Goal: Task Accomplishment & Management: Use online tool/utility

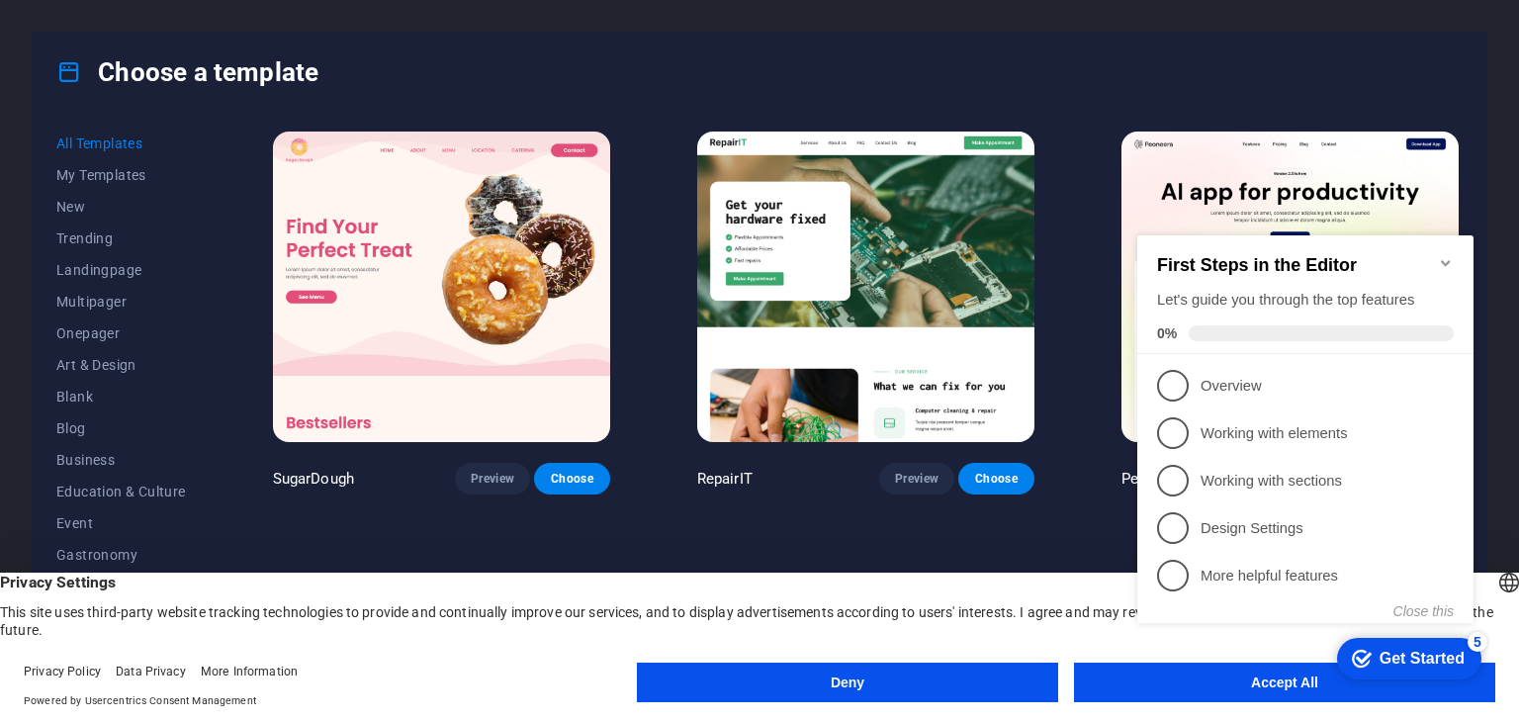
click at [1183, 682] on div "checkmark Get Started 5 First Steps in the Editor Let's guide you through the t…" at bounding box center [1309, 451] width 360 height 473
click at [1243, 690] on appcues-checklist "Contextual help checklist present on screen" at bounding box center [1309, 454] width 360 height 478
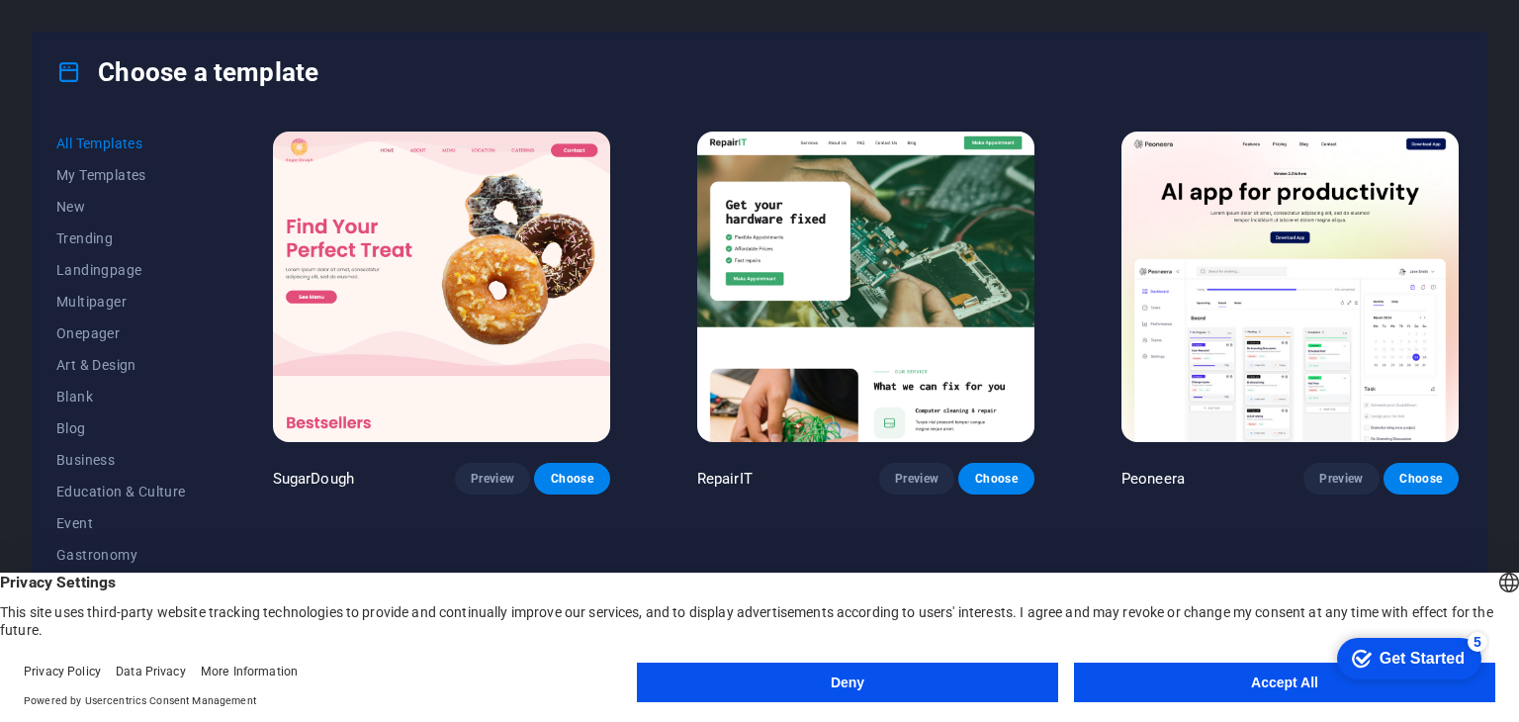
click at [1236, 689] on button "Accept All" at bounding box center [1284, 683] width 421 height 40
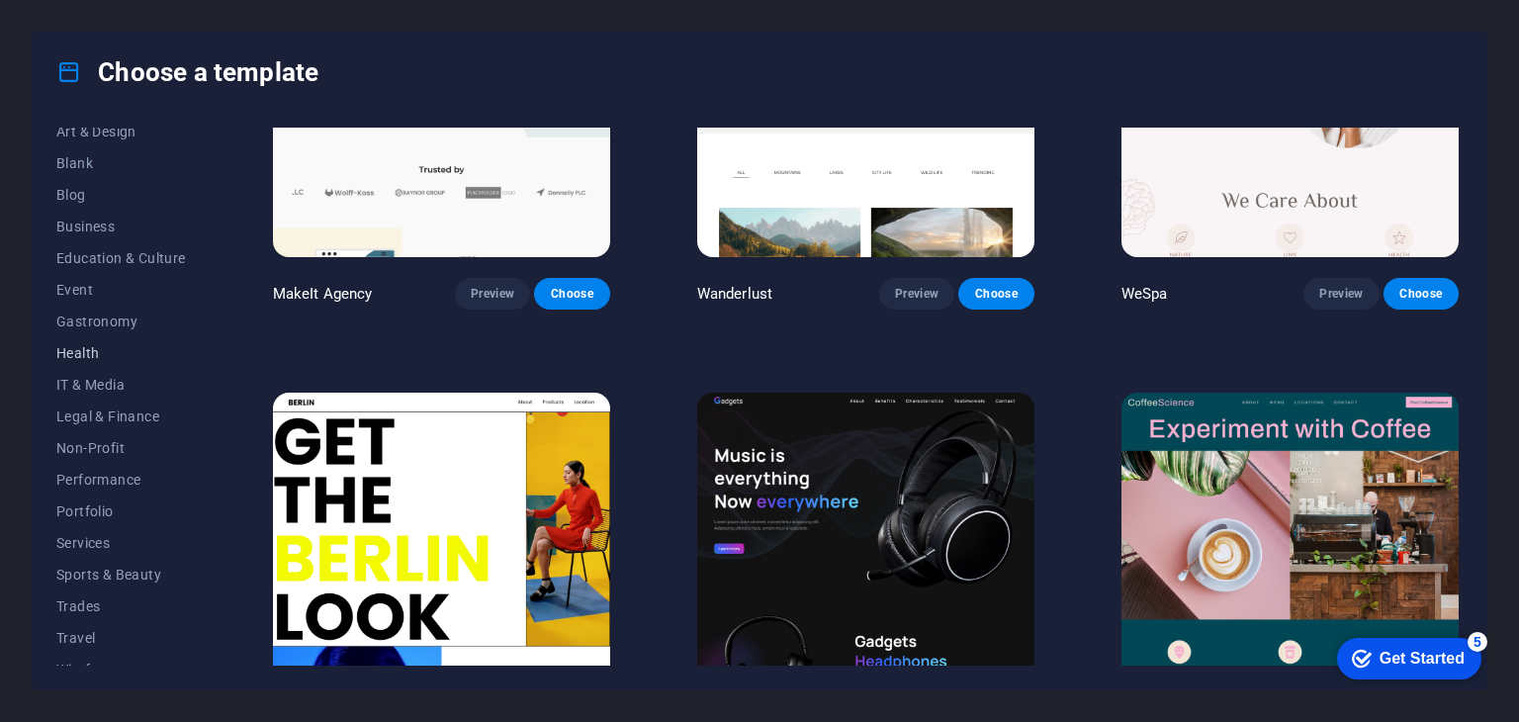
scroll to position [253, 0]
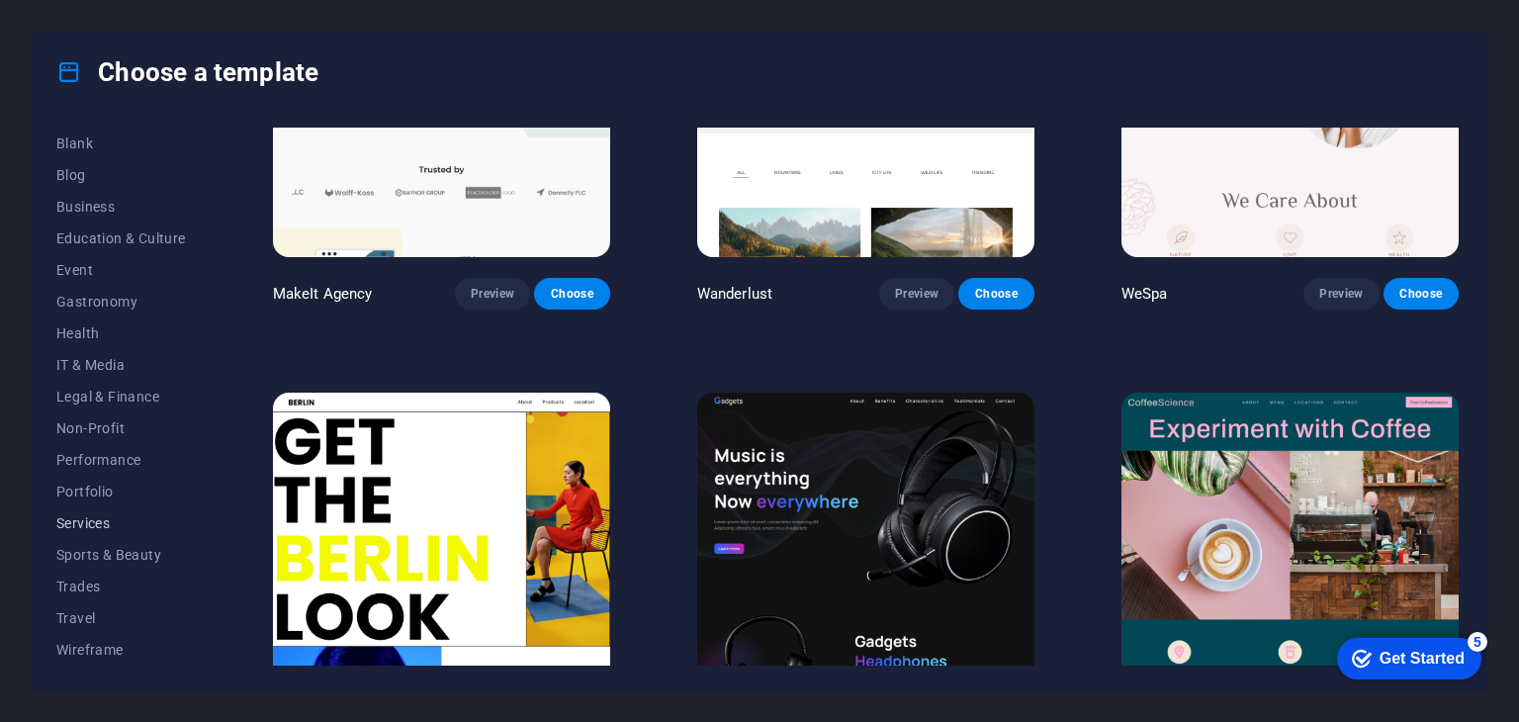
click at [83, 519] on span "Services" at bounding box center [121, 523] width 130 height 16
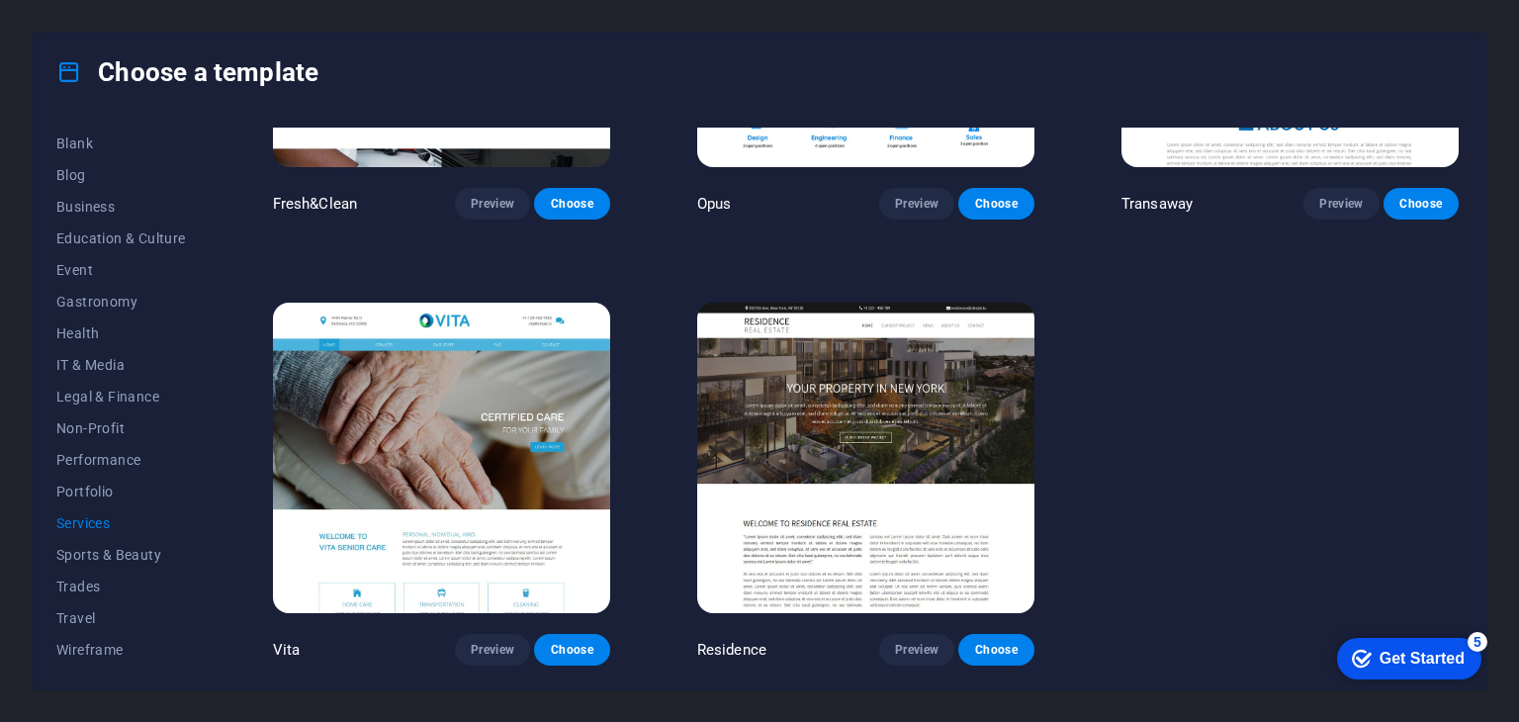
scroll to position [2493, 0]
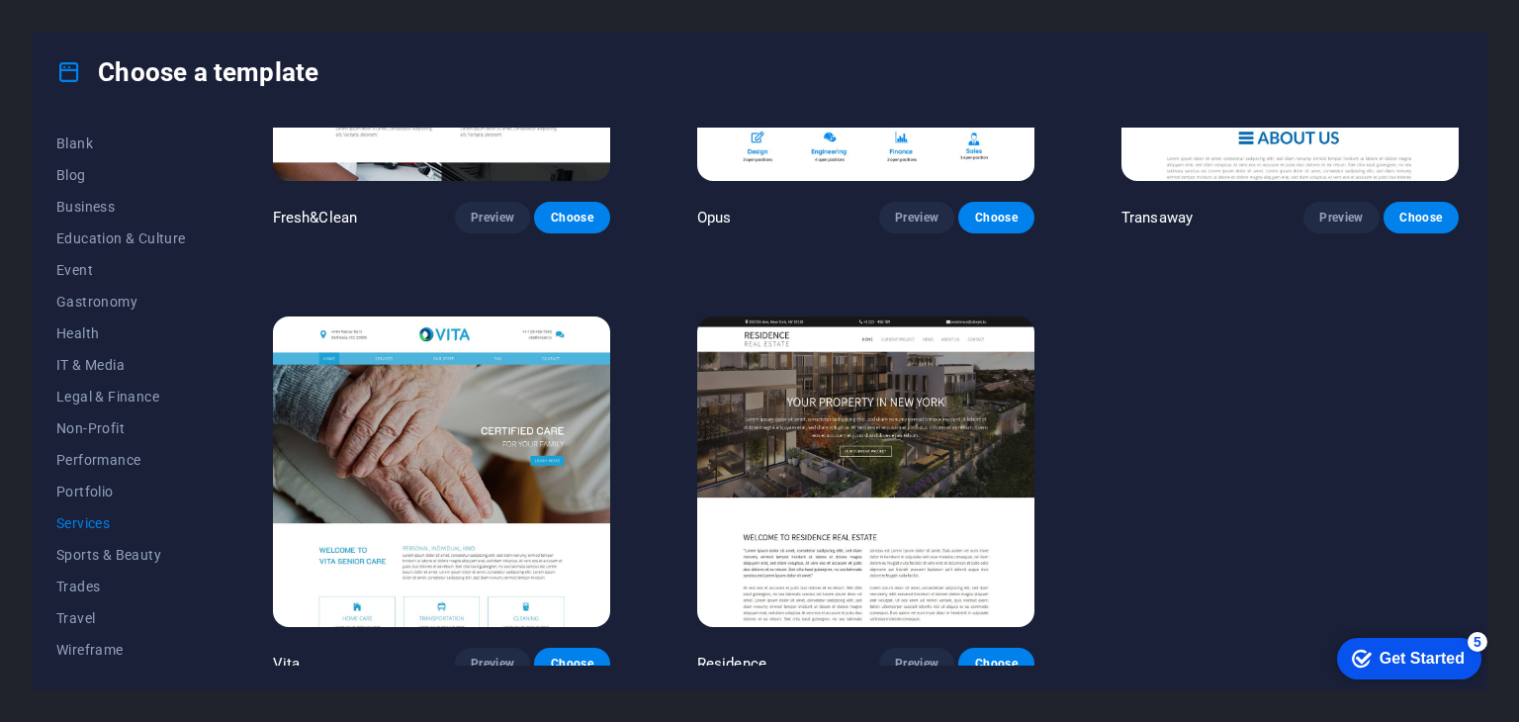
click at [83, 519] on span "Services" at bounding box center [121, 523] width 130 height 16
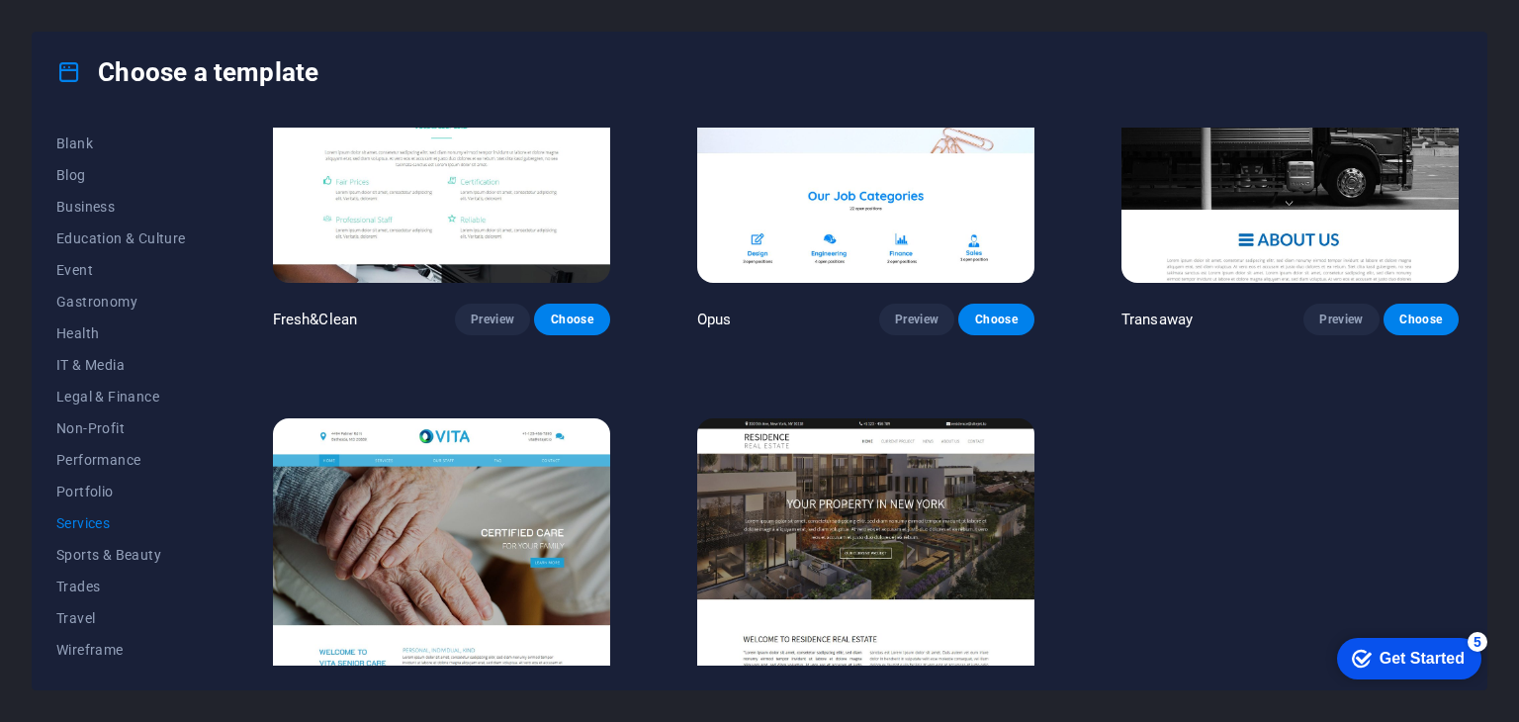
scroll to position [2394, 0]
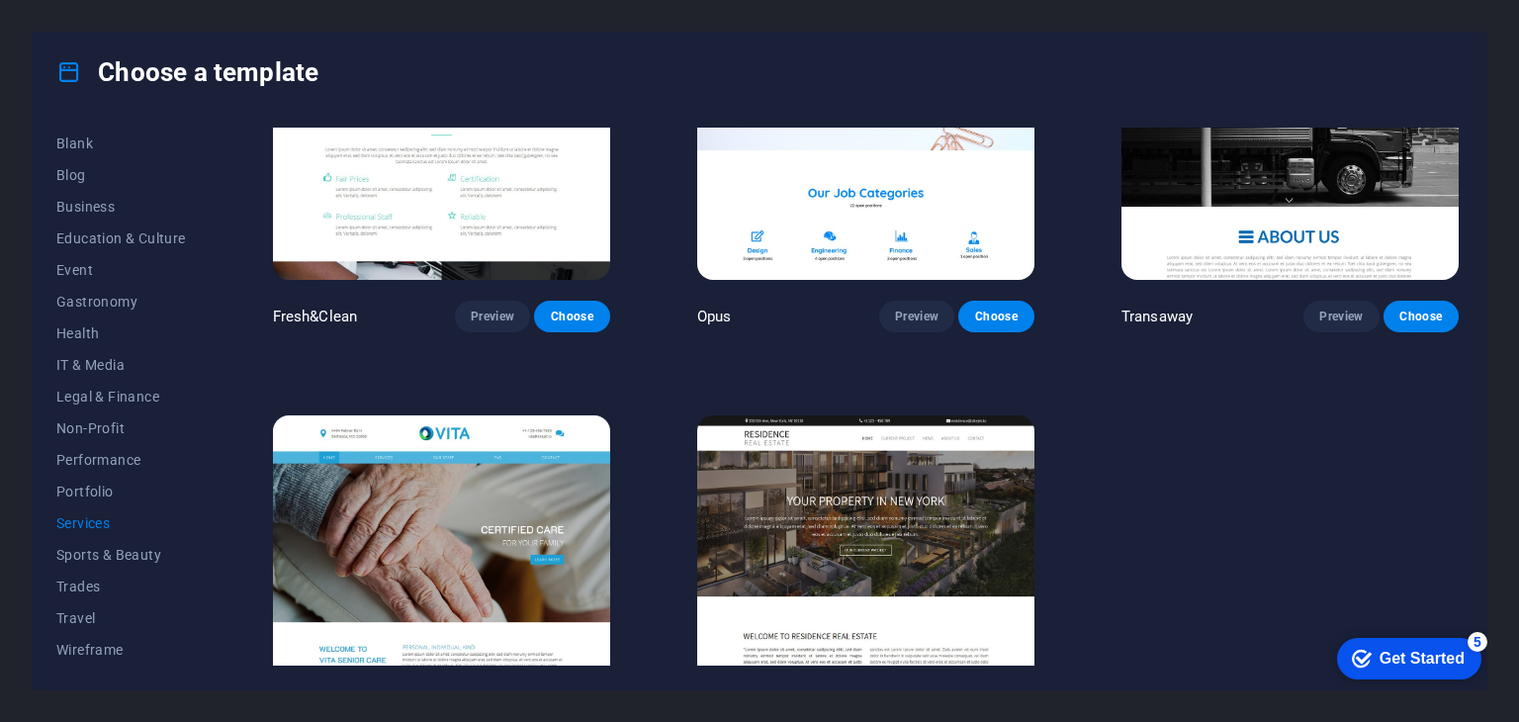
click at [85, 529] on span "Services" at bounding box center [121, 523] width 130 height 16
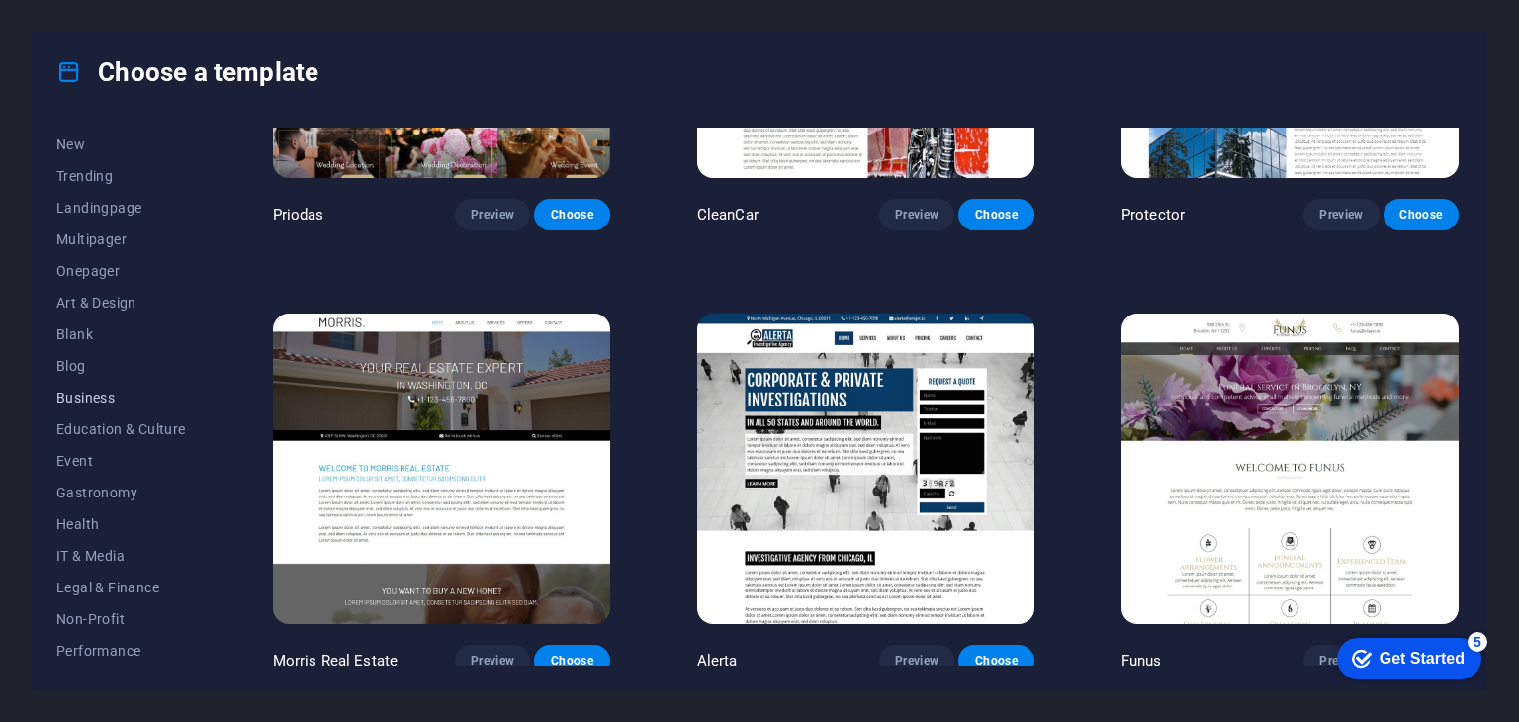
scroll to position [55, 0]
click at [91, 400] on span "Business" at bounding box center [121, 405] width 130 height 16
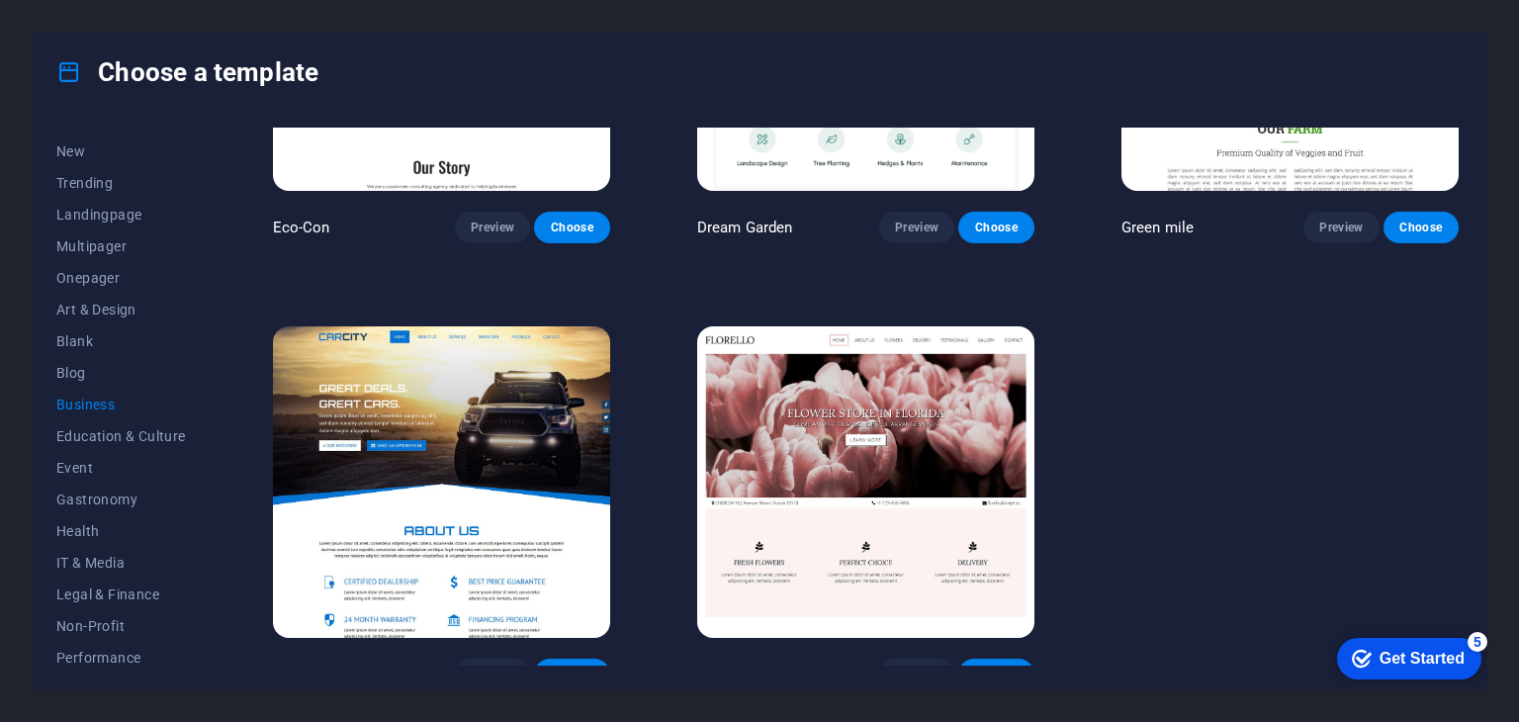
scroll to position [271, 0]
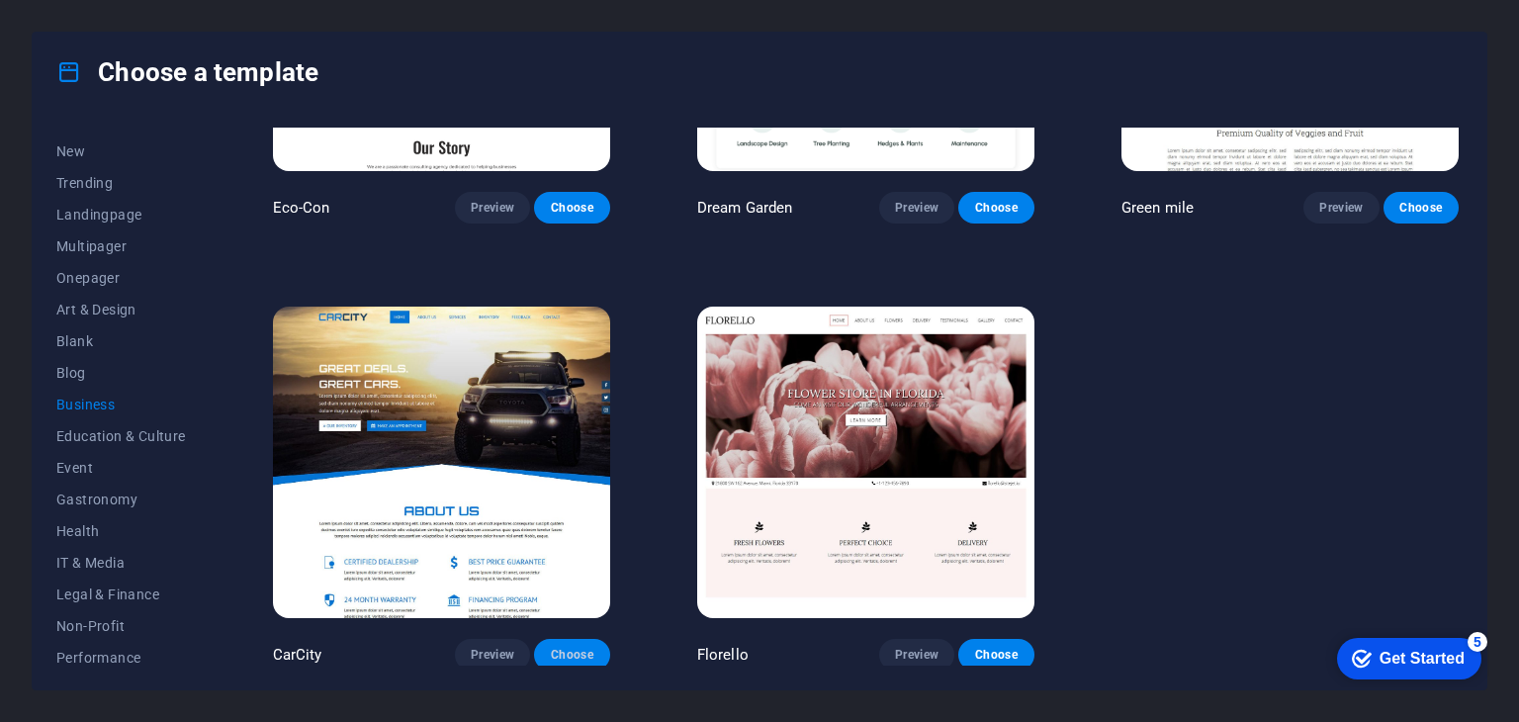
click at [565, 647] on span "Choose" at bounding box center [572, 655] width 44 height 16
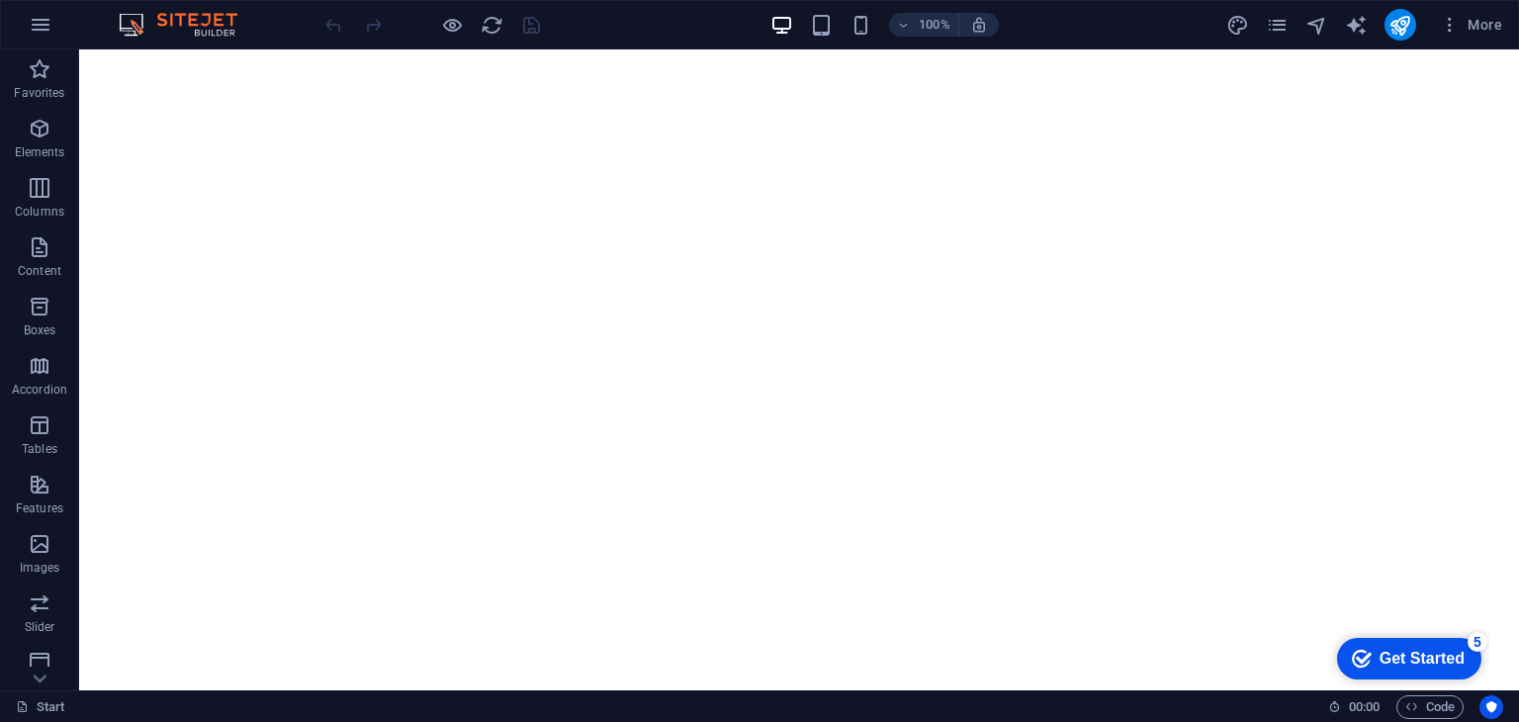
click at [1399, 655] on div "Get Started" at bounding box center [1422, 659] width 85 height 18
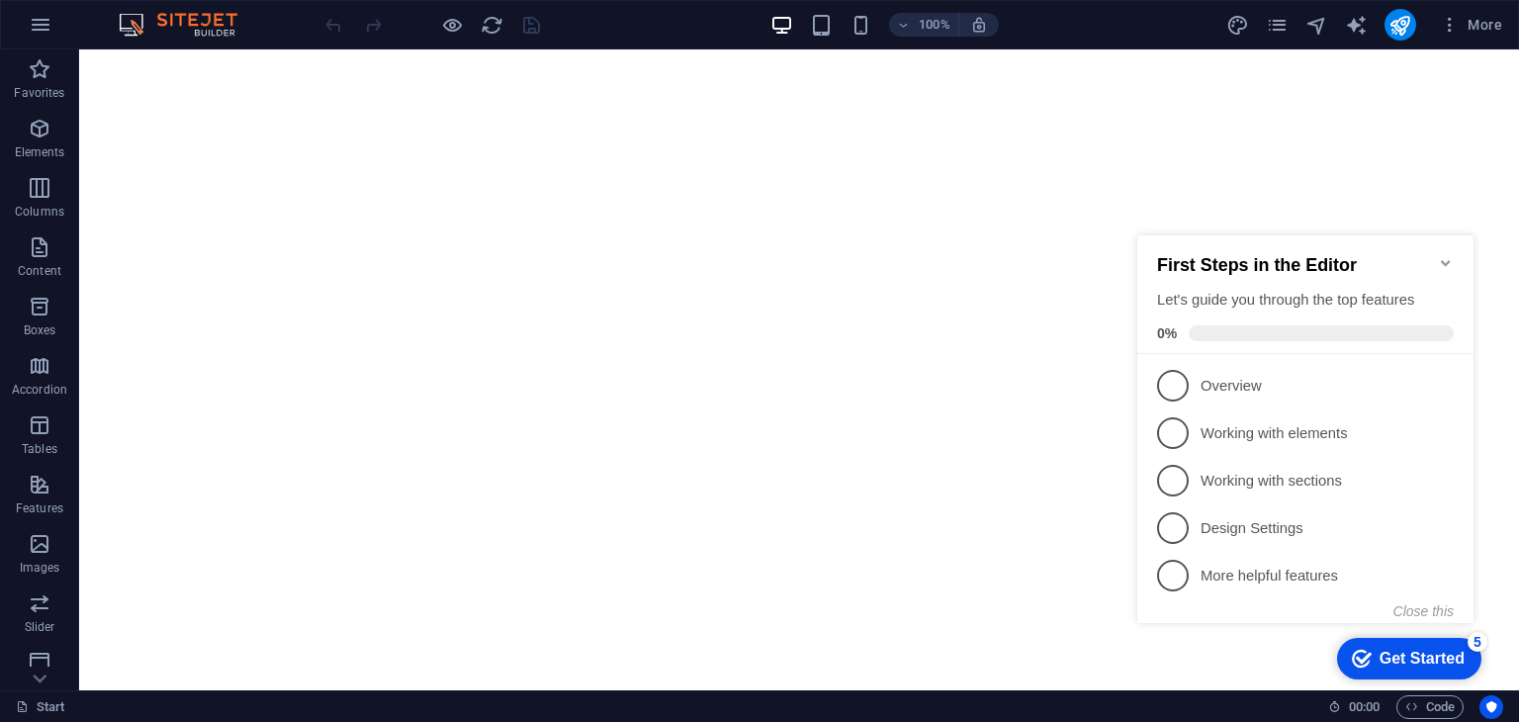
click at [1399, 655] on div "Get Started" at bounding box center [1422, 659] width 85 height 18
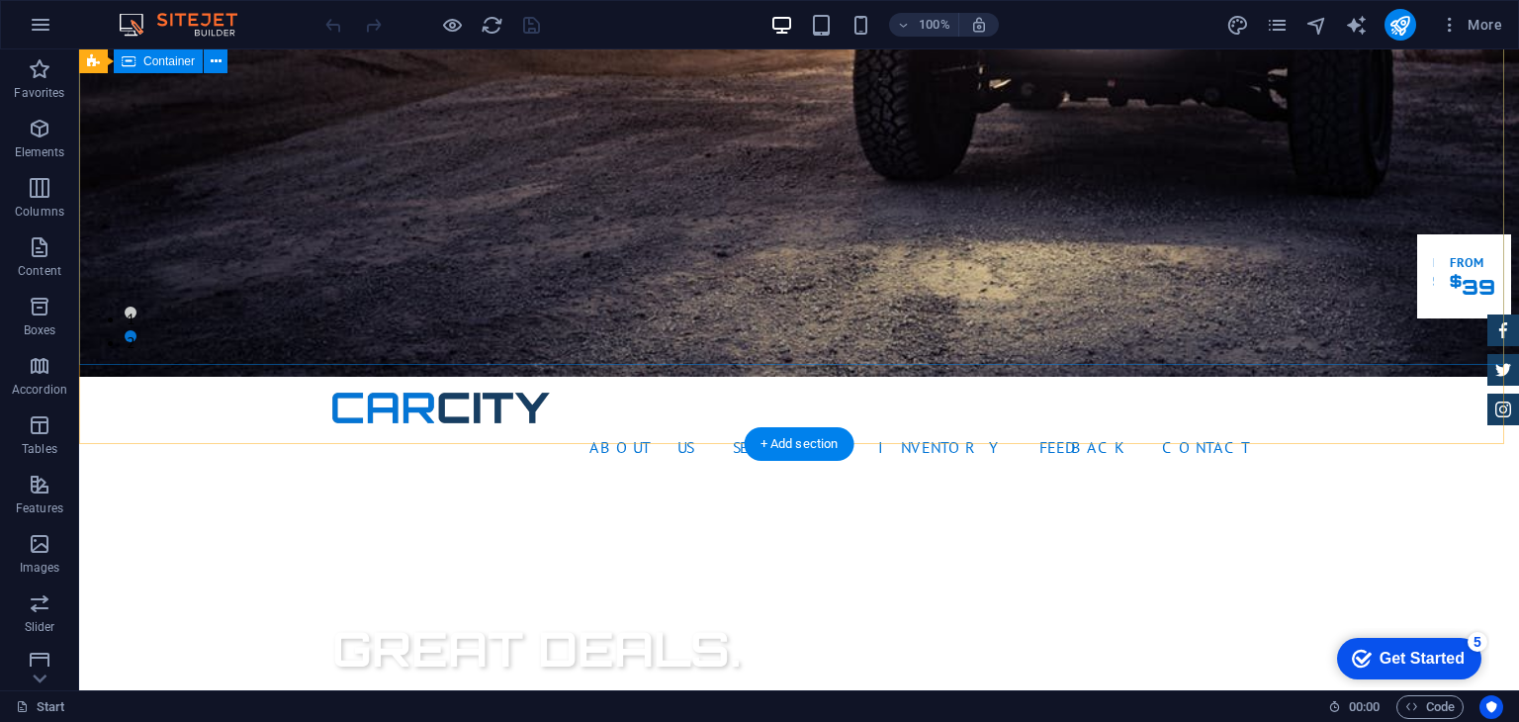
scroll to position [297, 0]
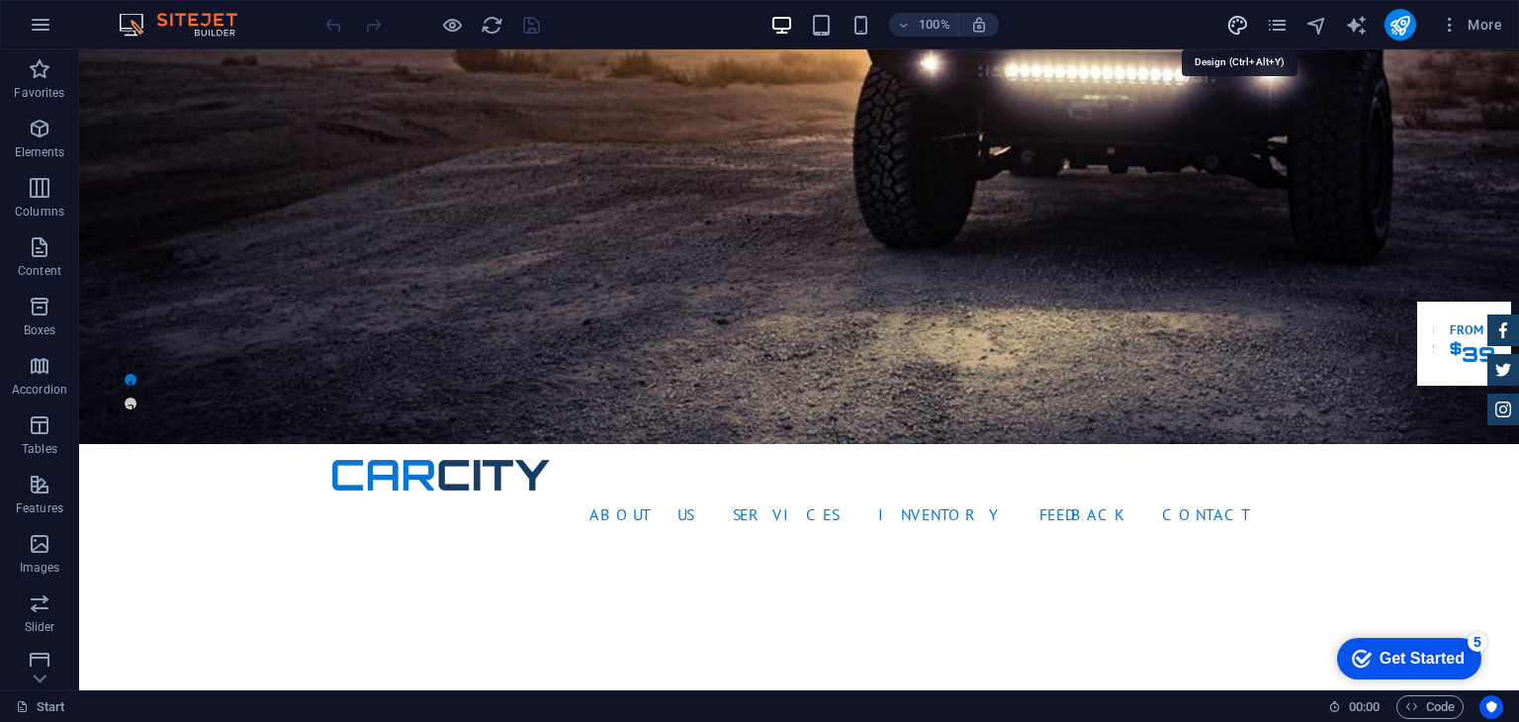
click at [1242, 25] on icon "design" at bounding box center [1237, 25] width 23 height 23
select select "px"
select select "400"
select select "px"
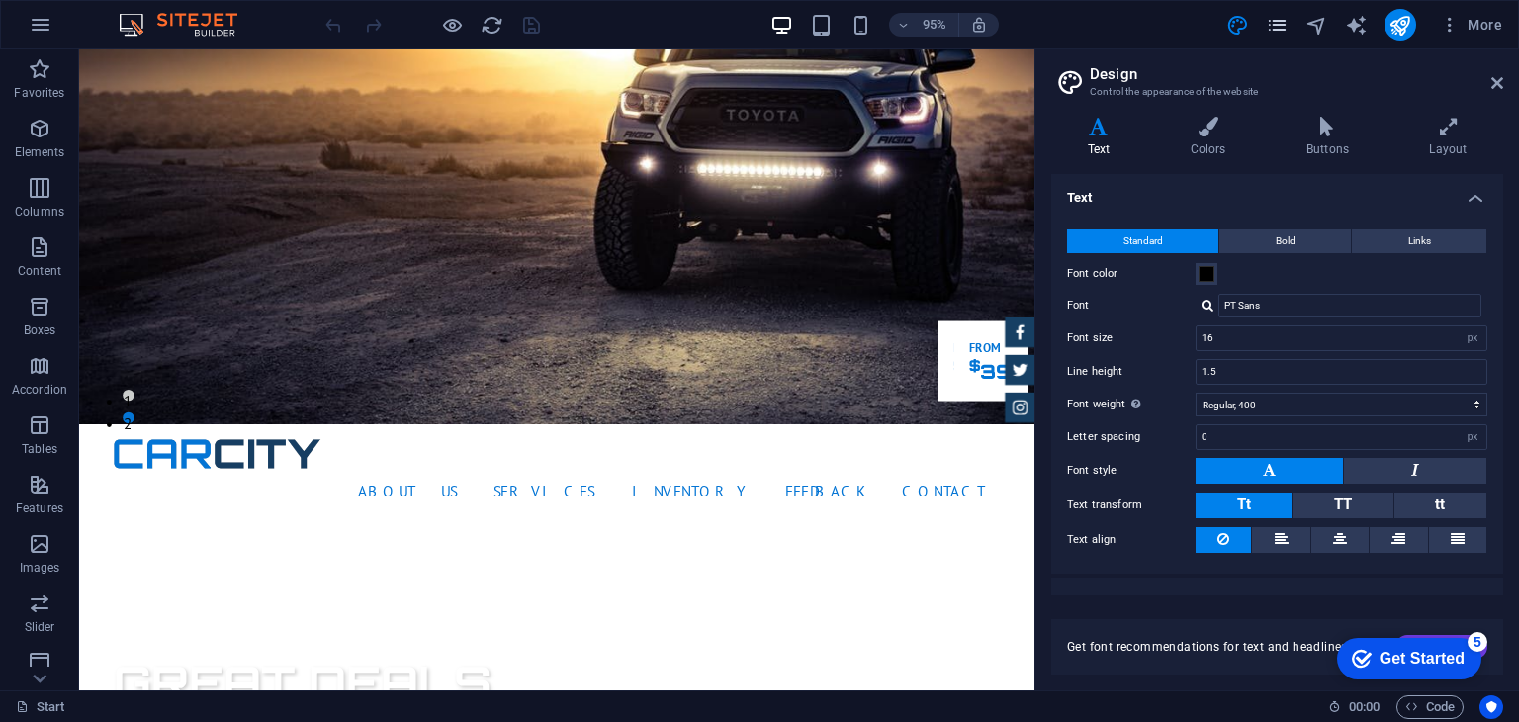
click at [1276, 22] on icon "pages" at bounding box center [1277, 25] width 23 height 23
click at [1480, 25] on span "More" at bounding box center [1471, 25] width 62 height 20
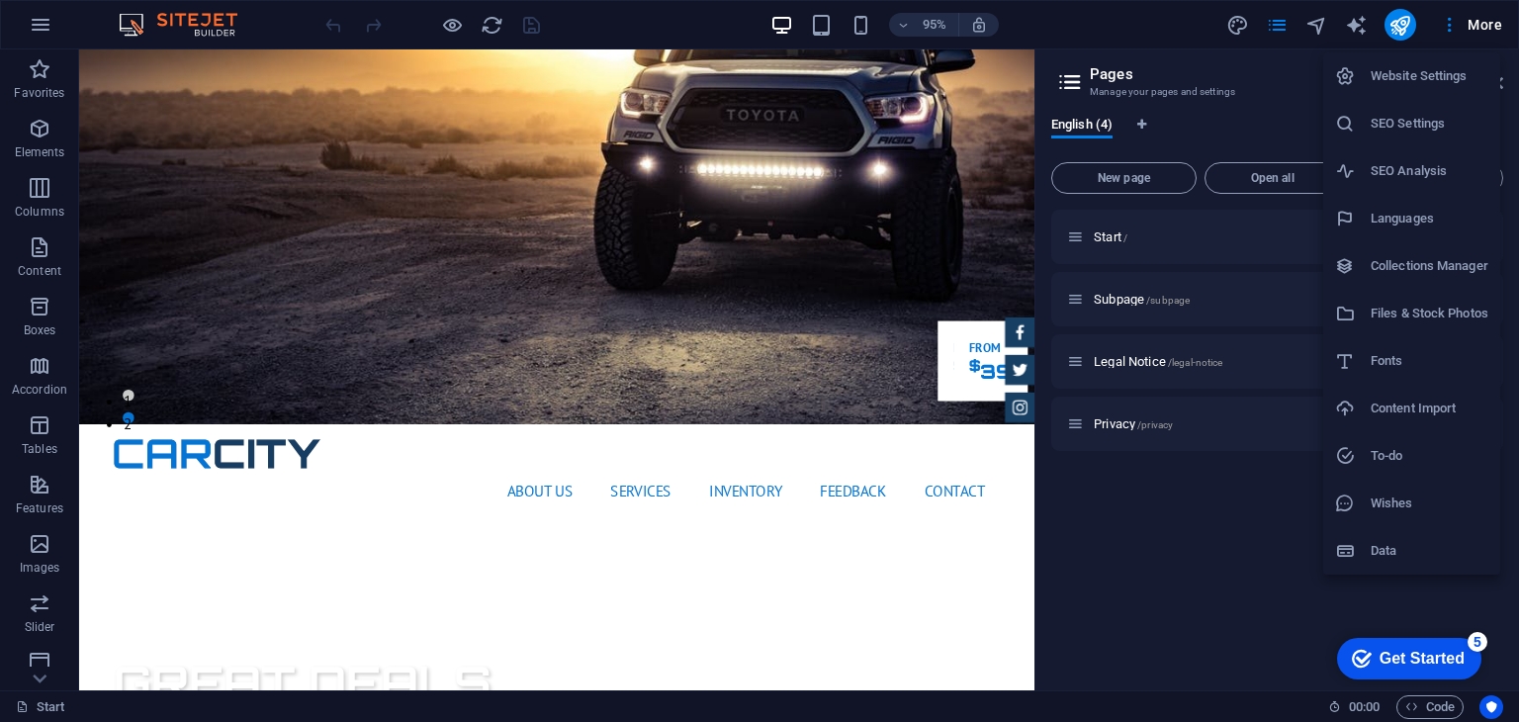
click at [1455, 21] on div at bounding box center [759, 361] width 1519 height 722
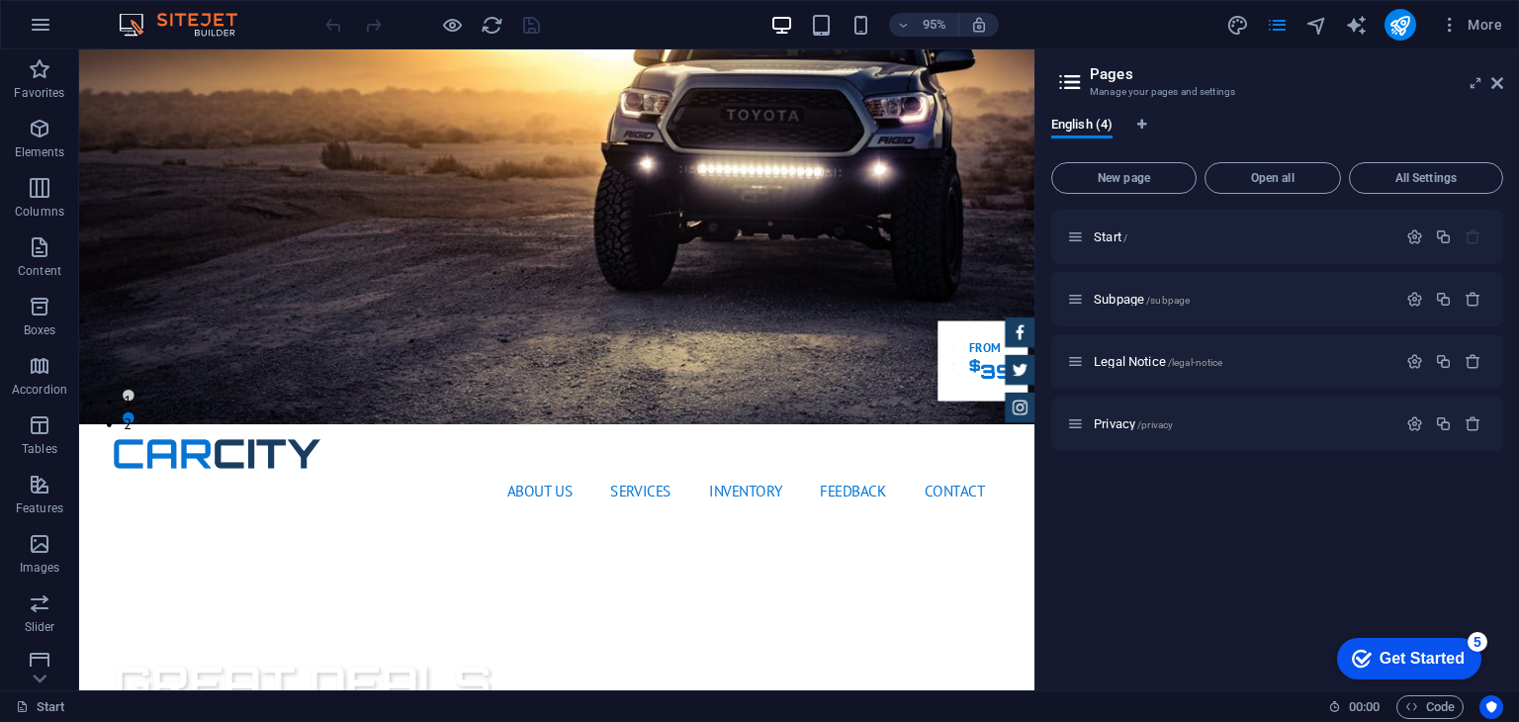
click at [1455, 21] on icon "button" at bounding box center [1450, 25] width 20 height 20
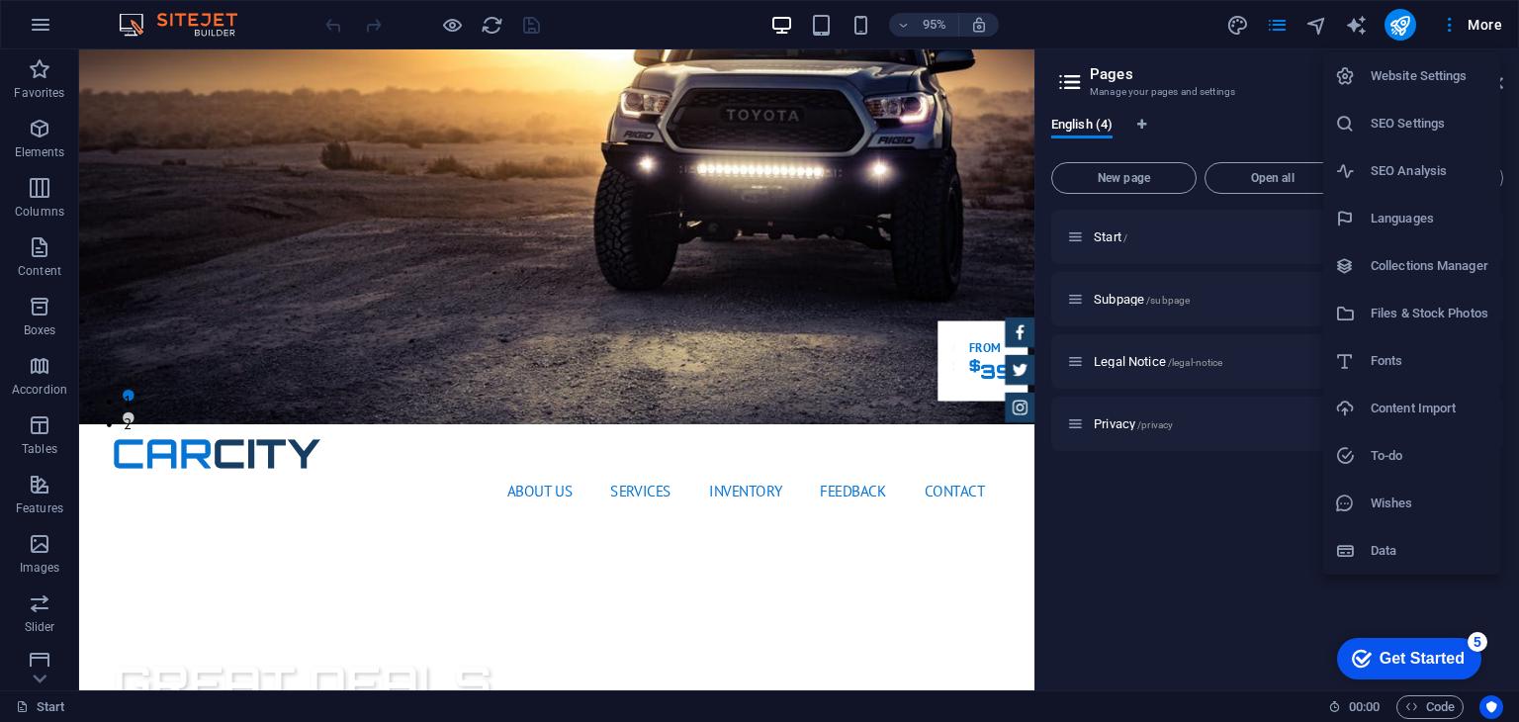
click at [1455, 21] on div at bounding box center [759, 361] width 1519 height 722
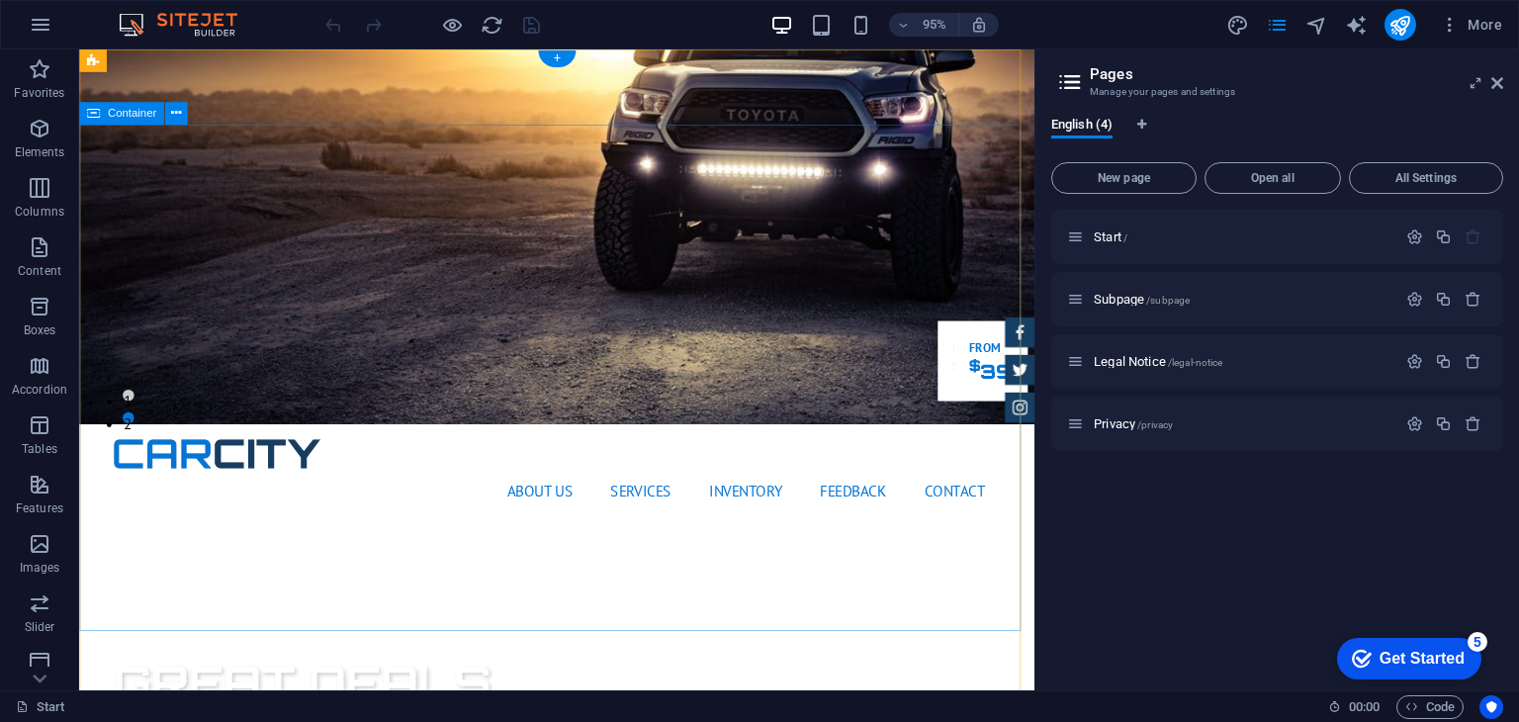
scroll to position [0, 0]
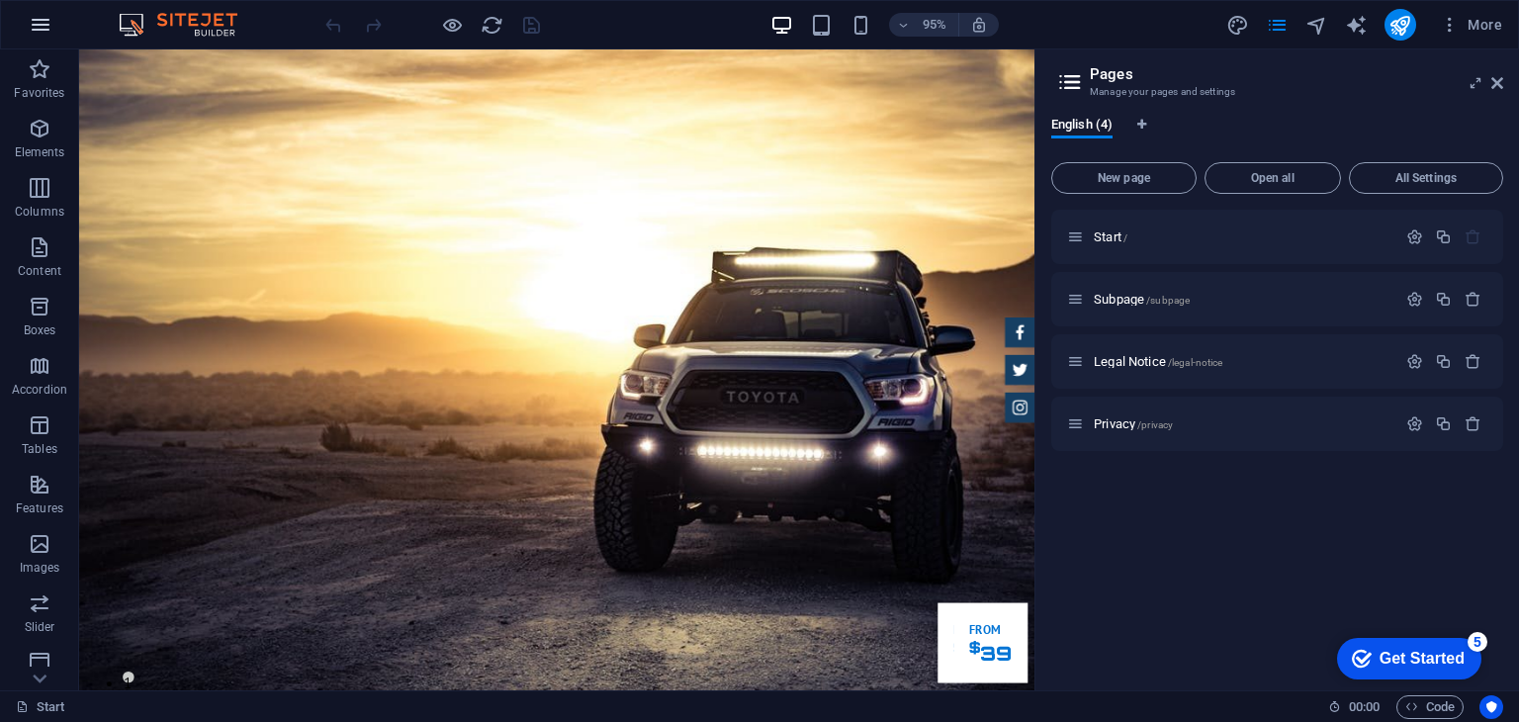
click at [33, 20] on icon "button" at bounding box center [41, 25] width 24 height 24
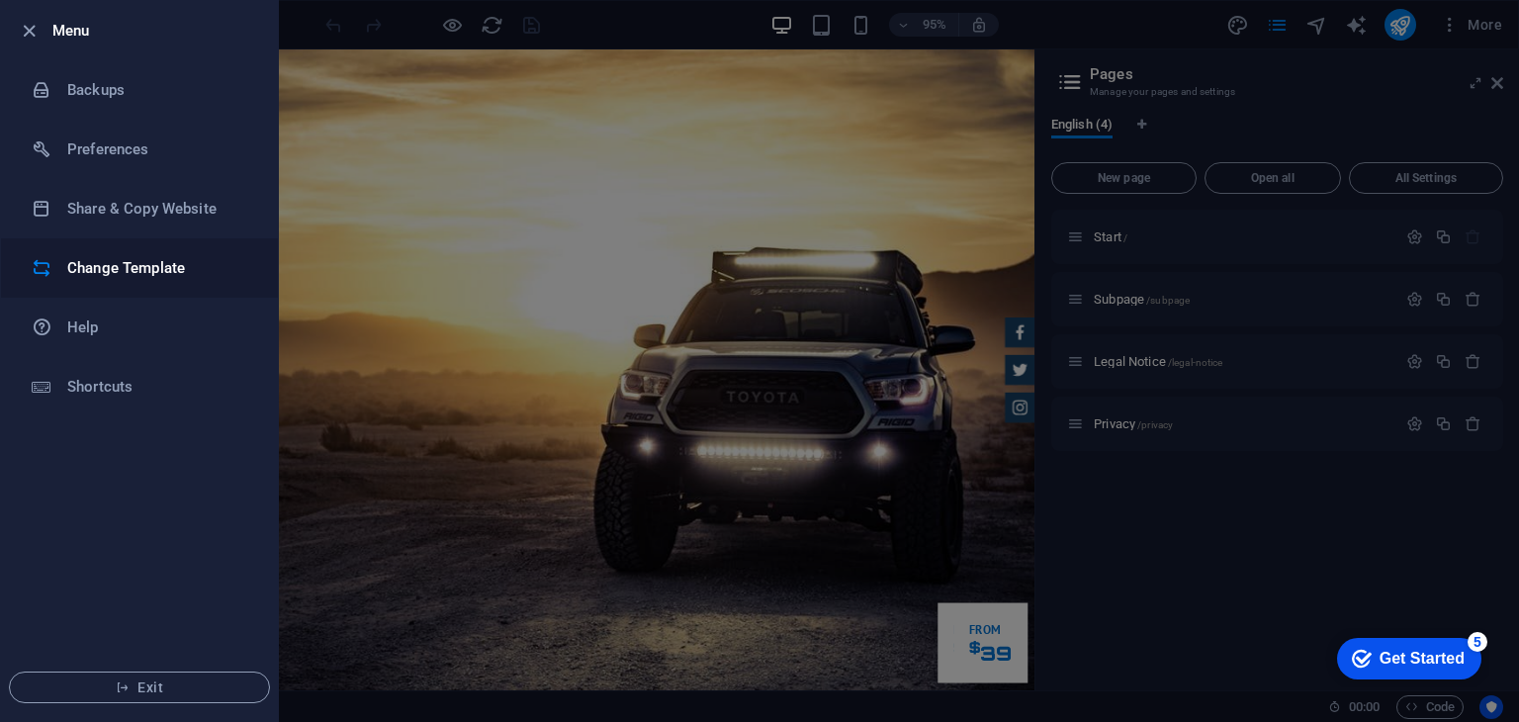
click at [135, 264] on h6 "Change Template" at bounding box center [158, 268] width 183 height 24
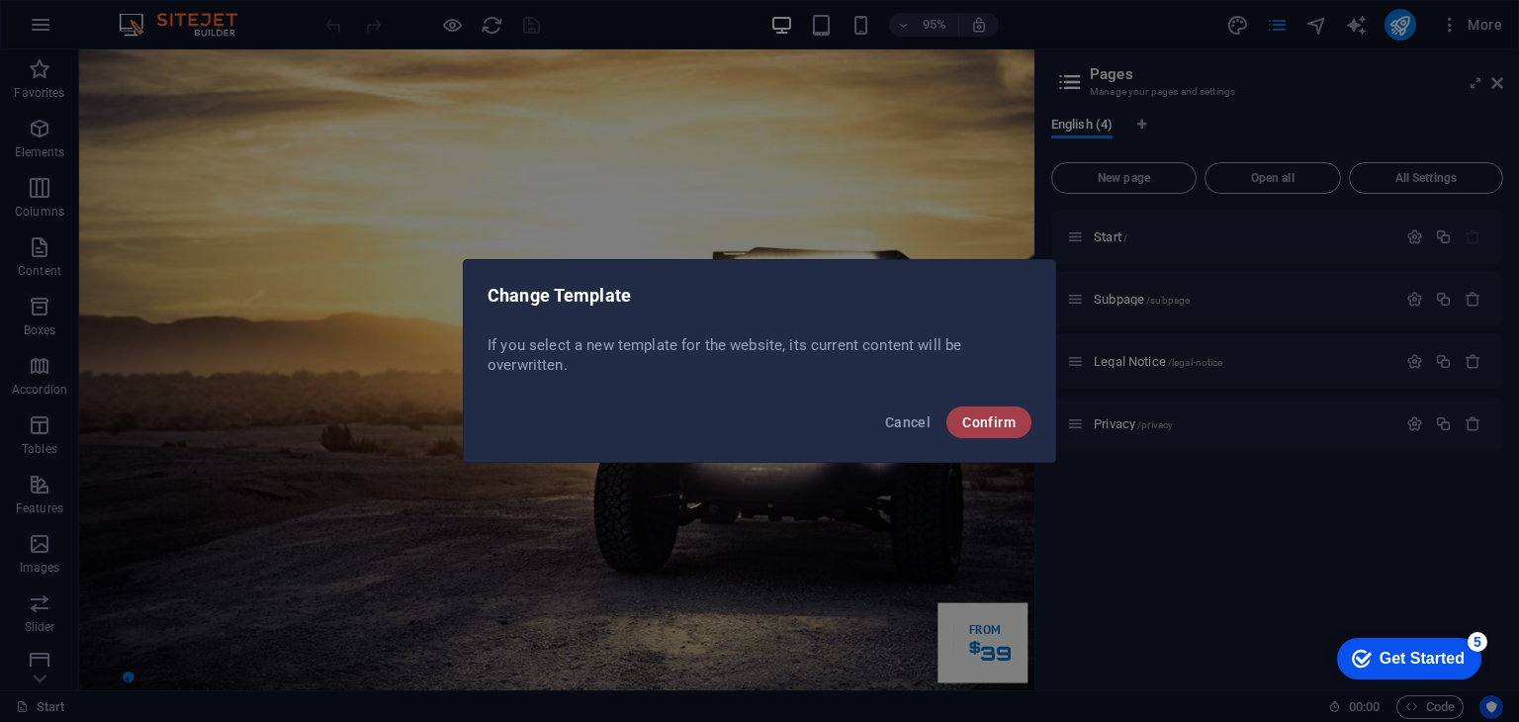
click at [994, 431] on button "Confirm" at bounding box center [988, 422] width 85 height 32
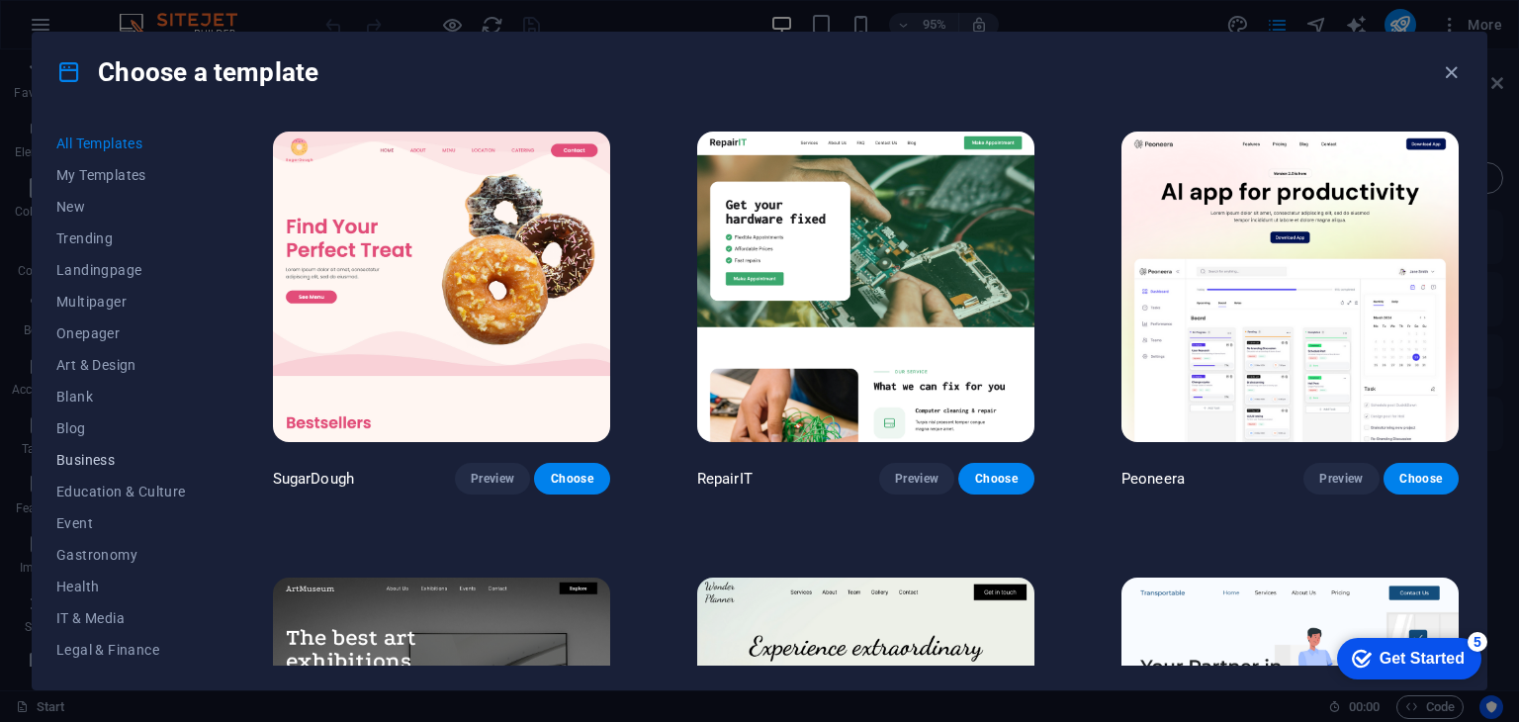
click at [102, 460] on span "Business" at bounding box center [121, 460] width 130 height 16
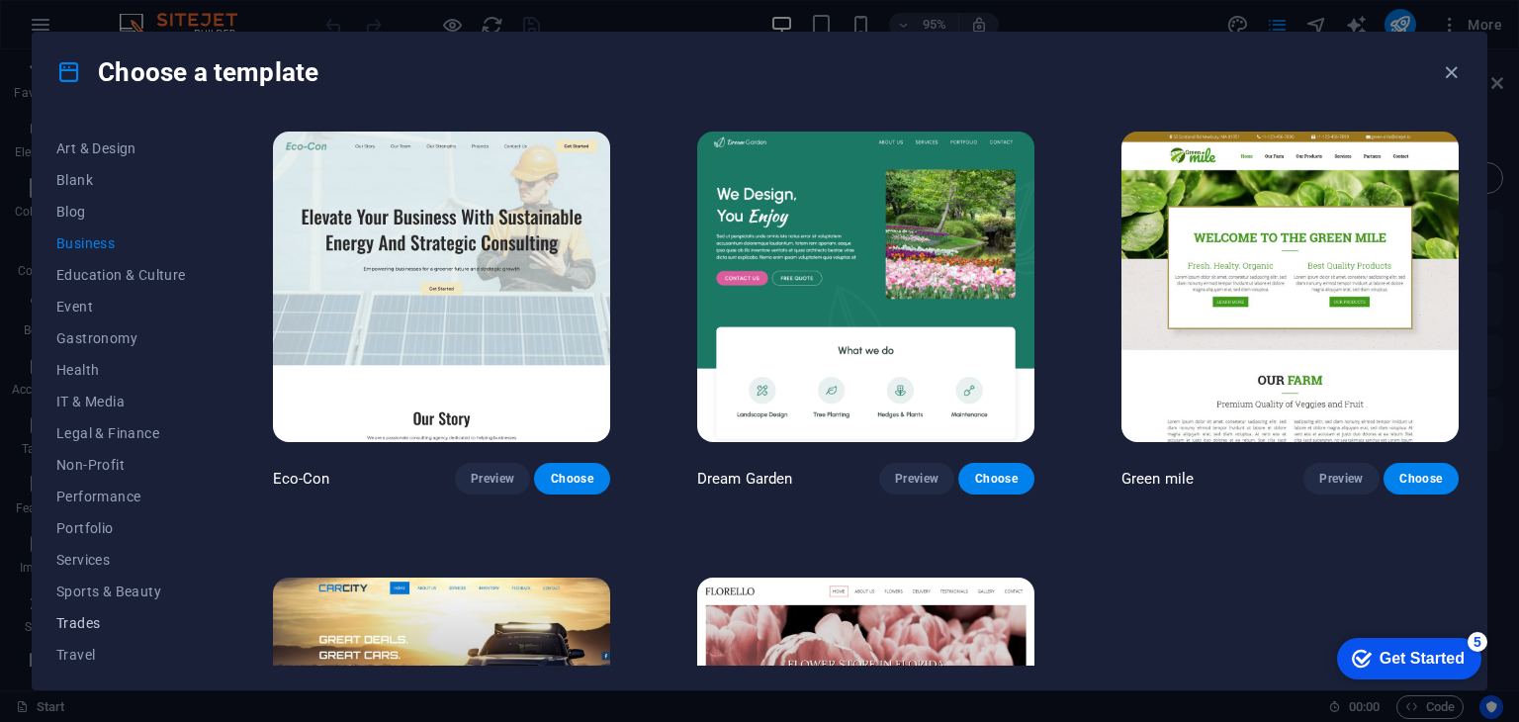
scroll to position [253, 0]
click at [88, 523] on span "Services" at bounding box center [121, 523] width 130 height 16
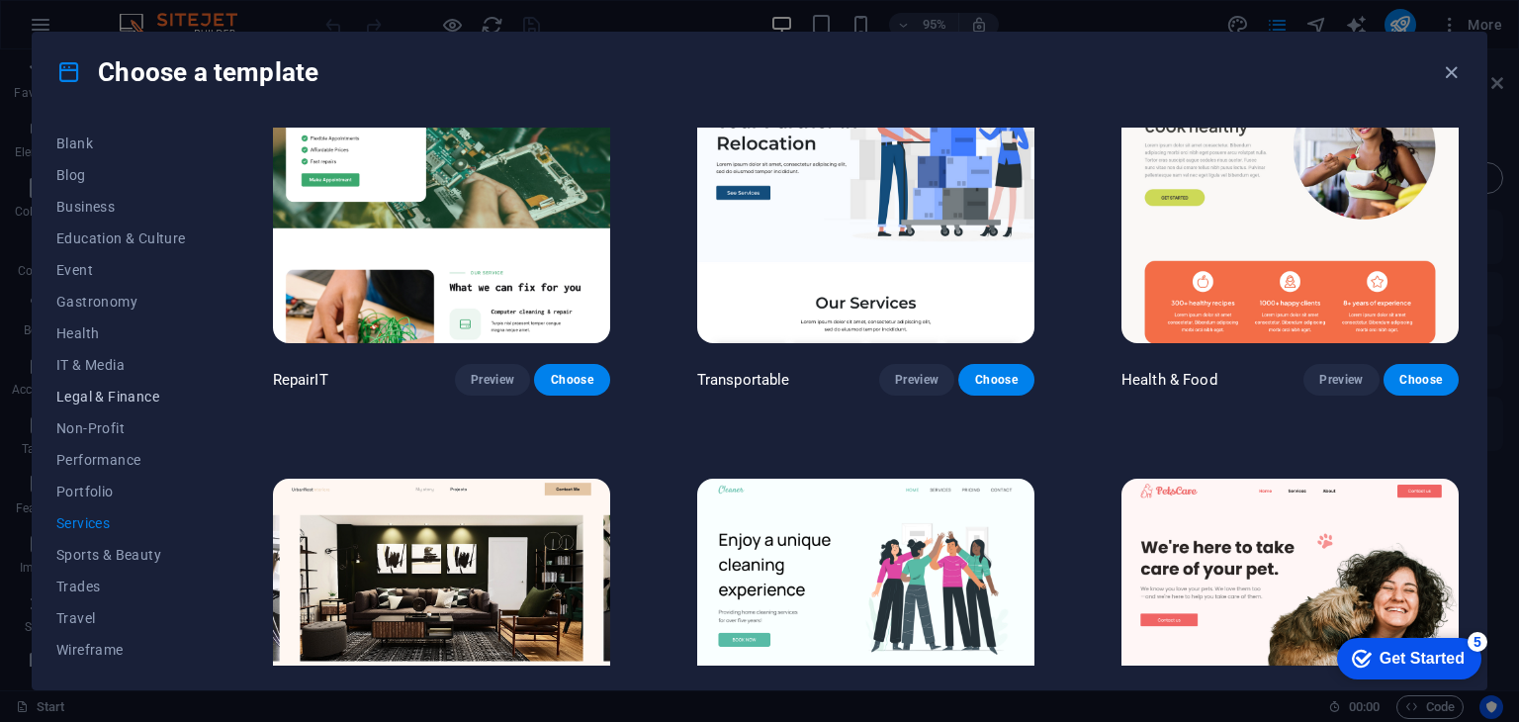
scroll to position [0, 0]
click at [71, 389] on span "Blank" at bounding box center [121, 397] width 130 height 16
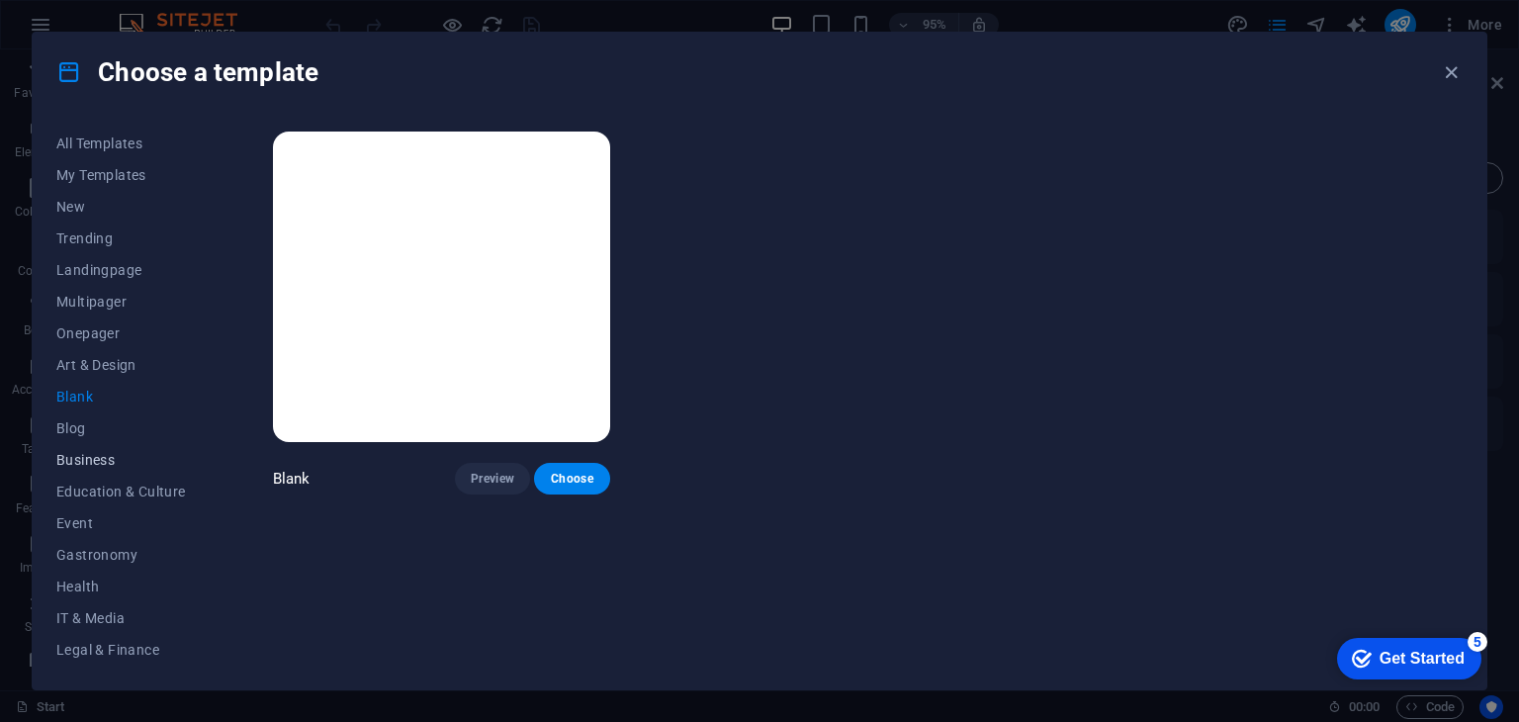
click at [87, 462] on span "Business" at bounding box center [121, 460] width 130 height 16
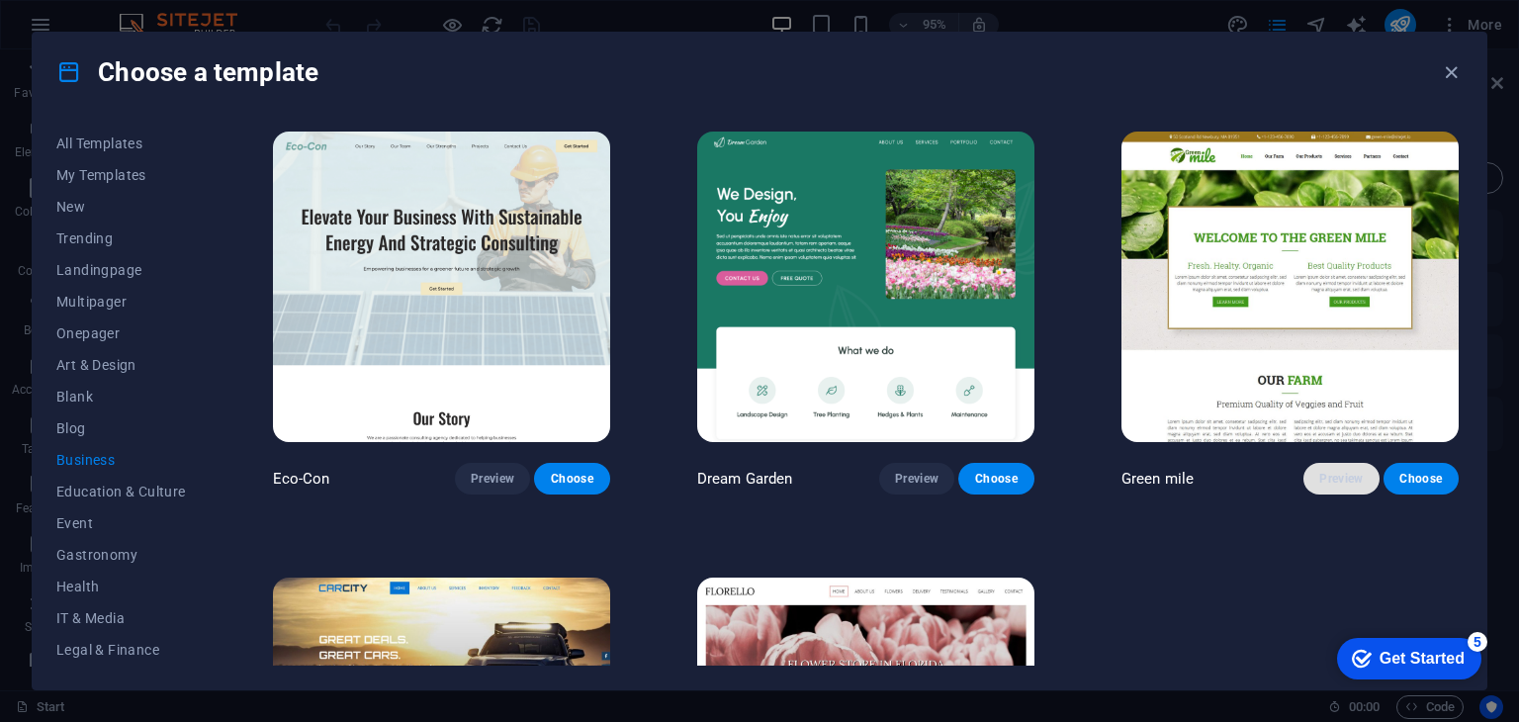
click at [1345, 474] on span "Preview" at bounding box center [1341, 479] width 44 height 16
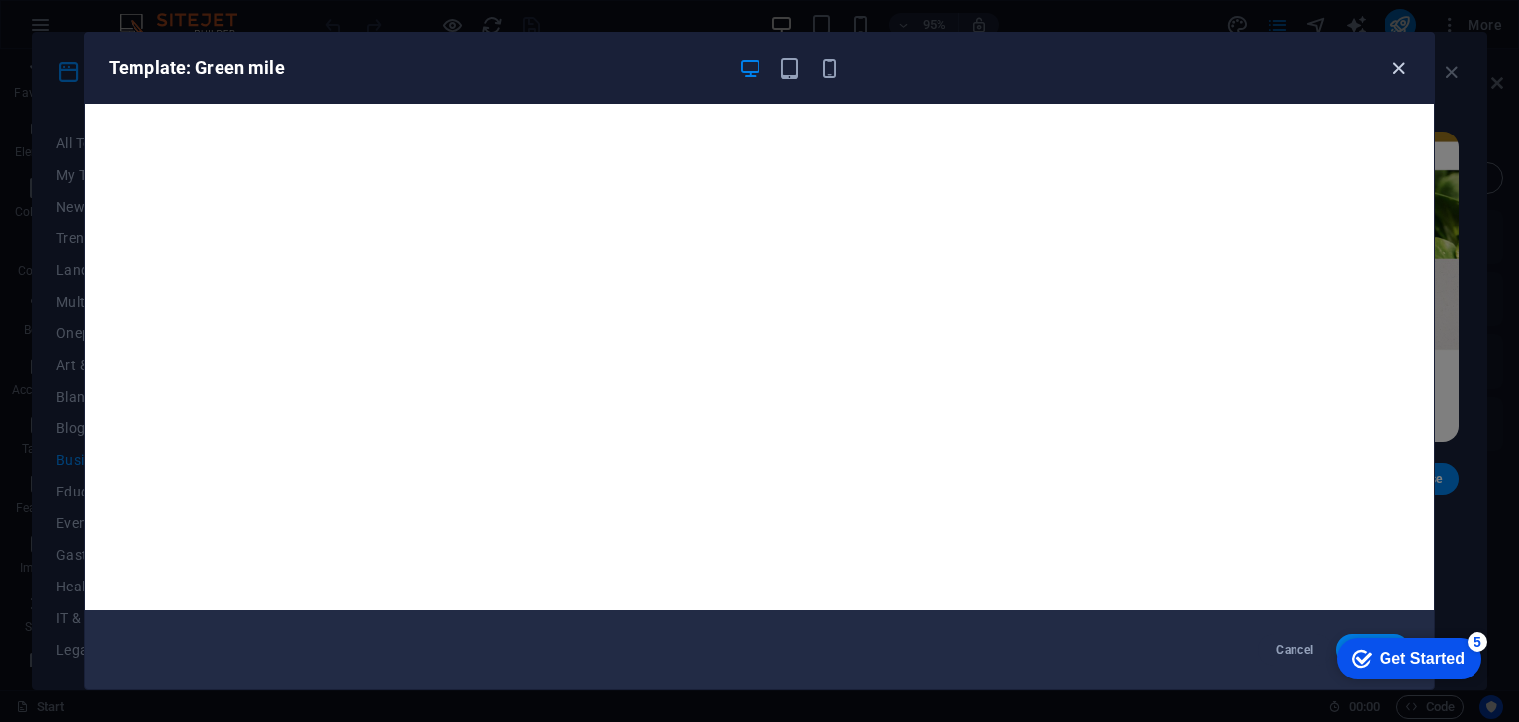
click at [1399, 74] on icon "button" at bounding box center [1399, 68] width 23 height 23
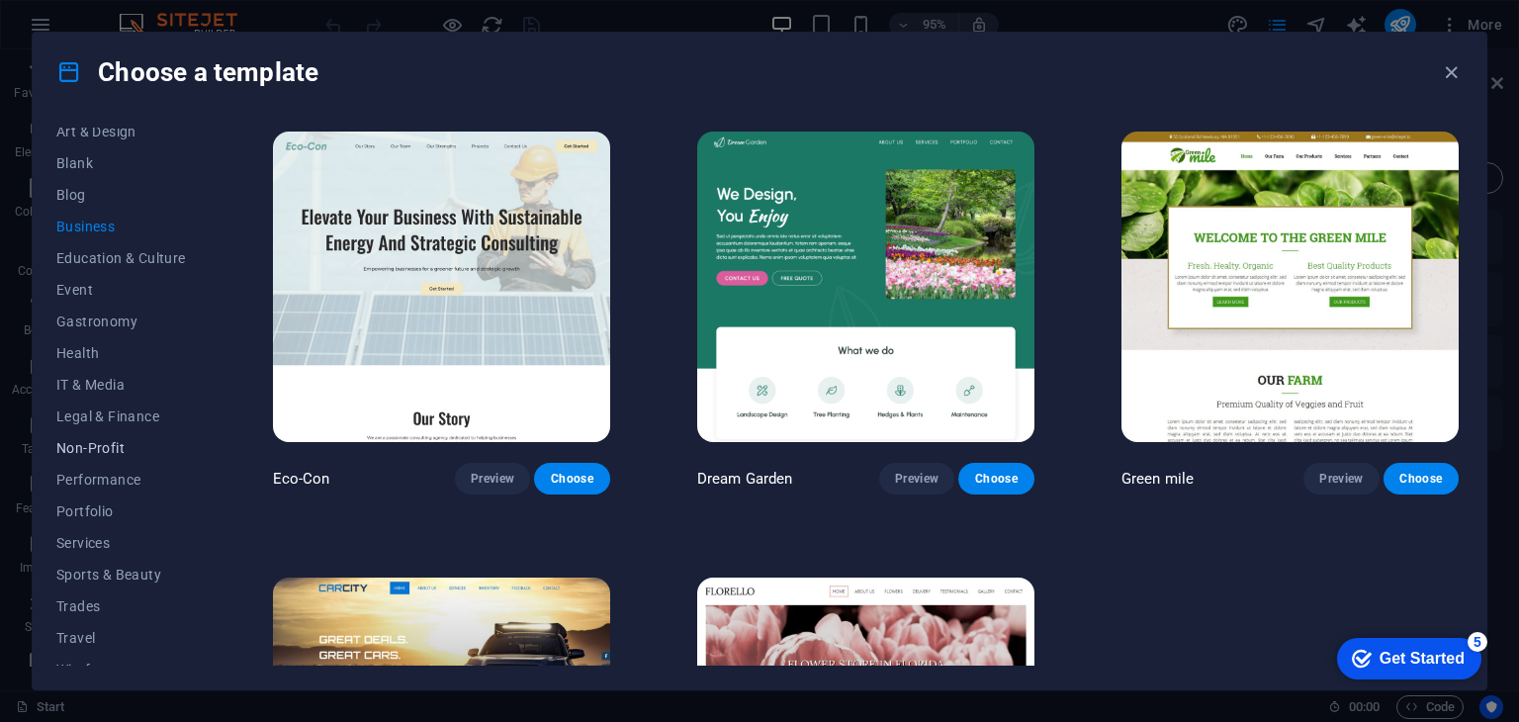
scroll to position [253, 0]
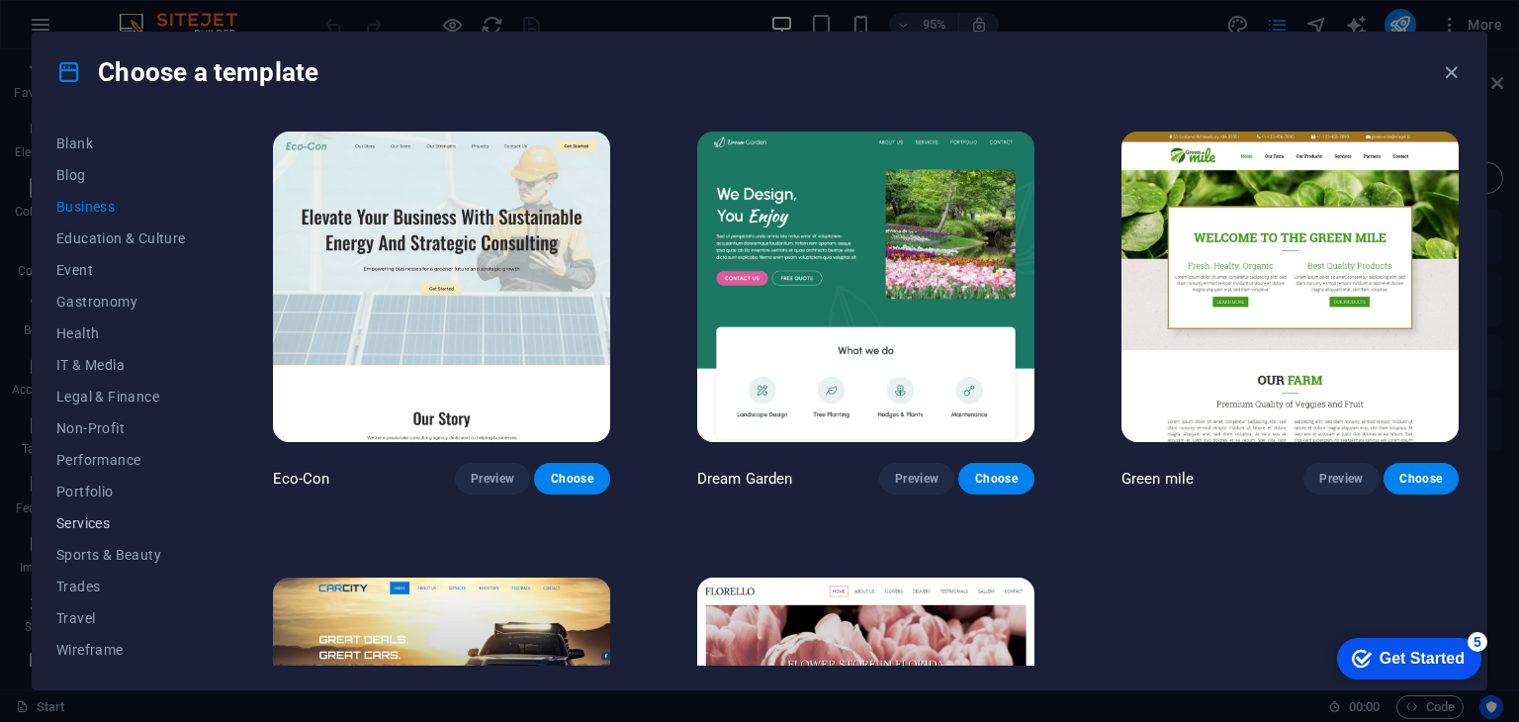
click at [99, 524] on span "Services" at bounding box center [121, 523] width 130 height 16
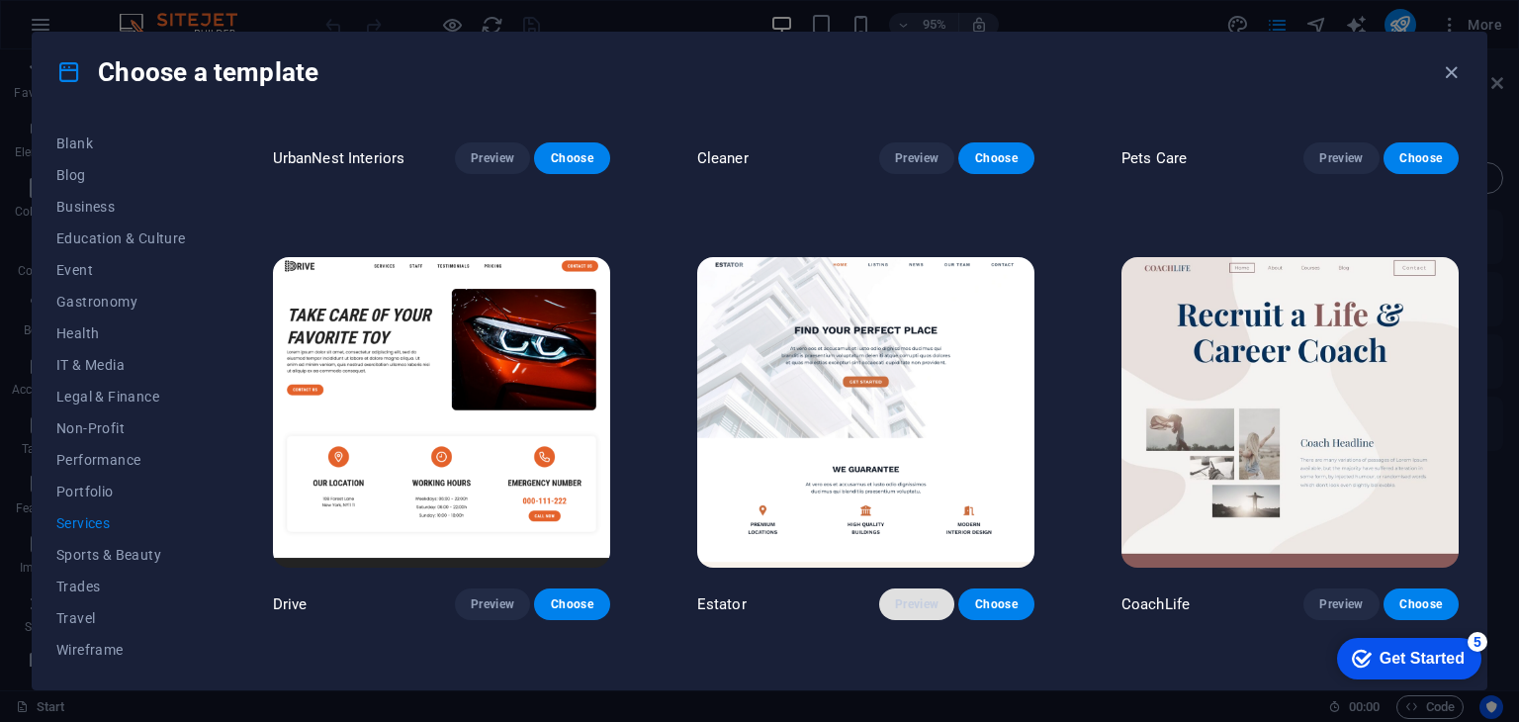
scroll to position [791, 0]
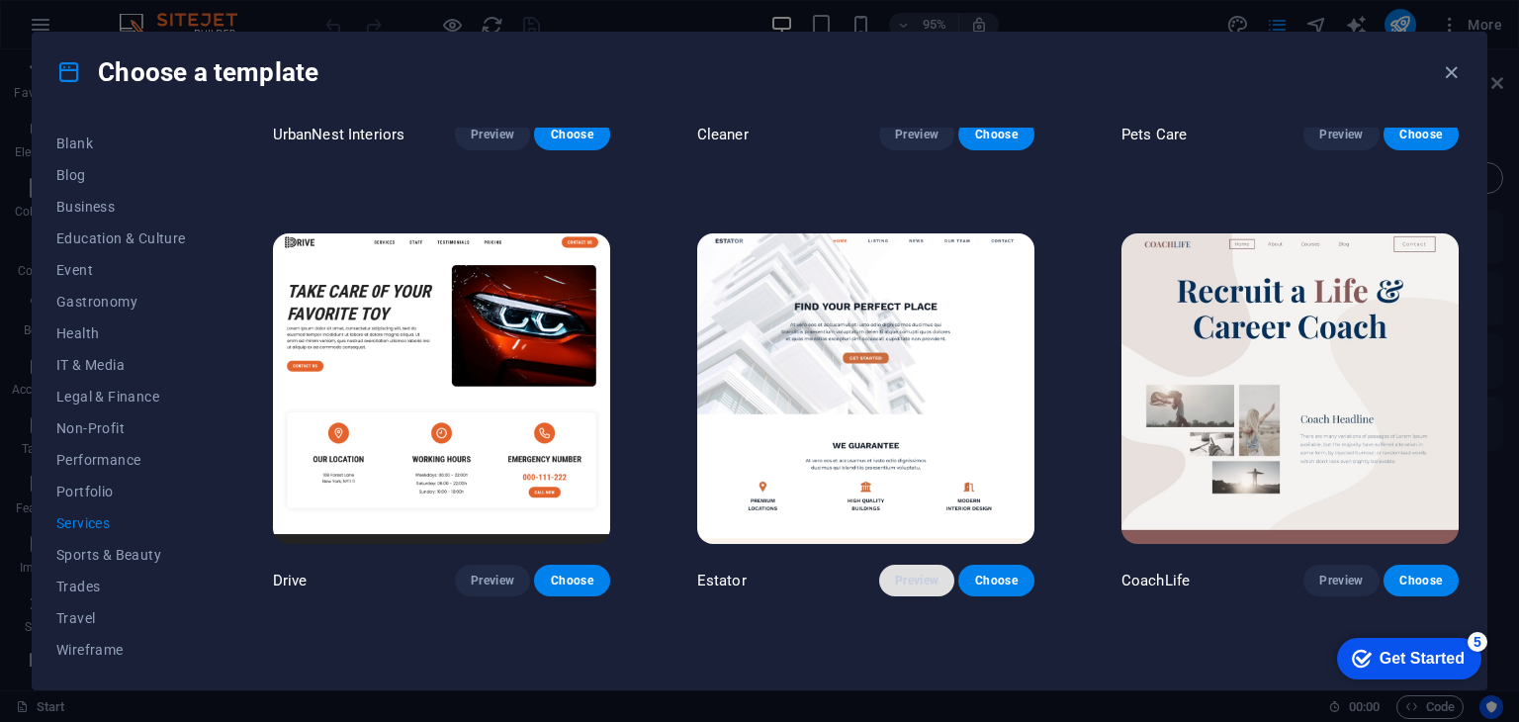
click at [918, 574] on span "Preview" at bounding box center [917, 581] width 44 height 16
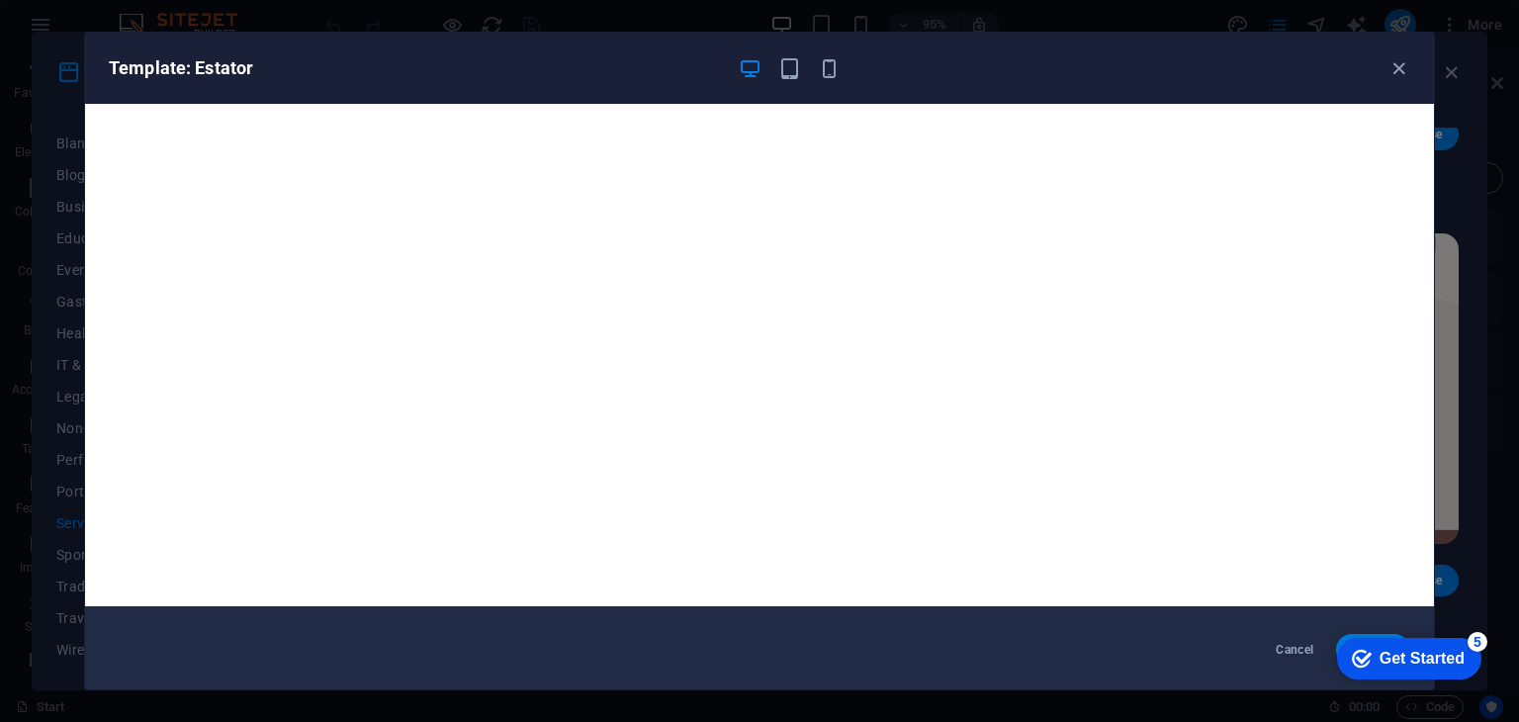
scroll to position [5, 0]
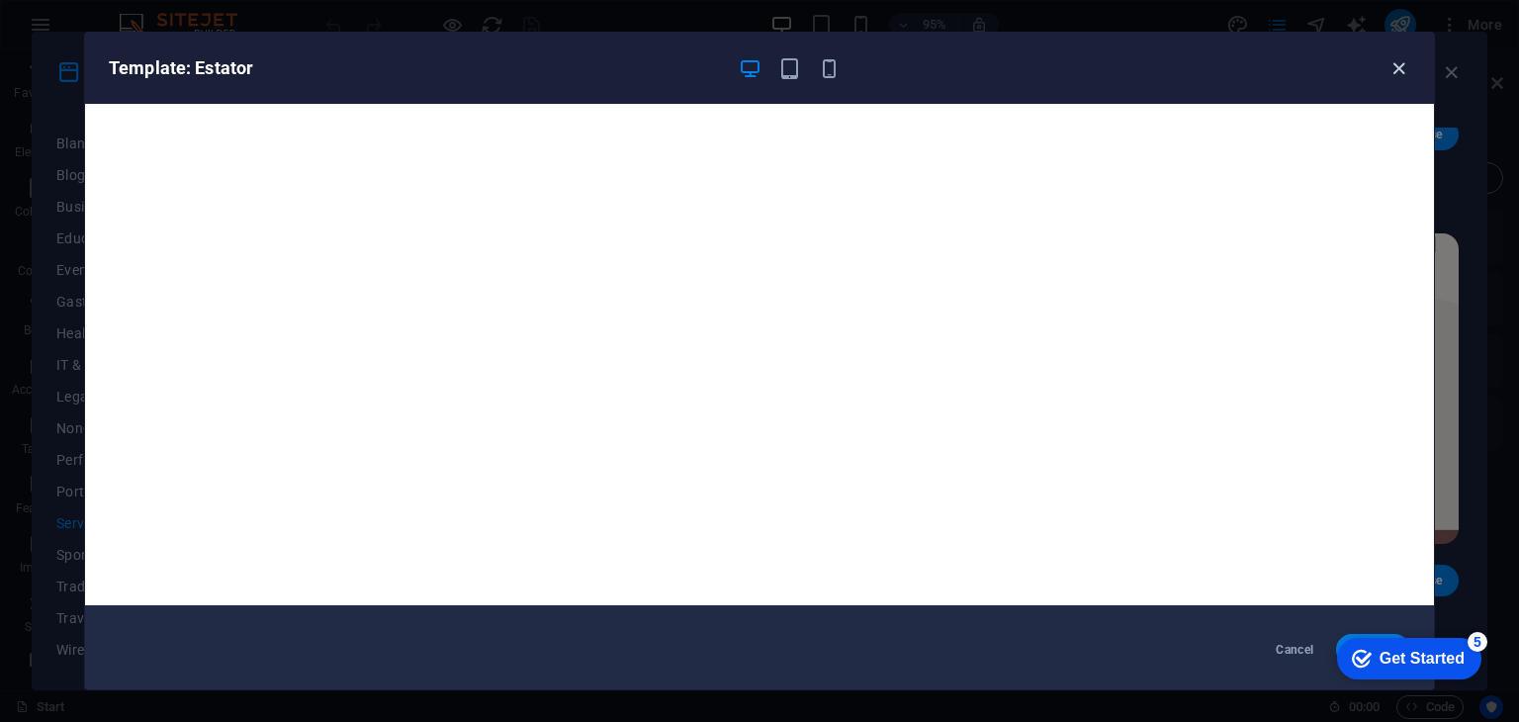
click at [1398, 67] on icon "button" at bounding box center [1399, 68] width 23 height 23
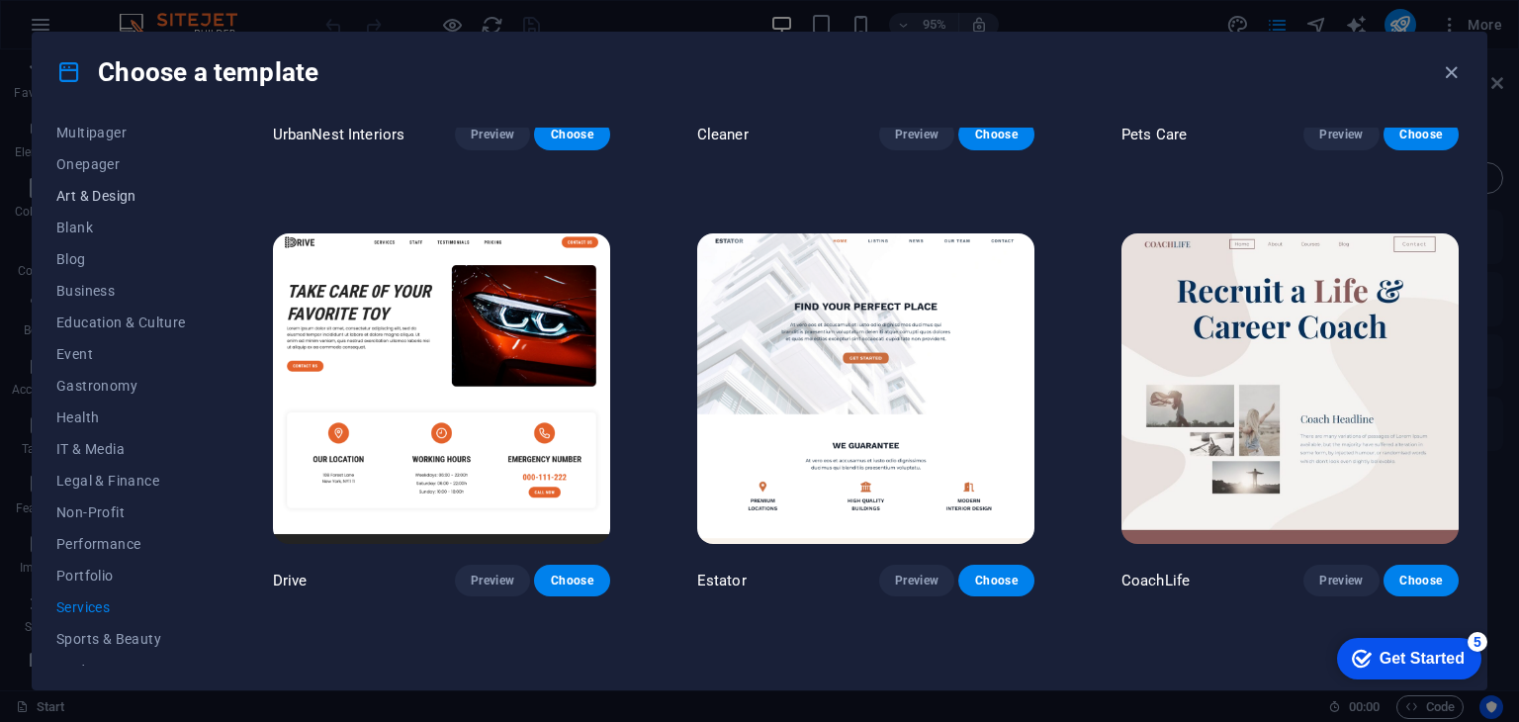
scroll to position [55, 0]
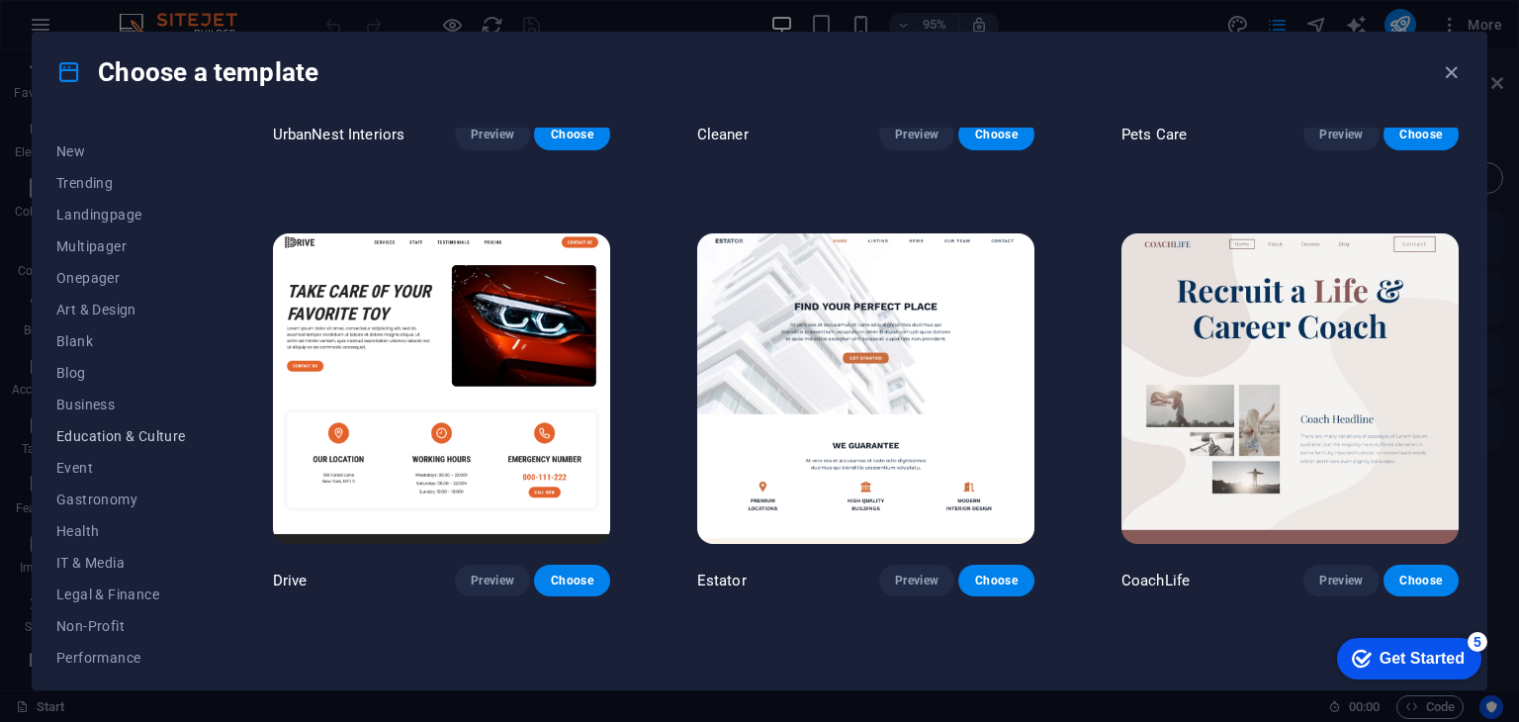
click at [103, 431] on span "Education & Culture" at bounding box center [121, 436] width 130 height 16
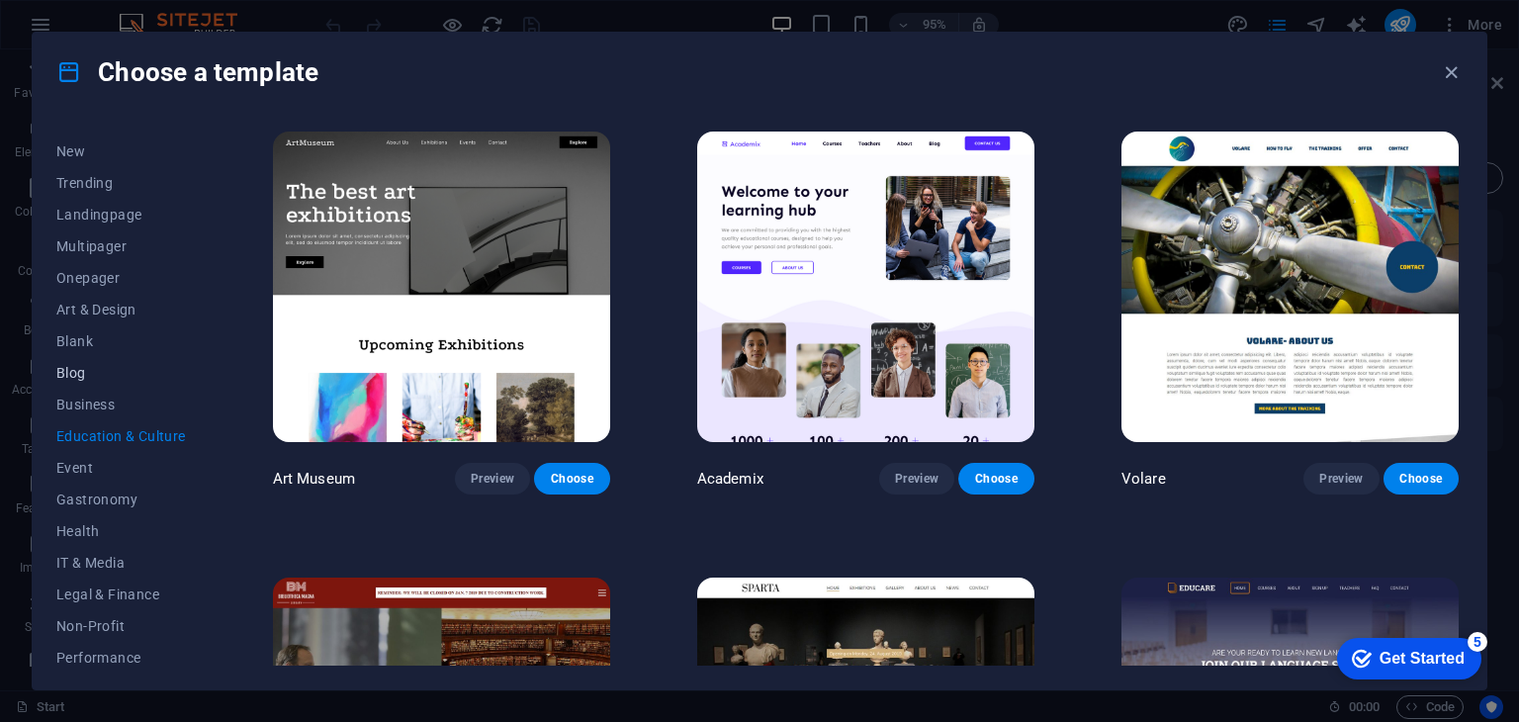
scroll to position [0, 0]
click at [119, 365] on span "Art & Design" at bounding box center [121, 365] width 130 height 16
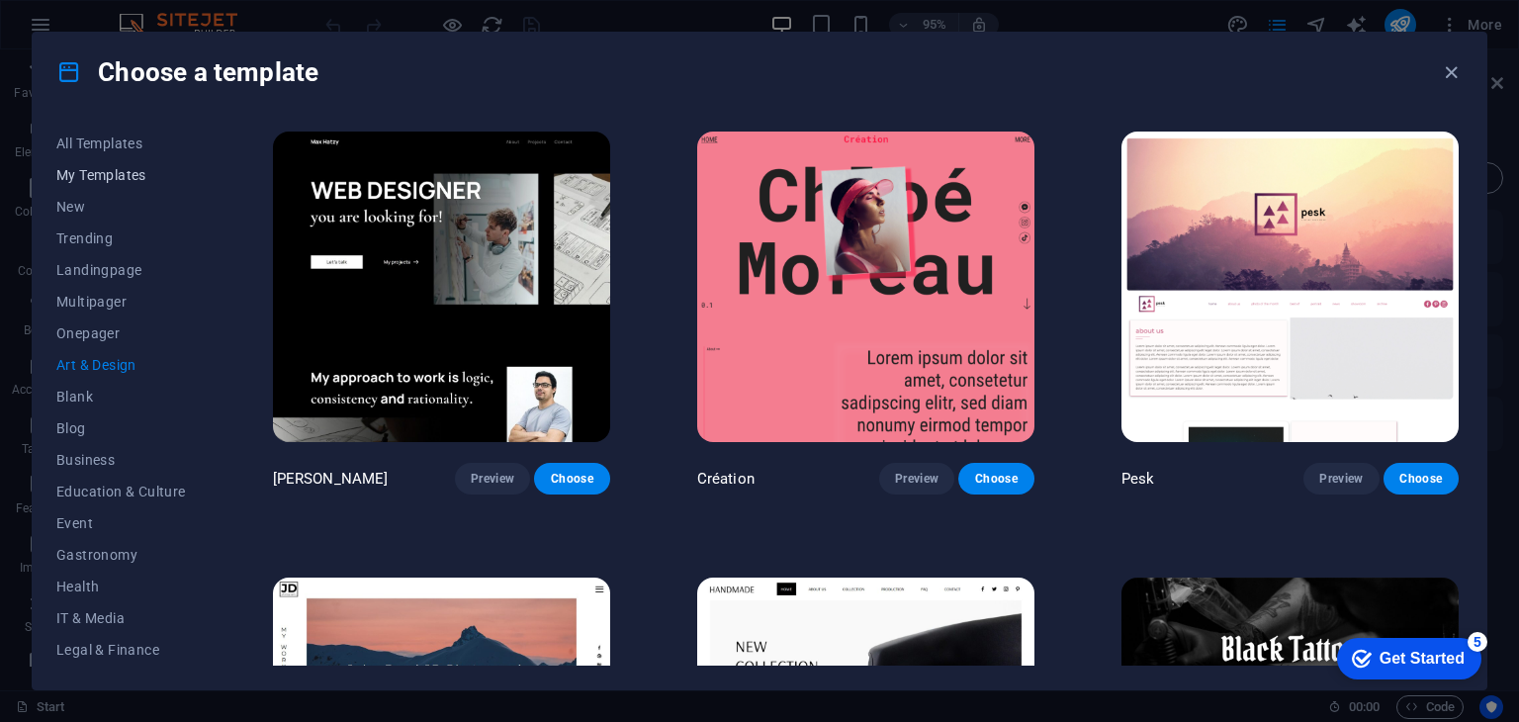
click at [108, 169] on span "My Templates" at bounding box center [121, 175] width 130 height 16
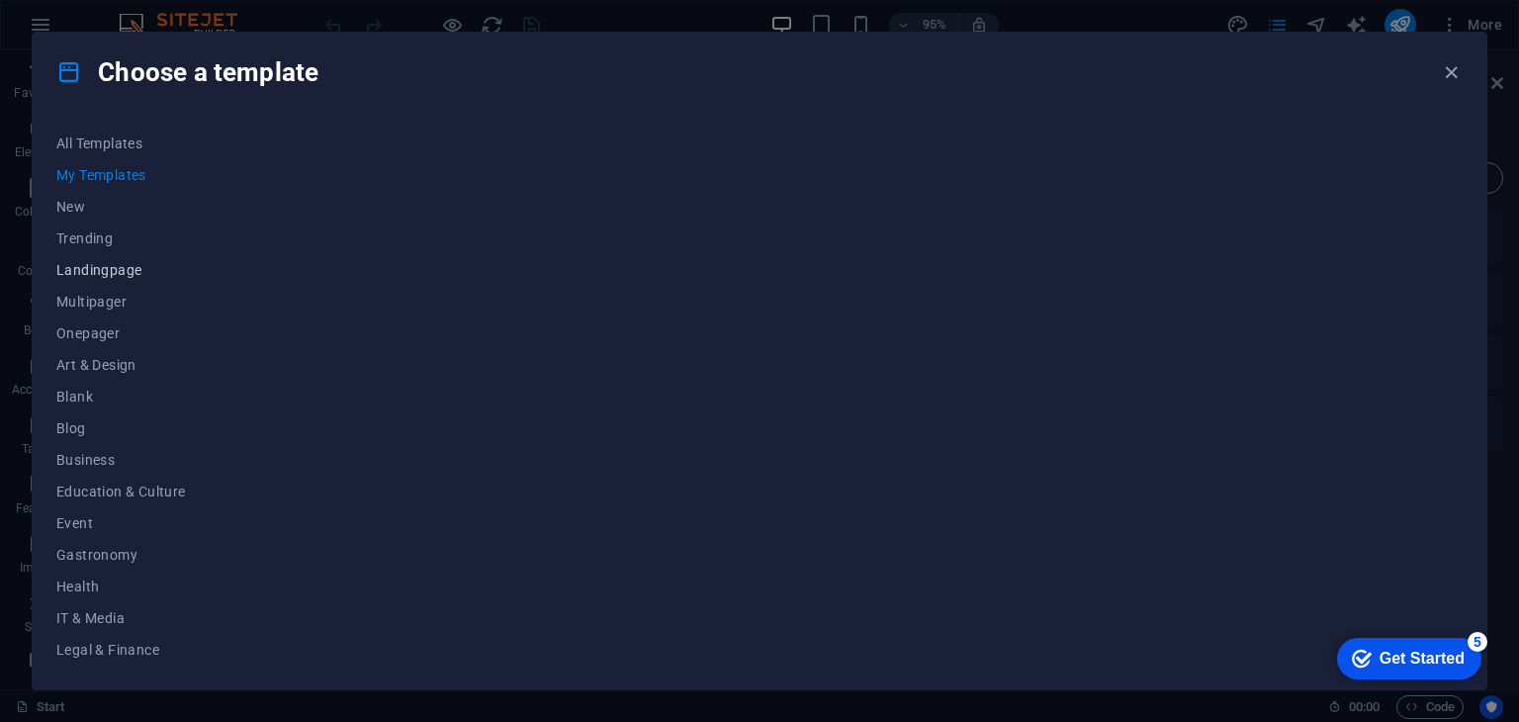
click at [113, 270] on span "Landingpage" at bounding box center [121, 270] width 130 height 16
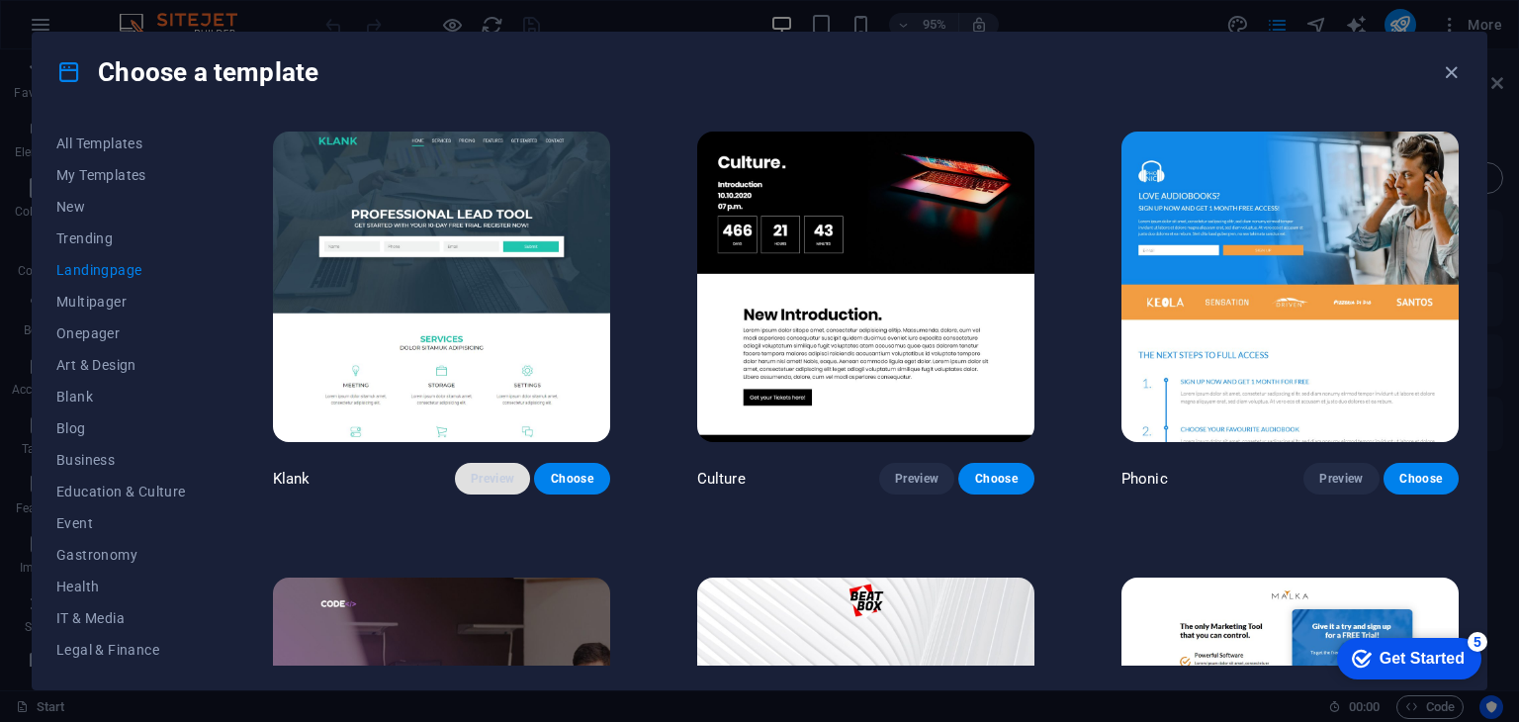
click at [487, 477] on span "Preview" at bounding box center [493, 479] width 44 height 16
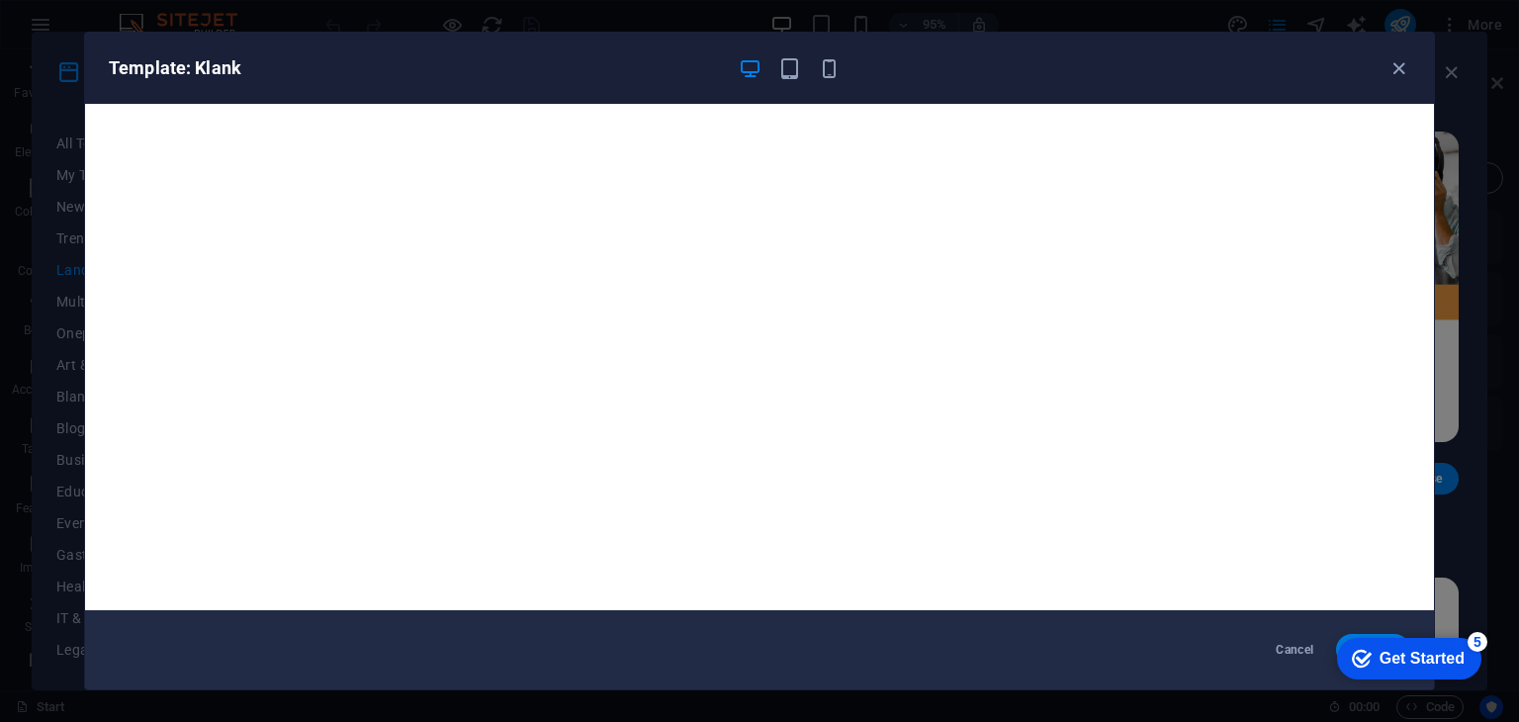
scroll to position [5, 0]
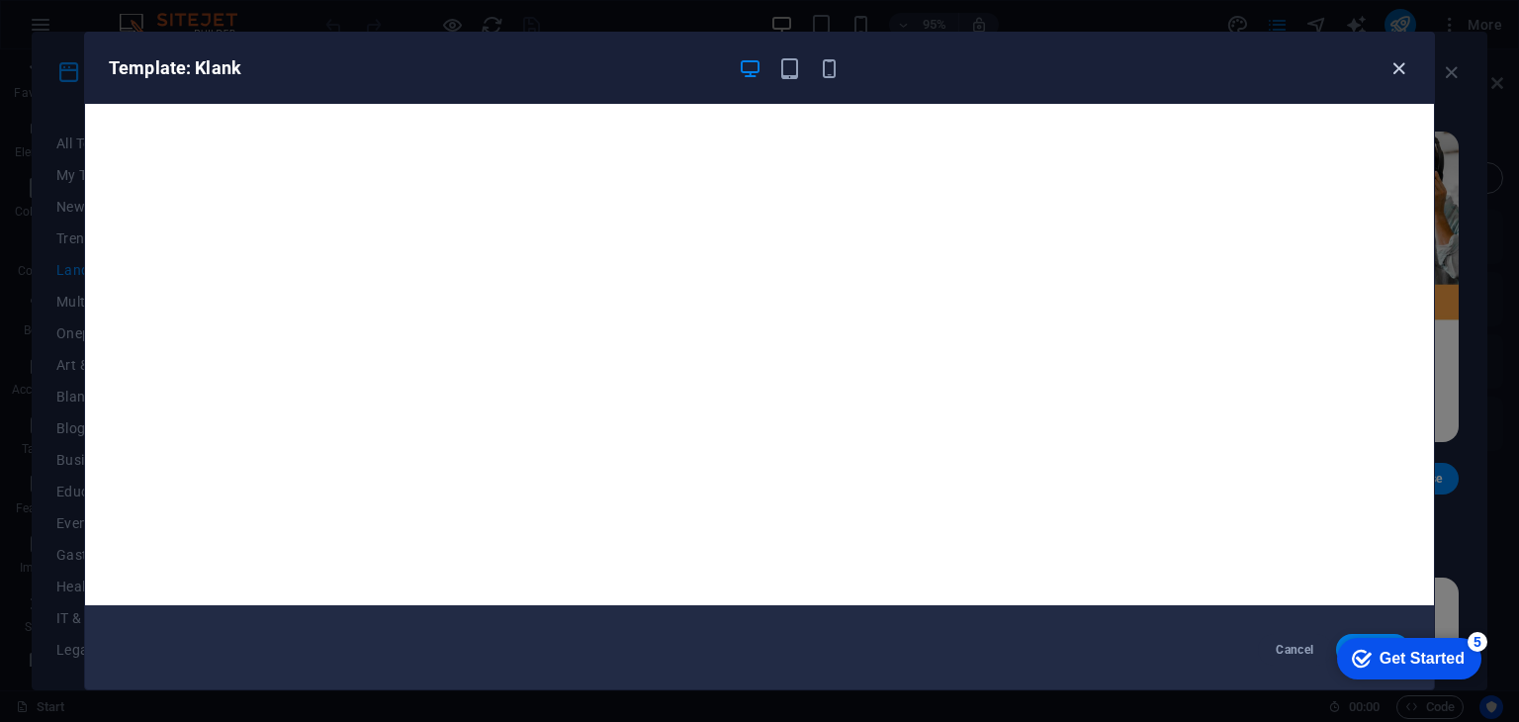
click at [1392, 71] on icon "button" at bounding box center [1399, 68] width 23 height 23
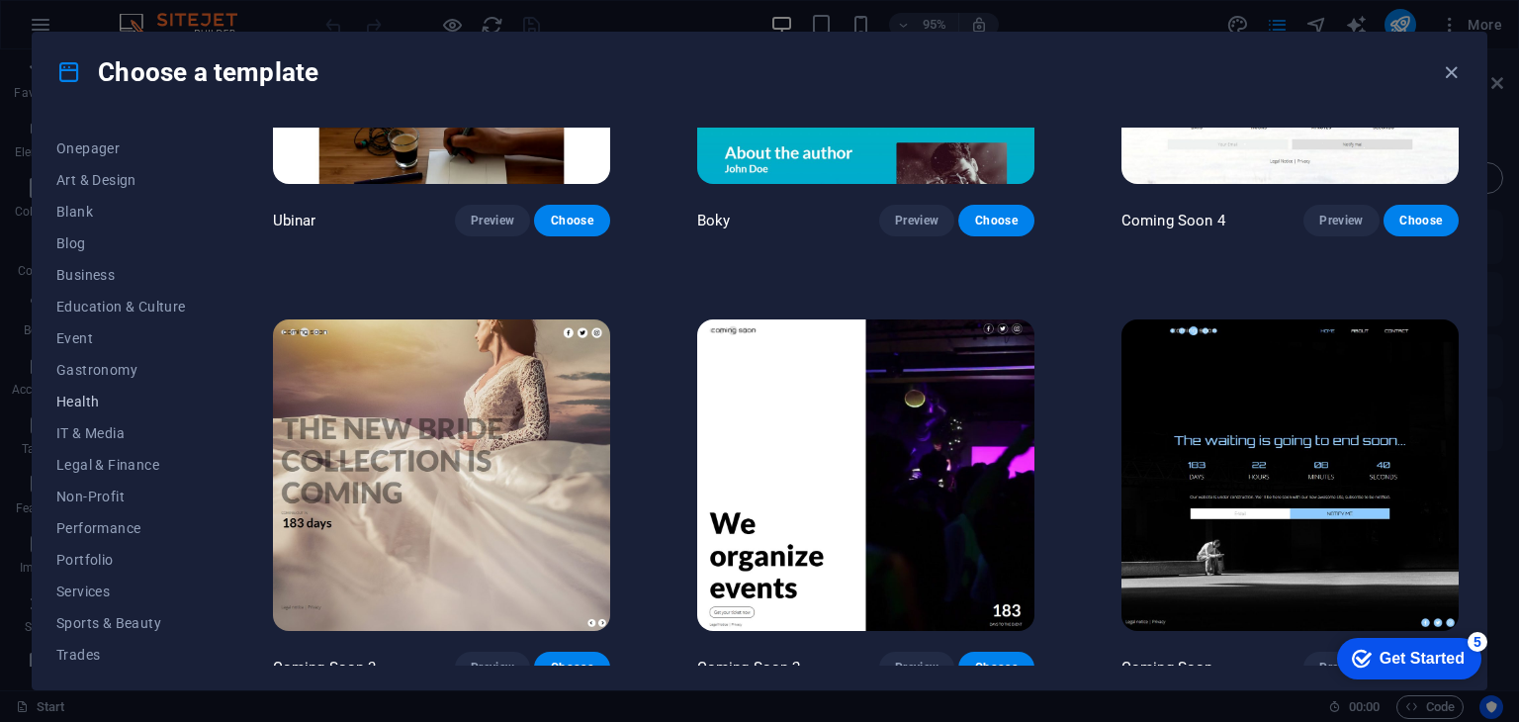
scroll to position [198, 0]
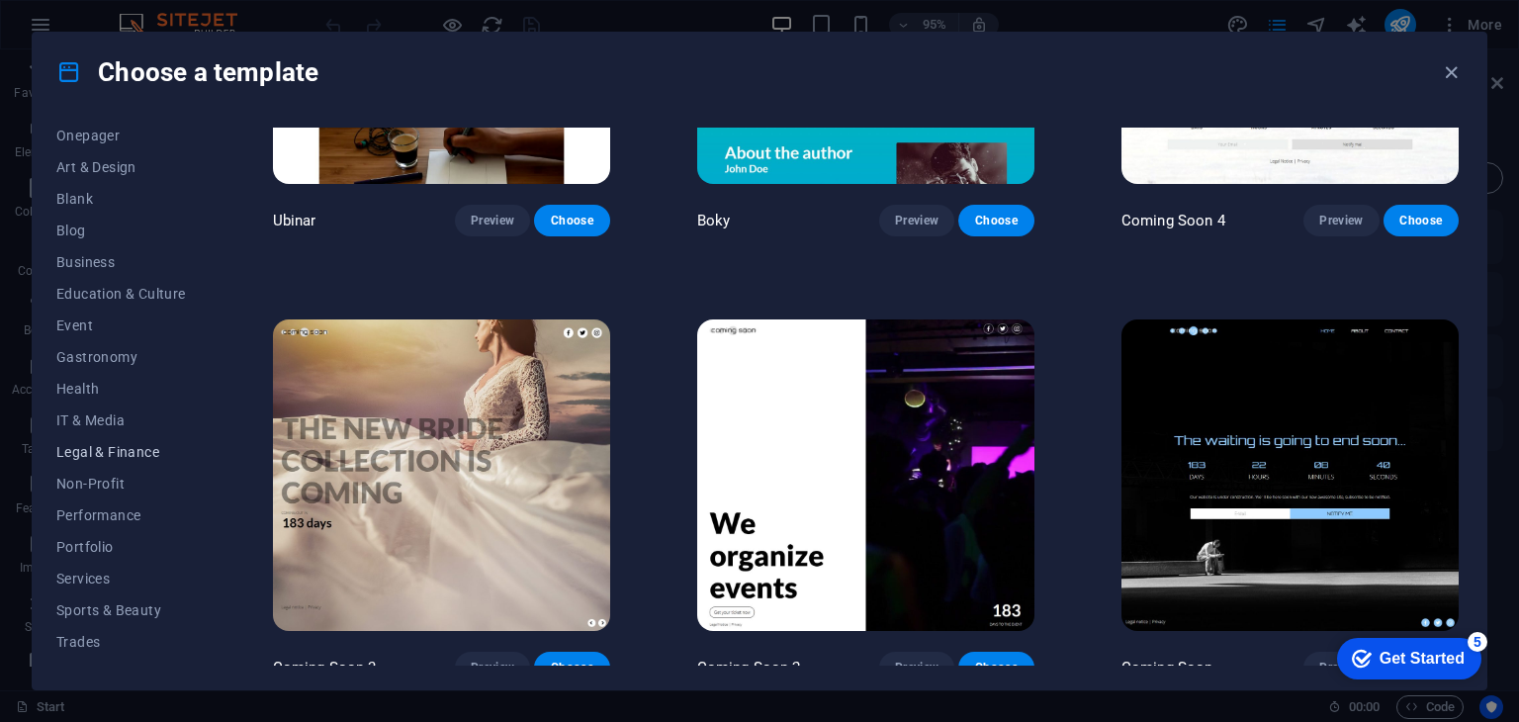
click at [111, 450] on span "Legal & Finance" at bounding box center [121, 452] width 130 height 16
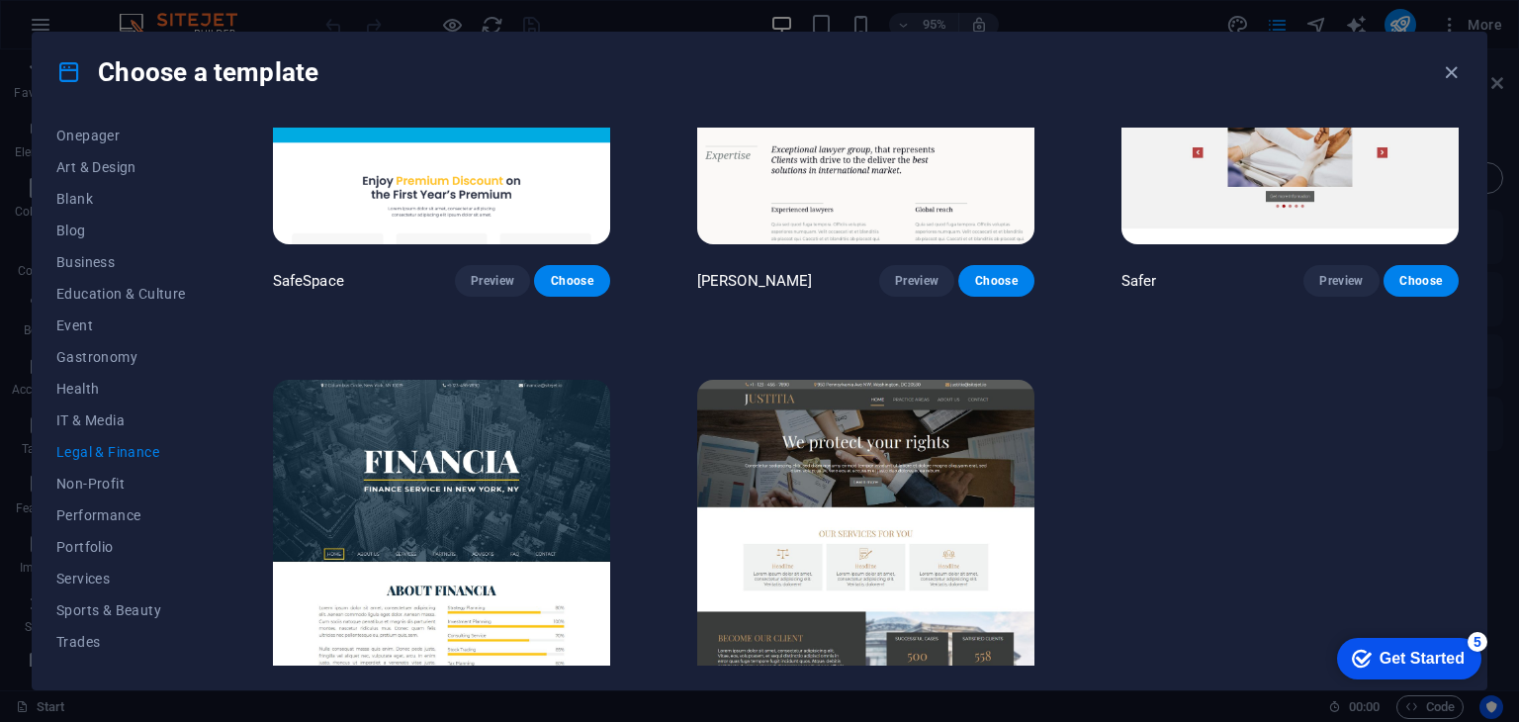
scroll to position [271, 0]
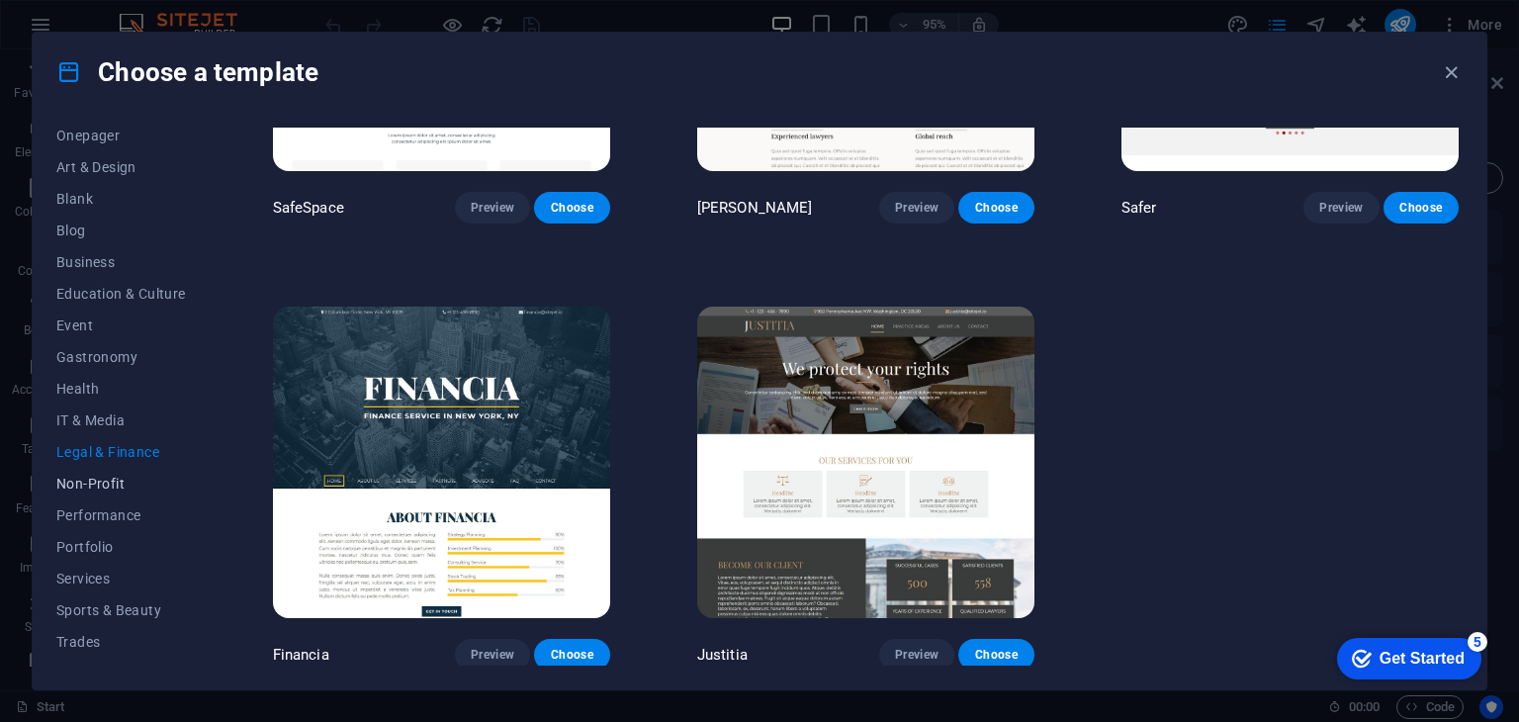
click at [107, 486] on span "Non-Profit" at bounding box center [121, 484] width 130 height 16
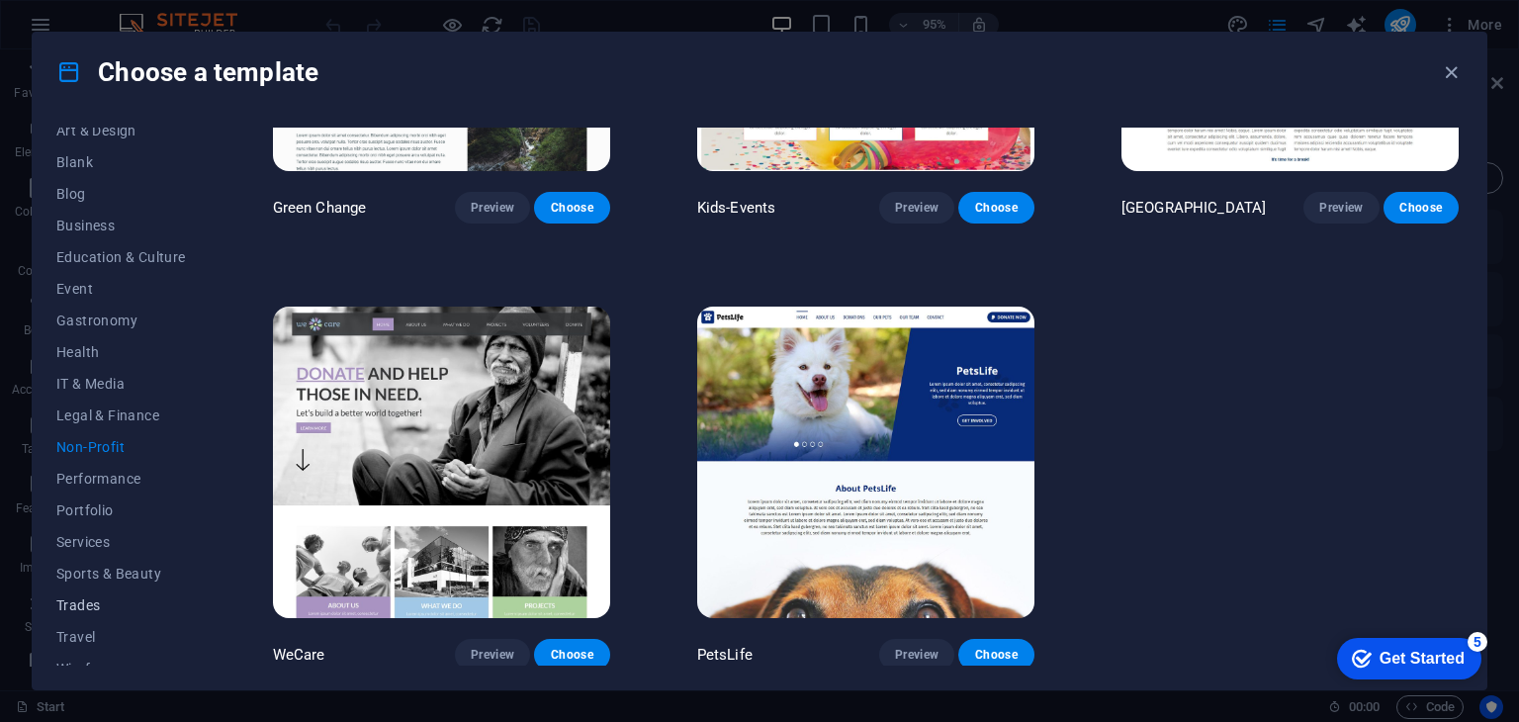
scroll to position [253, 0]
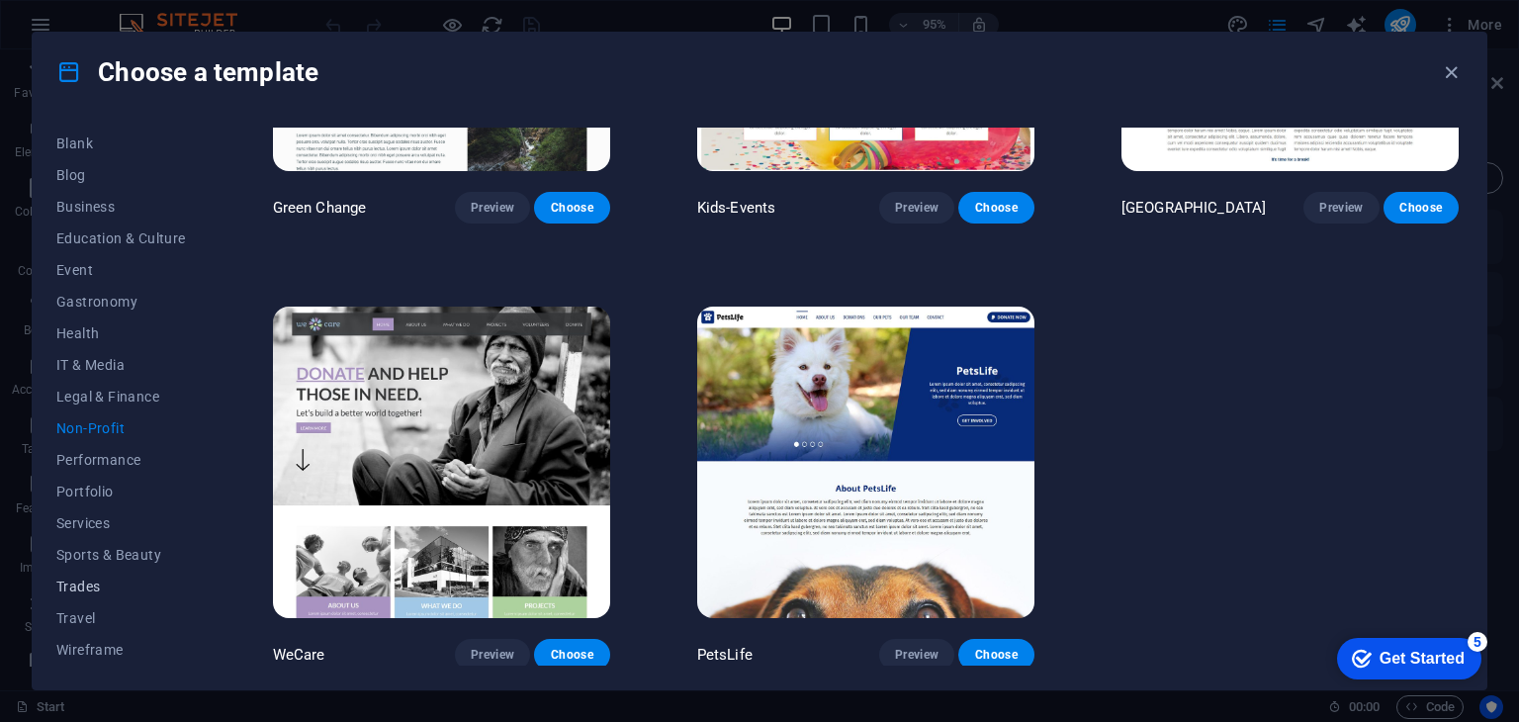
click at [103, 587] on span "Trades" at bounding box center [121, 587] width 130 height 16
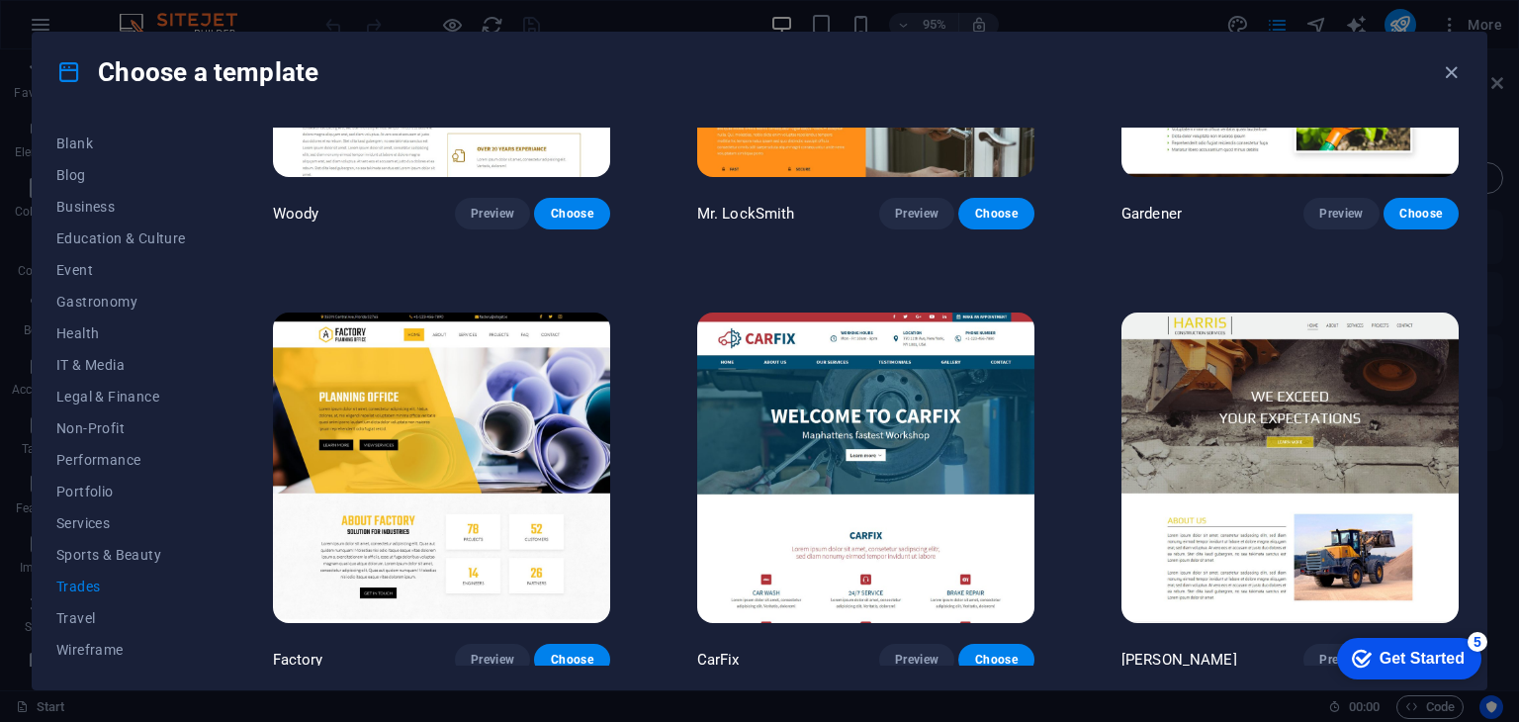
scroll to position [716, 0]
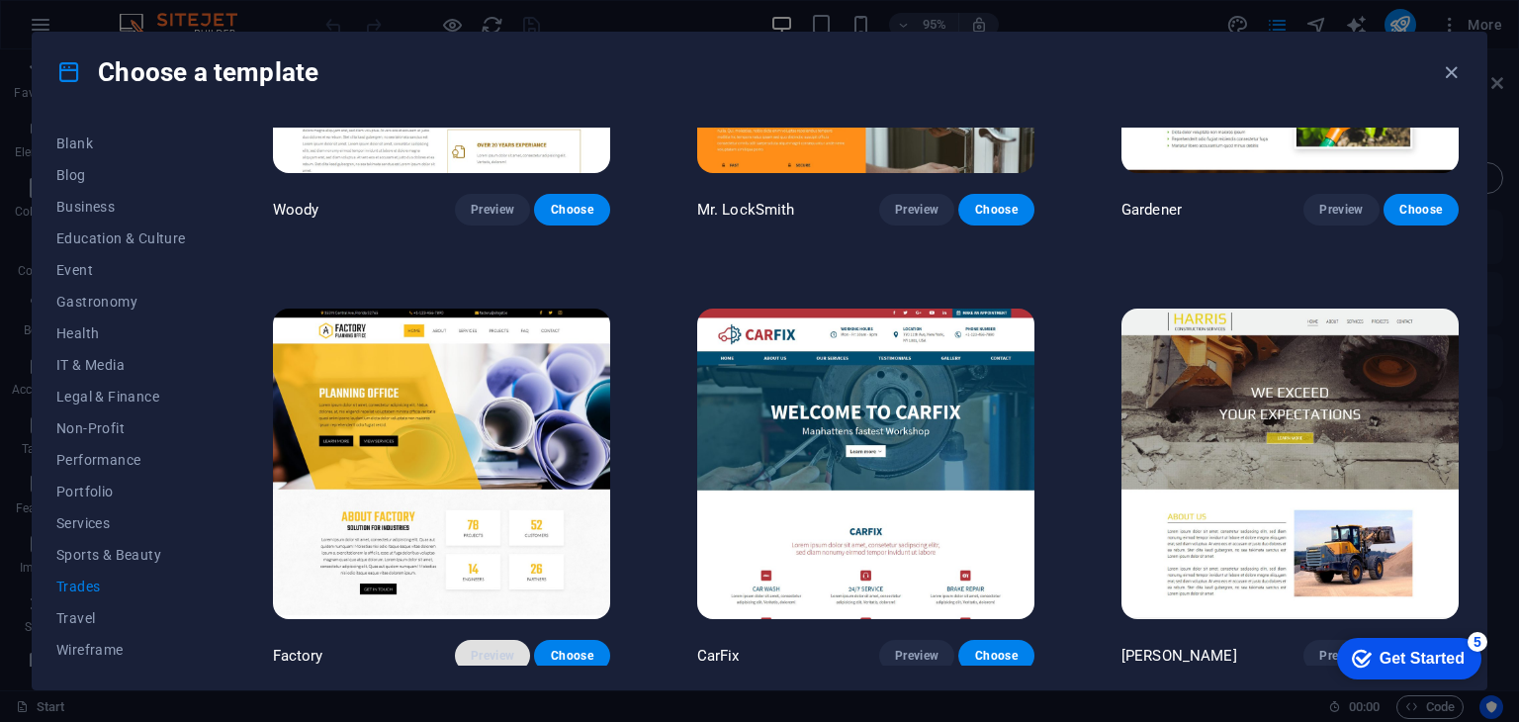
click at [495, 650] on span "Preview" at bounding box center [493, 656] width 44 height 16
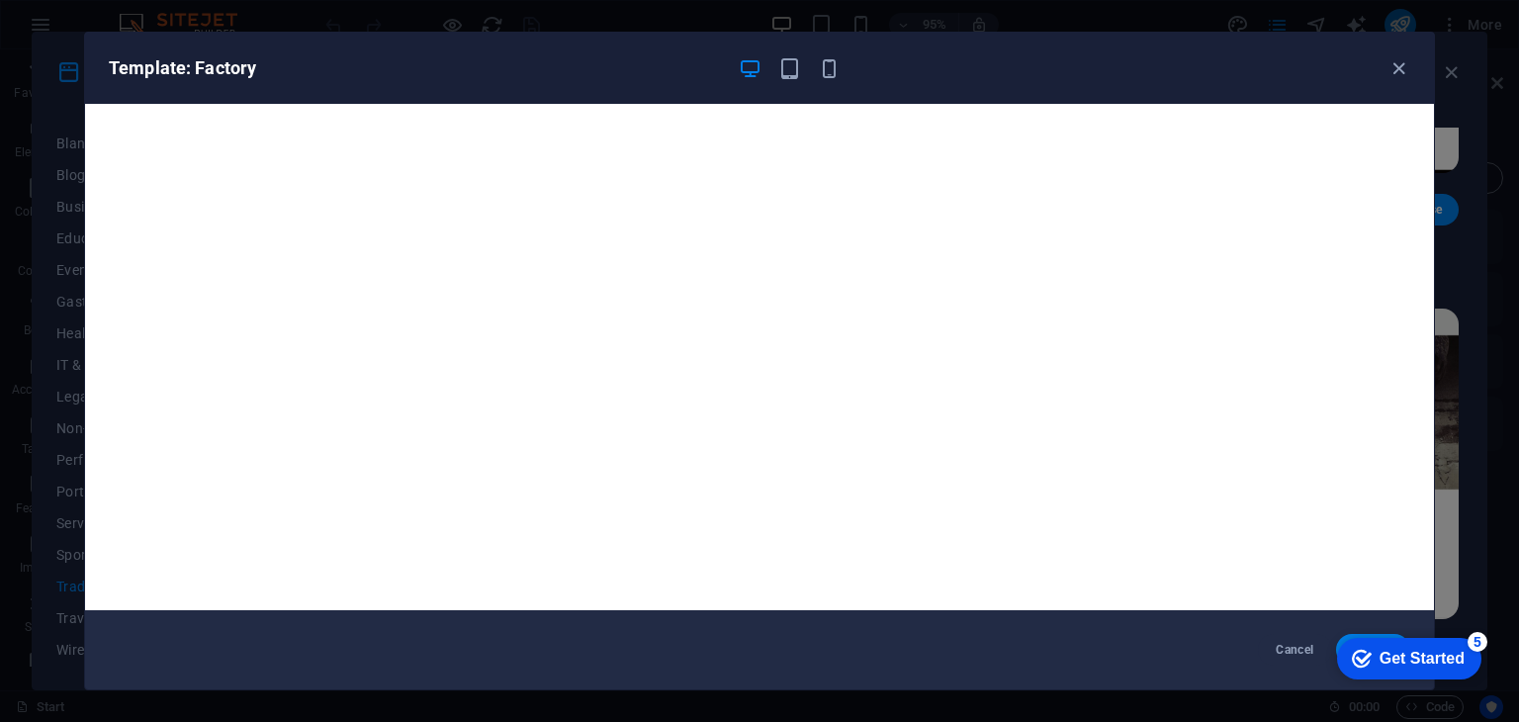
click at [1425, 654] on div "Get Started" at bounding box center [1422, 659] width 85 height 18
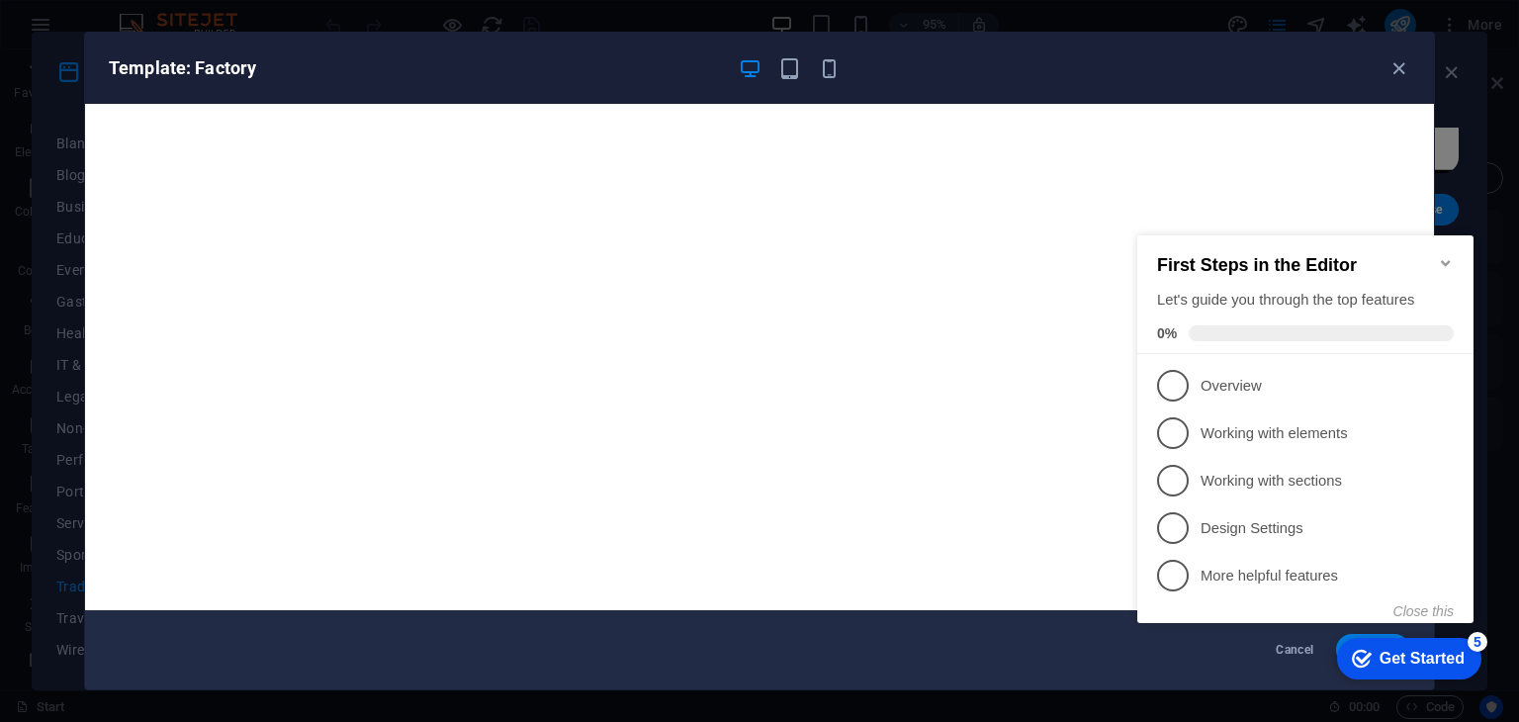
click at [1448, 255] on icon "Minimize checklist" at bounding box center [1446, 263] width 16 height 16
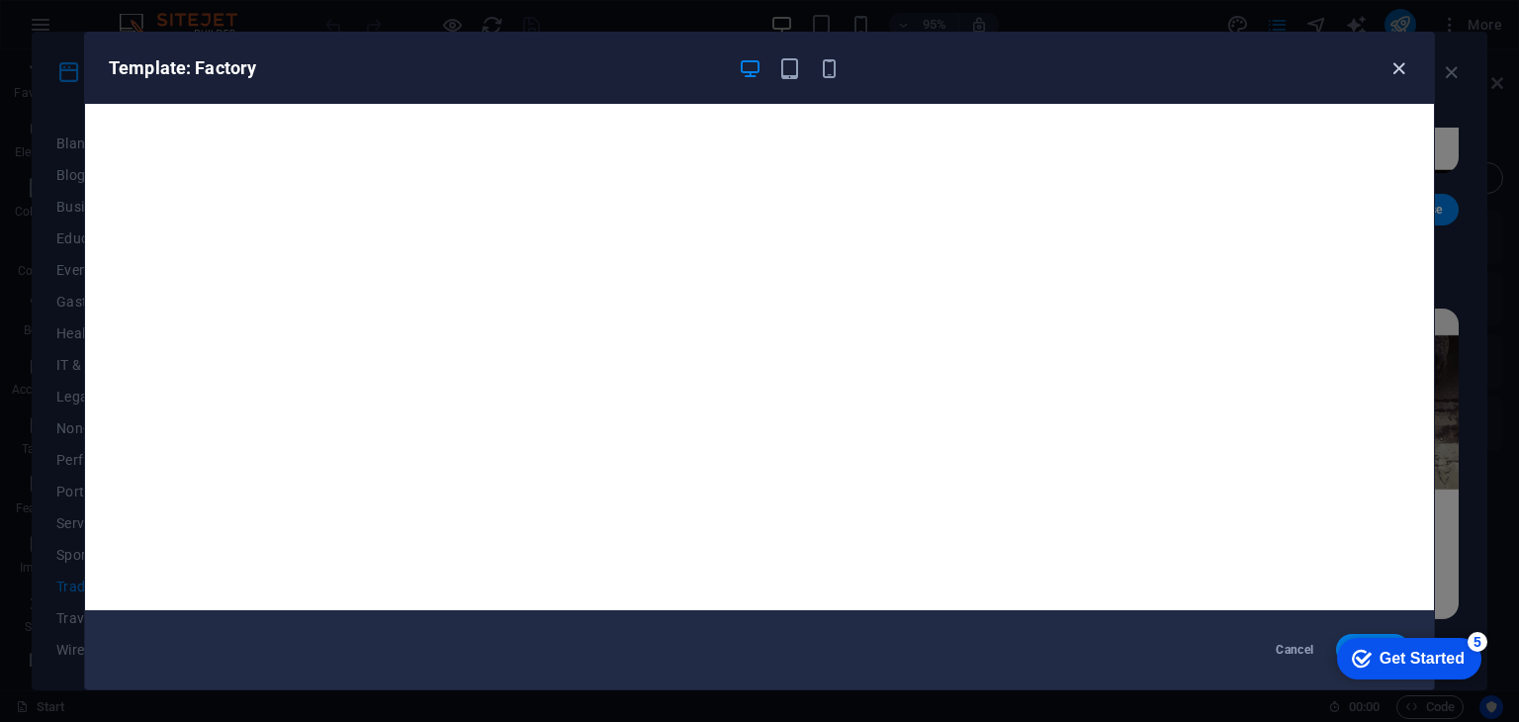
click at [1393, 62] on icon "button" at bounding box center [1399, 68] width 23 height 23
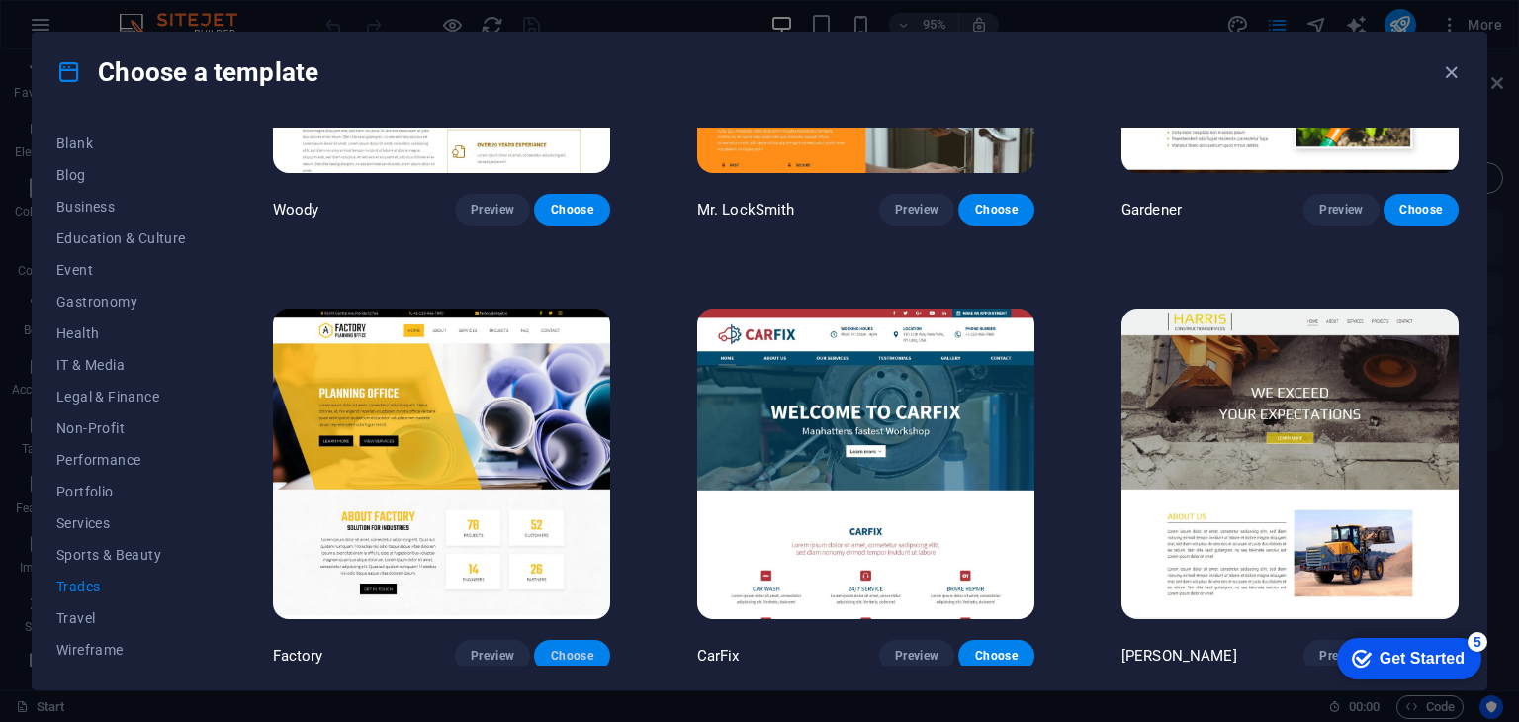
click at [578, 648] on span "Choose" at bounding box center [572, 656] width 44 height 16
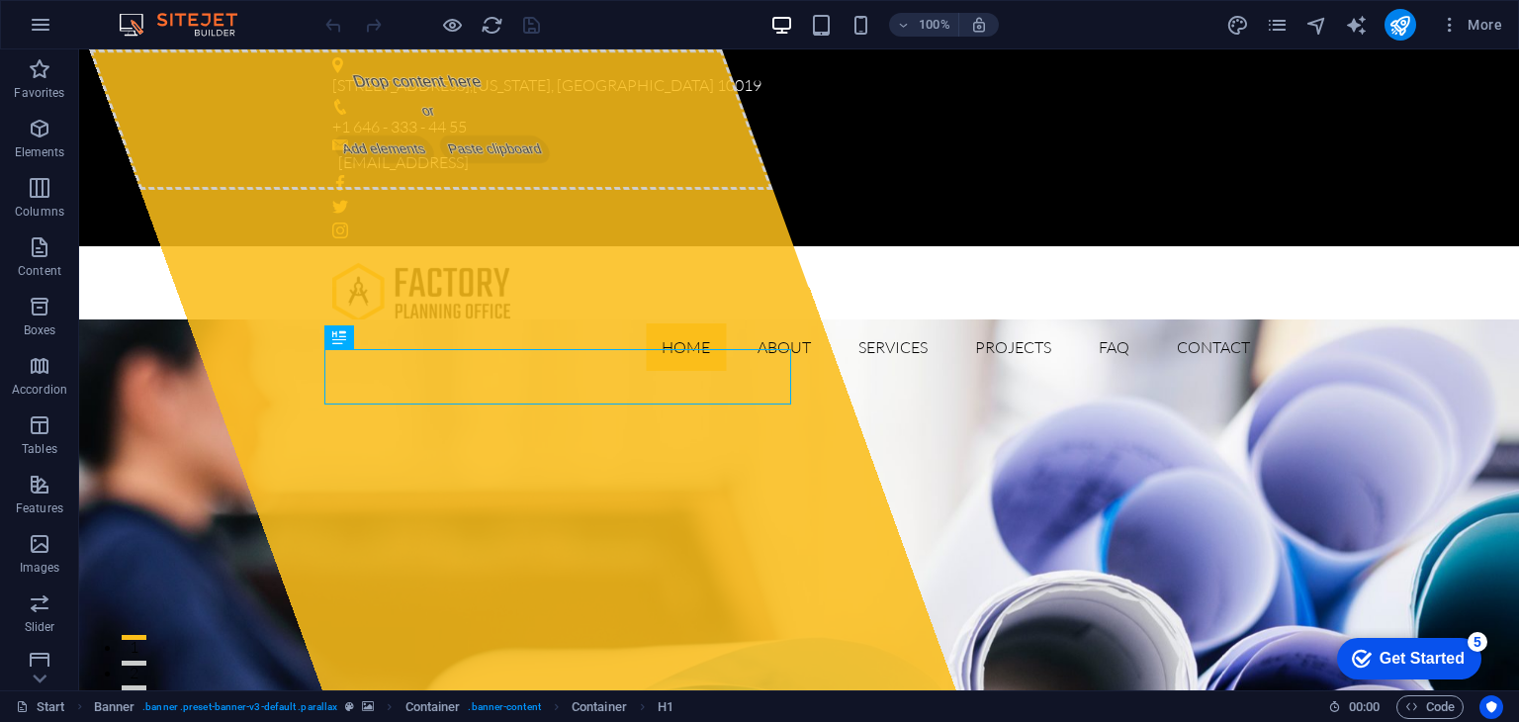
click at [417, 33] on div at bounding box center [413, 25] width 24 height 24
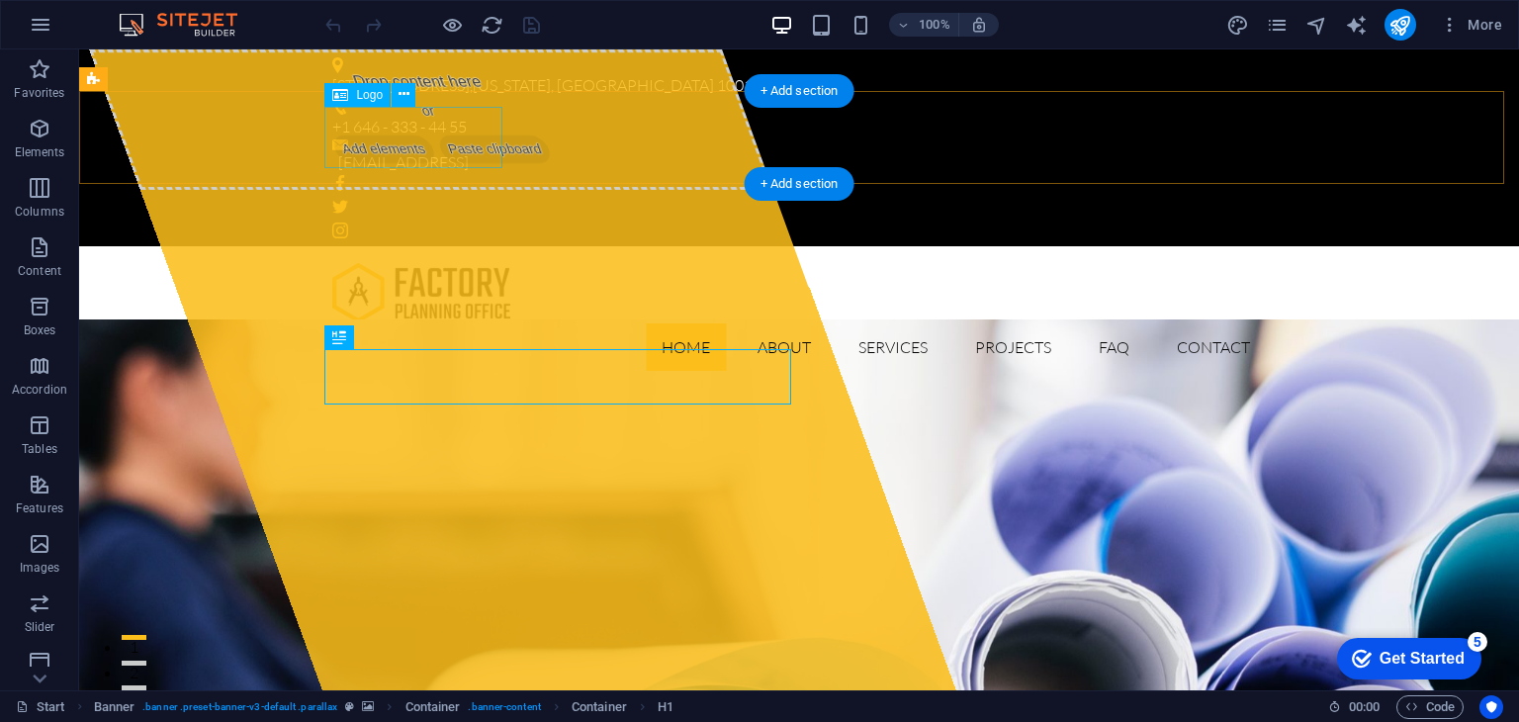
click at [427, 262] on div at bounding box center [799, 292] width 934 height 61
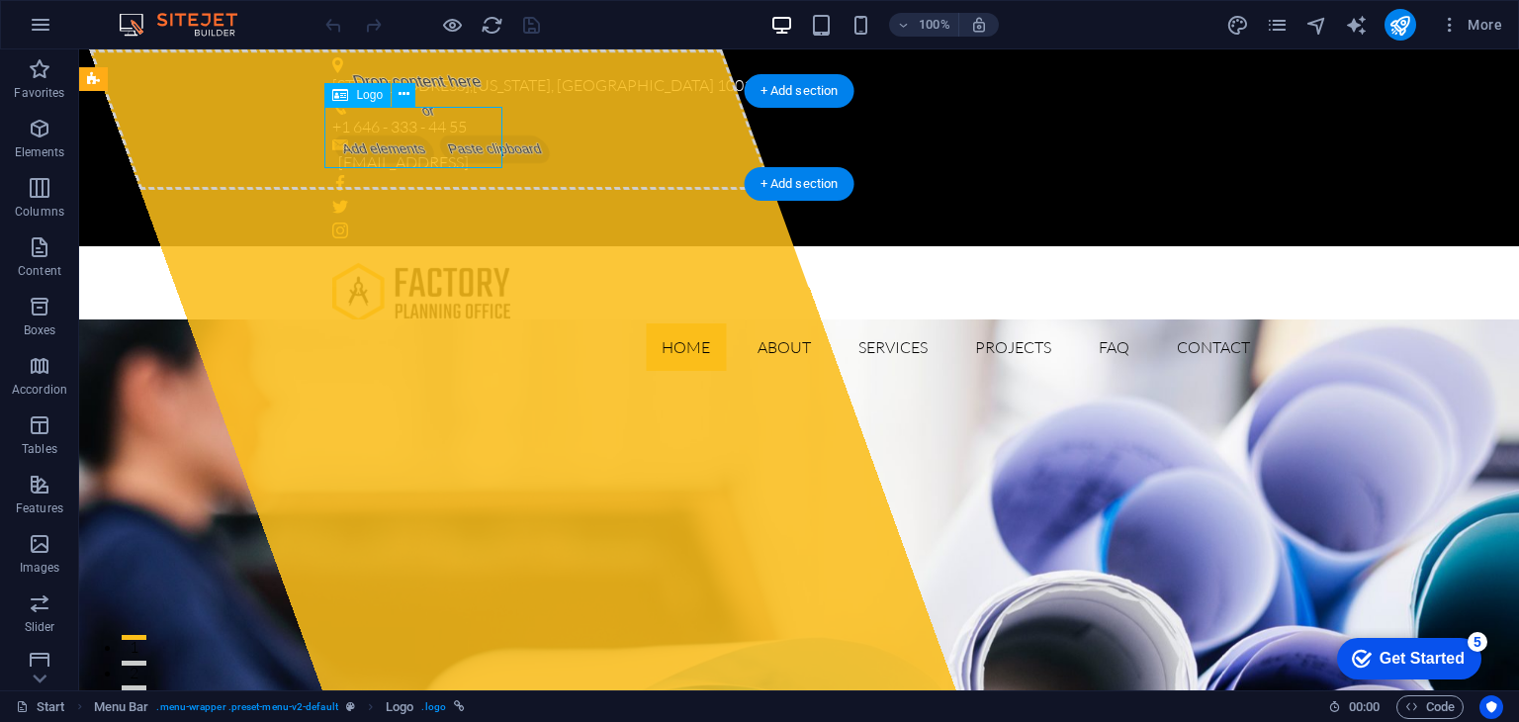
click at [359, 262] on div at bounding box center [799, 292] width 934 height 61
select select
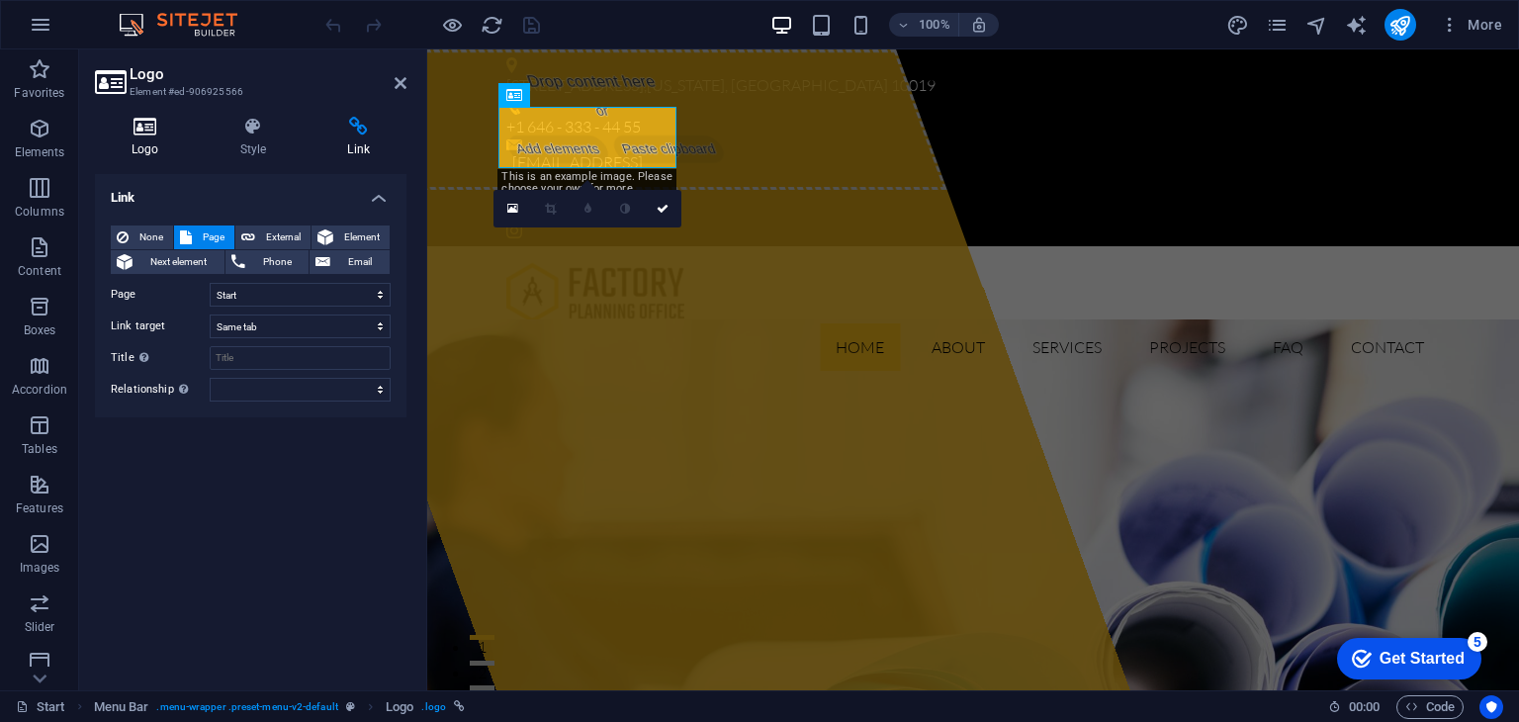
click at [146, 127] on icon at bounding box center [145, 127] width 101 height 20
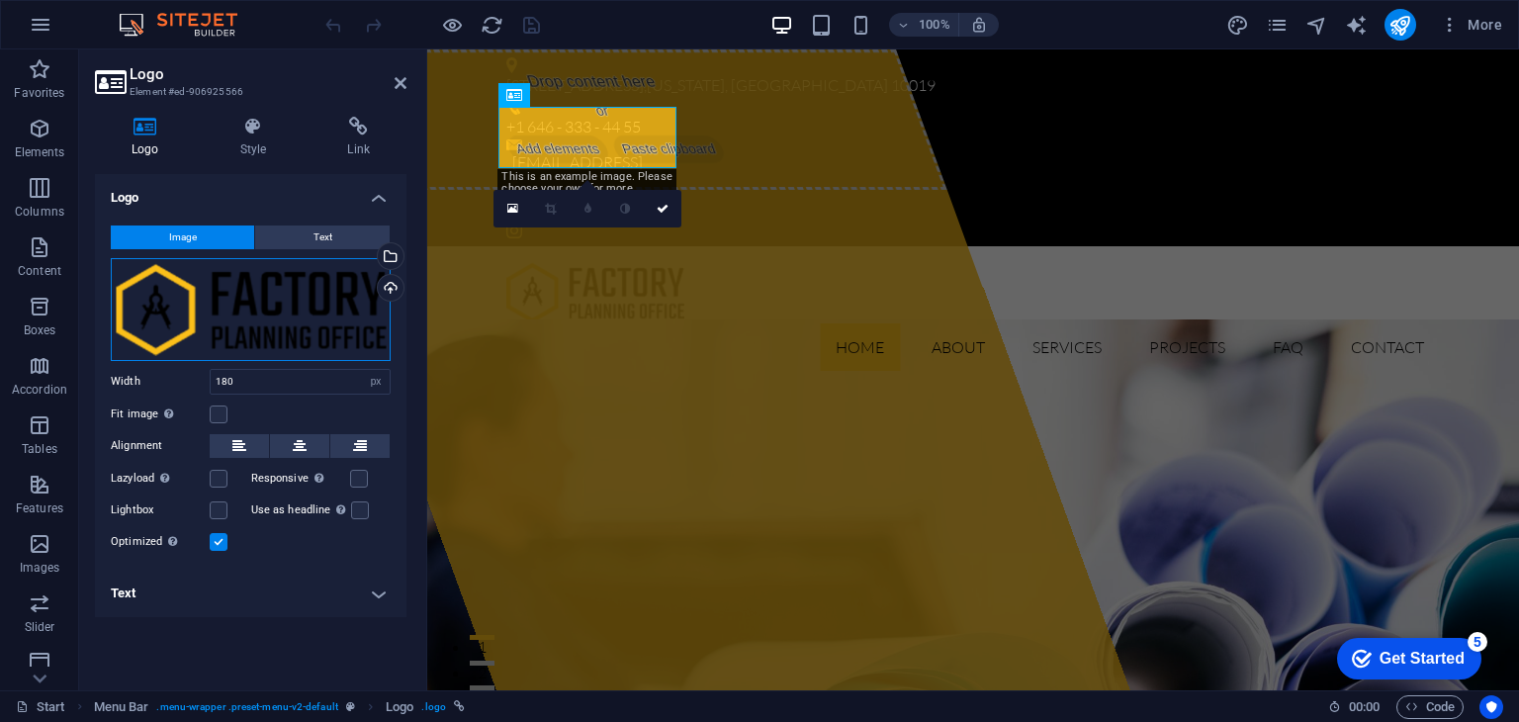
click at [168, 312] on div "Drag files here, click to choose files or select files from Files or our free s…" at bounding box center [251, 309] width 280 height 103
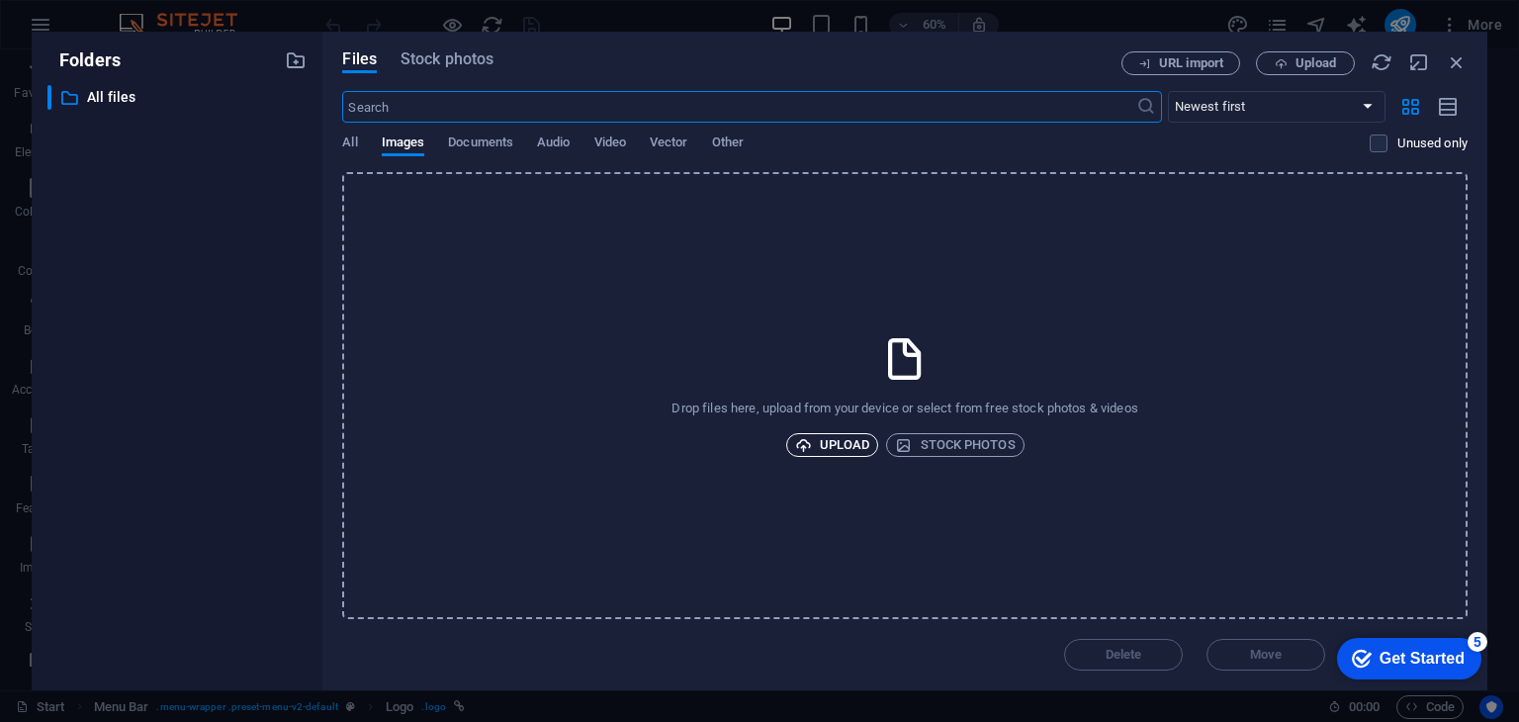
click at [845, 442] on span "Upload" at bounding box center [832, 445] width 75 height 24
click at [853, 443] on span "Upload" at bounding box center [832, 445] width 75 height 24
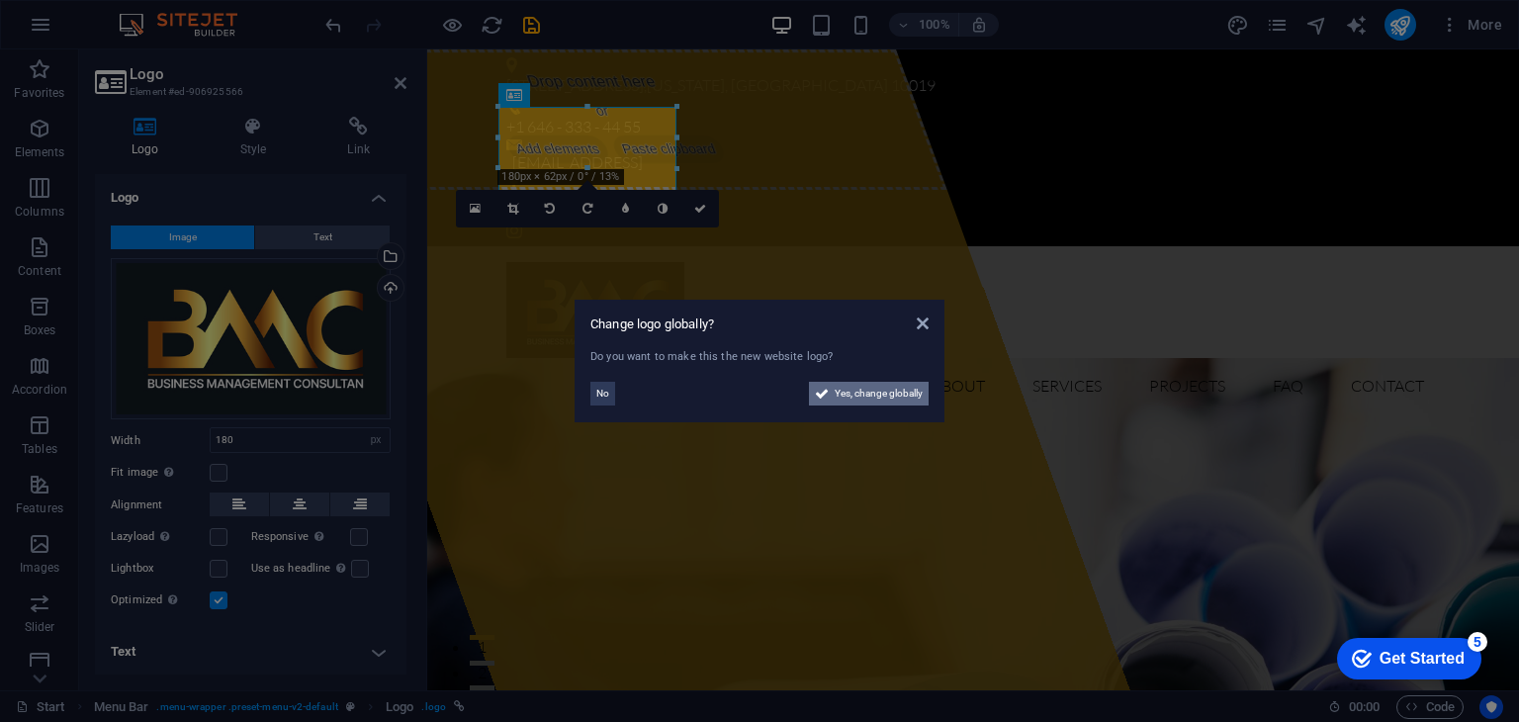
click at [851, 396] on span "Yes, change globally" at bounding box center [879, 394] width 88 height 24
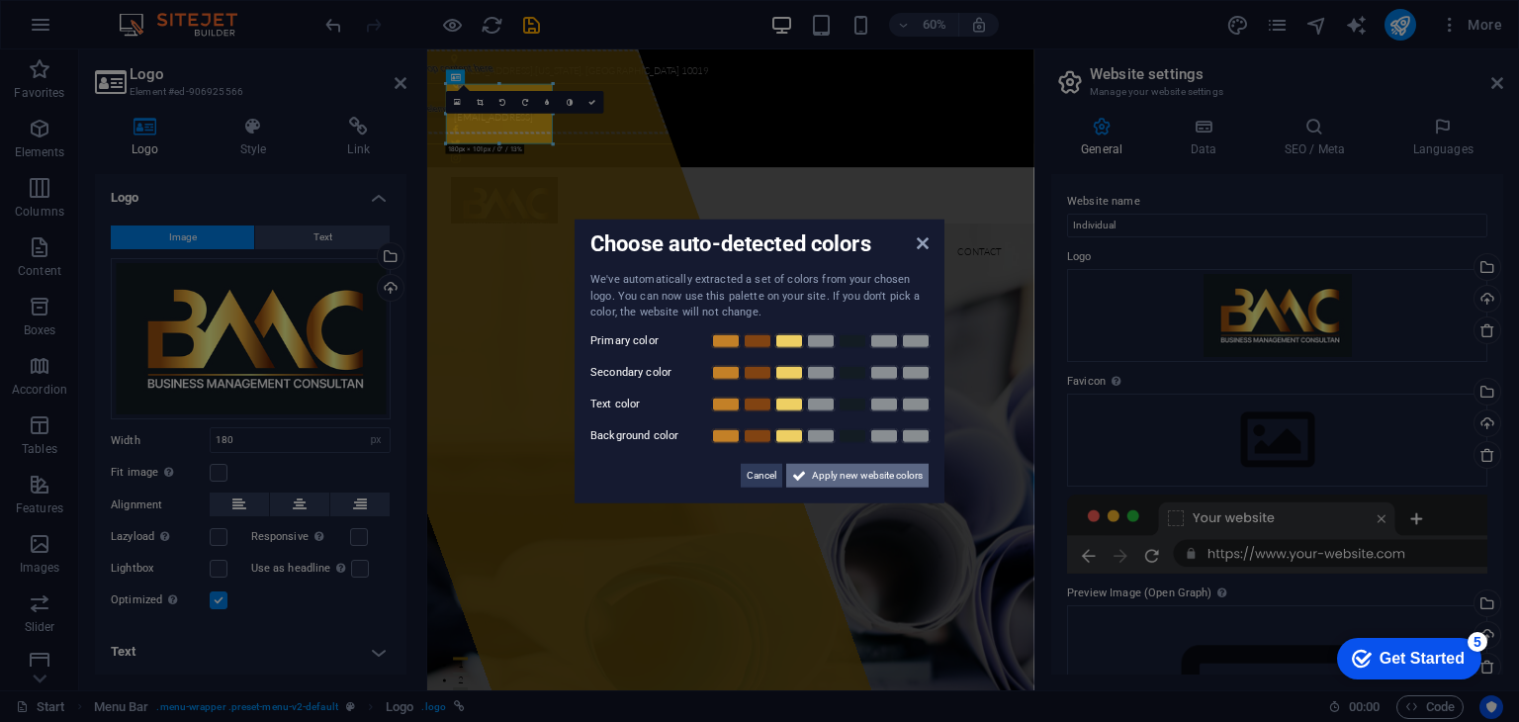
click at [844, 477] on span "Apply new website colors" at bounding box center [867, 475] width 111 height 24
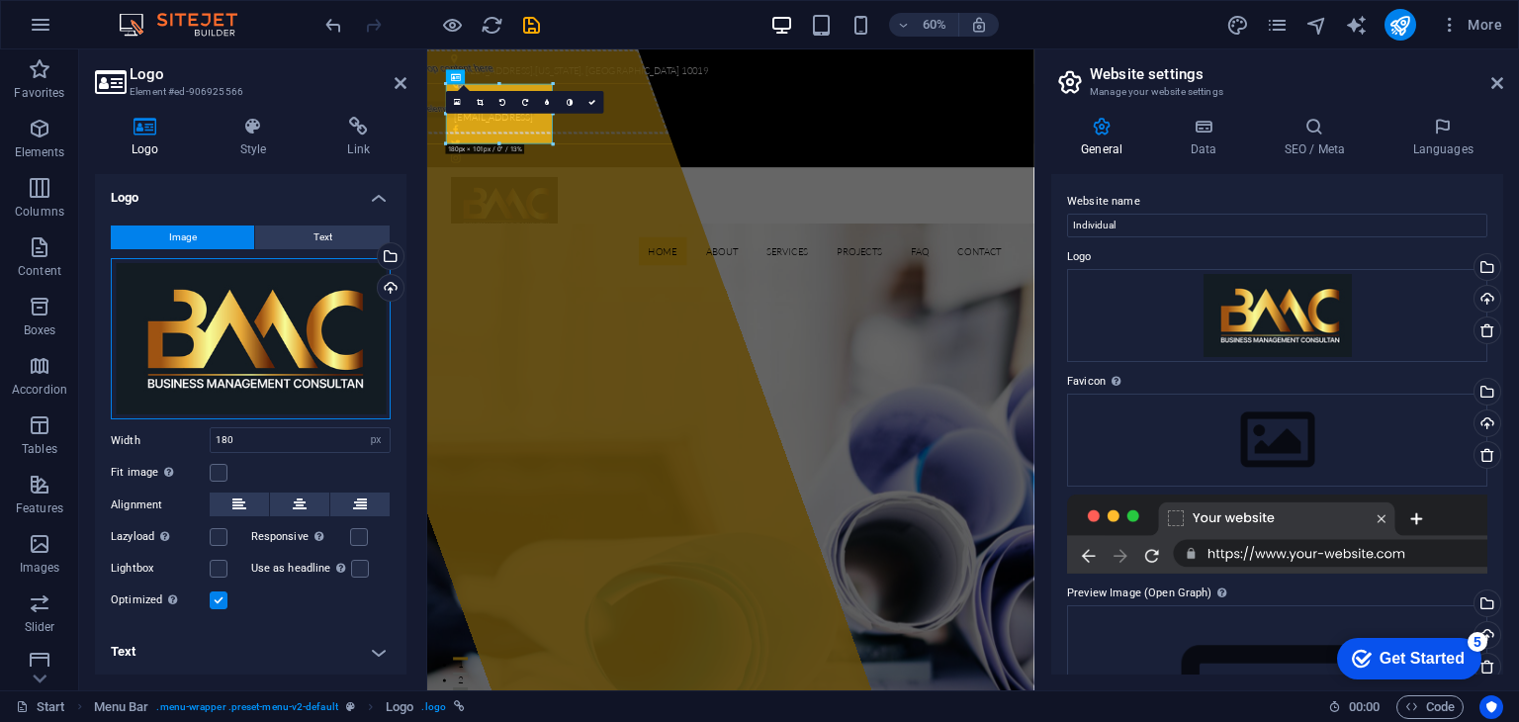
click at [294, 341] on div "Drag files here, click to choose files or select files from Files or our free s…" at bounding box center [251, 339] width 280 height 162
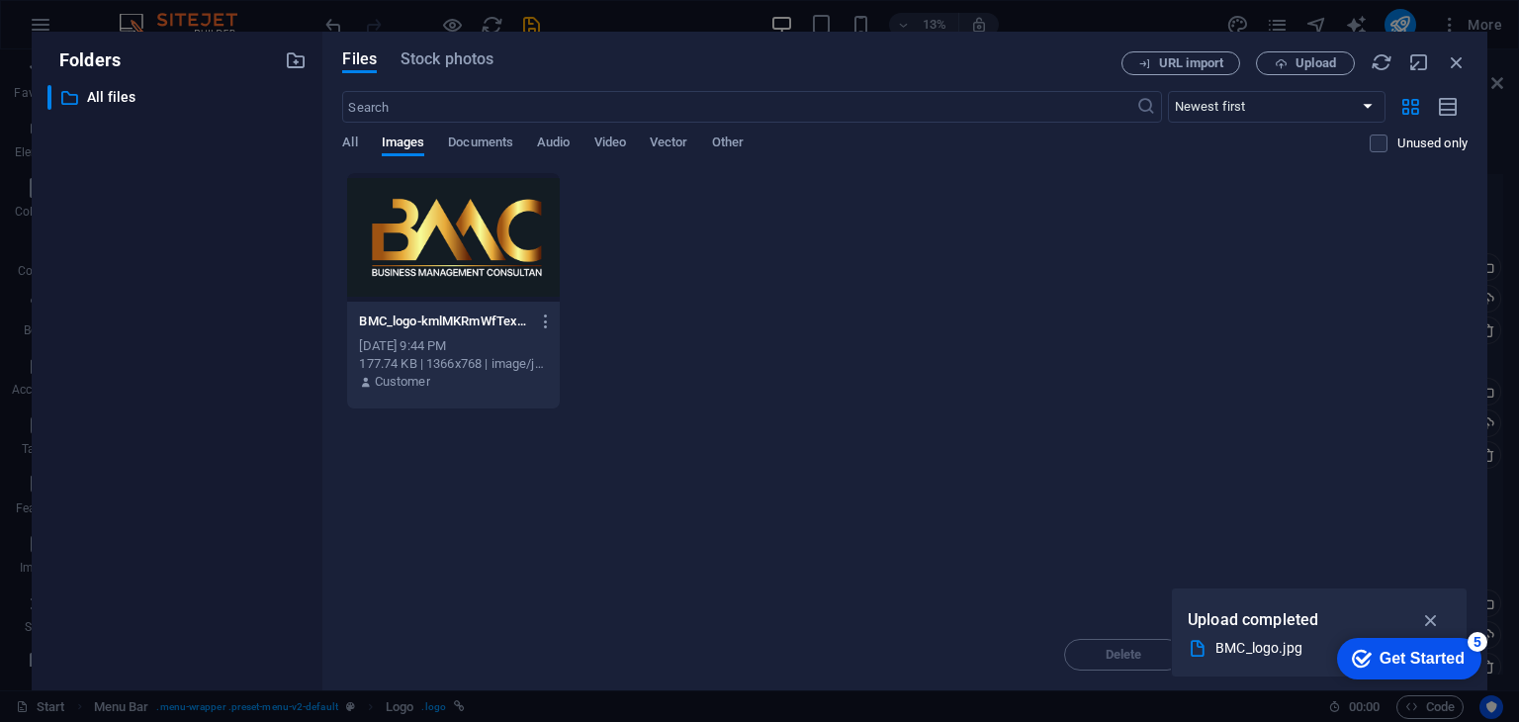
click at [447, 220] on div at bounding box center [453, 237] width 212 height 129
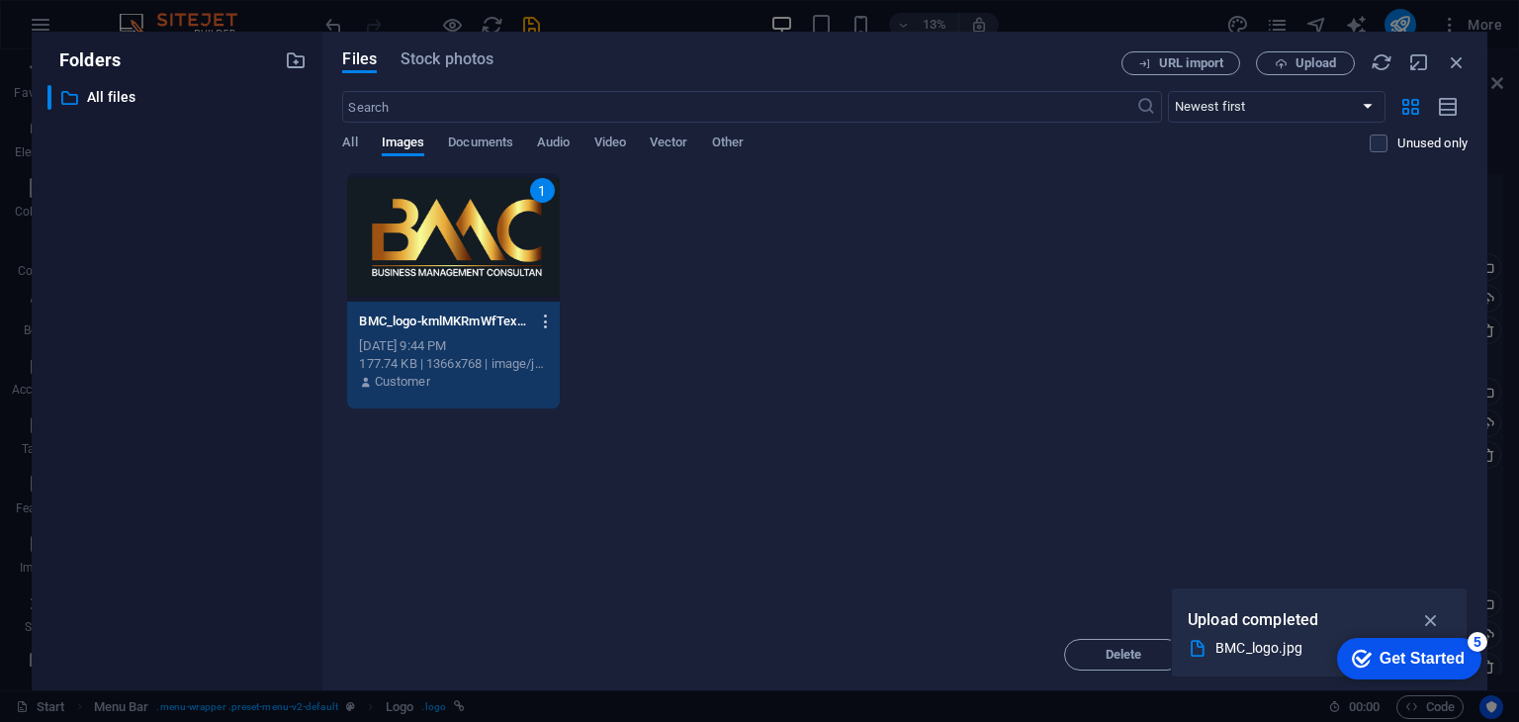
click at [541, 319] on icon "button" at bounding box center [546, 322] width 19 height 18
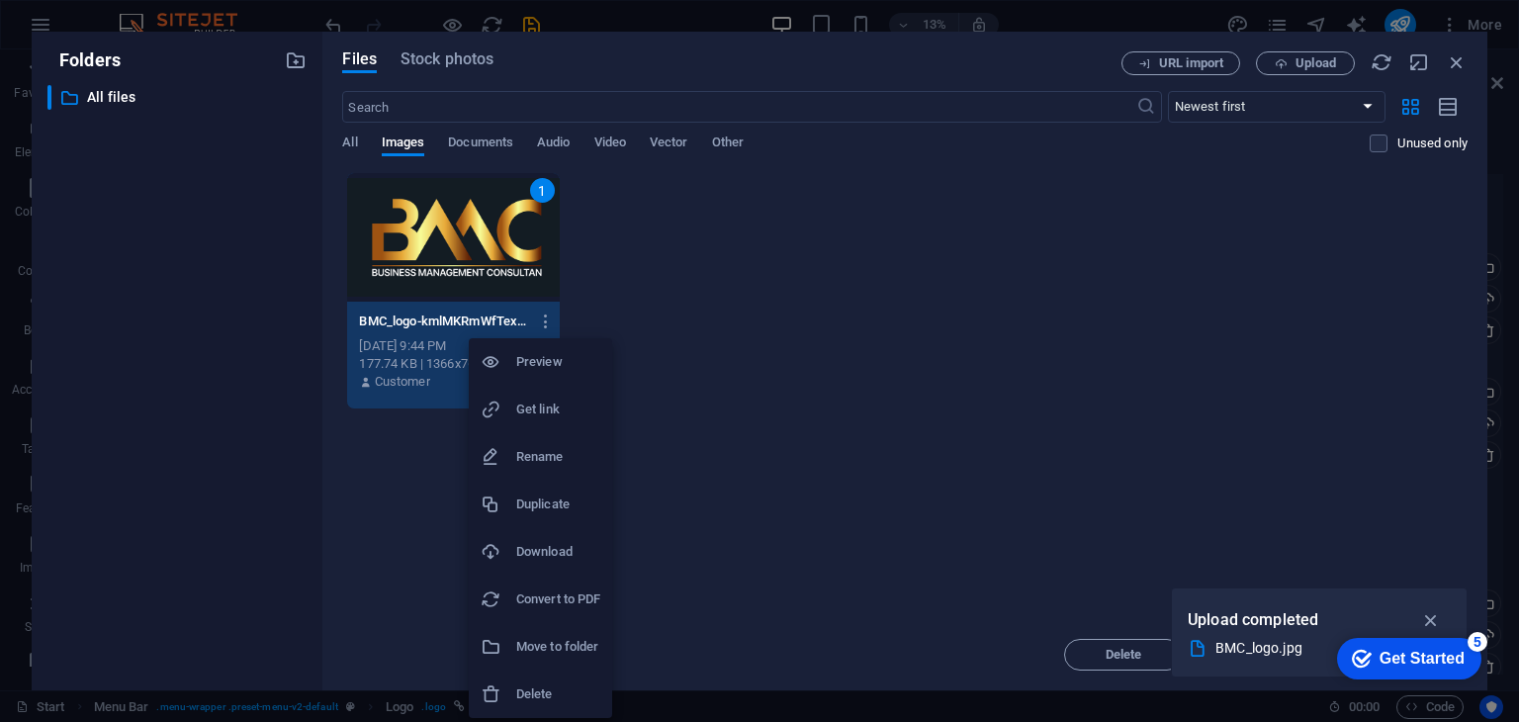
click at [536, 366] on h6 "Preview" at bounding box center [558, 362] width 84 height 24
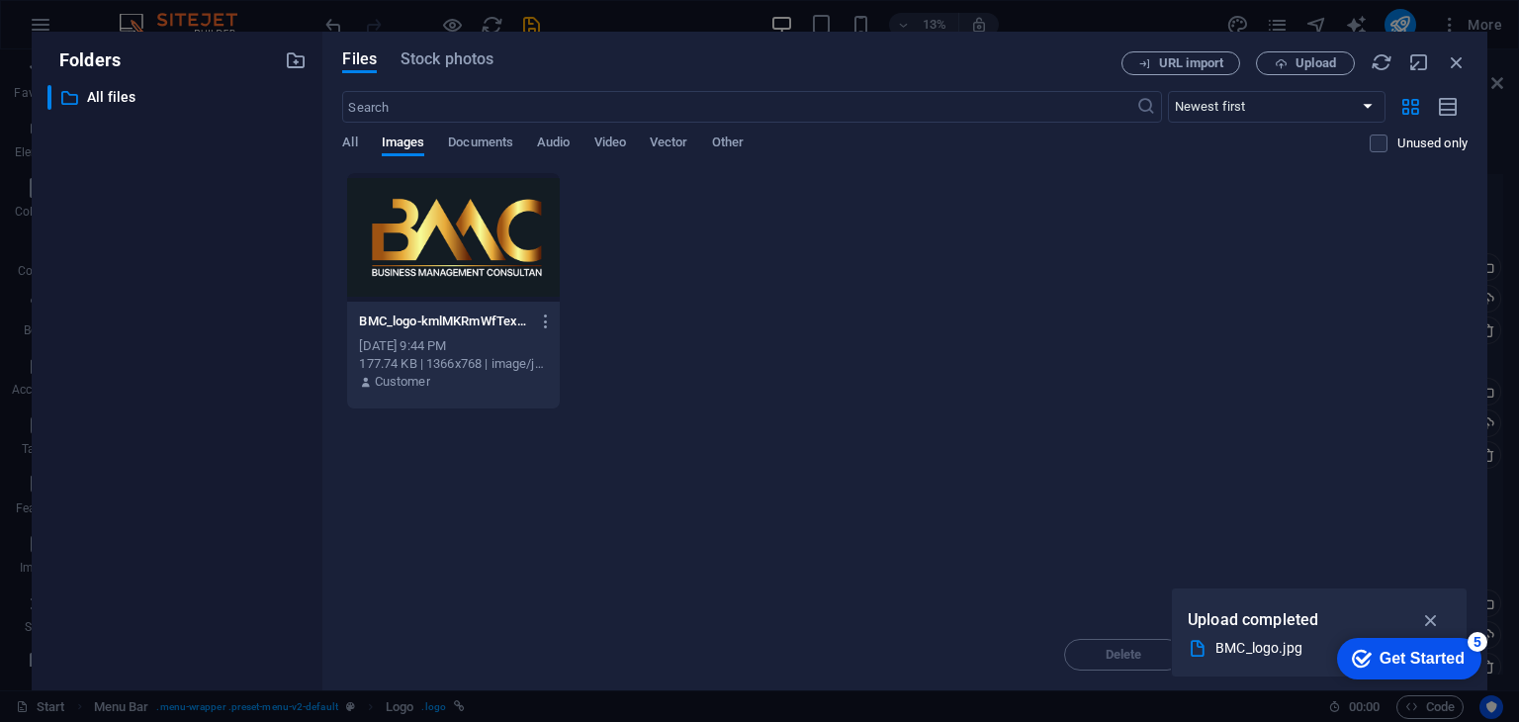
click at [1190, 242] on div "BMC_logo-kmlMKRmWfTexL-j8k-XuyQ.jpg BMC_logo-kmlMKRmWfTexL-j8k-XuyQ.jpg Sep 4, …" at bounding box center [904, 290] width 1125 height 237
click at [1460, 61] on icon "button" at bounding box center [1457, 62] width 22 height 22
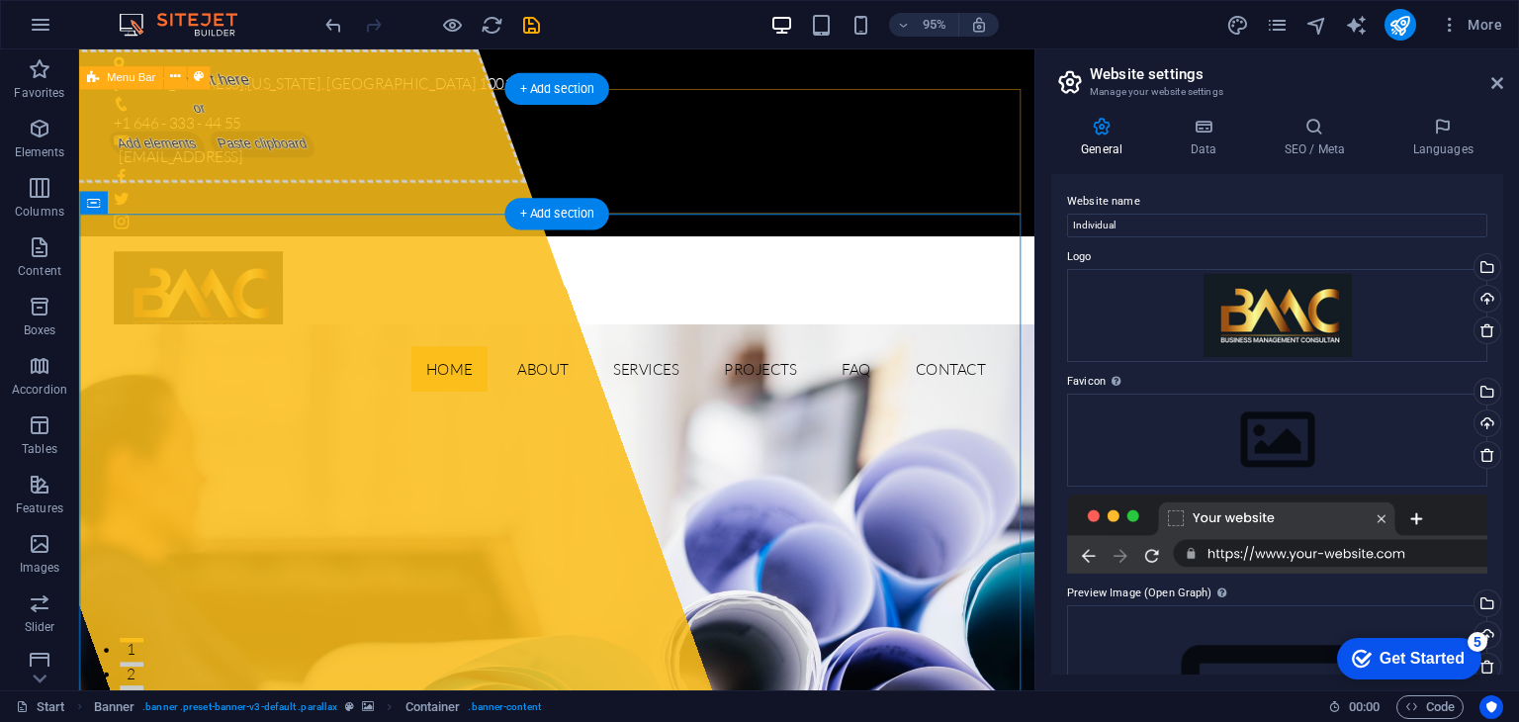
click at [439, 246] on div "Home About Services Projects FAQ Contact" at bounding box center [582, 335] width 1006 height 179
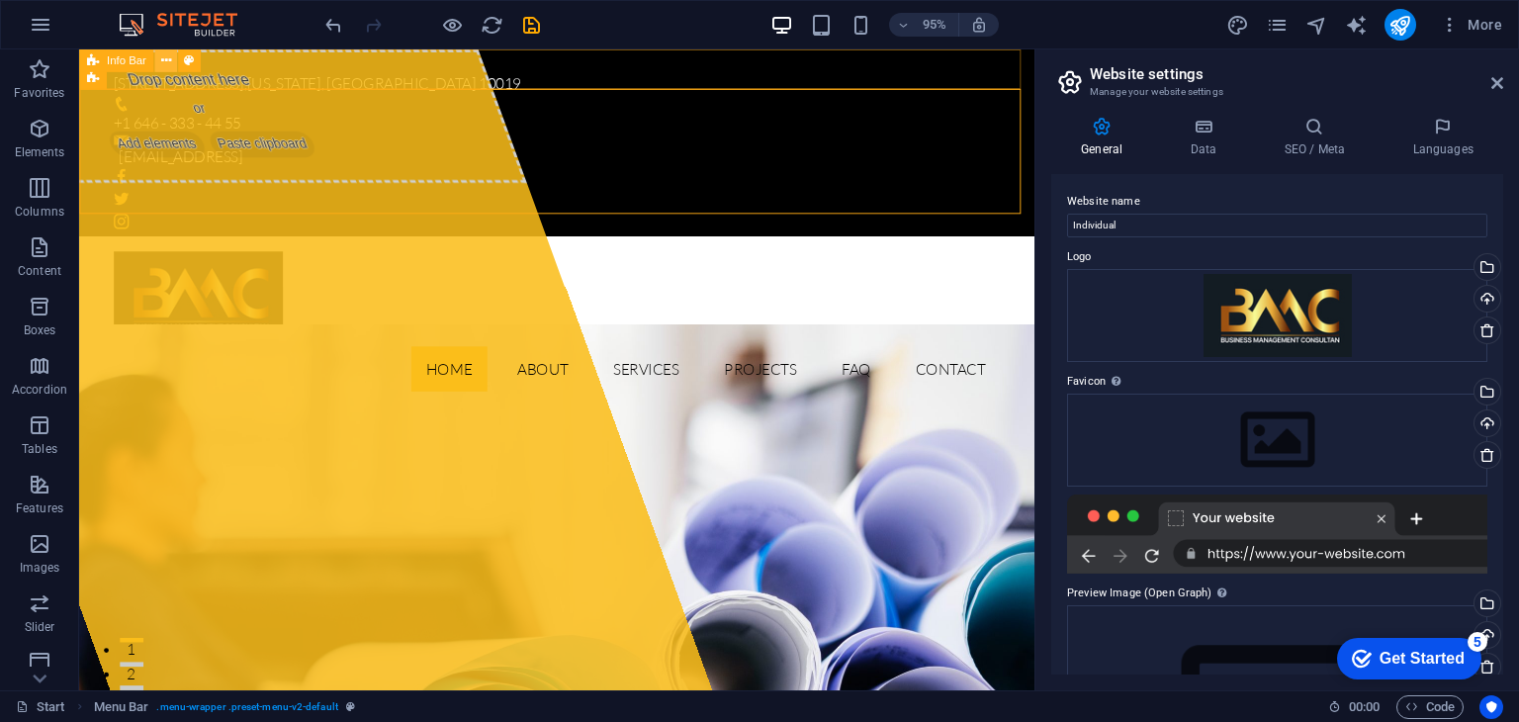
click at [166, 58] on icon at bounding box center [165, 60] width 10 height 20
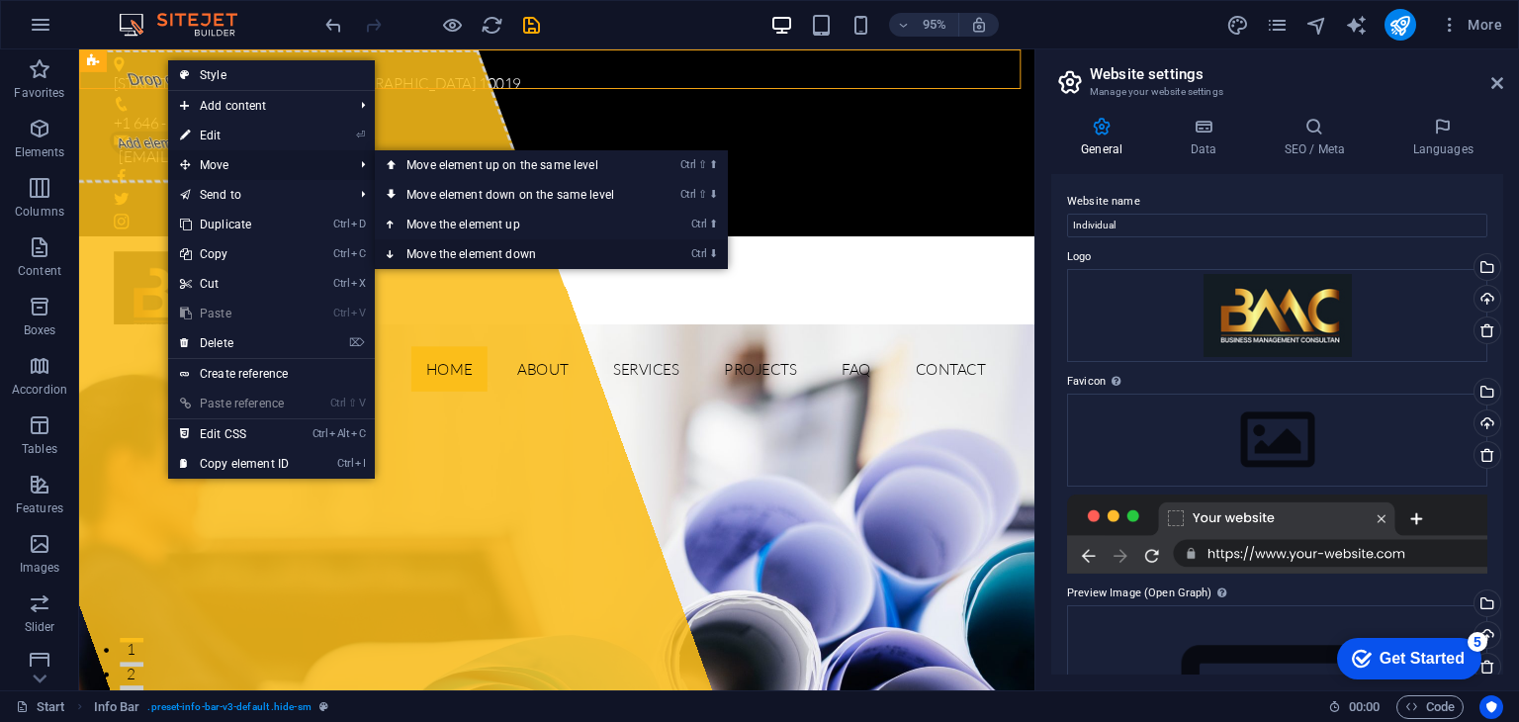
click at [486, 250] on link "Ctrl ⬇ Move the element down" at bounding box center [514, 254] width 279 height 30
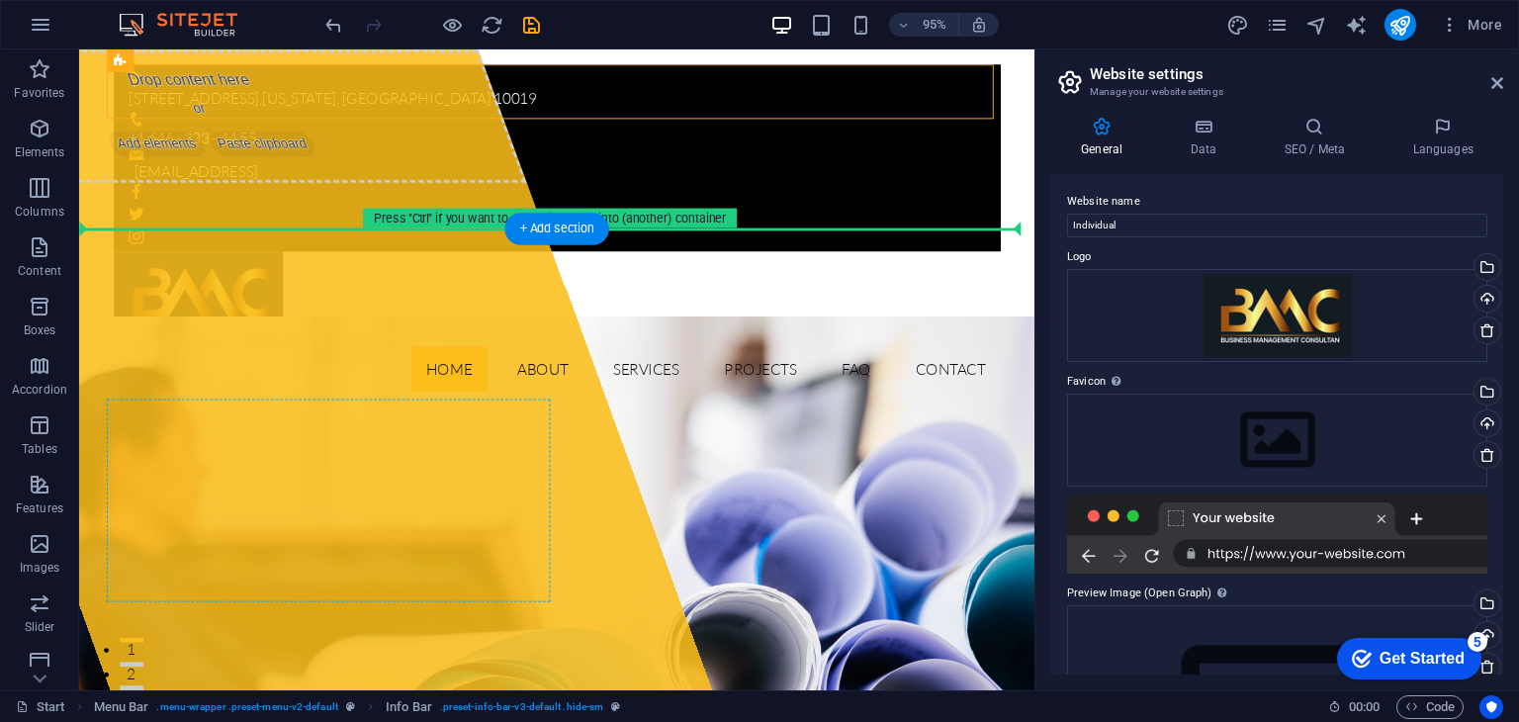
drag, startPoint x: 411, startPoint y: 72, endPoint x: 383, endPoint y: 402, distance: 330.6
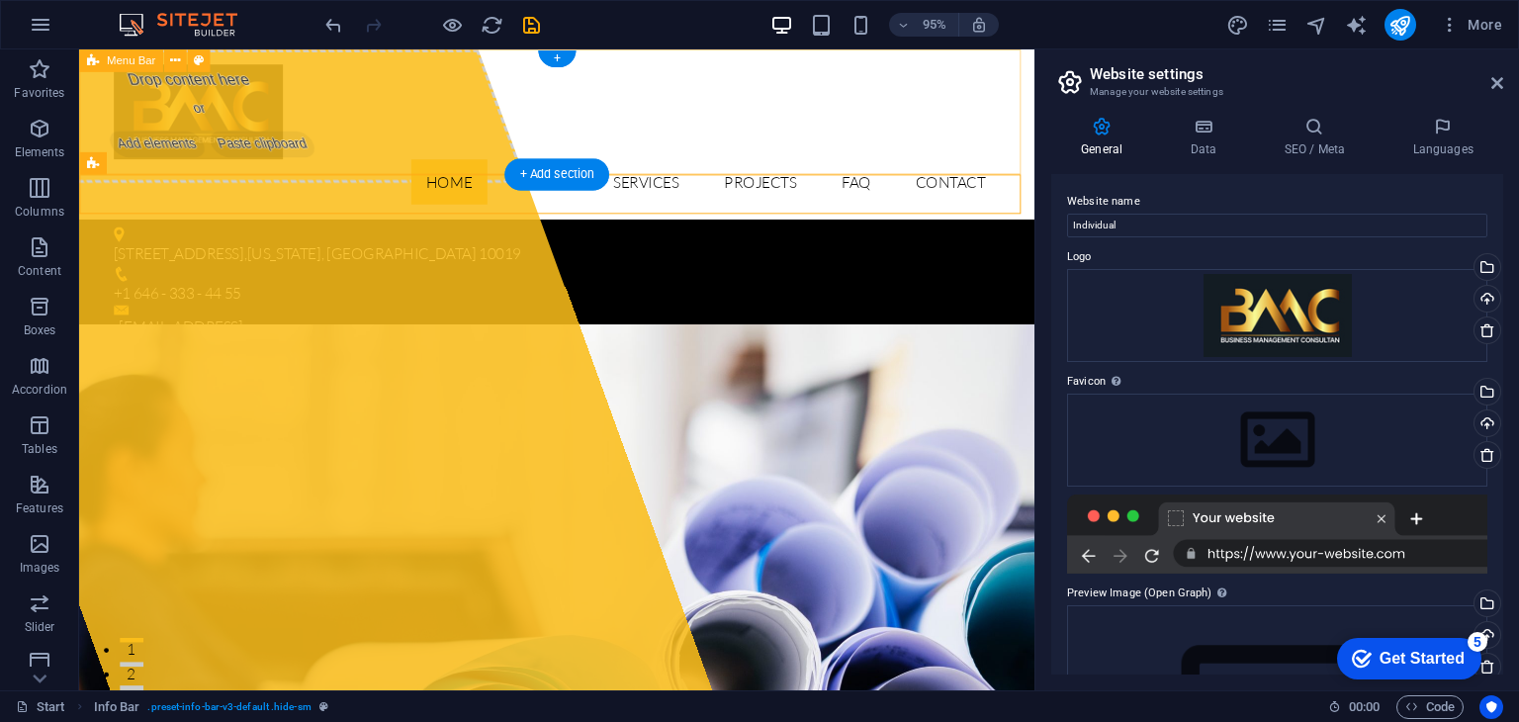
click at [371, 149] on div "Home About Services Projects FAQ Contact" at bounding box center [582, 138] width 1006 height 179
click at [361, 153] on div "Home About Services Projects FAQ Contact" at bounding box center [582, 138] width 1006 height 179
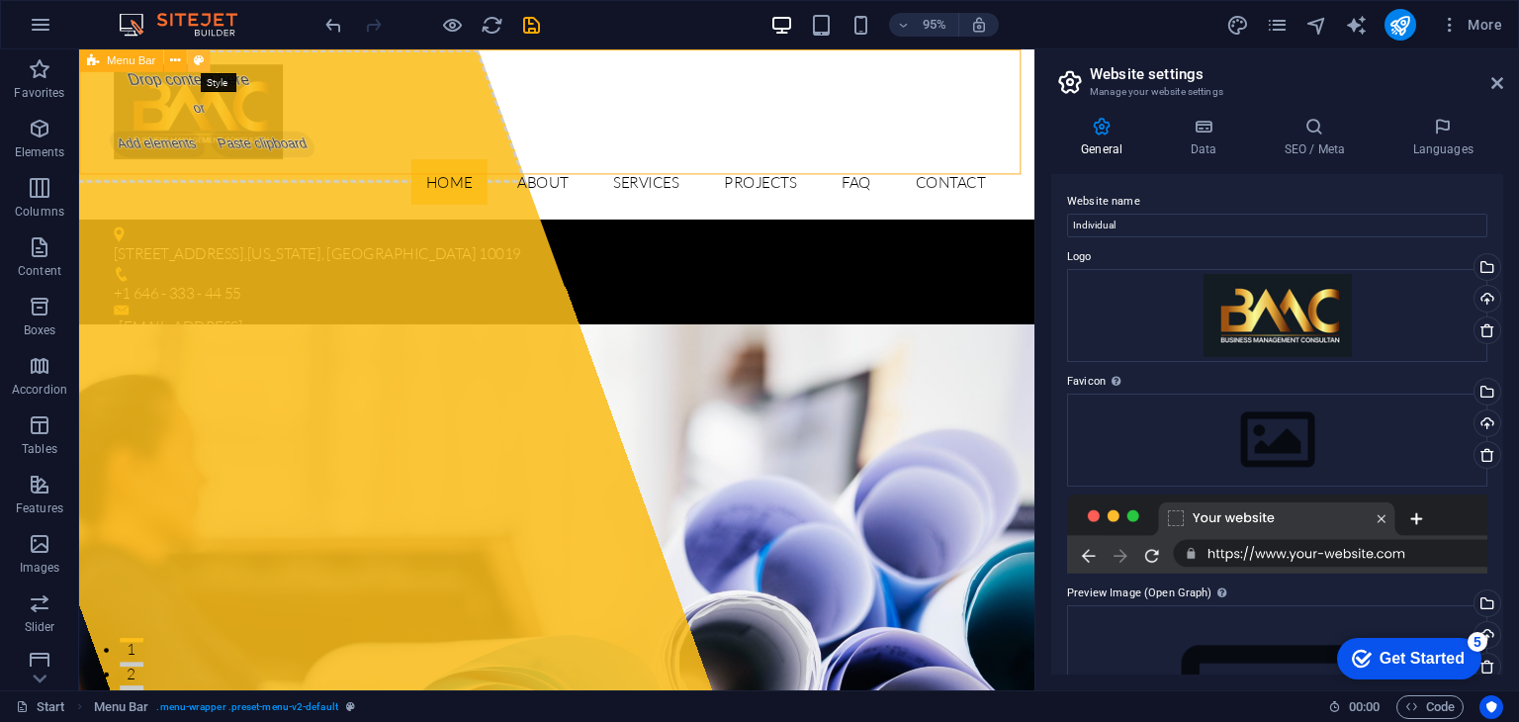
click at [199, 58] on icon at bounding box center [198, 60] width 10 height 20
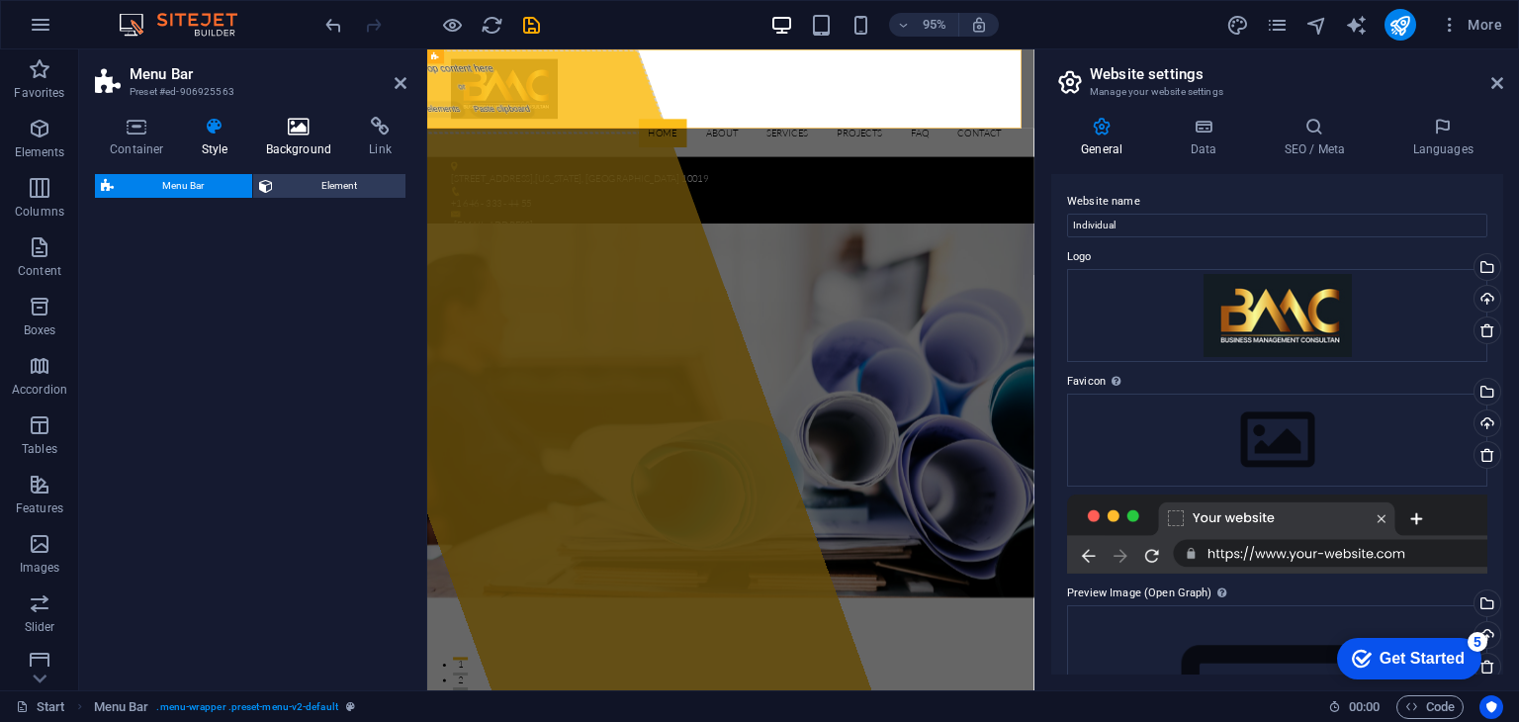
click at [290, 132] on icon at bounding box center [299, 127] width 96 height 20
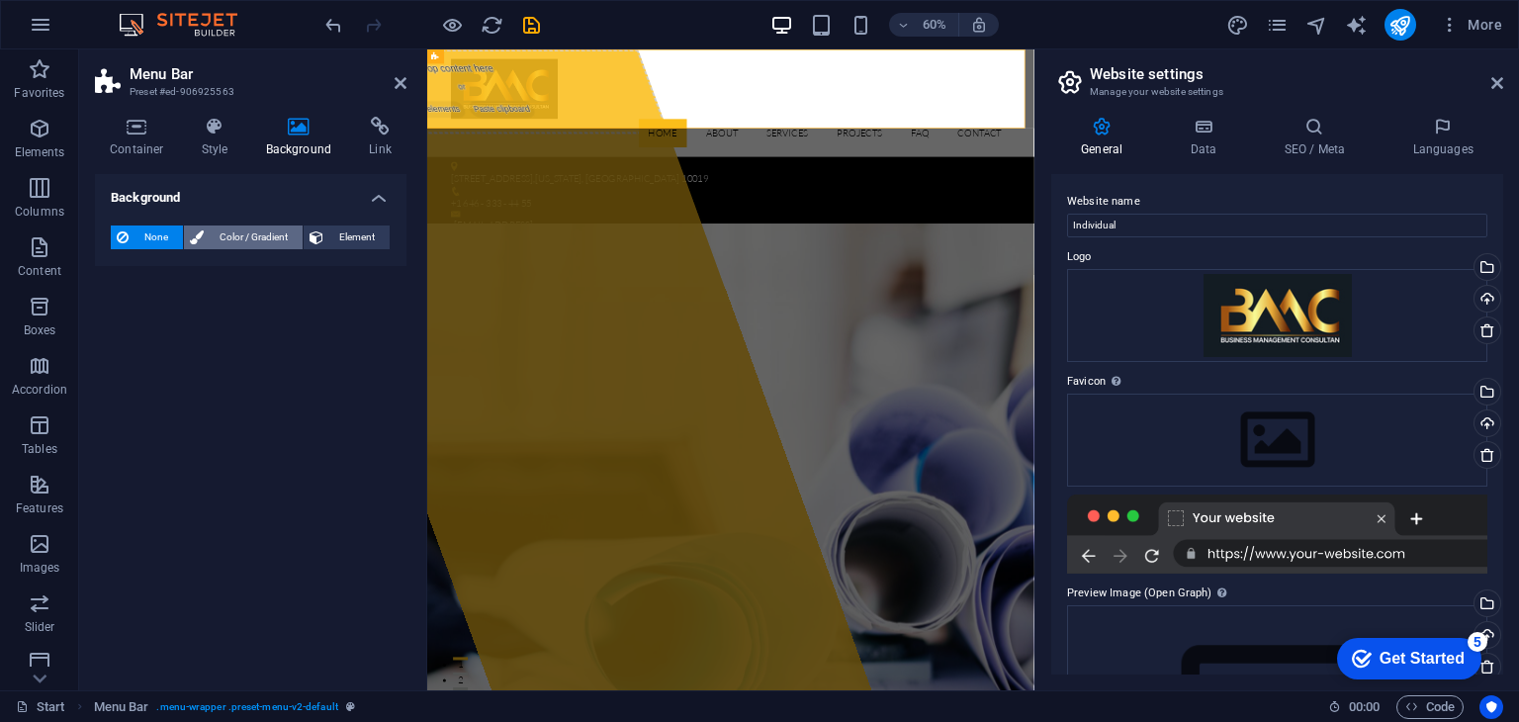
click at [245, 234] on span "Color / Gradient" at bounding box center [253, 237] width 87 height 24
click at [190, 270] on span "Gradient" at bounding box center [188, 275] width 49 height 28
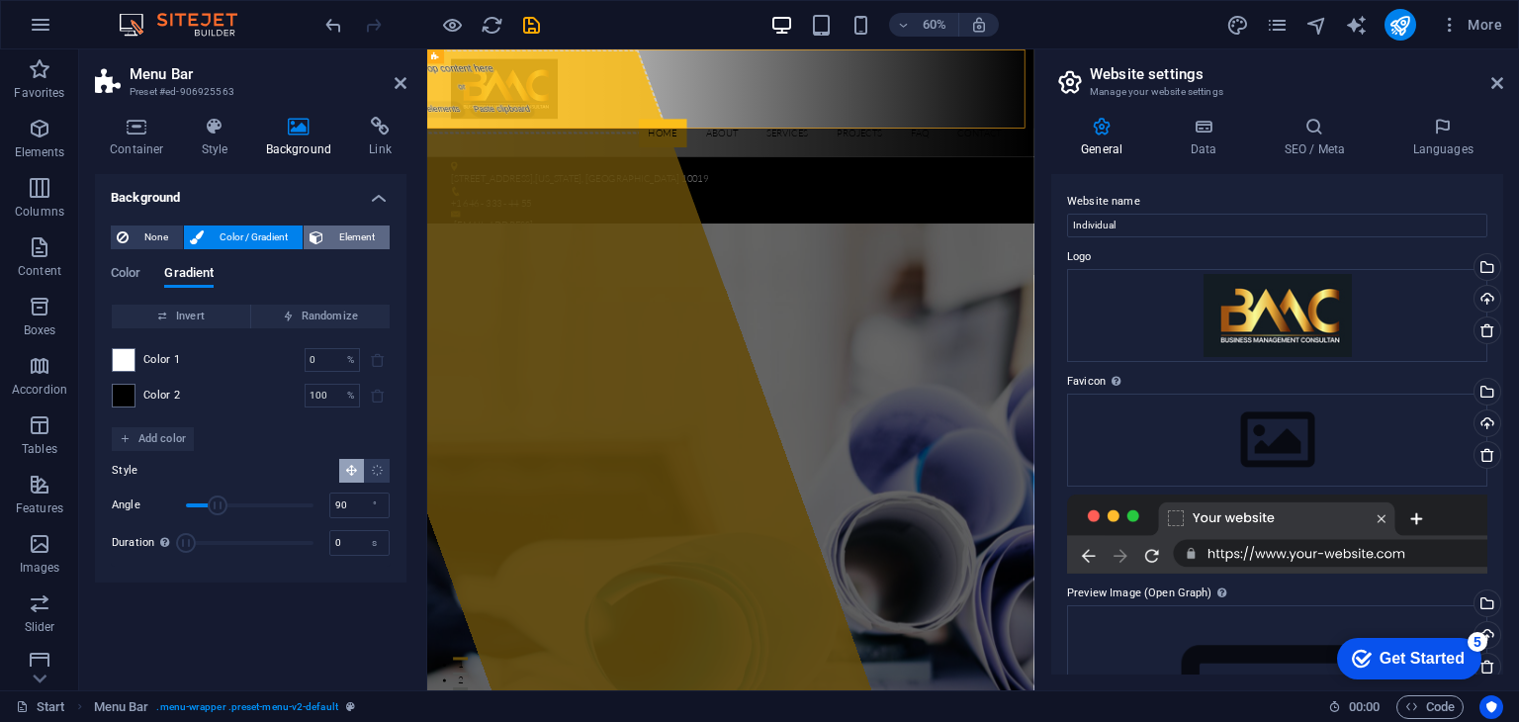
click at [350, 234] on span "Element" at bounding box center [356, 237] width 54 height 24
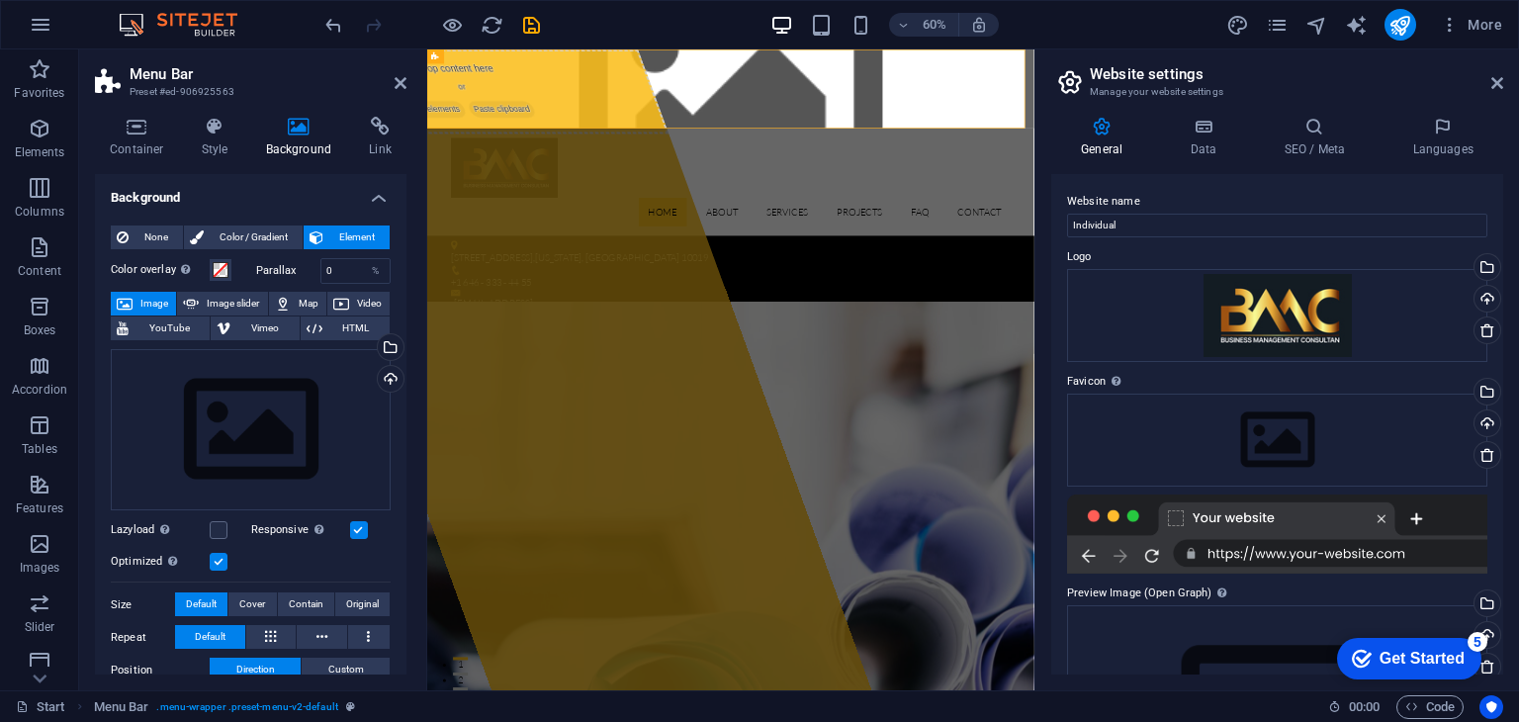
click at [142, 302] on span "Image" at bounding box center [154, 304] width 32 height 24
click at [135, 298] on button "Image" at bounding box center [143, 304] width 65 height 24
click at [251, 239] on span "Color / Gradient" at bounding box center [253, 237] width 87 height 24
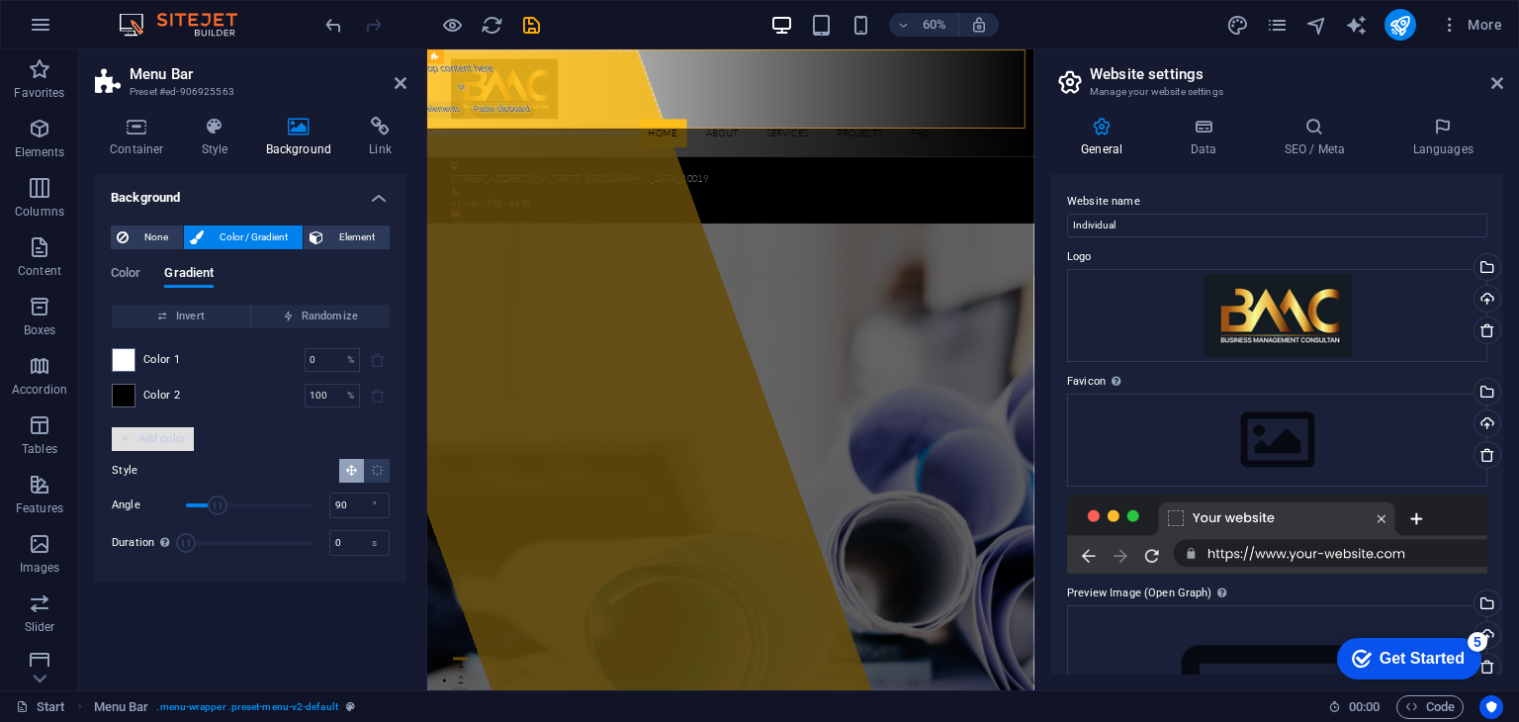
click at [157, 435] on span "Add color" at bounding box center [153, 439] width 66 height 24
click at [385, 429] on icon "delete" at bounding box center [378, 431] width 16 height 16
click at [116, 357] on span at bounding box center [124, 360] width 22 height 22
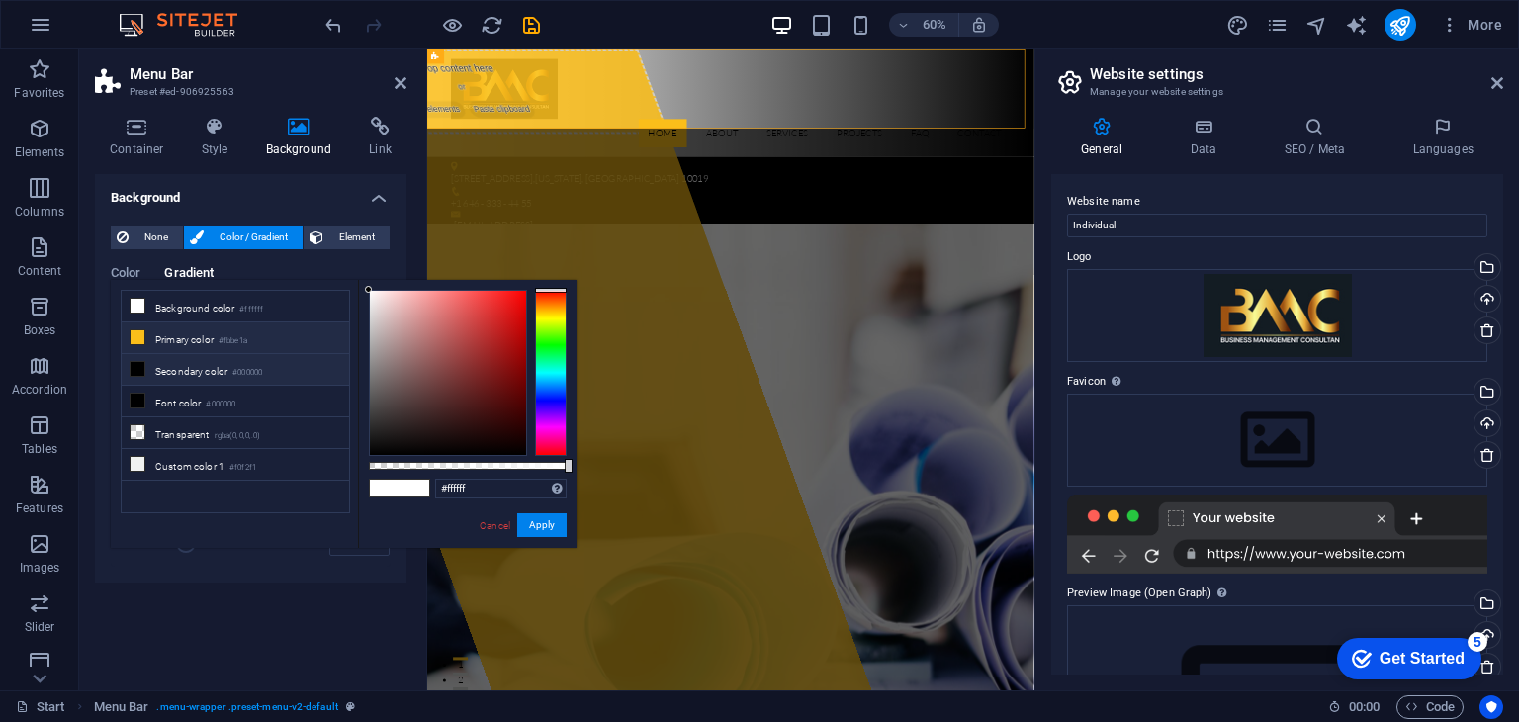
click at [136, 336] on icon at bounding box center [138, 337] width 14 height 14
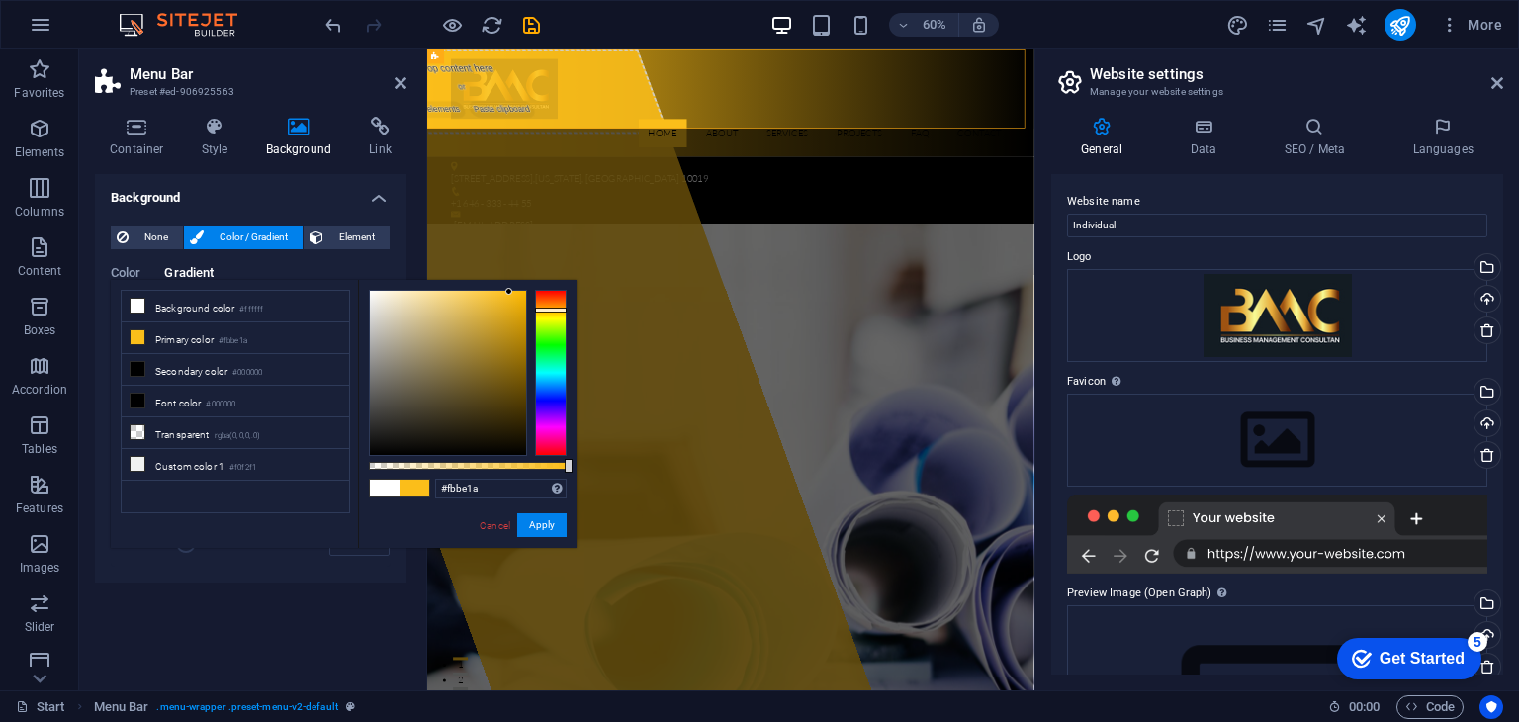
click at [345, 259] on div "Color Gradient Color Invert Randomize Color 1 0 % ​ Color 2 100 % ​ Add color S…" at bounding box center [251, 408] width 280 height 316
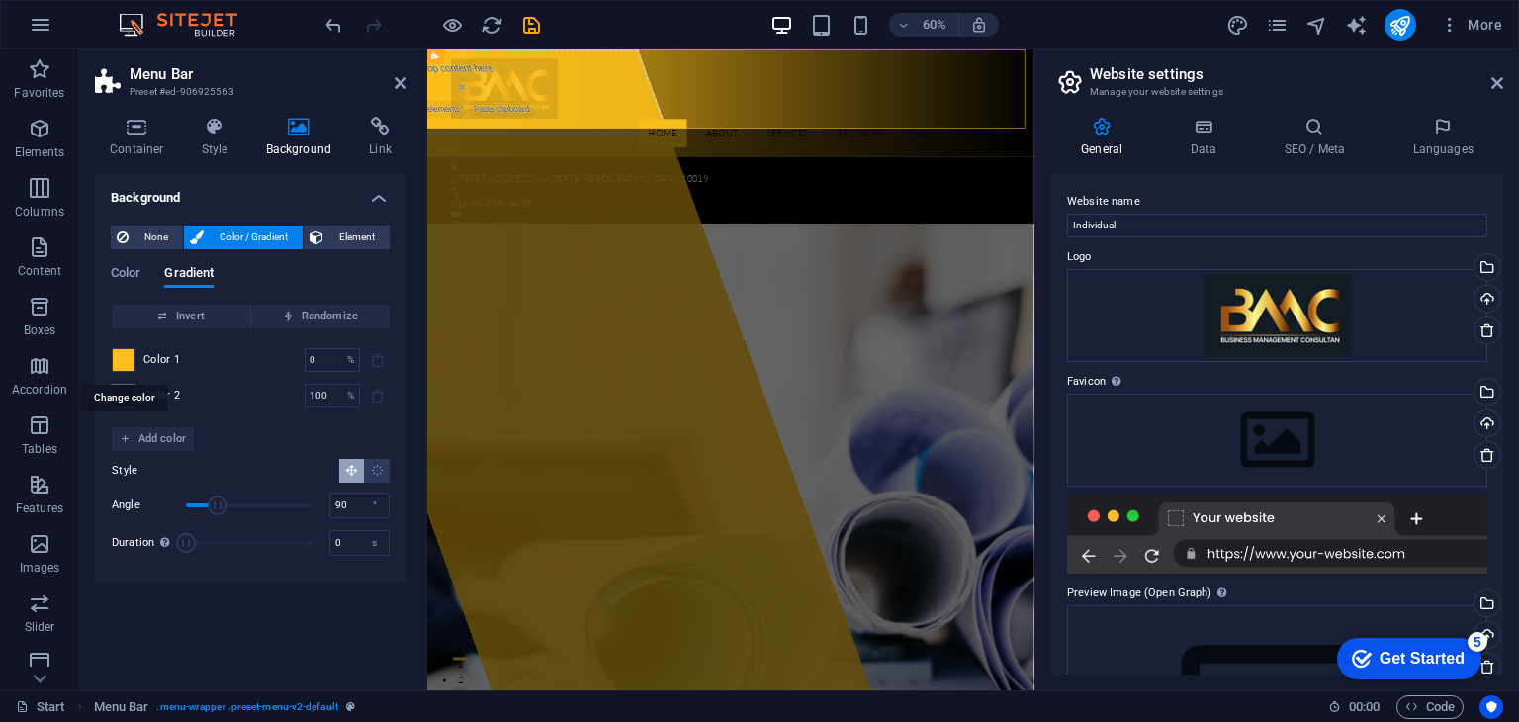
click at [123, 357] on span at bounding box center [124, 360] width 22 height 22
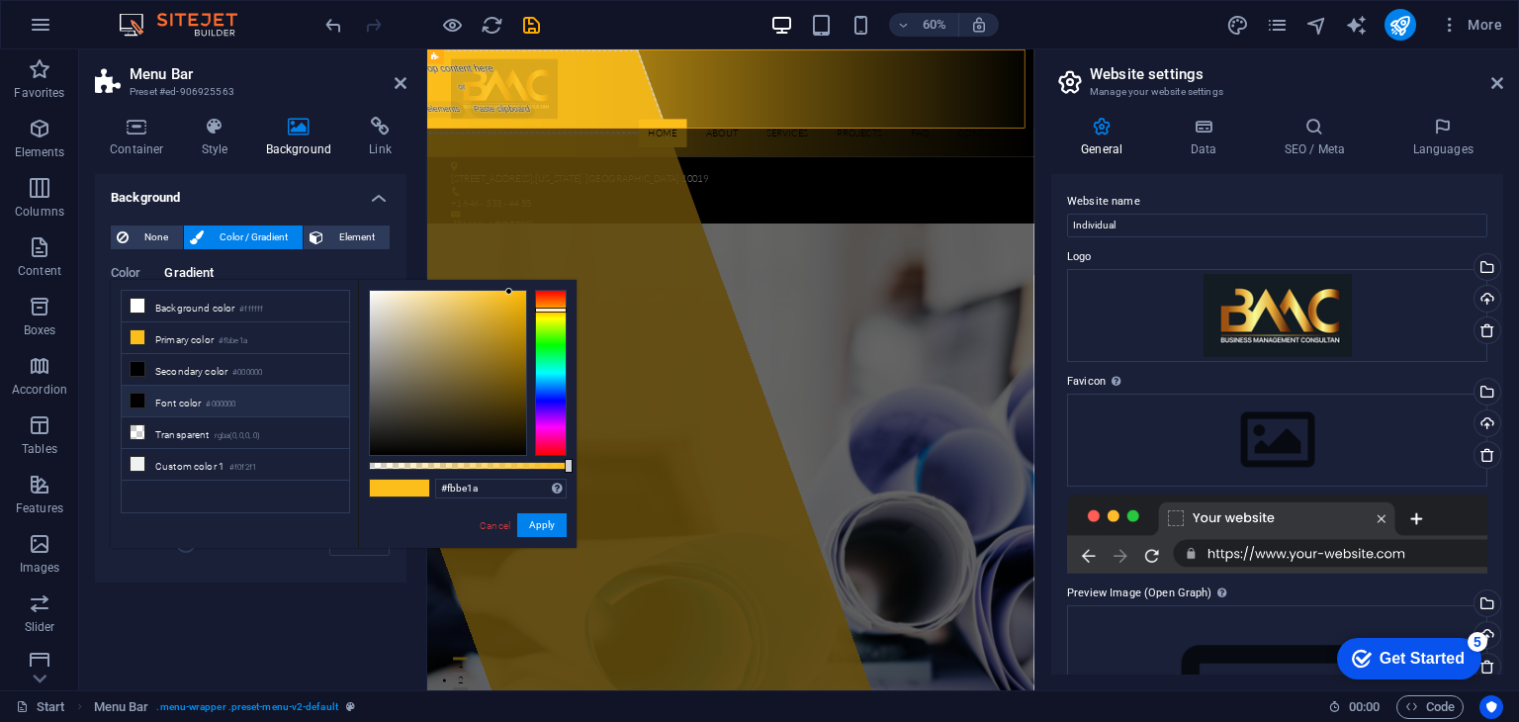
click at [141, 394] on icon at bounding box center [138, 401] width 14 height 14
type input "#000000"
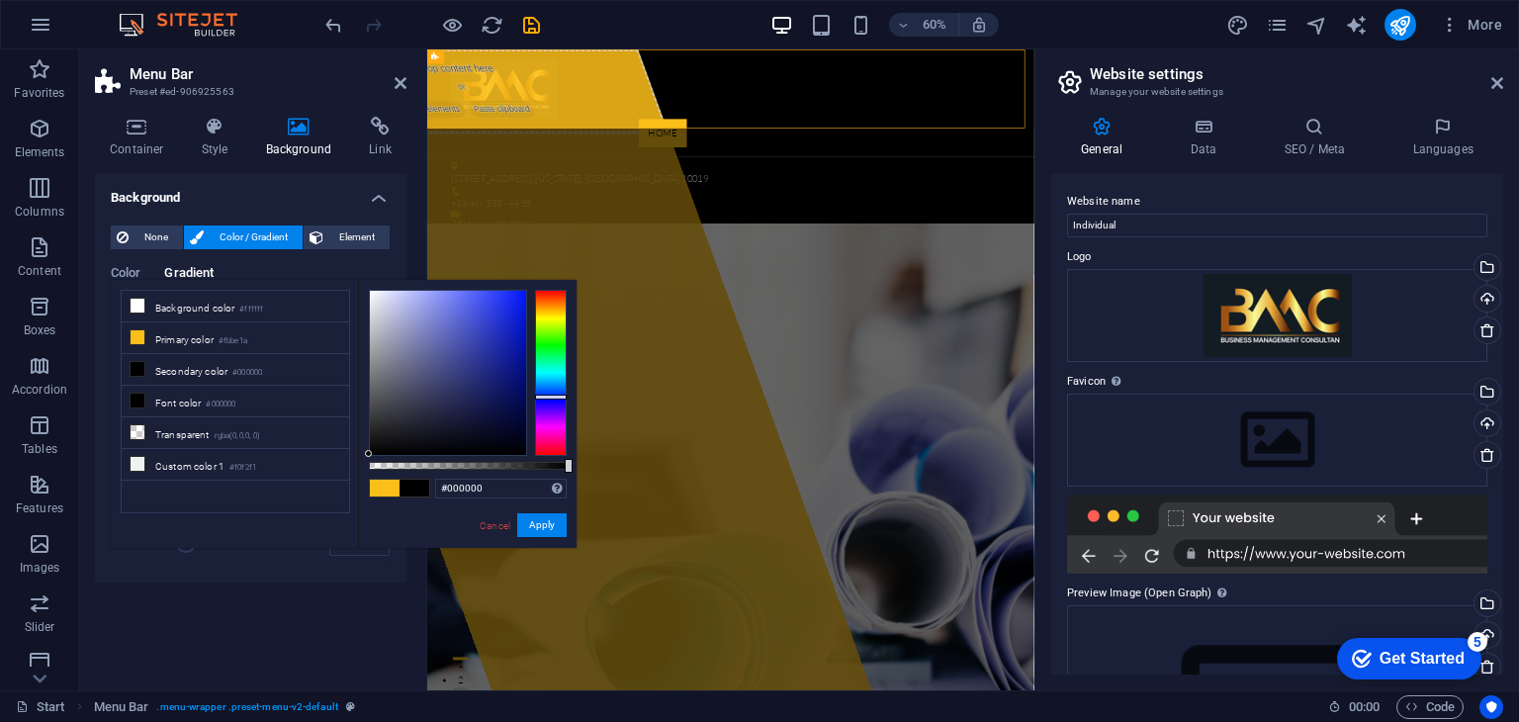
click at [541, 397] on div at bounding box center [551, 373] width 32 height 166
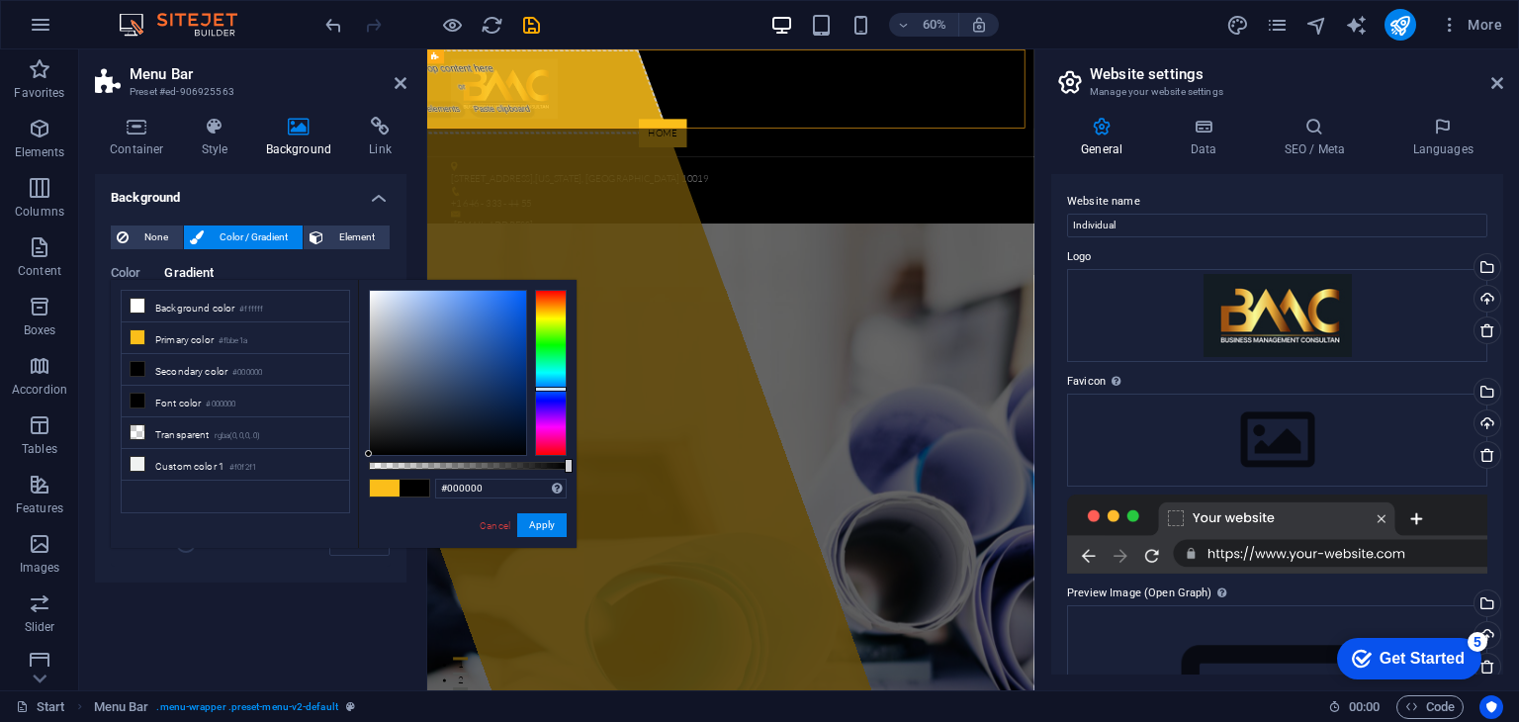
click at [555, 390] on div at bounding box center [551, 373] width 32 height 166
click at [694, 155] on div "Home About Services Projects FAQ Contact" at bounding box center [933, 138] width 1012 height 179
click at [620, 148] on div at bounding box center [934, 115] width 934 height 100
click at [511, 58] on icon at bounding box center [514, 56] width 7 height 13
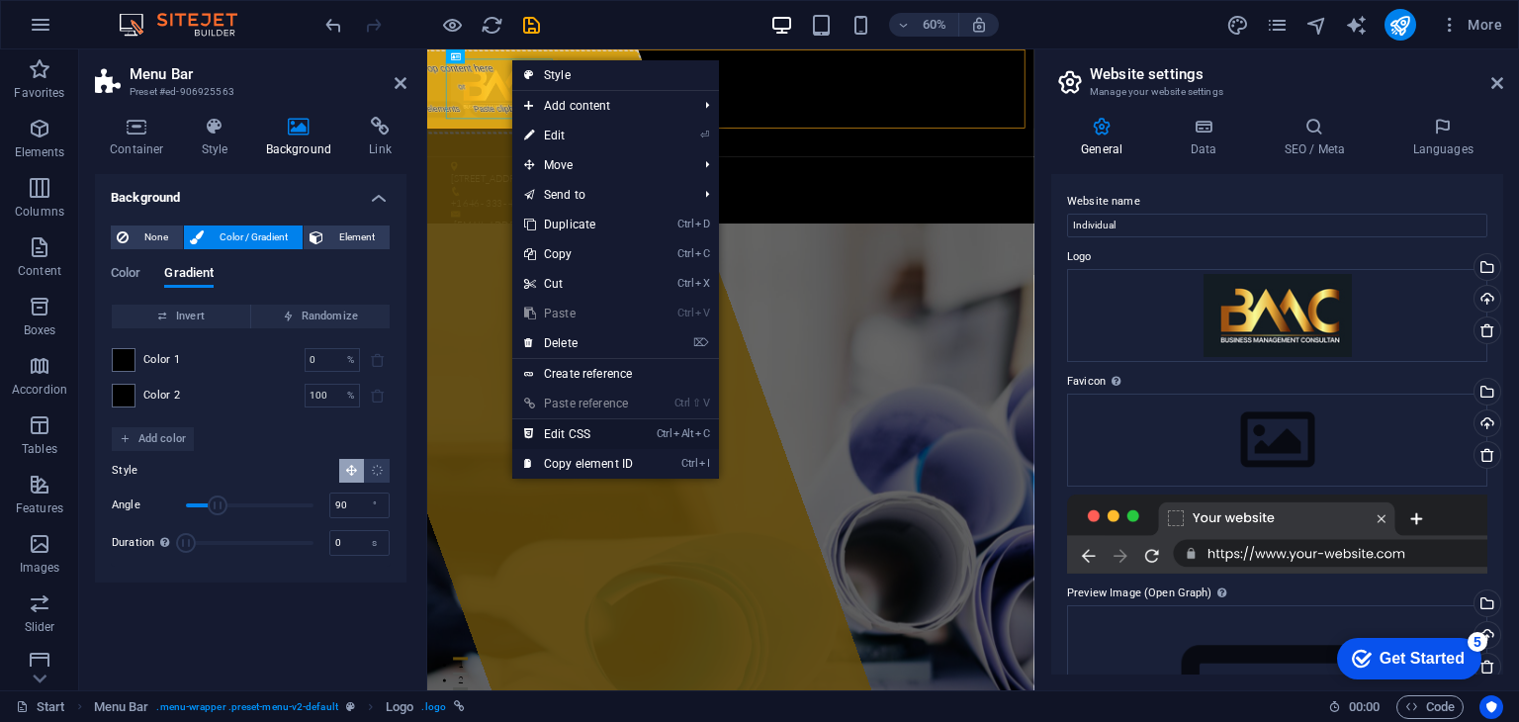
click at [584, 431] on link "Ctrl Alt C Edit CSS" at bounding box center [578, 434] width 133 height 30
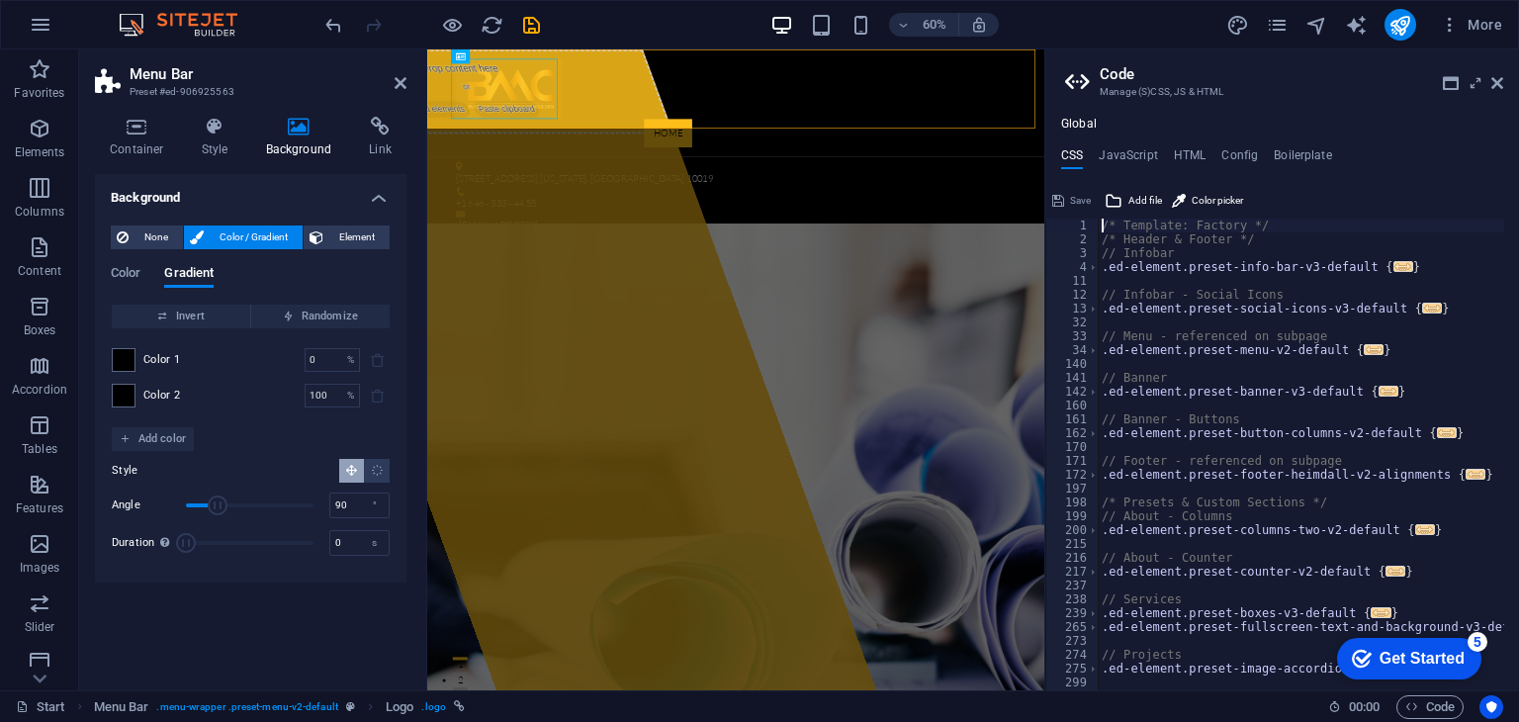
scroll to position [208, 0]
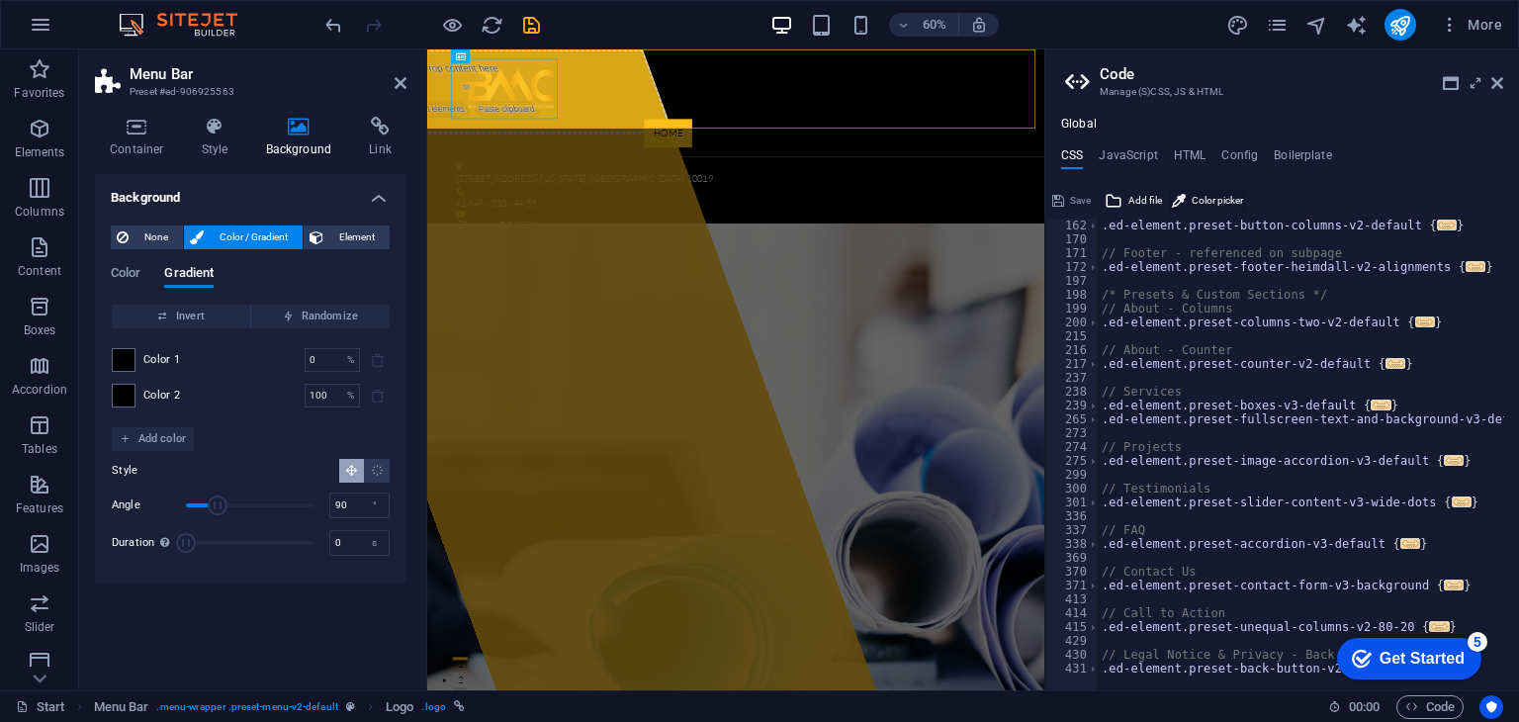
click at [1198, 199] on span "Color picker" at bounding box center [1217, 201] width 51 height 24
click at [708, 148] on div "Home About Services Projects FAQ Contact" at bounding box center [941, 138] width 1029 height 179
click at [1179, 199] on icon at bounding box center [1179, 201] width 14 height 24
type input "#131c23"
click at [121, 359] on span at bounding box center [124, 360] width 22 height 22
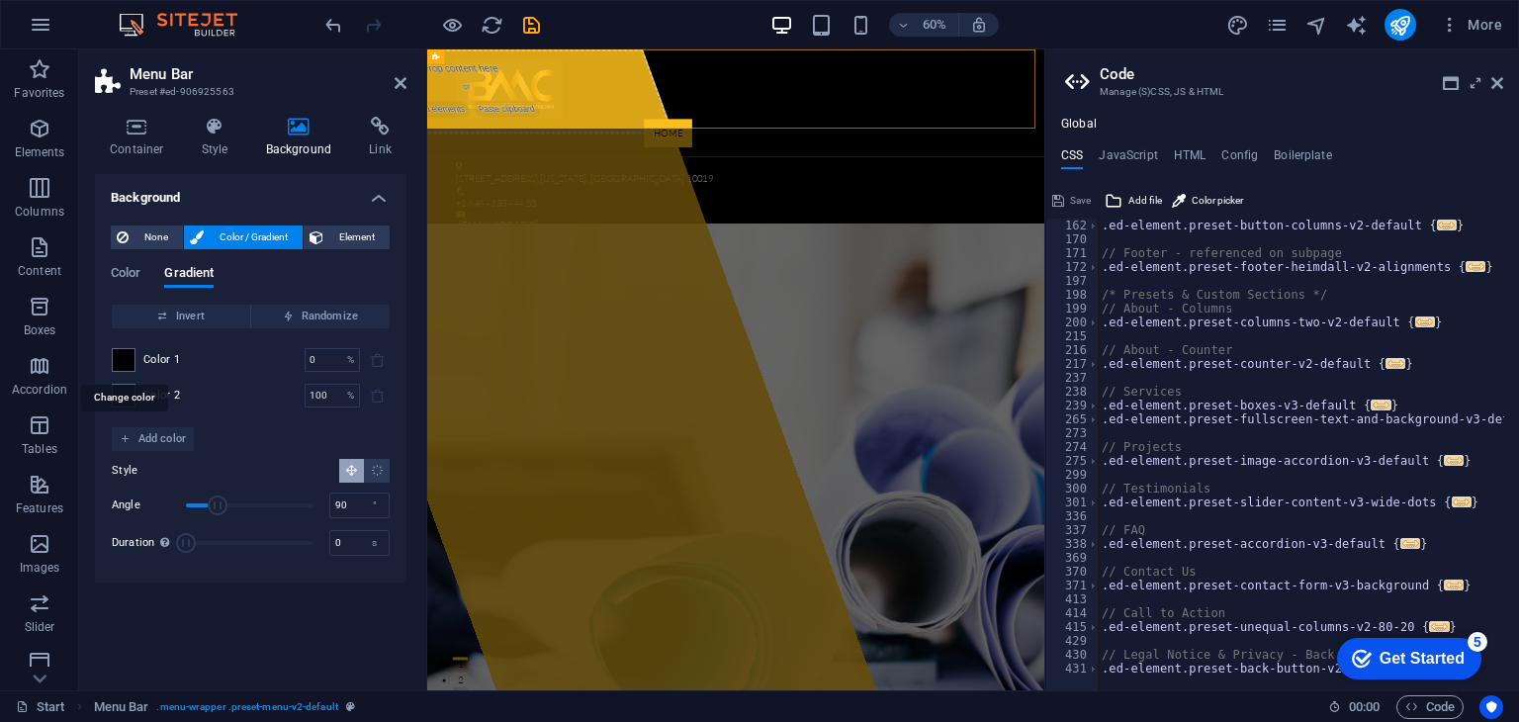
click at [0, 0] on li "Secondary color #000000" at bounding box center [0, 0] width 0 height 0
type textarea "#131c23/* Template: Factory */"
click at [0, 0] on li "Secondary color #000000" at bounding box center [0, 0] width 0 height 0
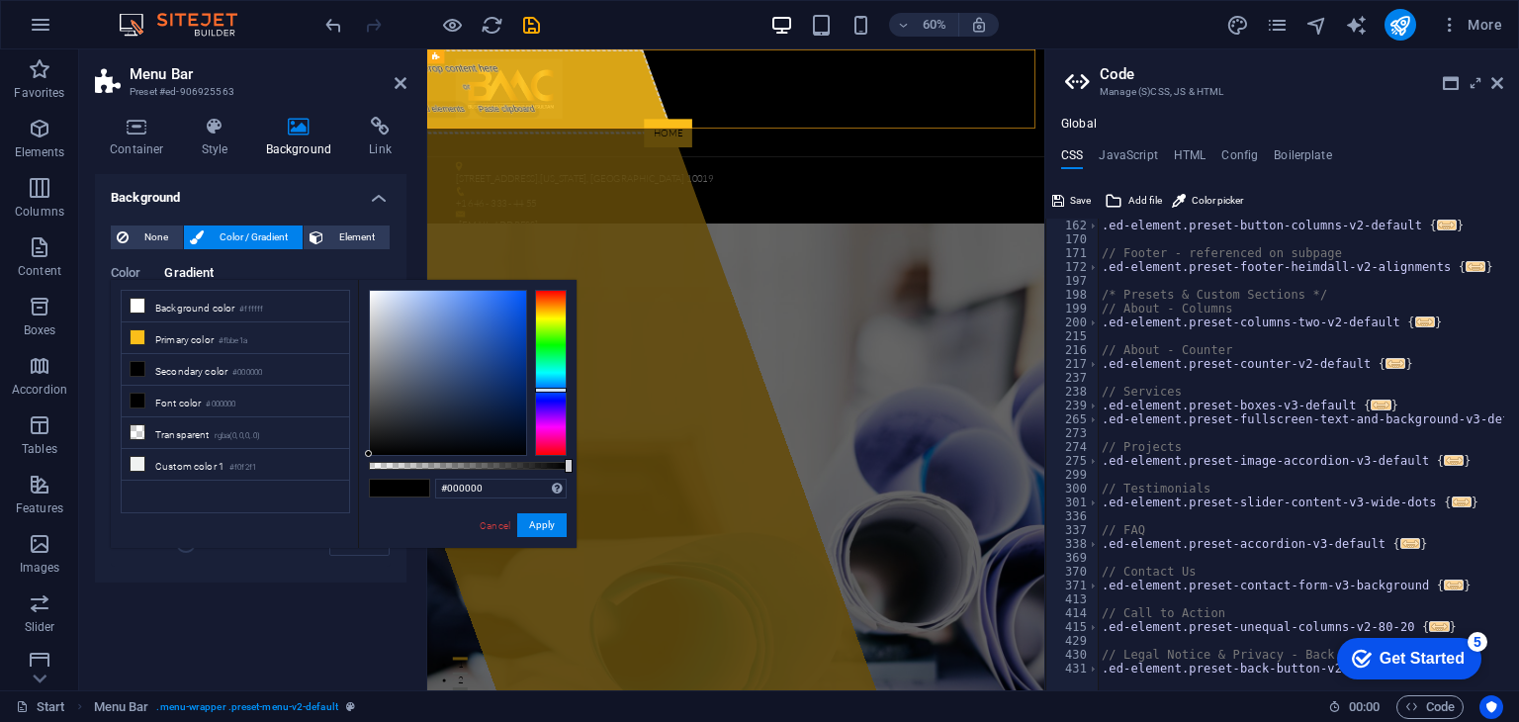
click at [385, 253] on div "Color Gradient Color Invert Randomize Color 1 0 % ​ Color 2 100 % ​ Add color S…" at bounding box center [251, 408] width 280 height 316
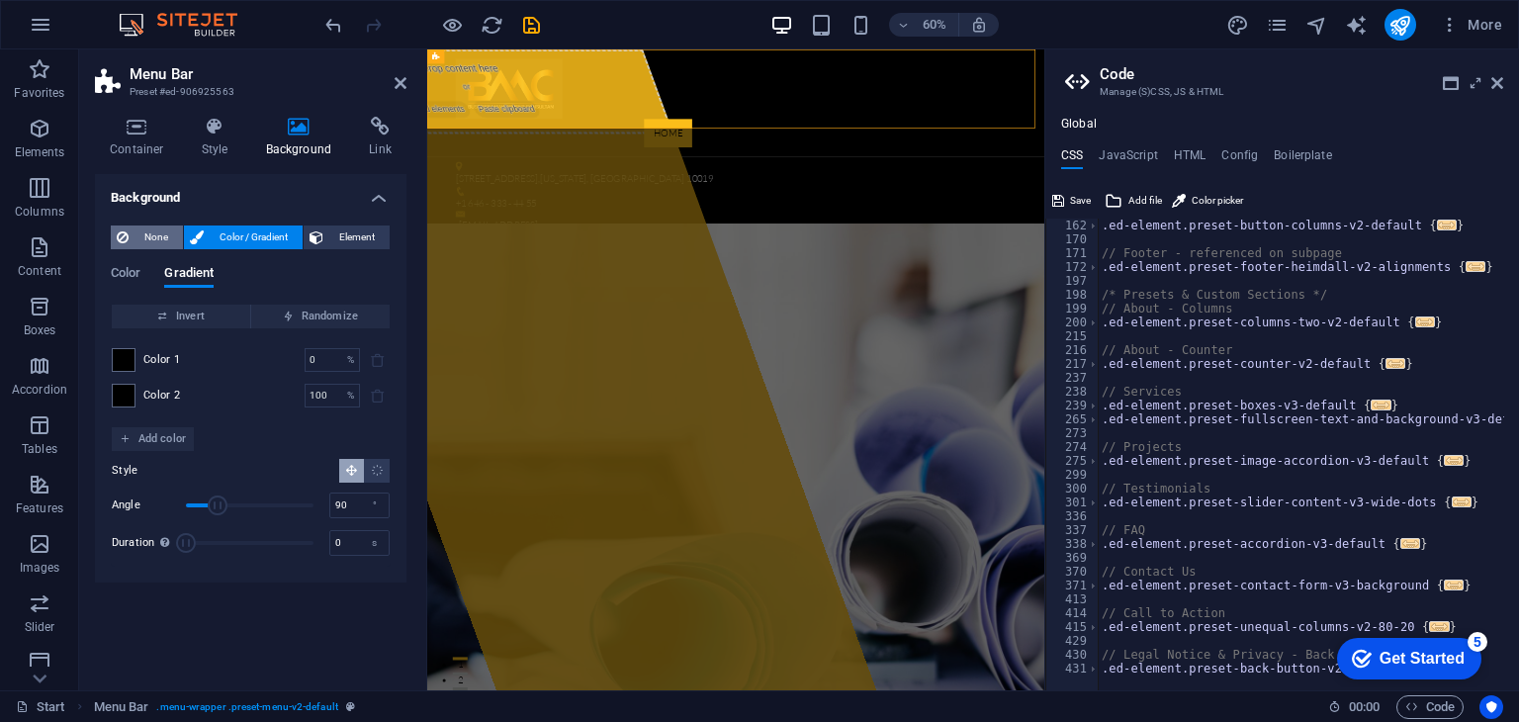
click at [164, 231] on span "None" at bounding box center [156, 237] width 43 height 24
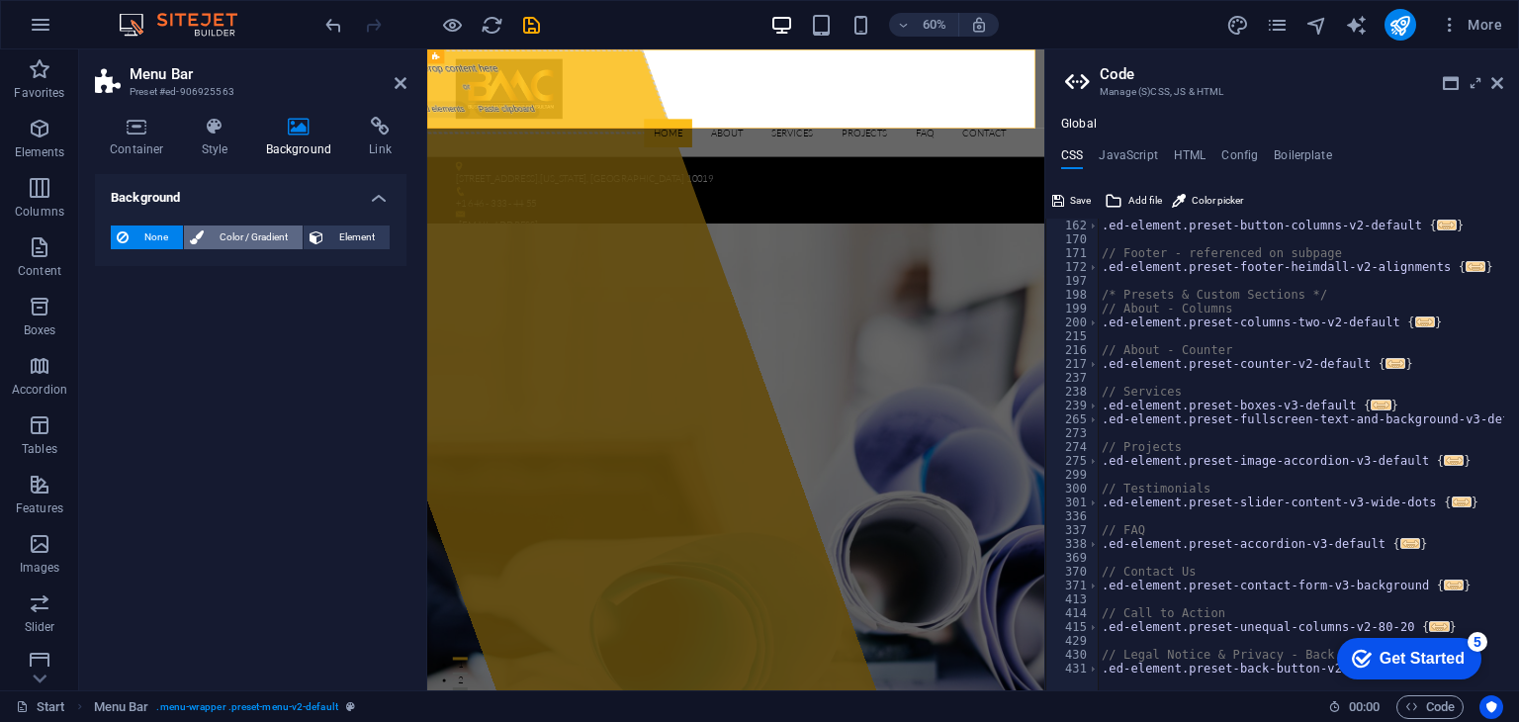
click at [229, 229] on span "Color / Gradient" at bounding box center [253, 237] width 87 height 24
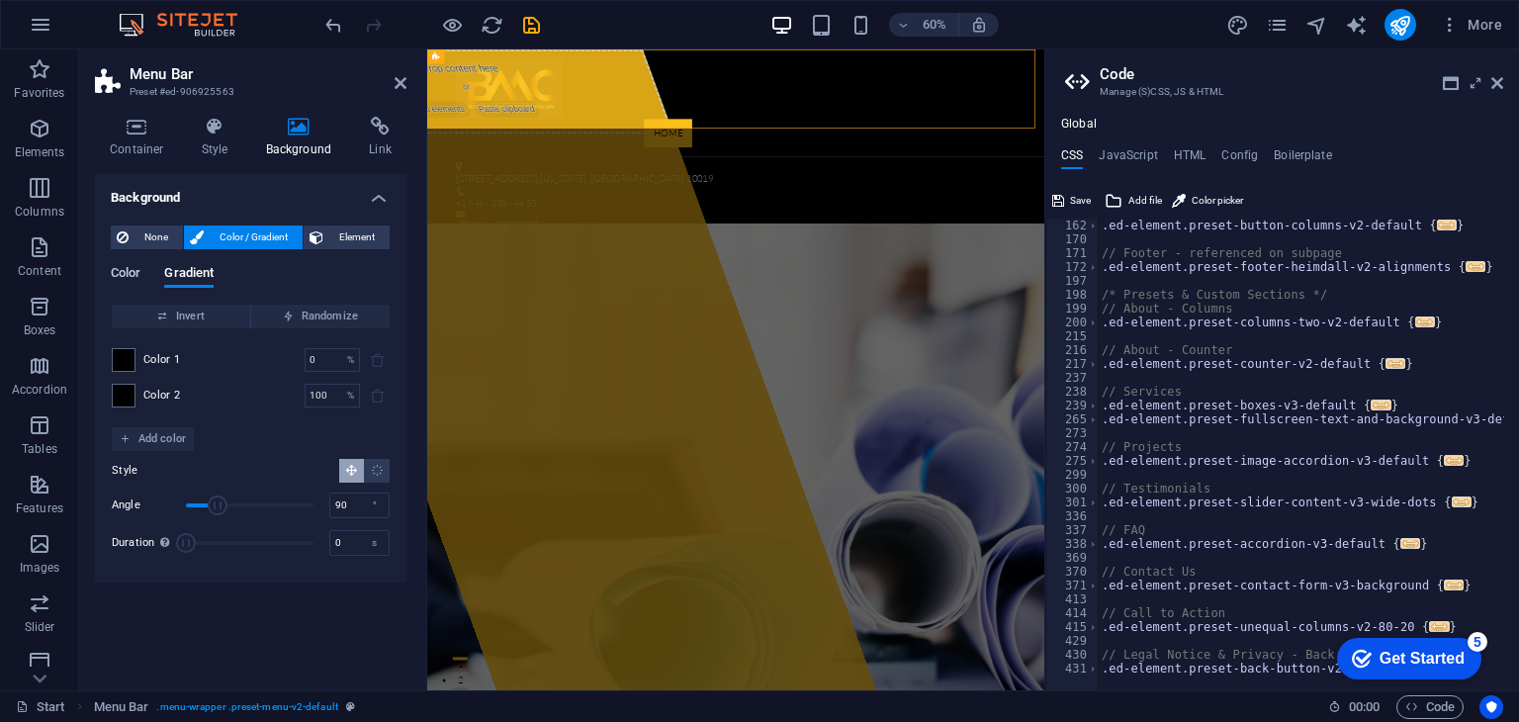
click at [118, 276] on span "Color" at bounding box center [126, 275] width 30 height 28
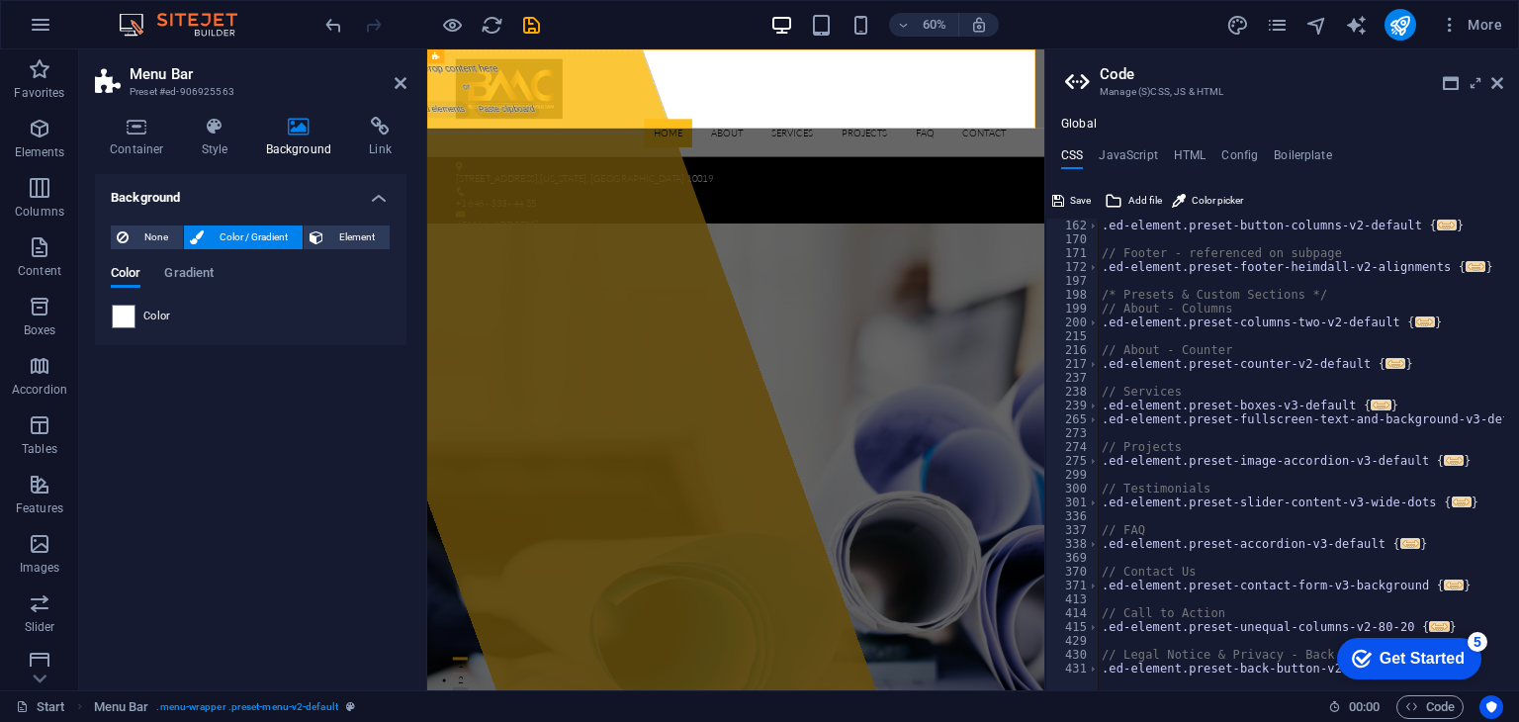
click at [138, 318] on div "Color" at bounding box center [251, 317] width 278 height 24
click at [126, 314] on span at bounding box center [124, 317] width 22 height 22
type input "#ffffff"
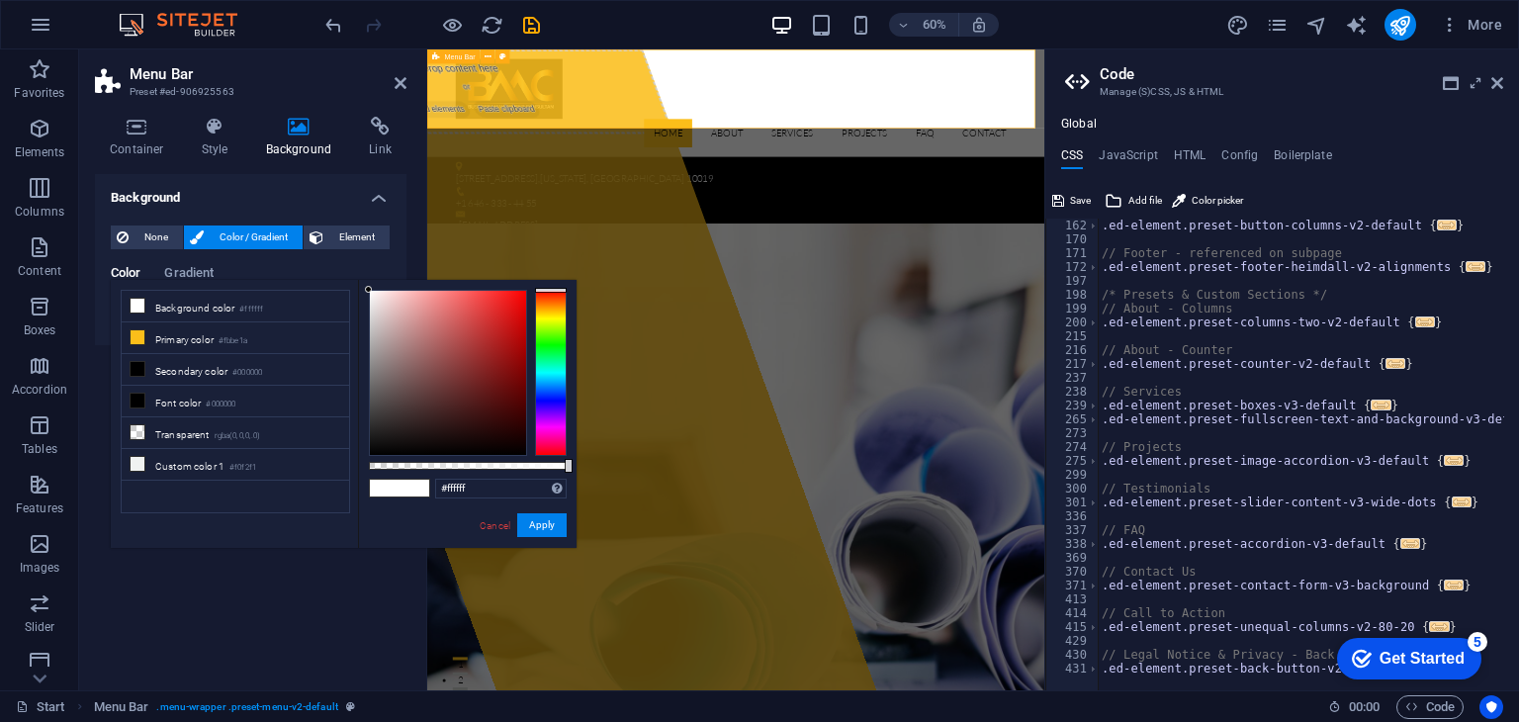
click at [709, 156] on div "Home About Services Projects FAQ Contact" at bounding box center [941, 138] width 1029 height 179
click at [1185, 203] on icon at bounding box center [1179, 201] width 14 height 24
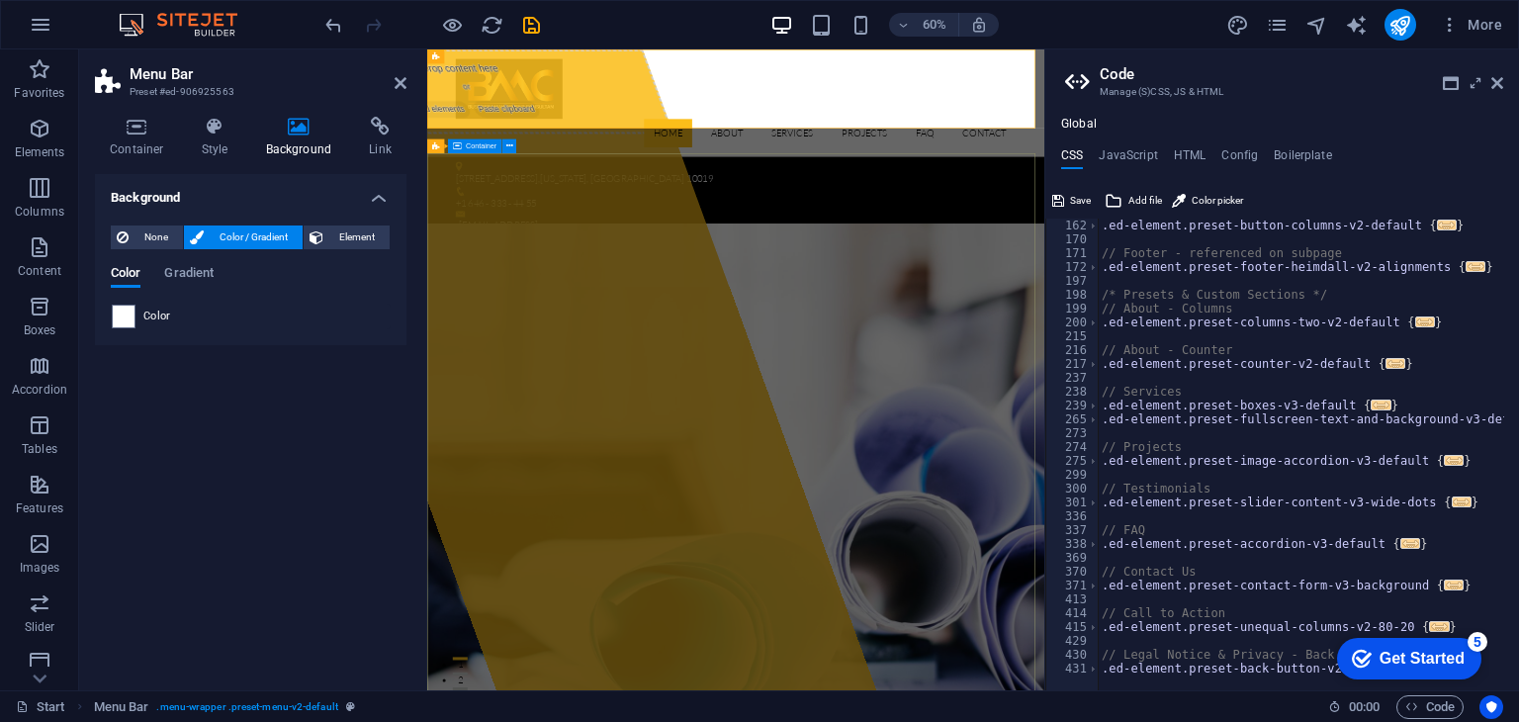
type input "#131c23"
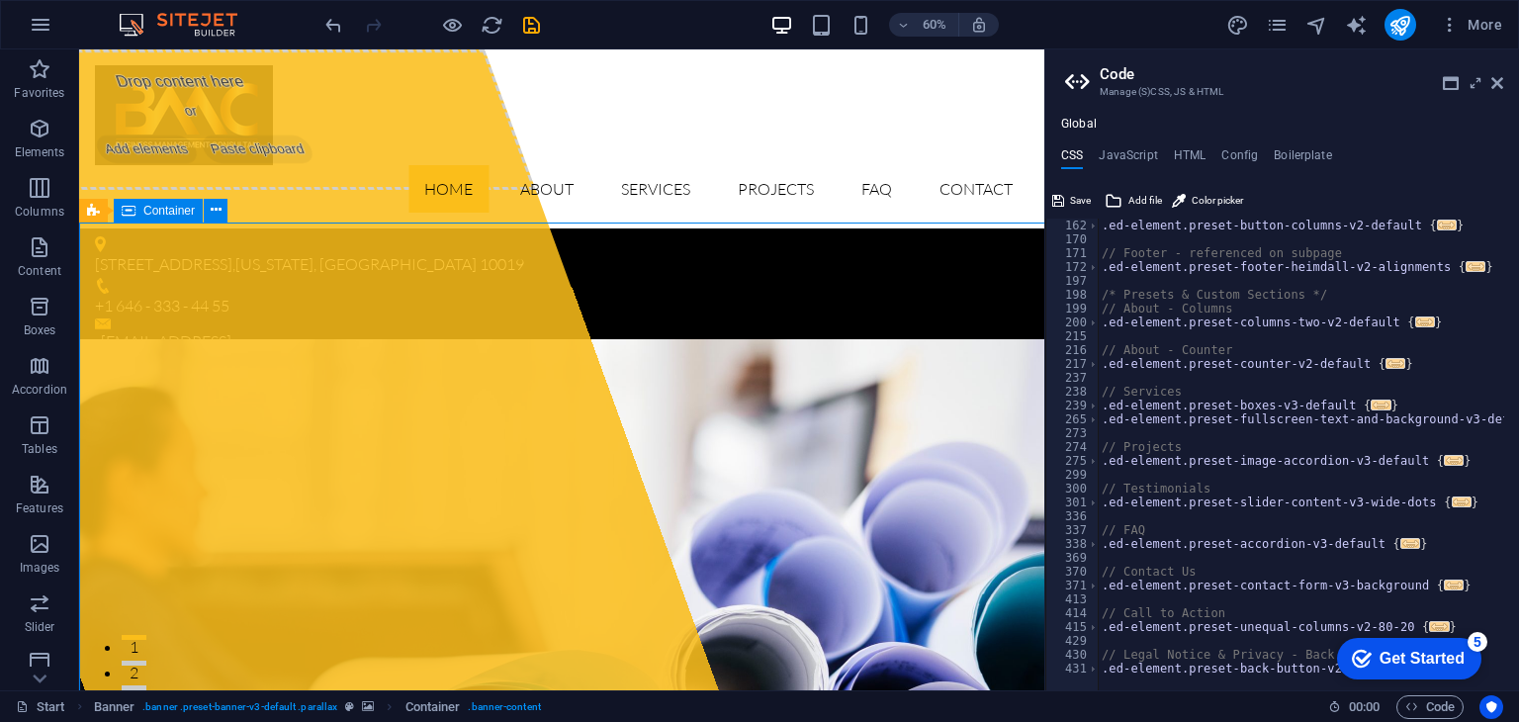
click at [185, 58] on icon at bounding box center [180, 61] width 11 height 21
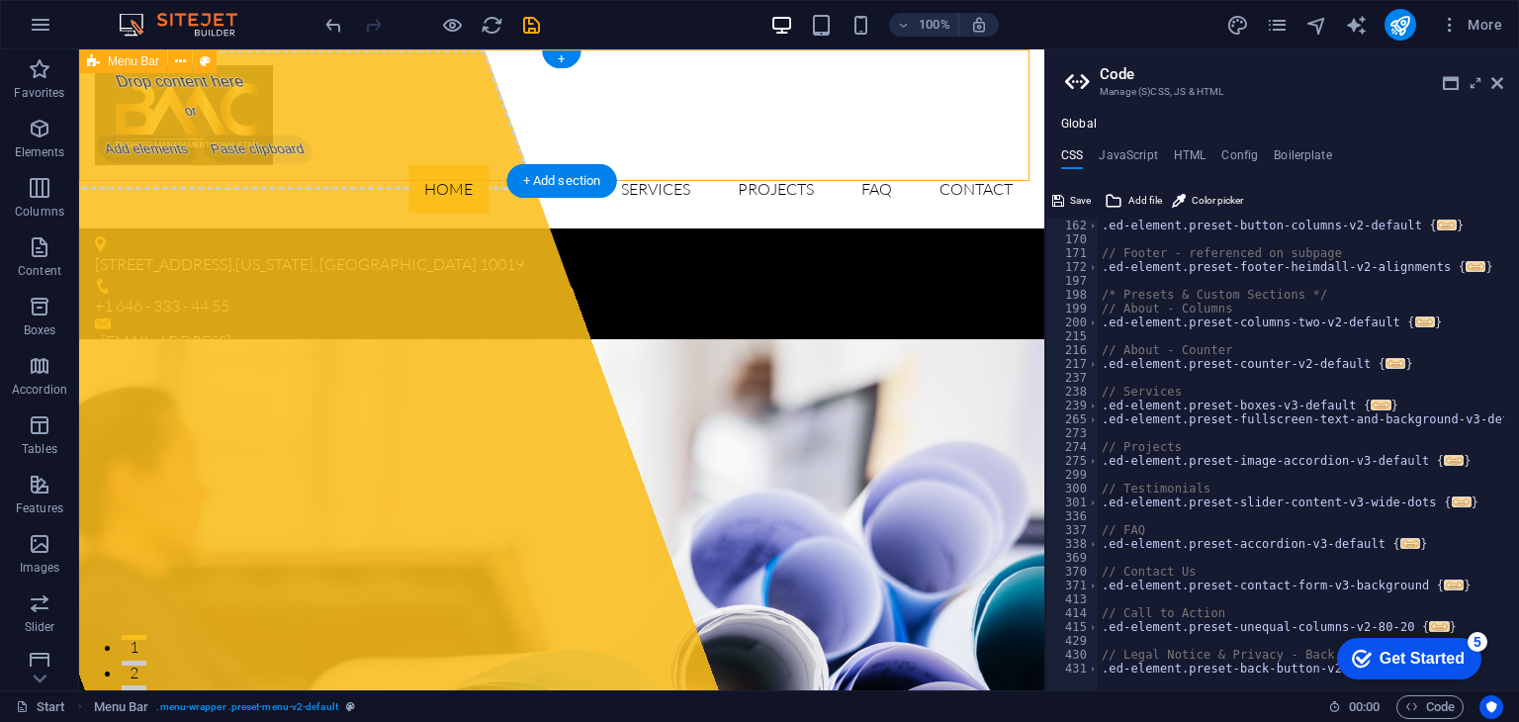
click at [359, 166] on div "Home About Services Projects FAQ Contact" at bounding box center [561, 138] width 965 height 179
click at [259, 129] on div at bounding box center [562, 115] width 934 height 100
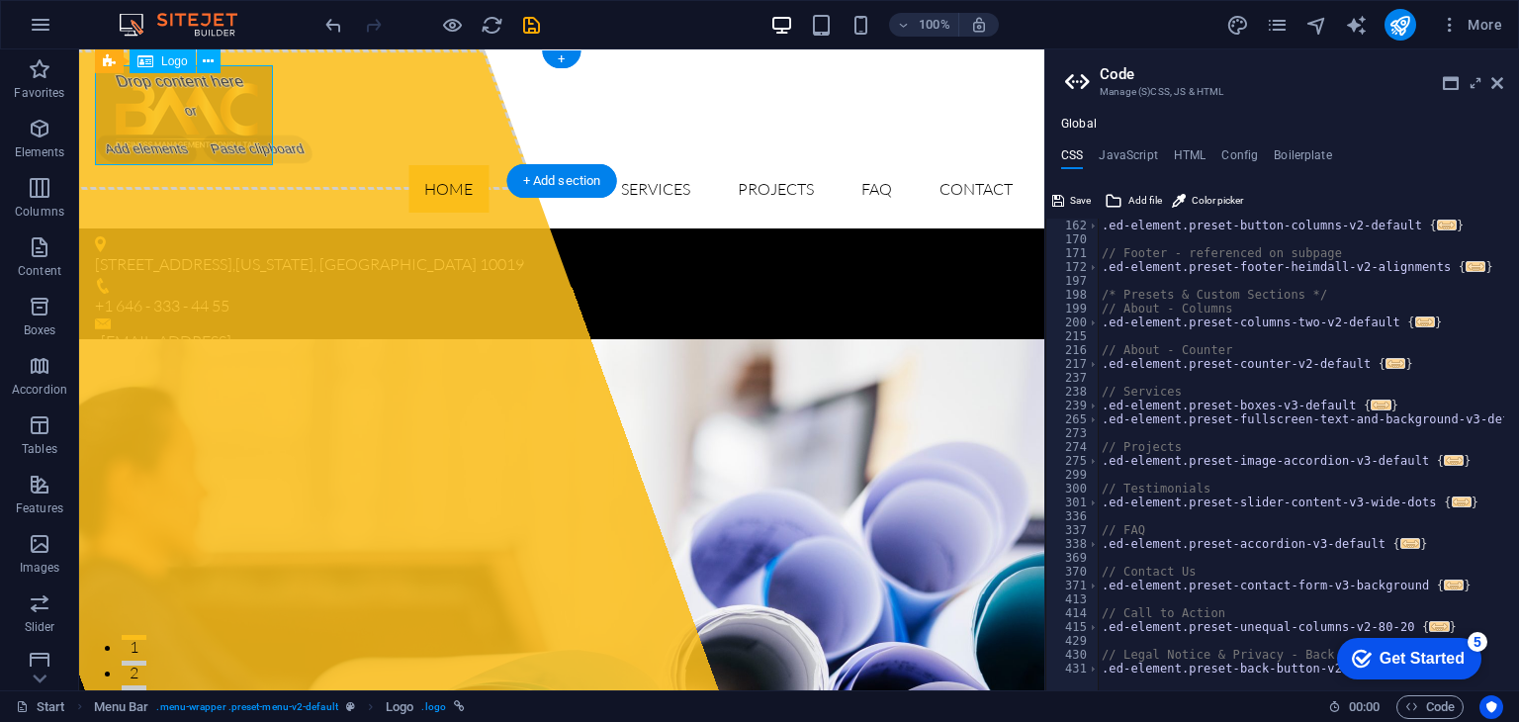
click at [258, 124] on div at bounding box center [562, 115] width 934 height 100
select select "px"
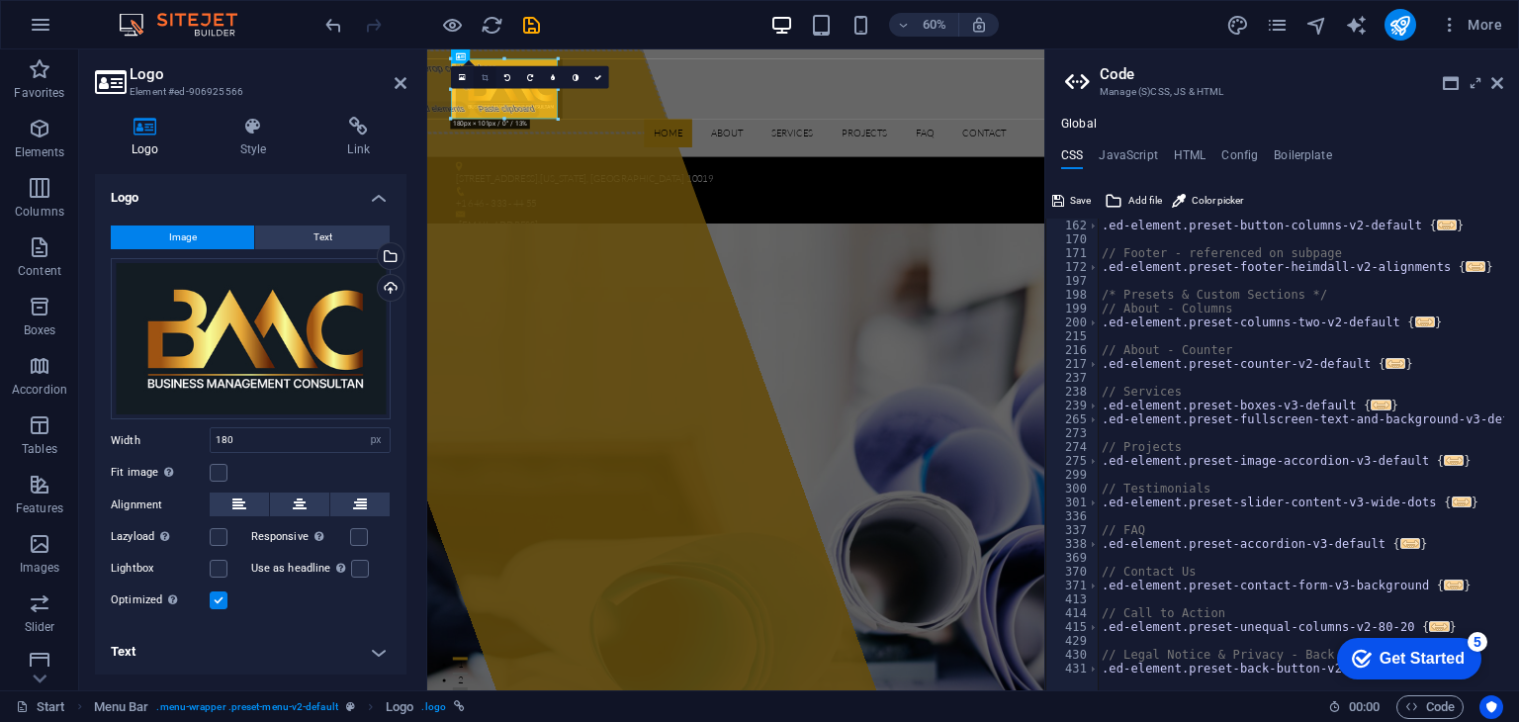
click at [487, 80] on link at bounding box center [485, 77] width 23 height 23
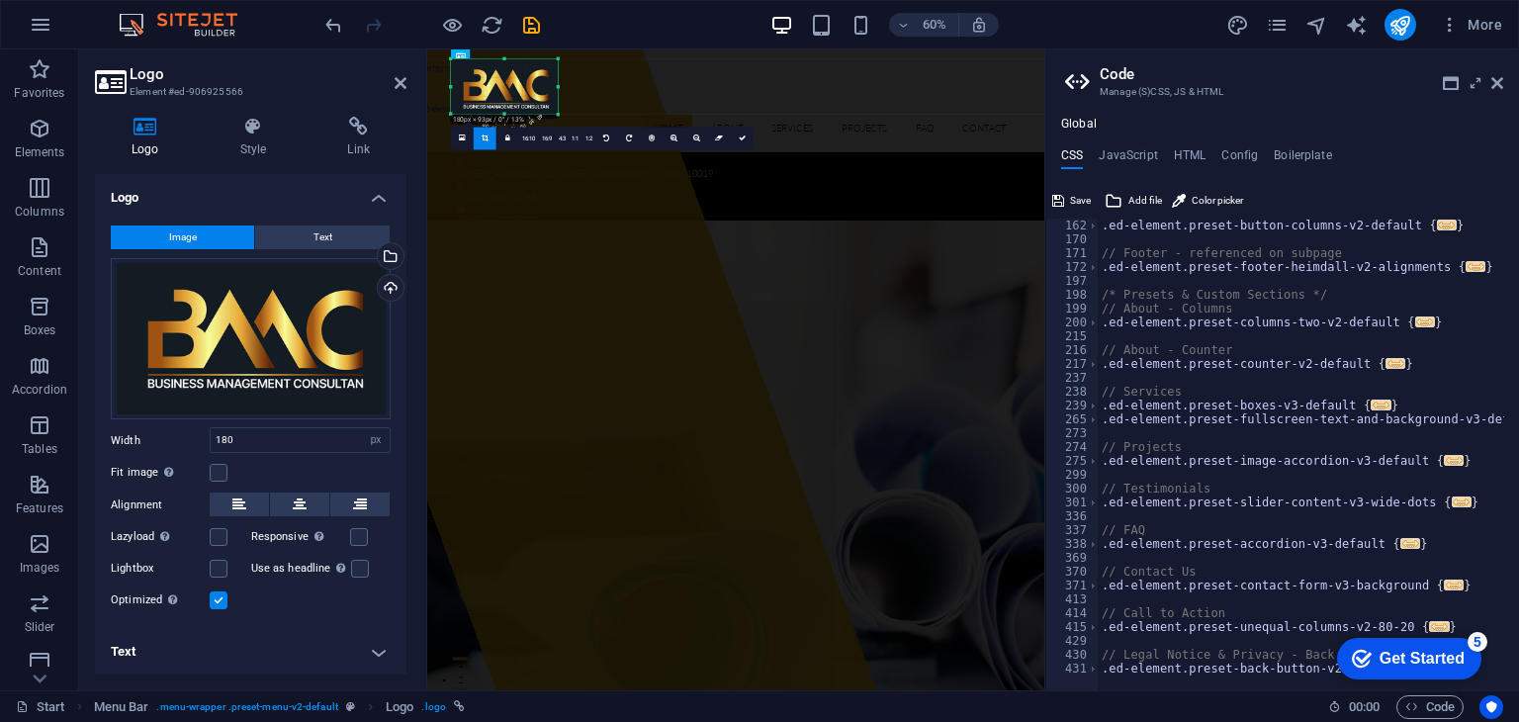
click at [505, 110] on div "180 170 160 150 140 130 120 110 100 90 80 70 60 50 40 30 20 10 0 -10 -20 -30 -4…" at bounding box center [504, 86] width 107 height 55
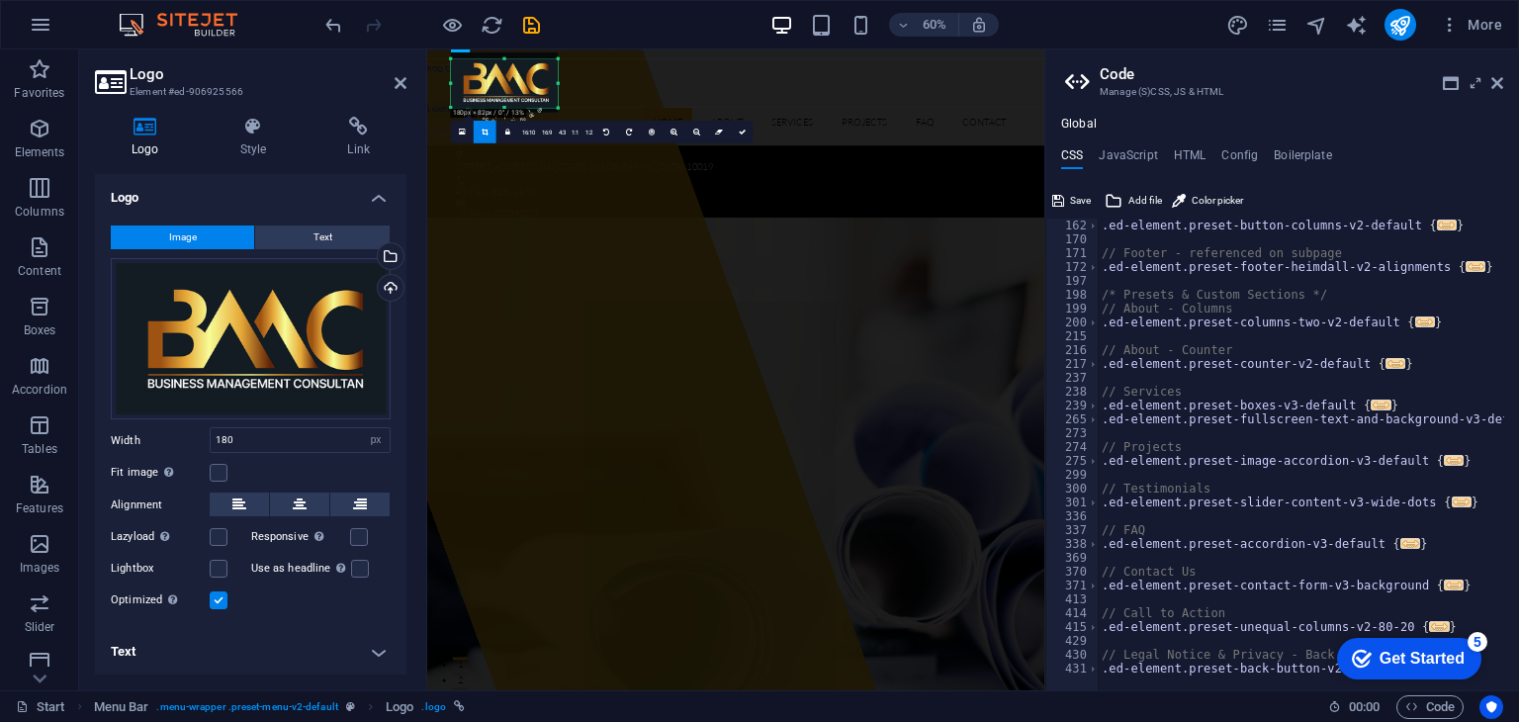
drag, startPoint x: 503, startPoint y: 59, endPoint x: 503, endPoint y: 70, distance: 10.9
click at [503, 70] on div "180 170 160 150 140 130 120 110 100 90 80 70 60 50 40 30 20 10 0 -10 -20 -30 -4…" at bounding box center [504, 83] width 107 height 48
click at [502, 100] on div "180 170 160 150 140 130 120 110 100 90 80 70 60 50 40 30 20 10 0 -10 -20 -30 -4…" at bounding box center [504, 81] width 107 height 45
click at [506, 62] on div "180 170 160 150 140 130 120 110 100 90 80 70 60 50 40 30 20 10 0 -10 -20 -30 -4…" at bounding box center [504, 81] width 107 height 45
click at [550, 84] on div "180 170 160 150 140 130 120 110 100 90 80 70 60 50 40 30 20 10 0 -10 -20 -30 -4…" at bounding box center [502, 81] width 103 height 45
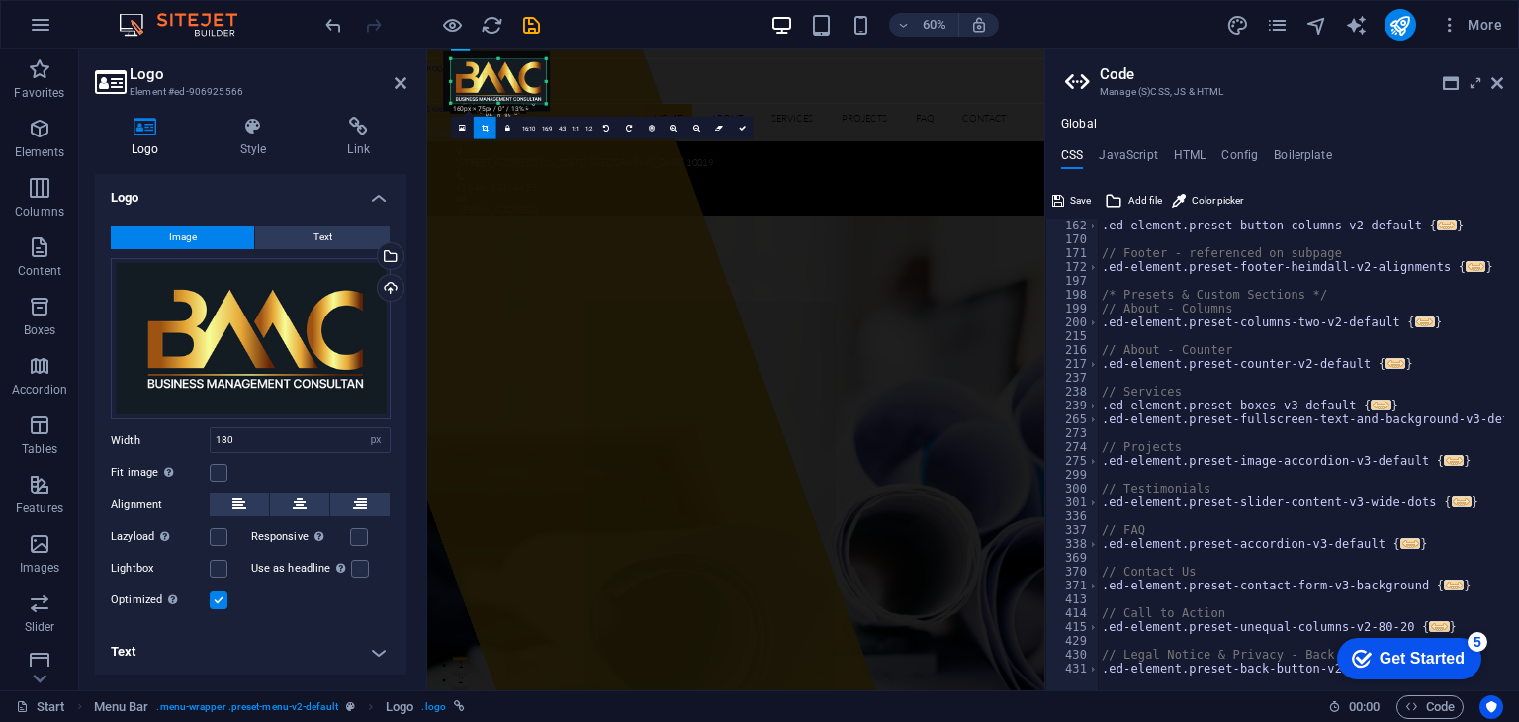
drag, startPoint x: 451, startPoint y: 80, endPoint x: 464, endPoint y: 80, distance: 12.9
click at [464, 80] on div "180 170 160 150 140 130 120 110 100 90 80 70 60 50 40 30 20 10 0 -10 -20 -30 -4…" at bounding box center [498, 81] width 95 height 45
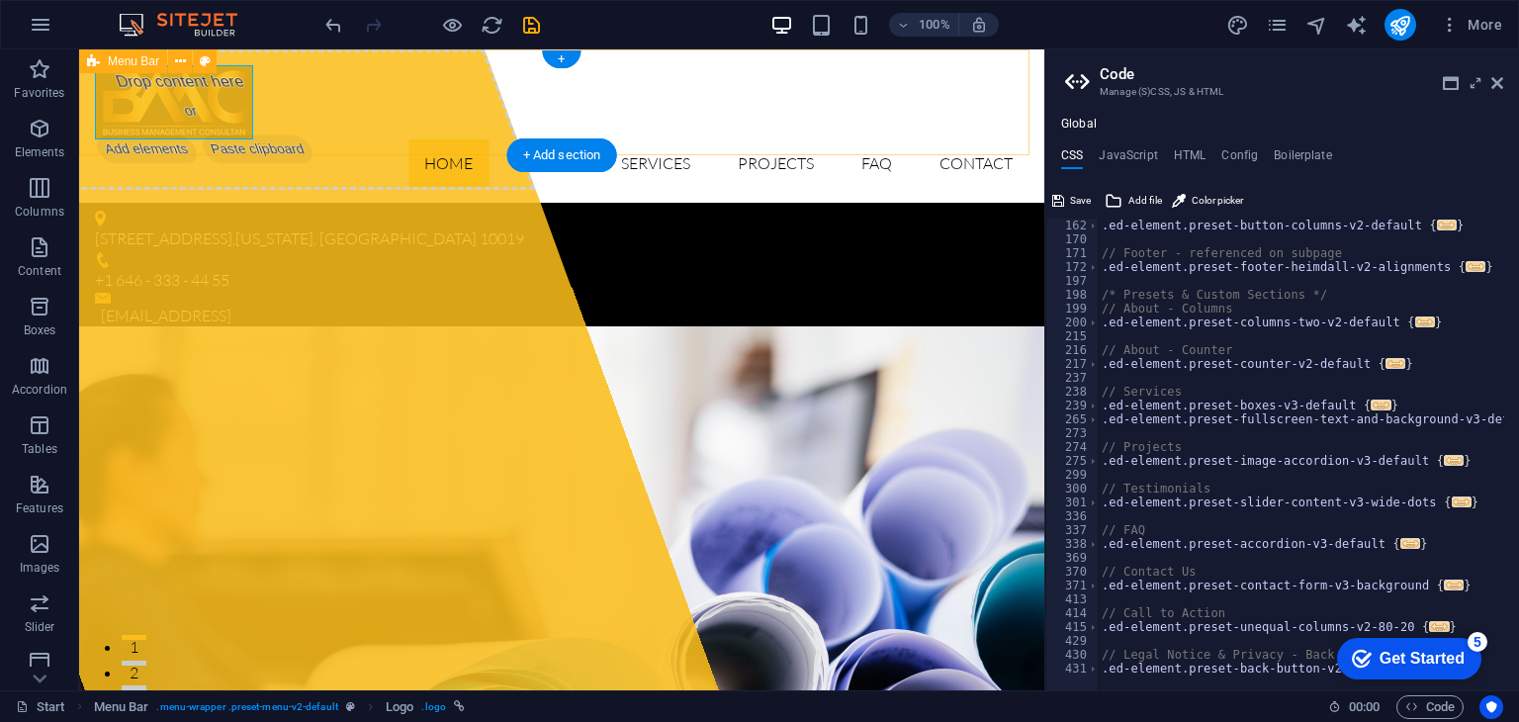
click at [332, 143] on div "Home About Services Projects FAQ Contact" at bounding box center [561, 125] width 965 height 153
click at [346, 55] on div "Home About Services Projects FAQ Contact" at bounding box center [561, 125] width 965 height 153
click at [148, 58] on span "Menu Bar" at bounding box center [133, 61] width 51 height 12
click at [127, 63] on span "Menu Bar" at bounding box center [133, 61] width 51 height 12
click at [95, 64] on icon at bounding box center [93, 61] width 13 height 24
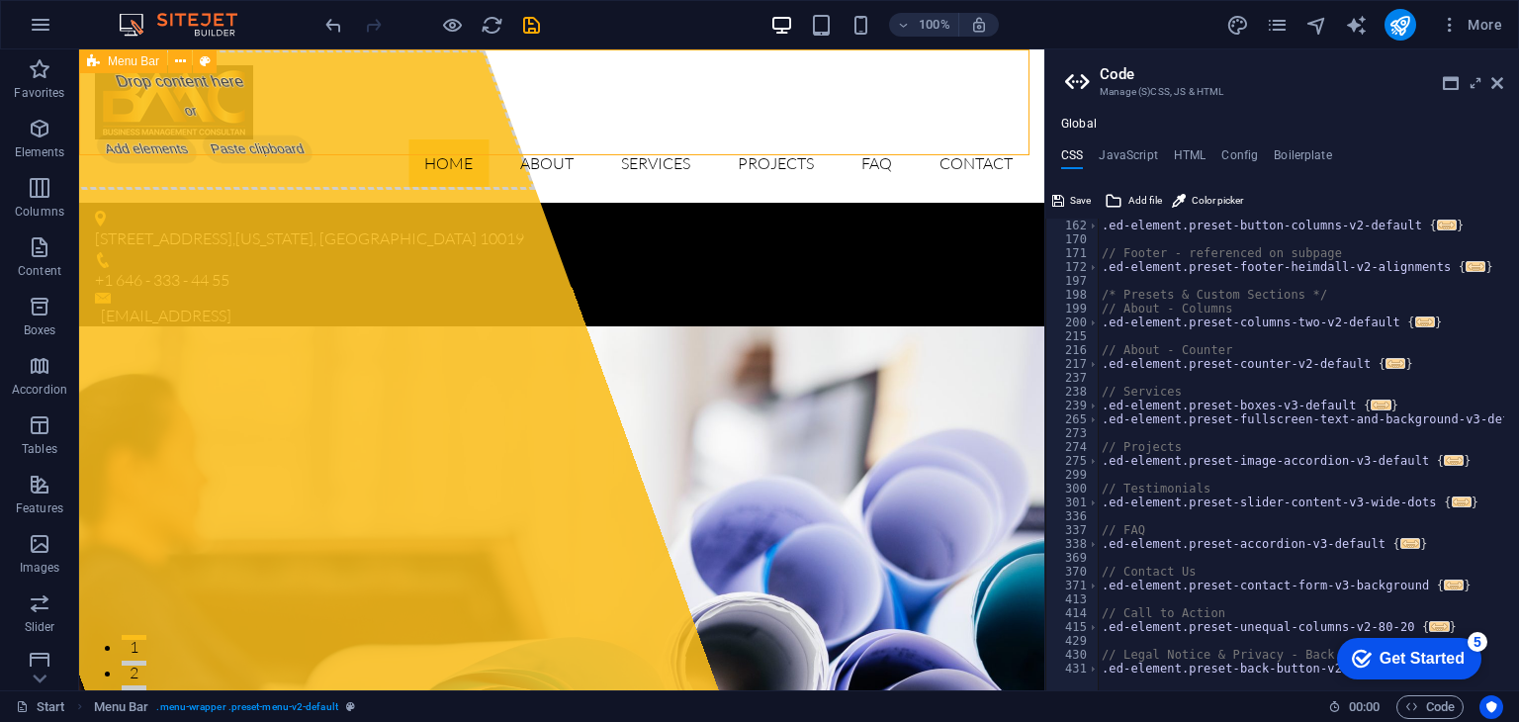
click at [133, 60] on span "Menu Bar" at bounding box center [133, 61] width 51 height 12
click at [343, 135] on div "Home About Services Projects FAQ Contact" at bounding box center [561, 125] width 965 height 153
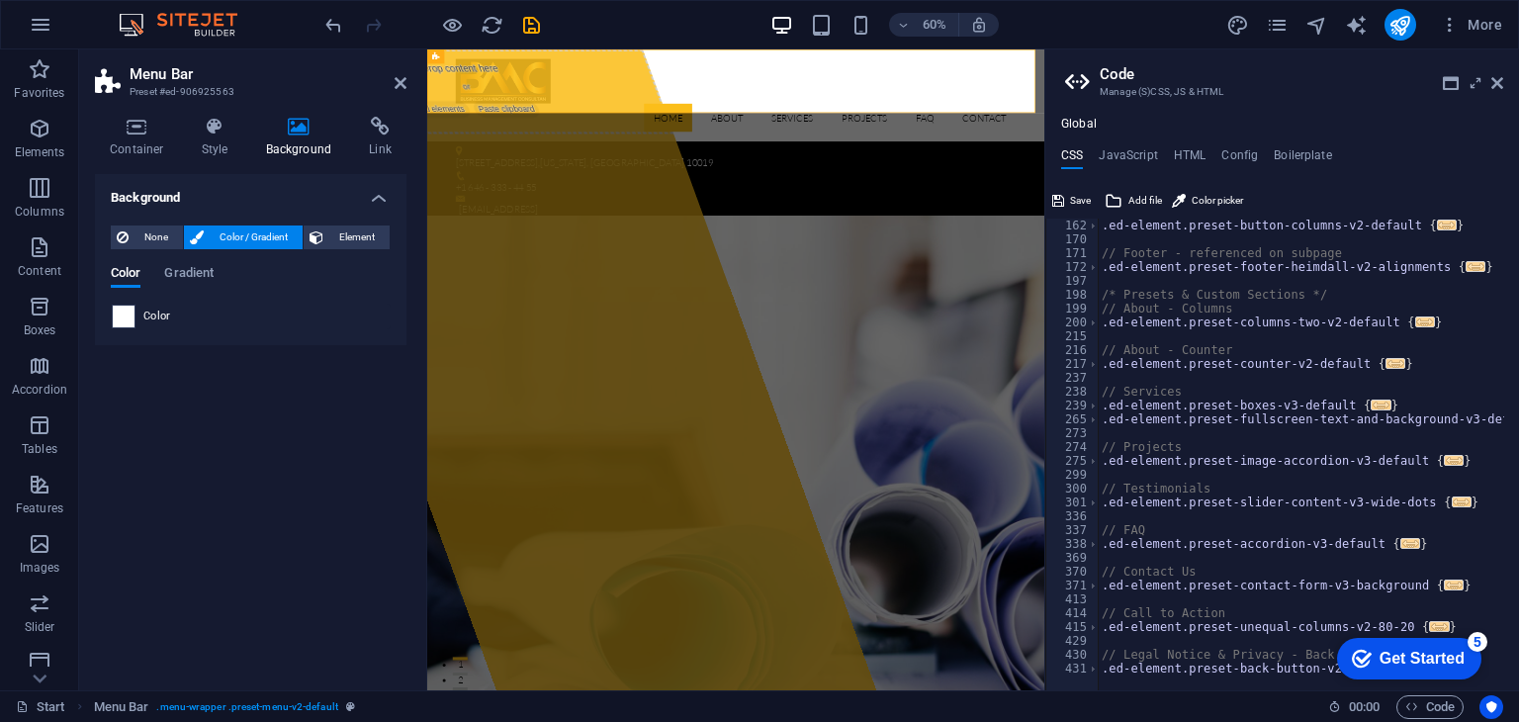
click at [121, 319] on span at bounding box center [124, 317] width 22 height 22
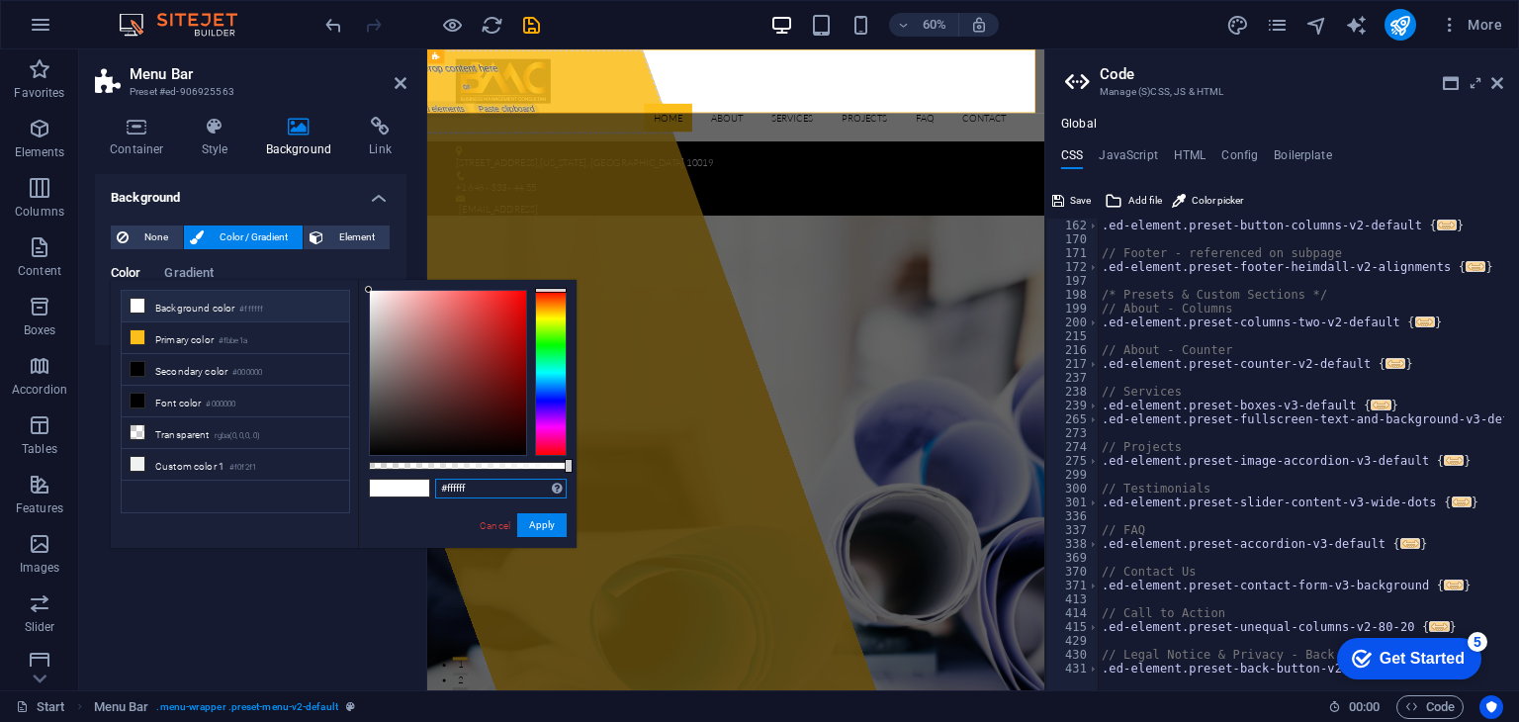
click at [531, 494] on input "#ffffff" at bounding box center [501, 489] width 132 height 20
click at [506, 493] on input "#ffffff" at bounding box center [501, 489] width 132 height 20
click at [494, 493] on input "#ffffff" at bounding box center [501, 489] width 132 height 20
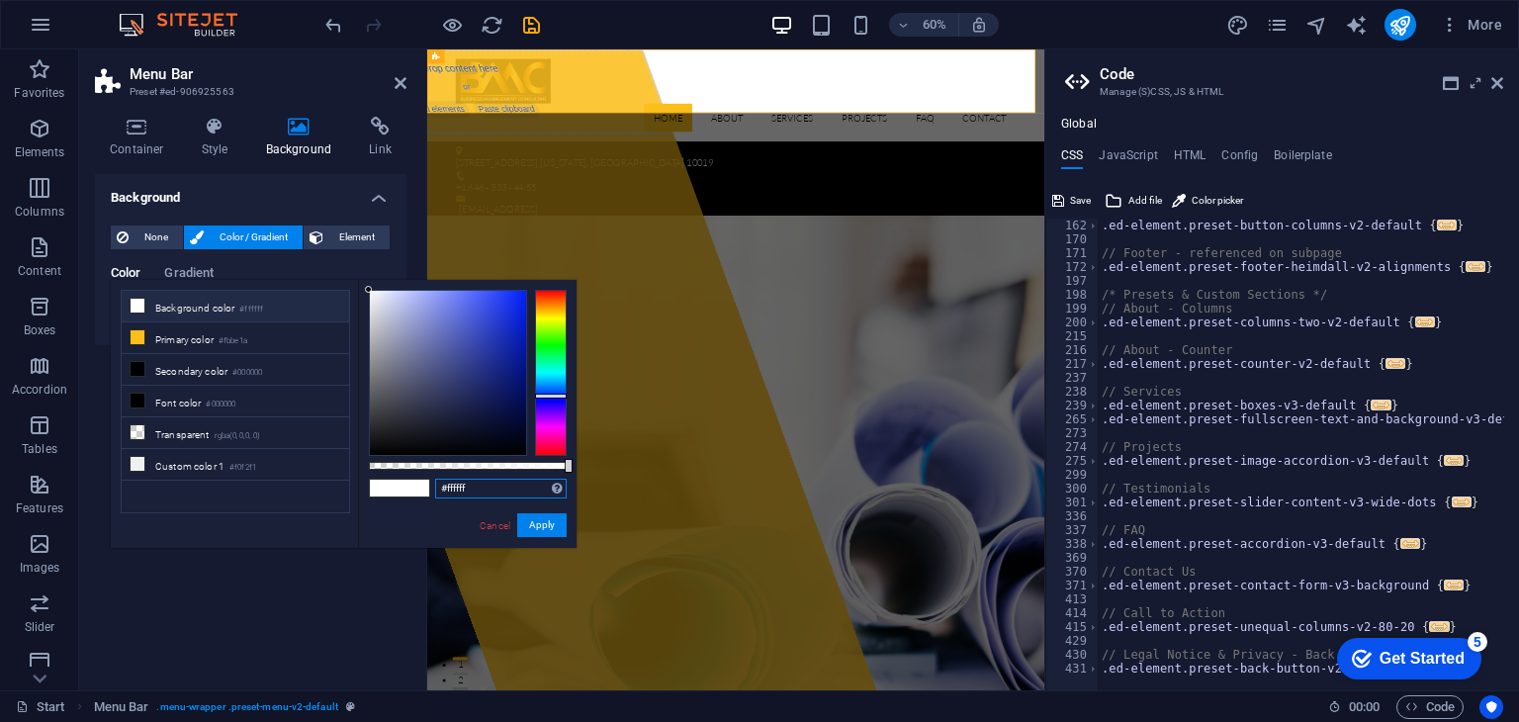
click at [550, 396] on div at bounding box center [551, 373] width 32 height 166
click at [560, 381] on div at bounding box center [551, 373] width 32 height 166
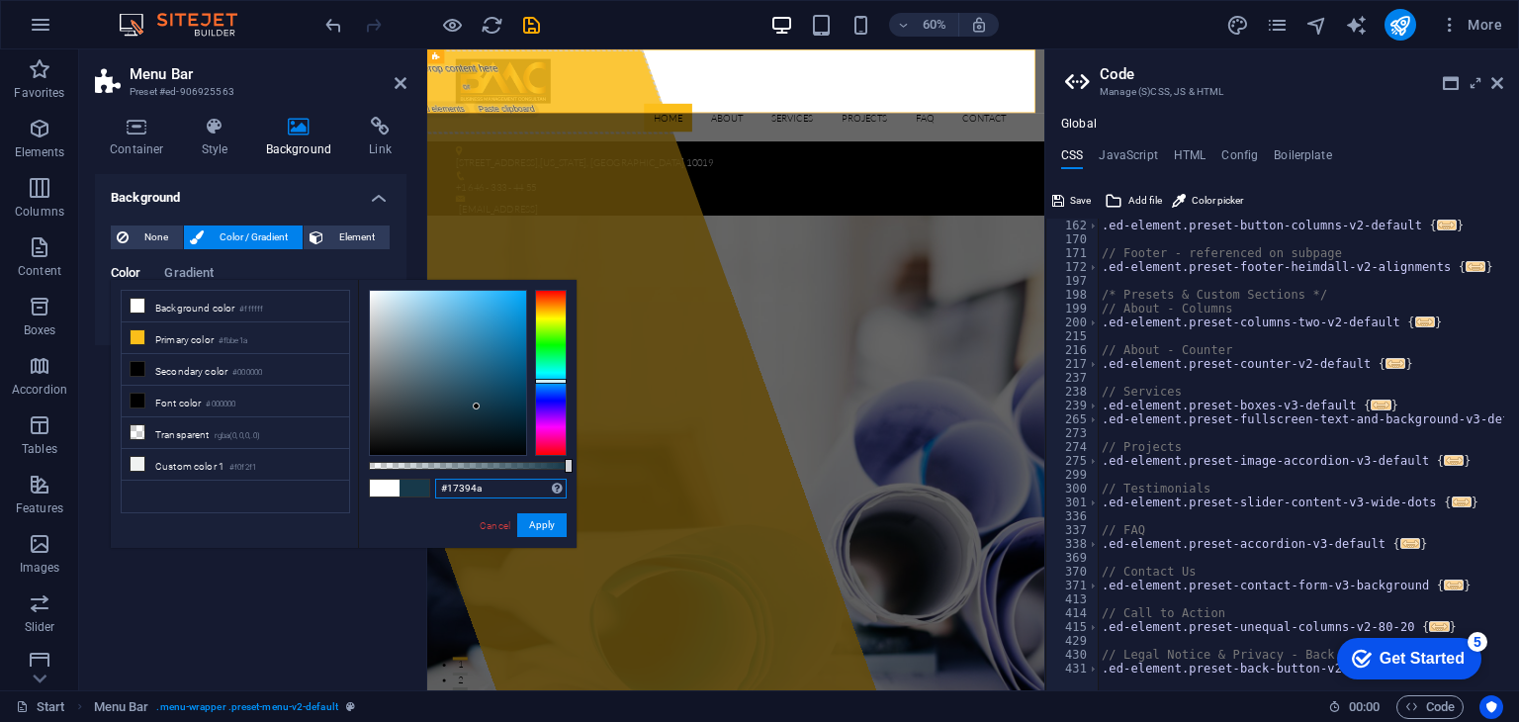
click at [477, 406] on div at bounding box center [448, 373] width 156 height 164
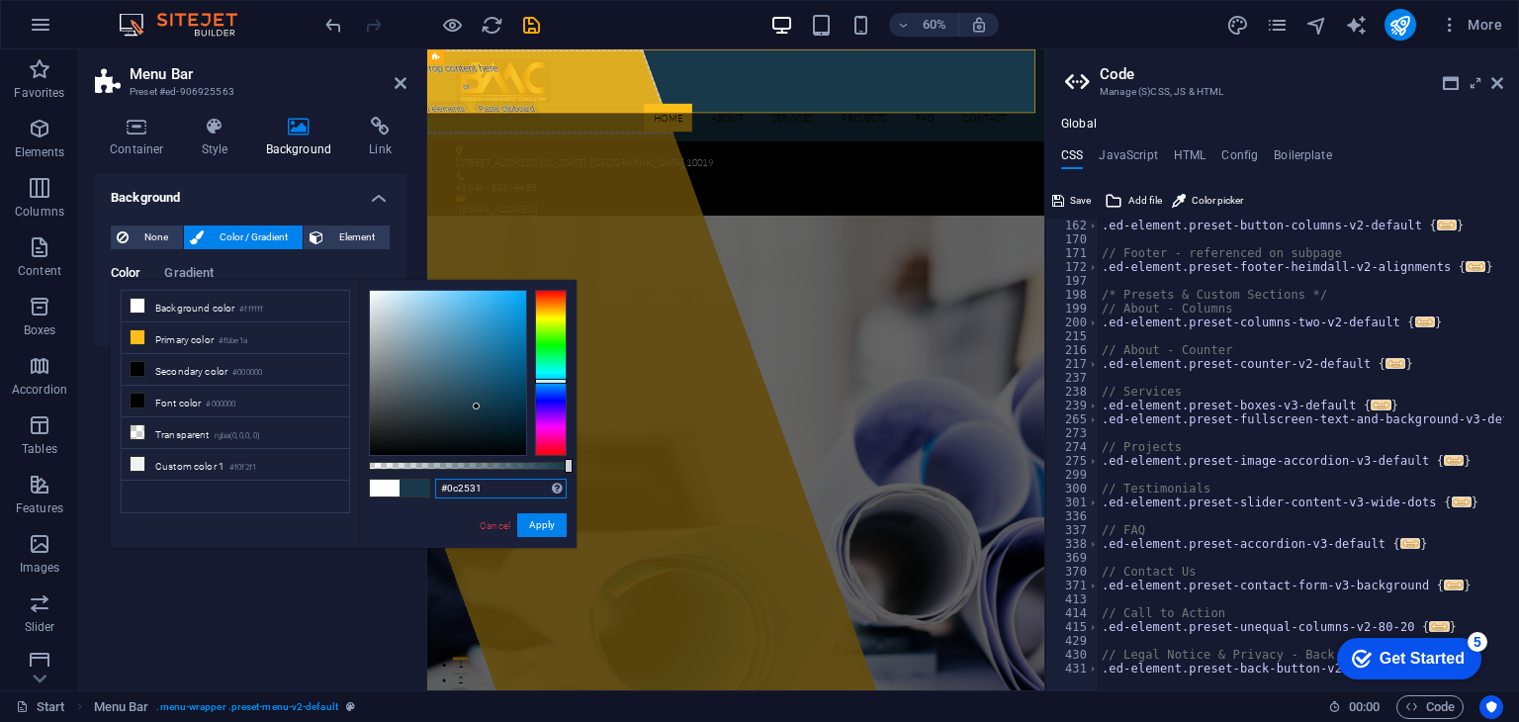
click at [488, 422] on div at bounding box center [448, 373] width 156 height 164
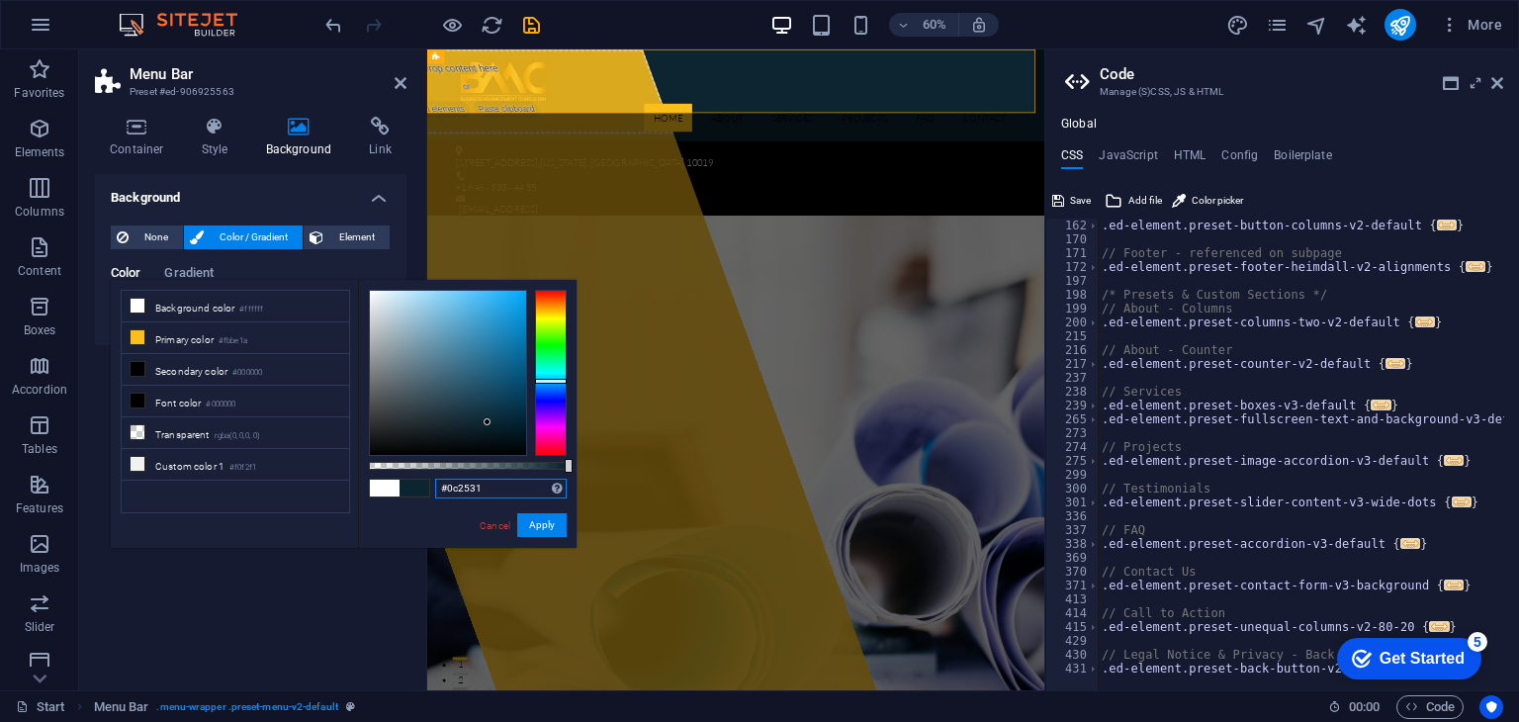
click at [499, 432] on div at bounding box center [448, 373] width 156 height 164
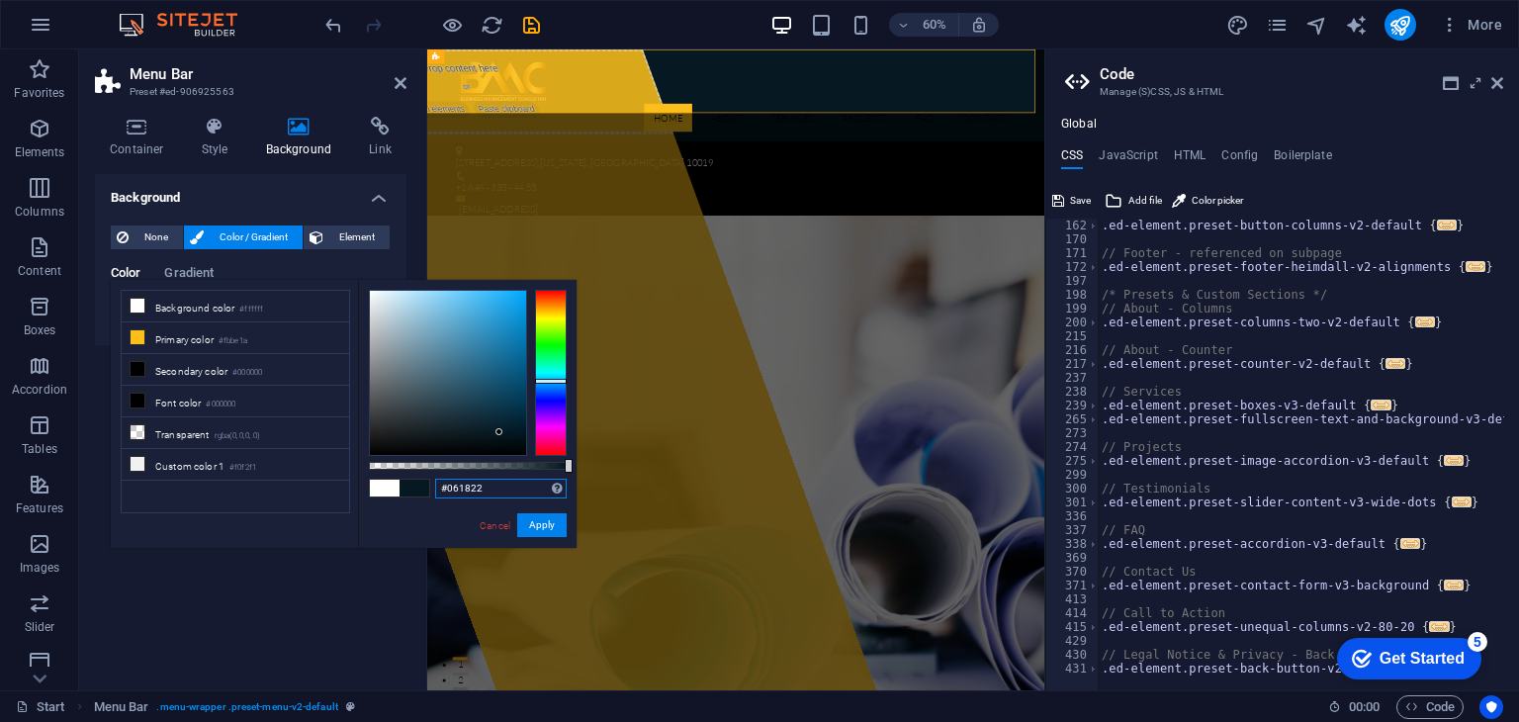
click at [499, 432] on div at bounding box center [498, 431] width 7 height 7
click at [505, 432] on div at bounding box center [448, 373] width 156 height 164
click at [511, 432] on div at bounding box center [448, 373] width 156 height 164
type input "#0a1c25"
drag, startPoint x: 510, startPoint y: 432, endPoint x: 483, endPoint y: 430, distance: 27.8
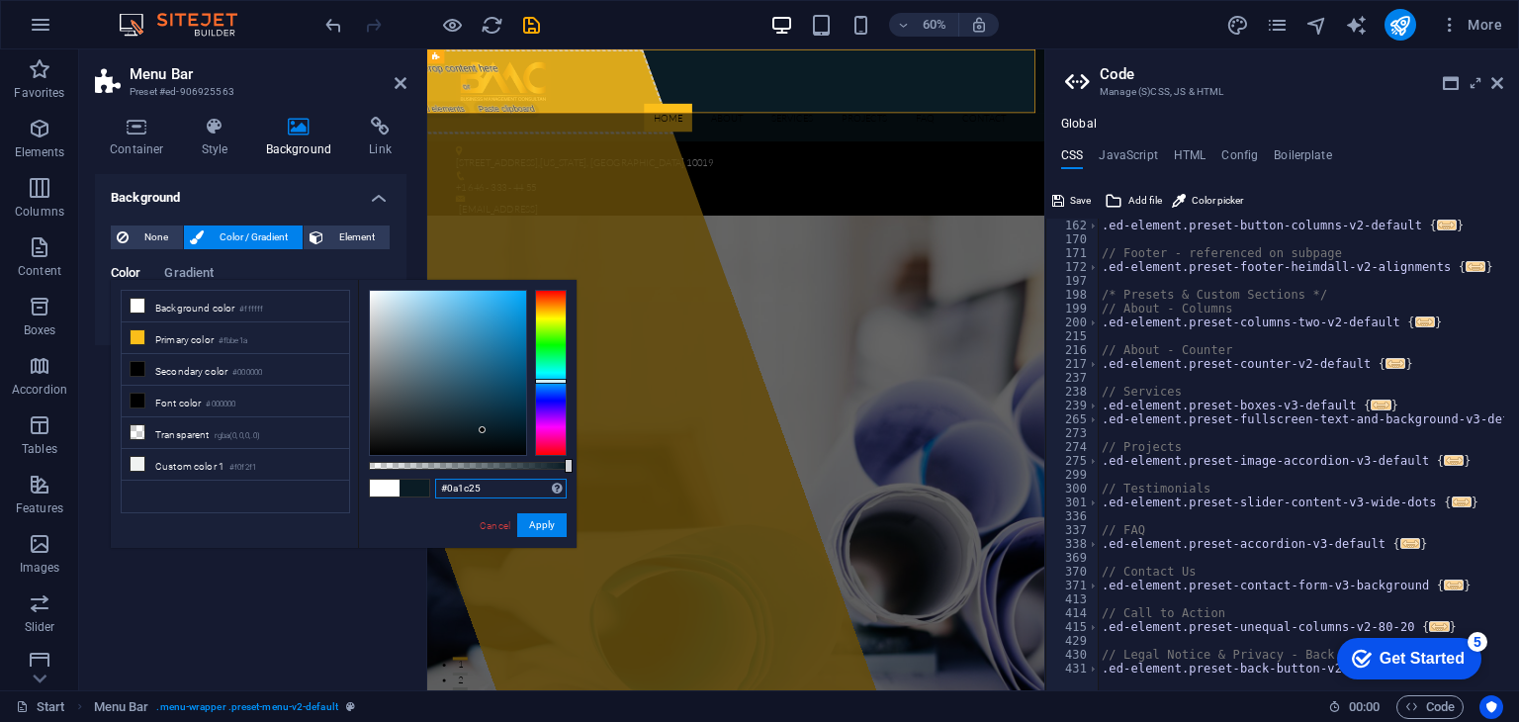
click at [483, 430] on div at bounding box center [482, 429] width 7 height 7
click at [688, 16] on div "60% More" at bounding box center [915, 25] width 1189 height 32
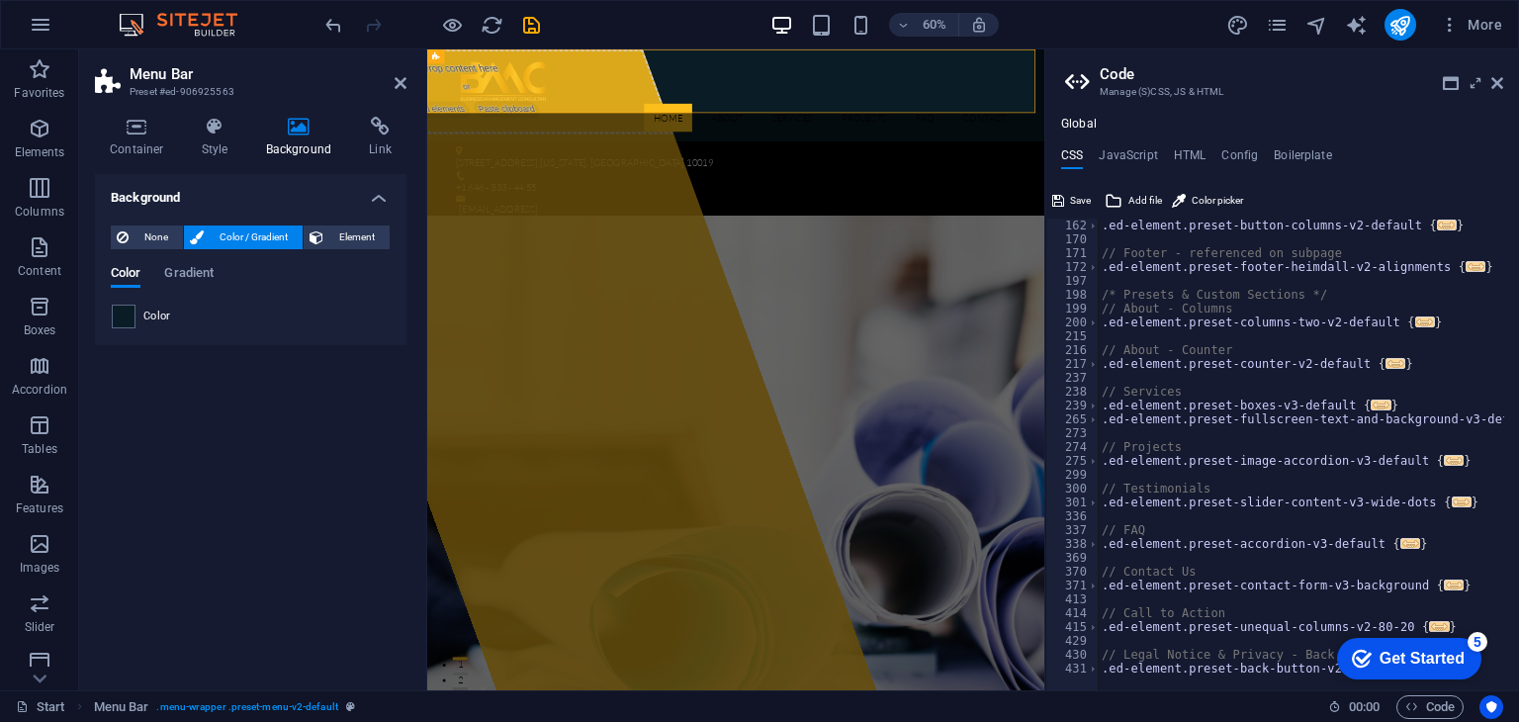
click at [275, 538] on div "Background None Color / Gradient Element Stretch background to full-width Color…" at bounding box center [251, 424] width 312 height 500
click at [277, 541] on div "Background None Color / Gradient Element Stretch background to full-width Color…" at bounding box center [251, 424] width 312 height 500
click at [839, 139] on nav "Home About Services Projects FAQ Contact" at bounding box center [942, 162] width 934 height 47
click at [571, 59] on span "Menu" at bounding box center [573, 59] width 18 height 7
click at [593, 58] on icon at bounding box center [594, 59] width 7 height 13
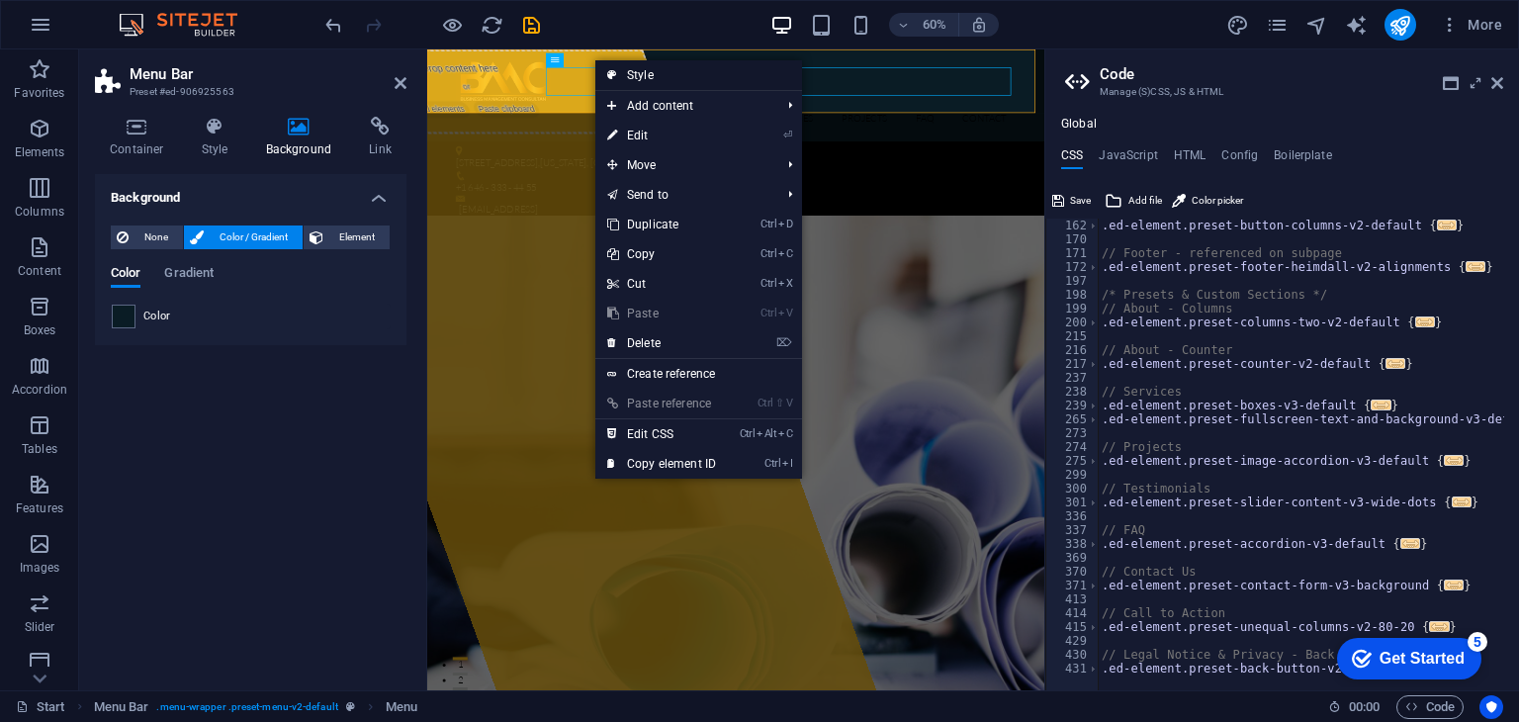
click at [623, 68] on link "Style" at bounding box center [698, 75] width 207 height 30
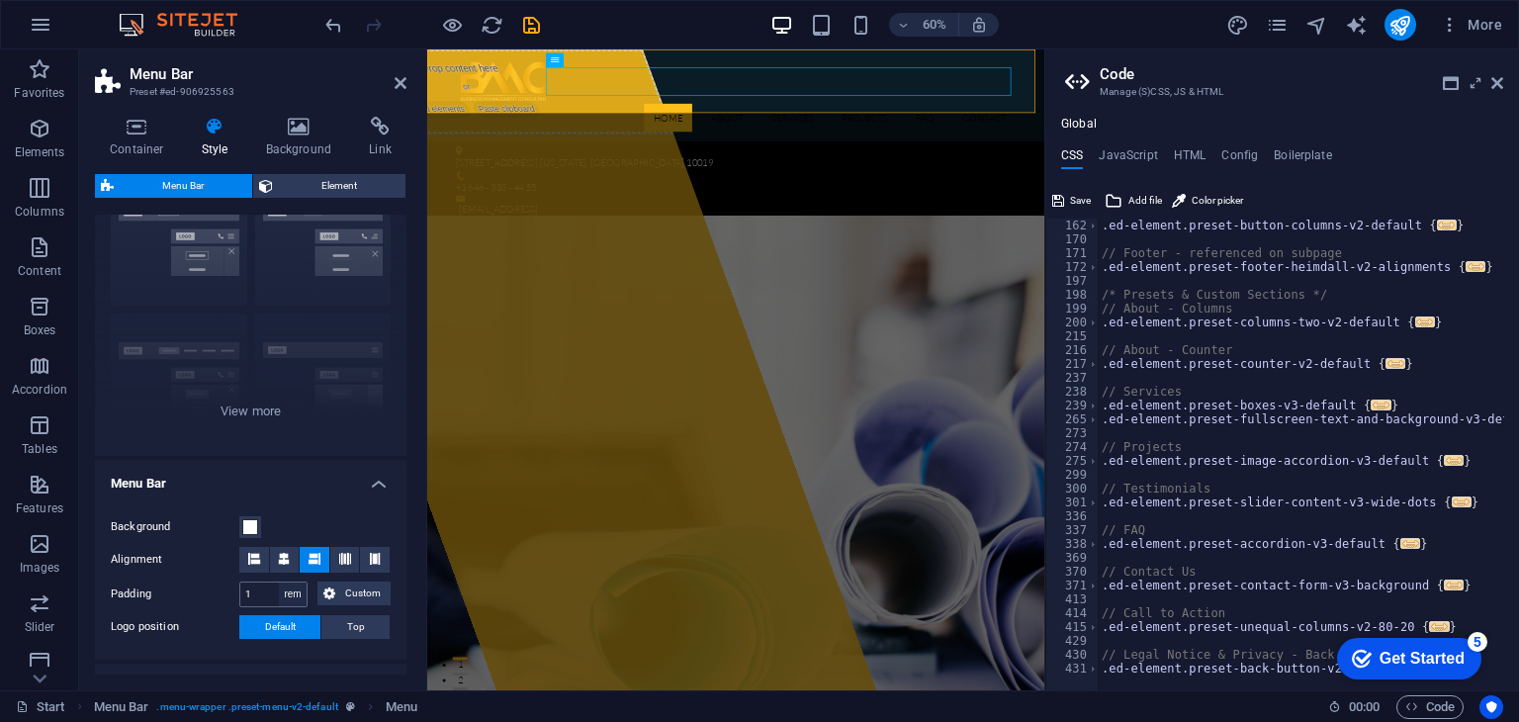
scroll to position [297, 0]
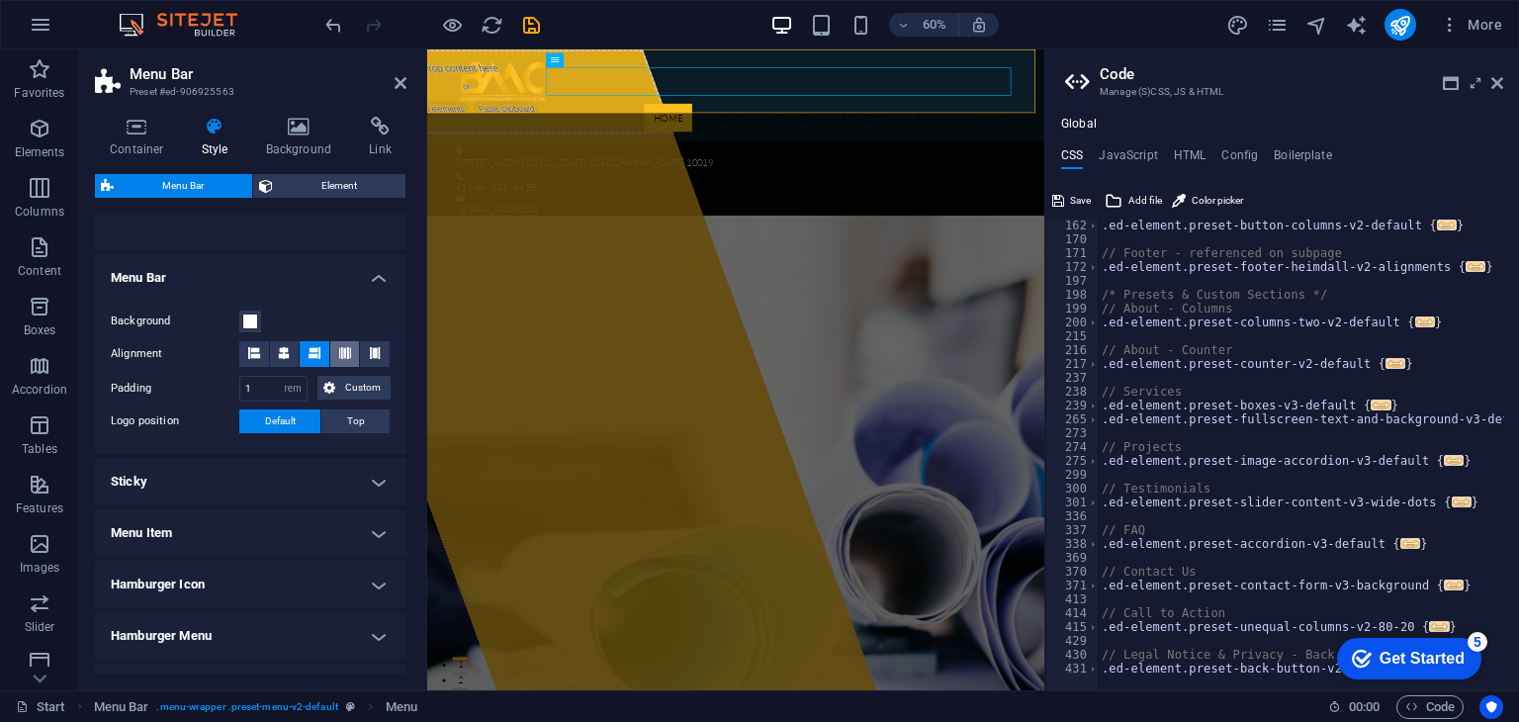
click at [344, 349] on icon at bounding box center [345, 353] width 12 height 12
click at [1495, 82] on icon at bounding box center [1497, 83] width 12 height 16
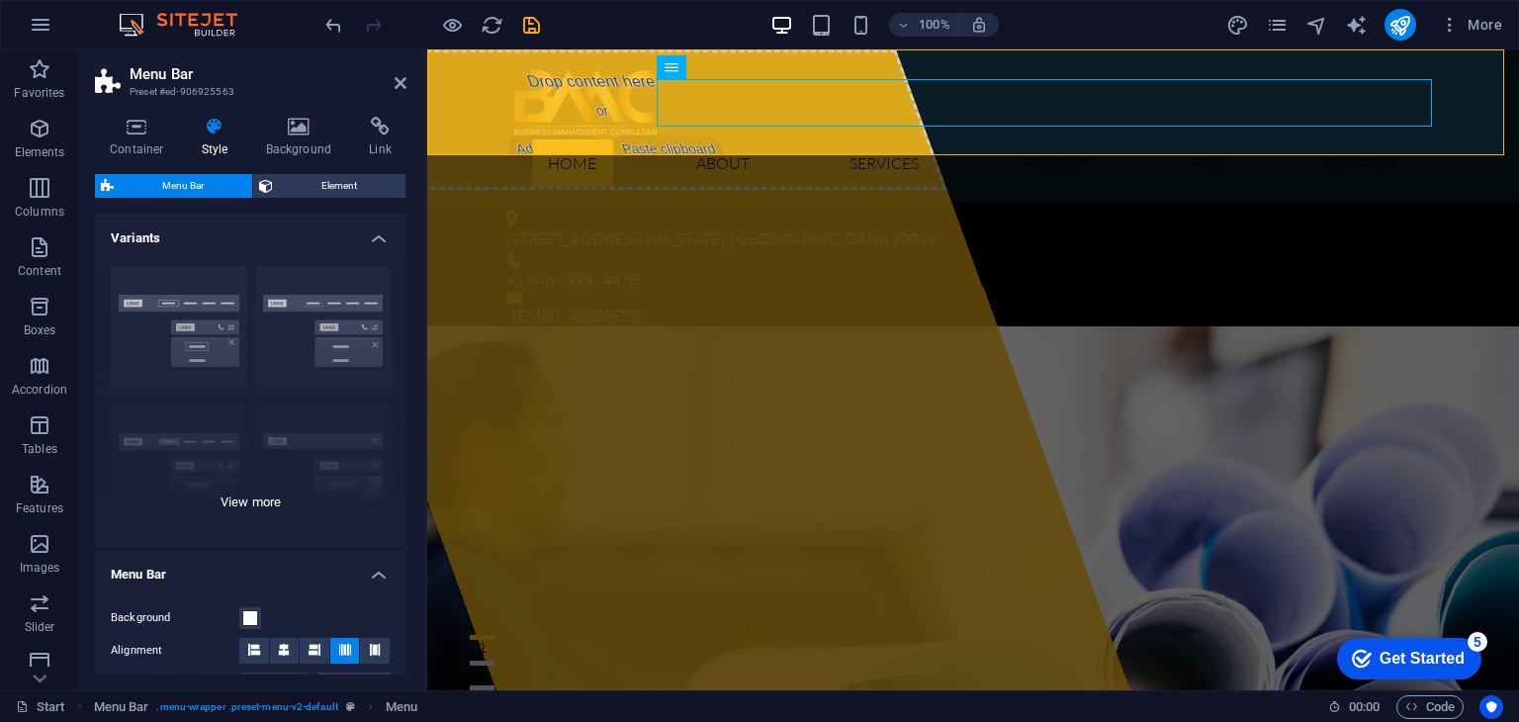
scroll to position [0, 0]
click at [210, 135] on icon at bounding box center [215, 127] width 56 height 20
click at [289, 125] on icon at bounding box center [299, 127] width 96 height 20
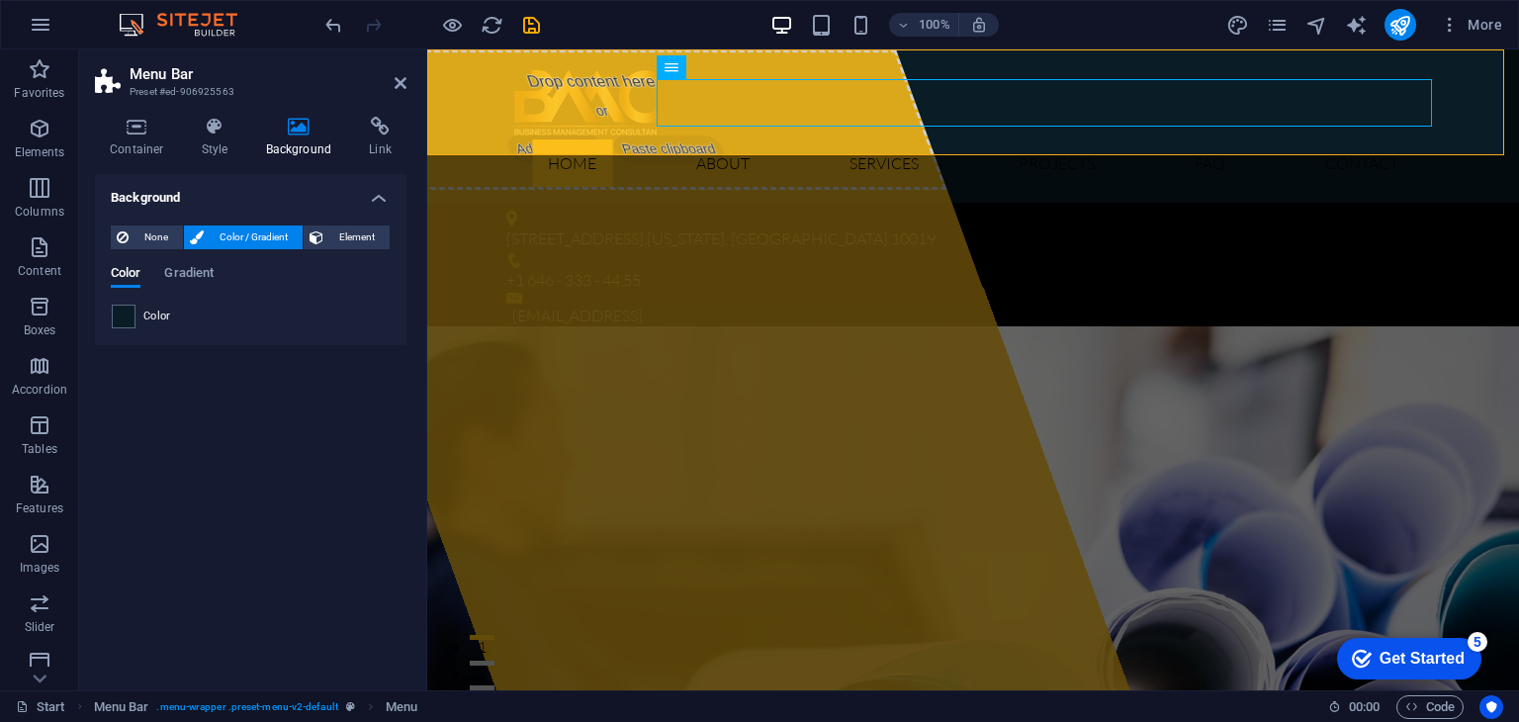
click at [226, 234] on span "Color / Gradient" at bounding box center [253, 237] width 87 height 24
click at [322, 234] on icon at bounding box center [317, 237] width 14 height 24
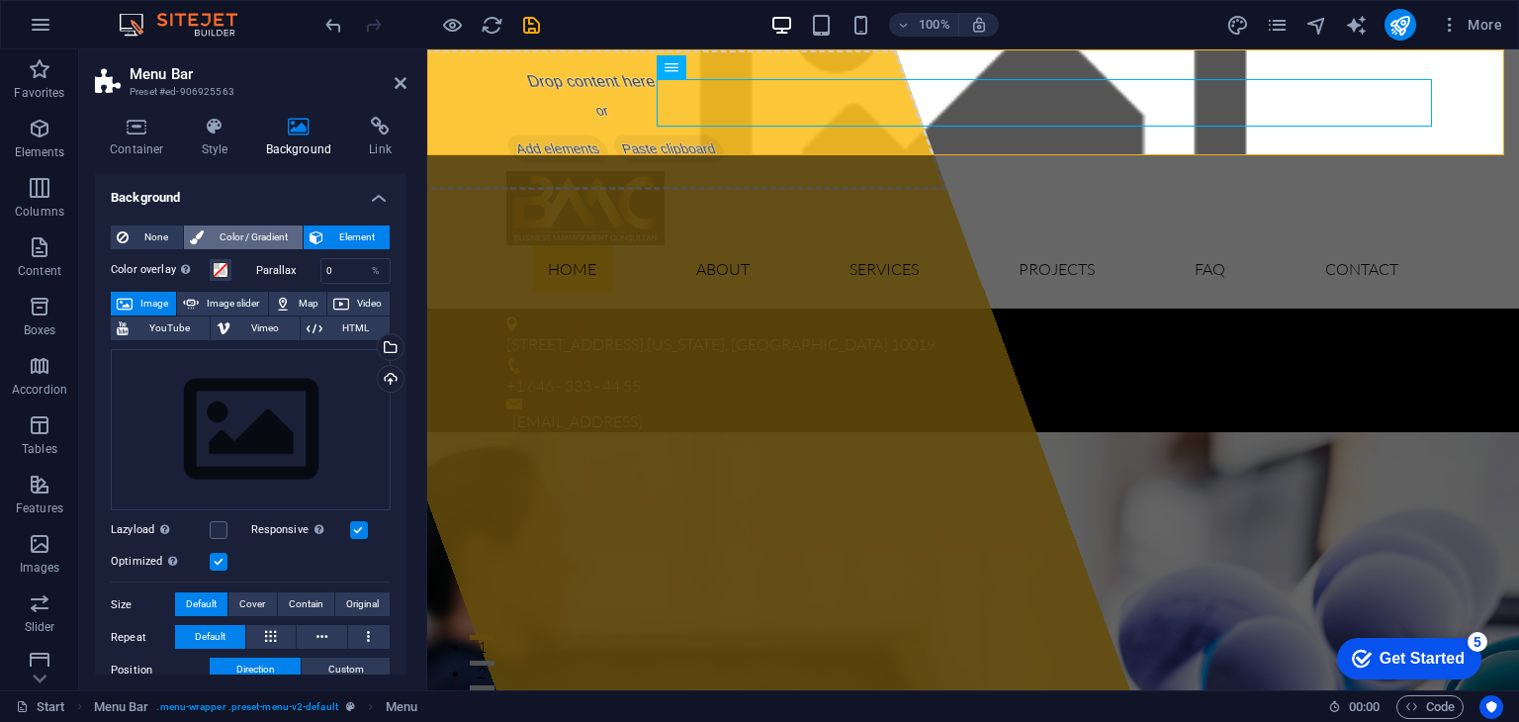
click at [253, 228] on span "Color / Gradient" at bounding box center [253, 237] width 87 height 24
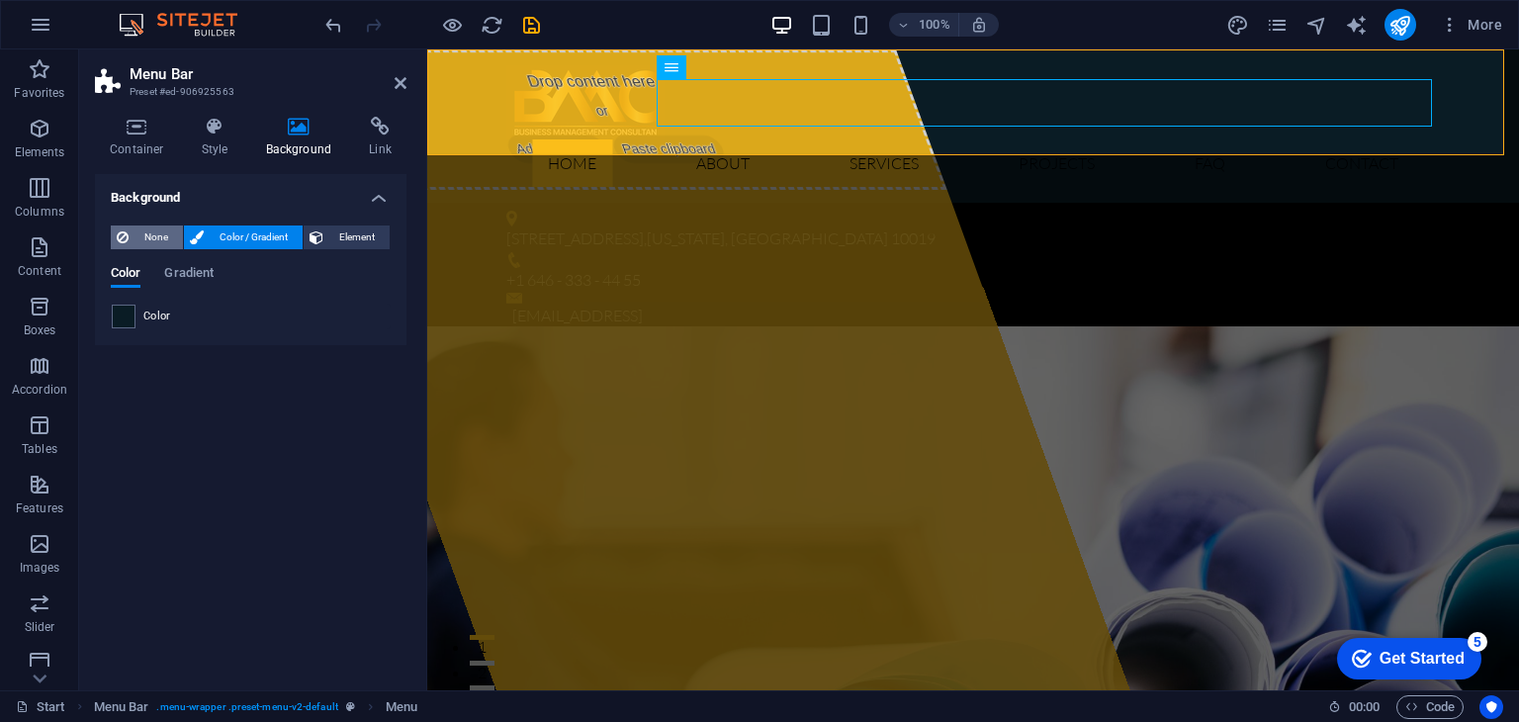
click at [151, 233] on span "None" at bounding box center [156, 237] width 43 height 24
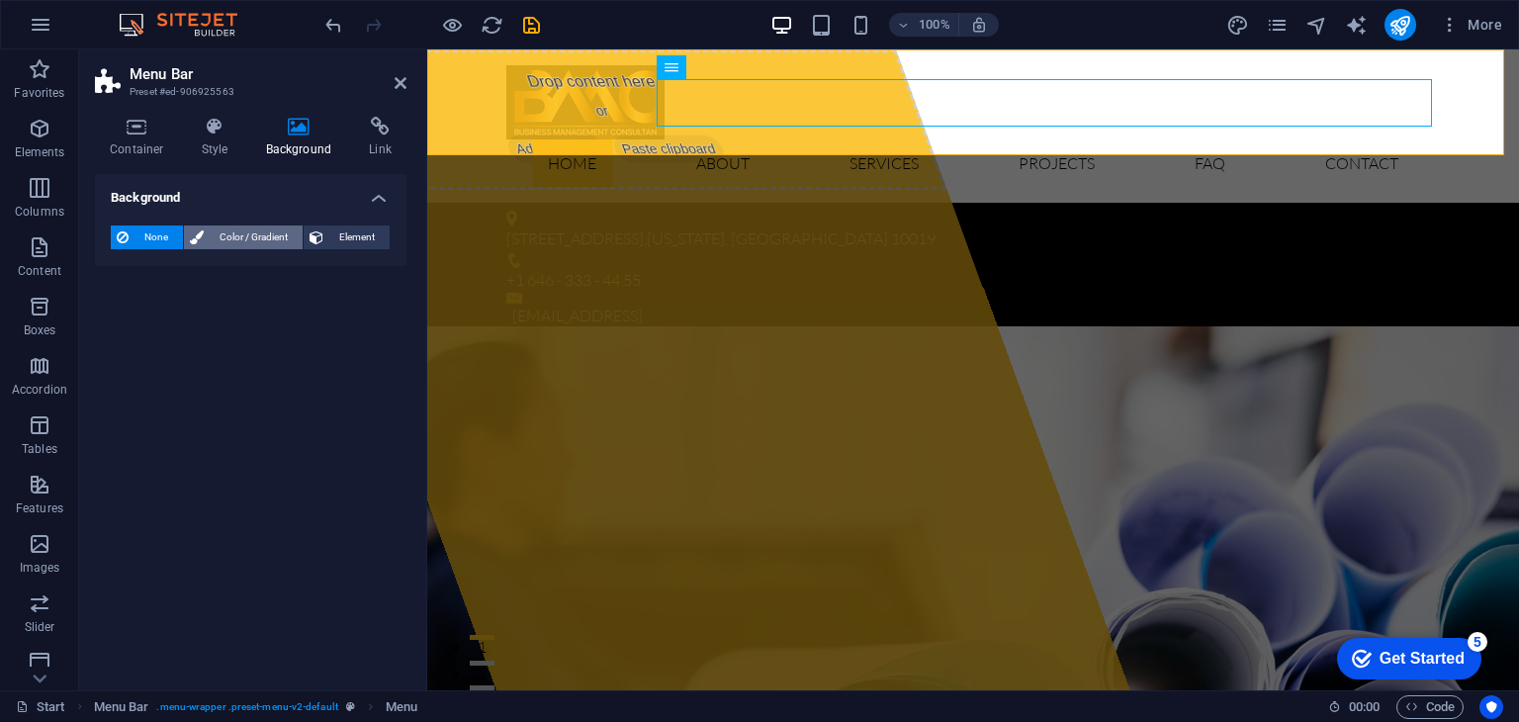
click at [200, 234] on icon at bounding box center [197, 237] width 14 height 24
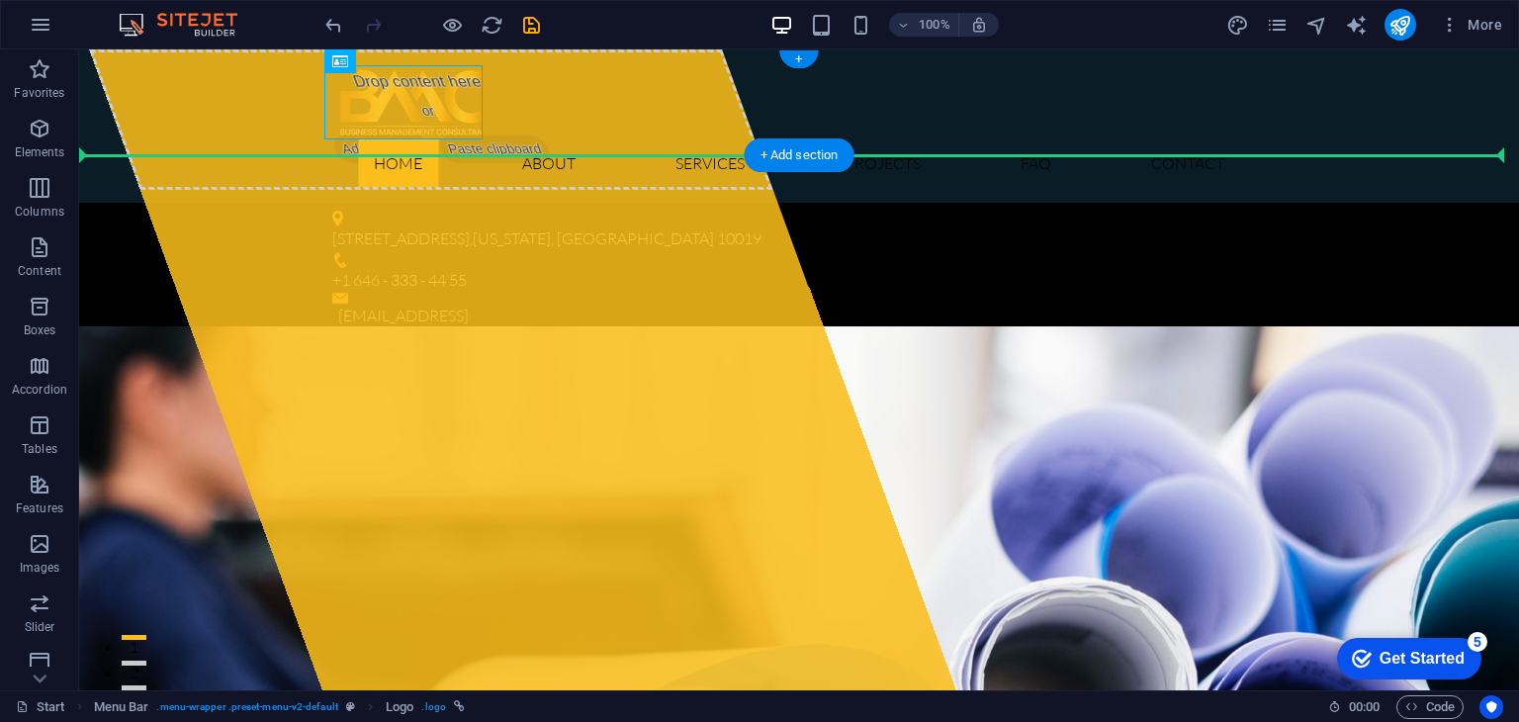
drag, startPoint x: 360, startPoint y: 102, endPoint x: 192, endPoint y: 104, distance: 168.1
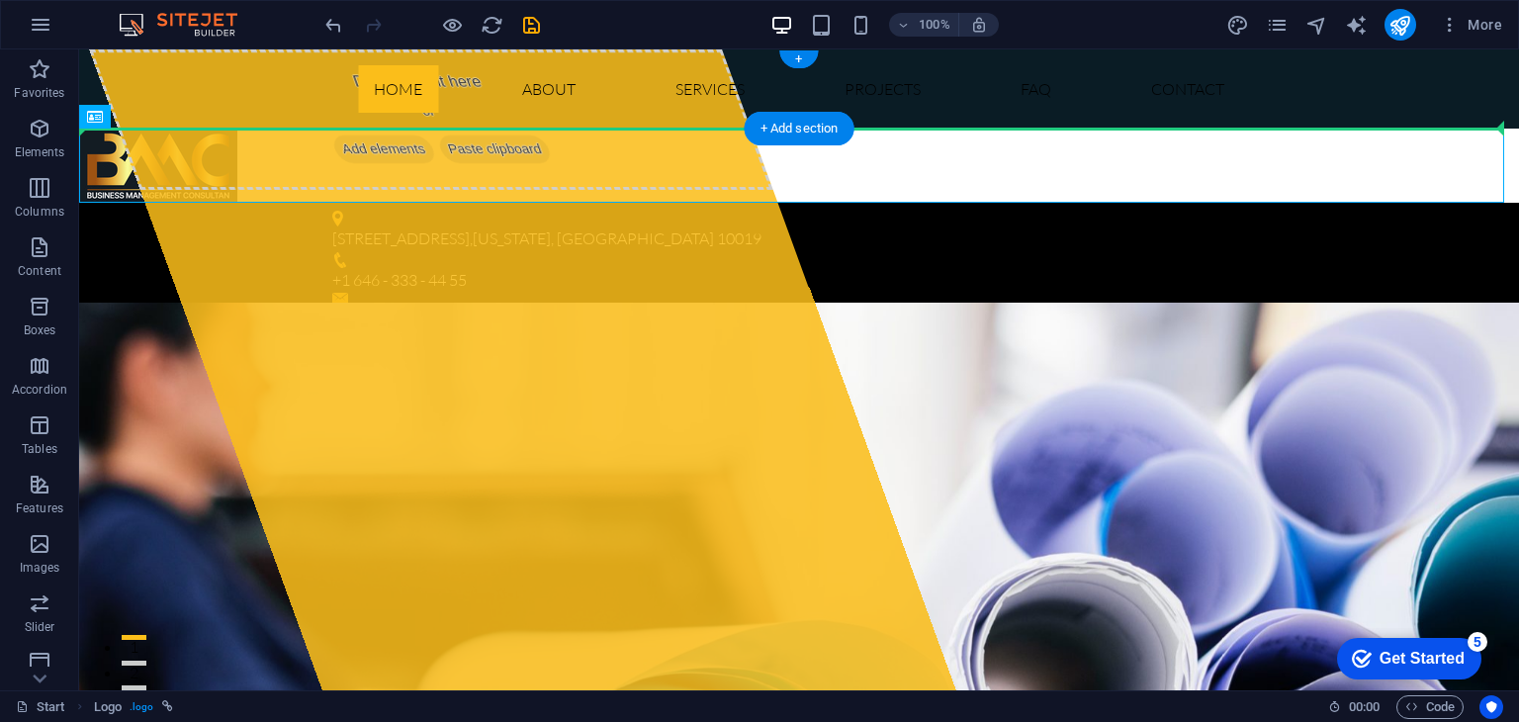
drag, startPoint x: 182, startPoint y: 156, endPoint x: 181, endPoint y: 89, distance: 67.3
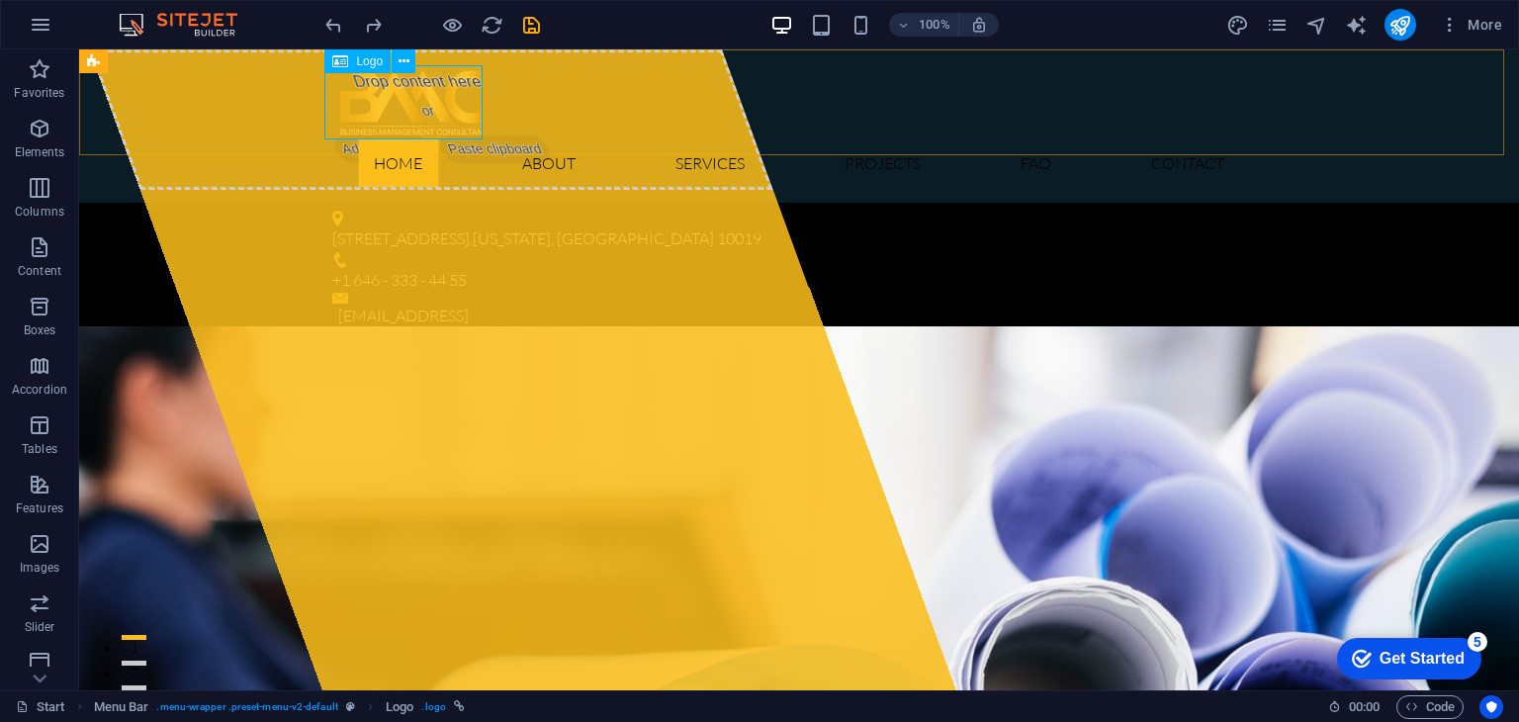
click at [361, 60] on span "Logo" at bounding box center [369, 61] width 27 height 12
click at [402, 62] on icon at bounding box center [404, 61] width 11 height 21
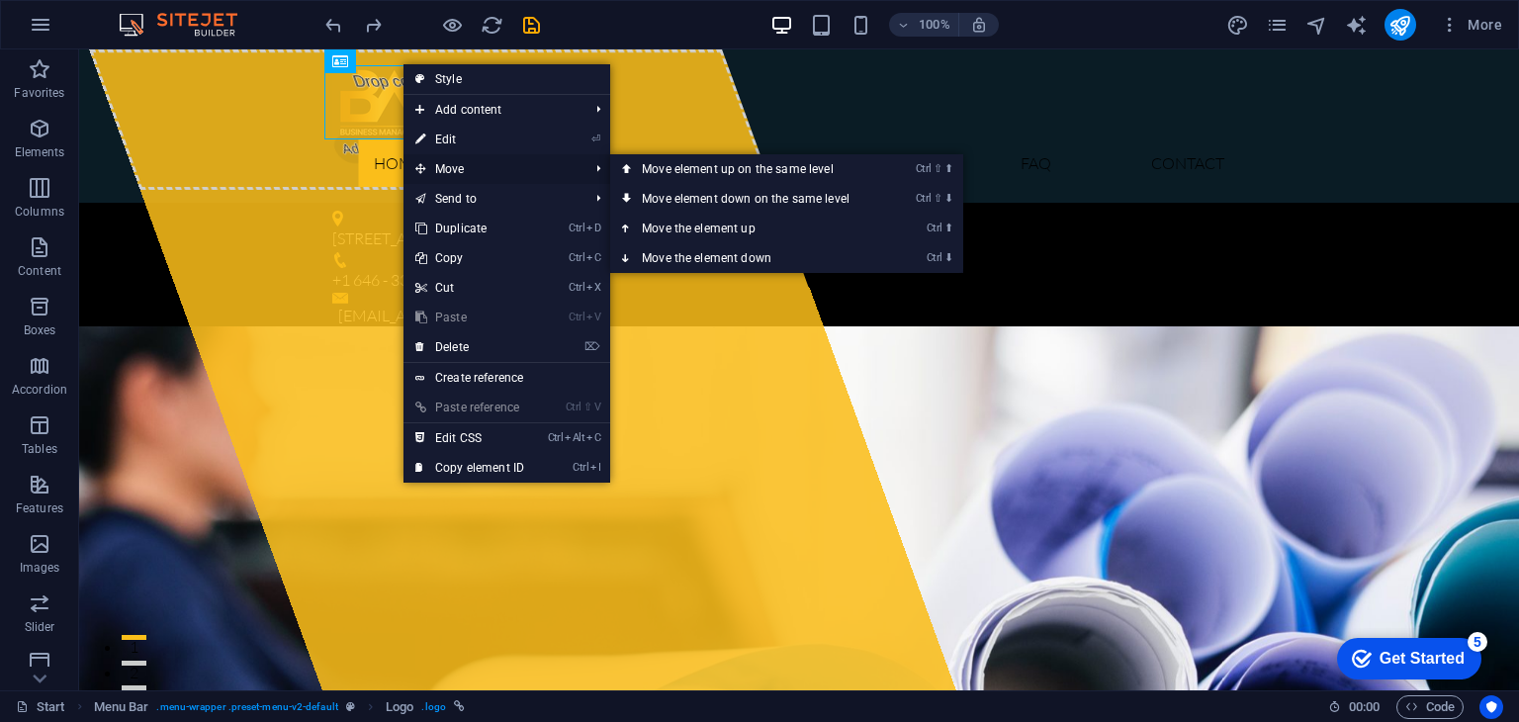
click at [451, 157] on span "Move" at bounding box center [492, 169] width 177 height 30
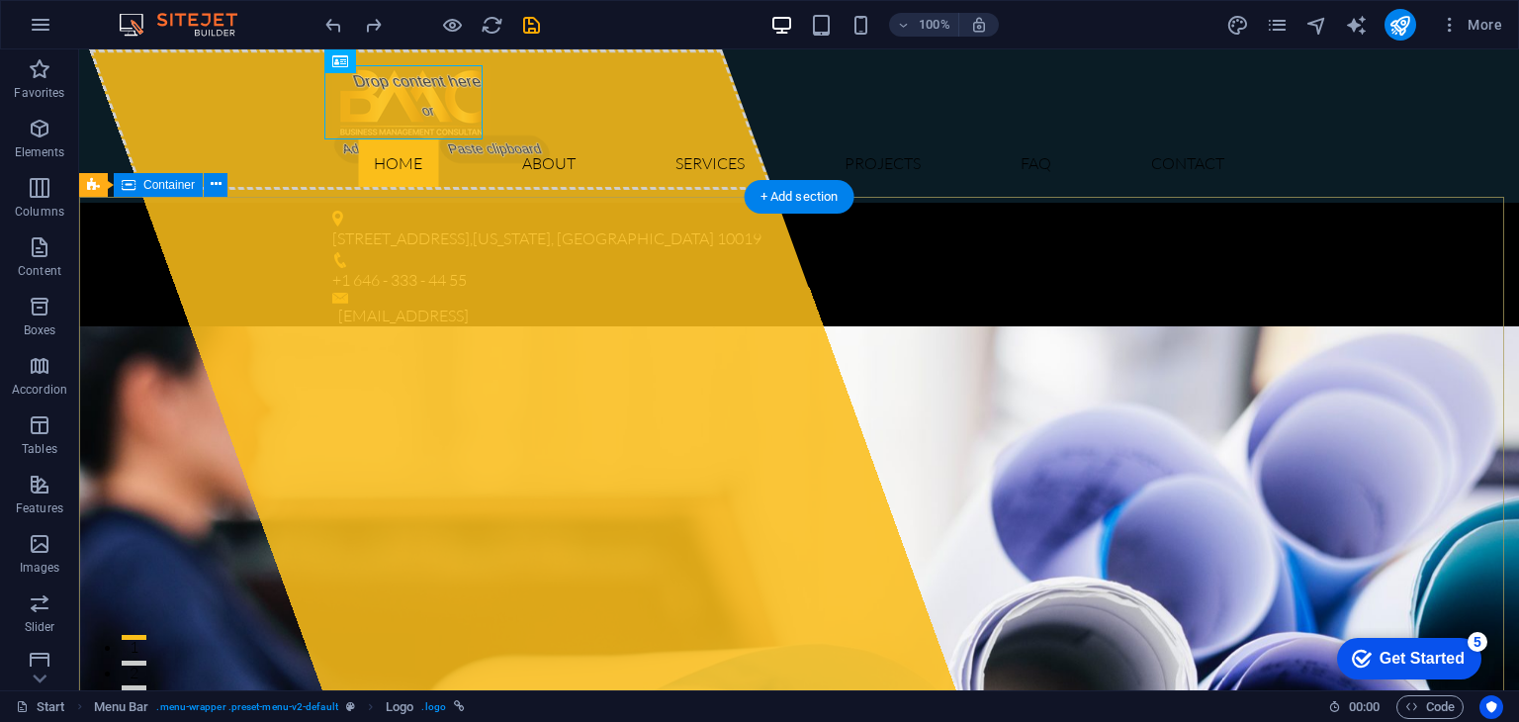
drag, startPoint x: 1357, startPoint y: 375, endPoint x: 1369, endPoint y: 373, distance: 12.0
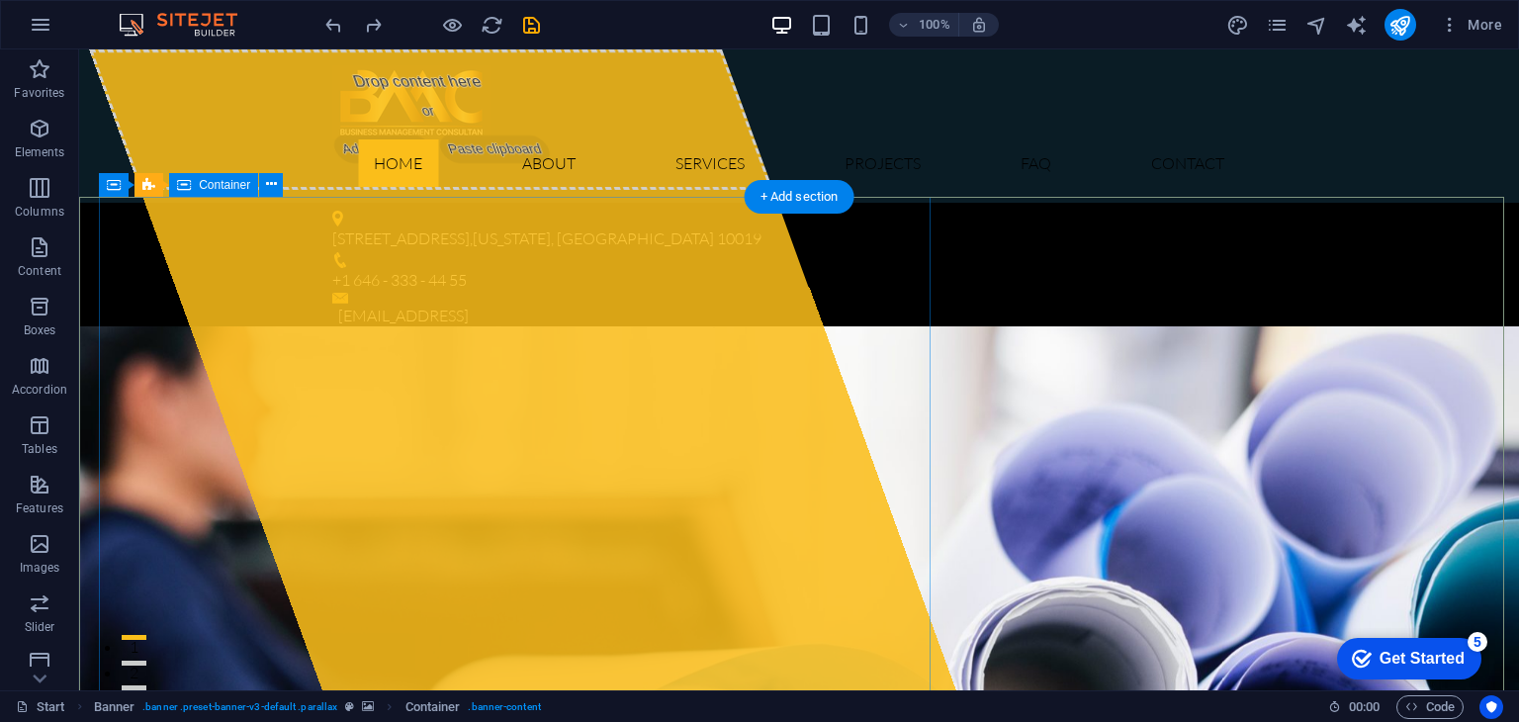
click at [529, 163] on span "Paste clipboard" at bounding box center [494, 149] width 119 height 28
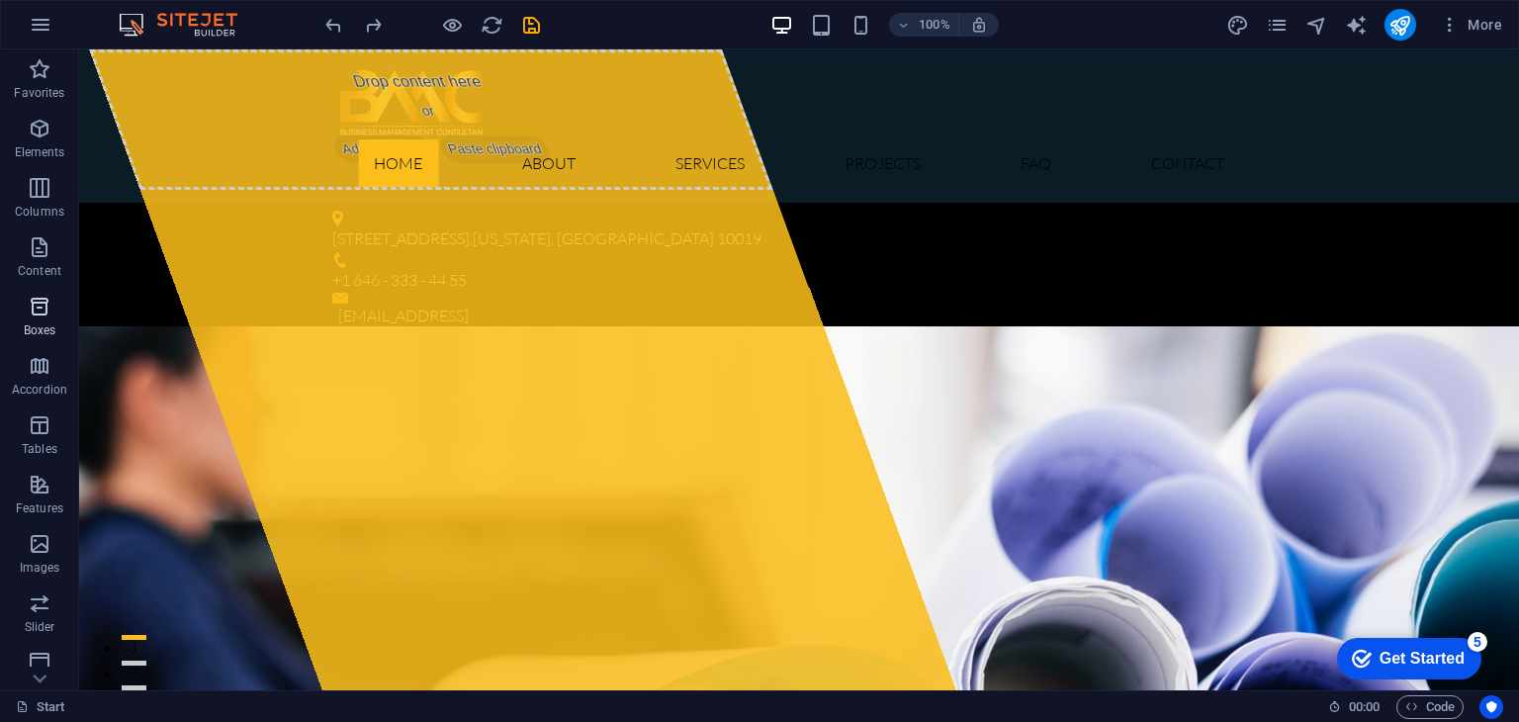
click at [40, 309] on icon "button" at bounding box center [40, 307] width 24 height 24
click at [35, 310] on icon "button" at bounding box center [40, 307] width 24 height 24
click at [36, 370] on icon "button" at bounding box center [40, 366] width 24 height 24
click at [35, 363] on icon "button" at bounding box center [40, 366] width 24 height 24
click at [37, 369] on icon "button" at bounding box center [40, 366] width 24 height 24
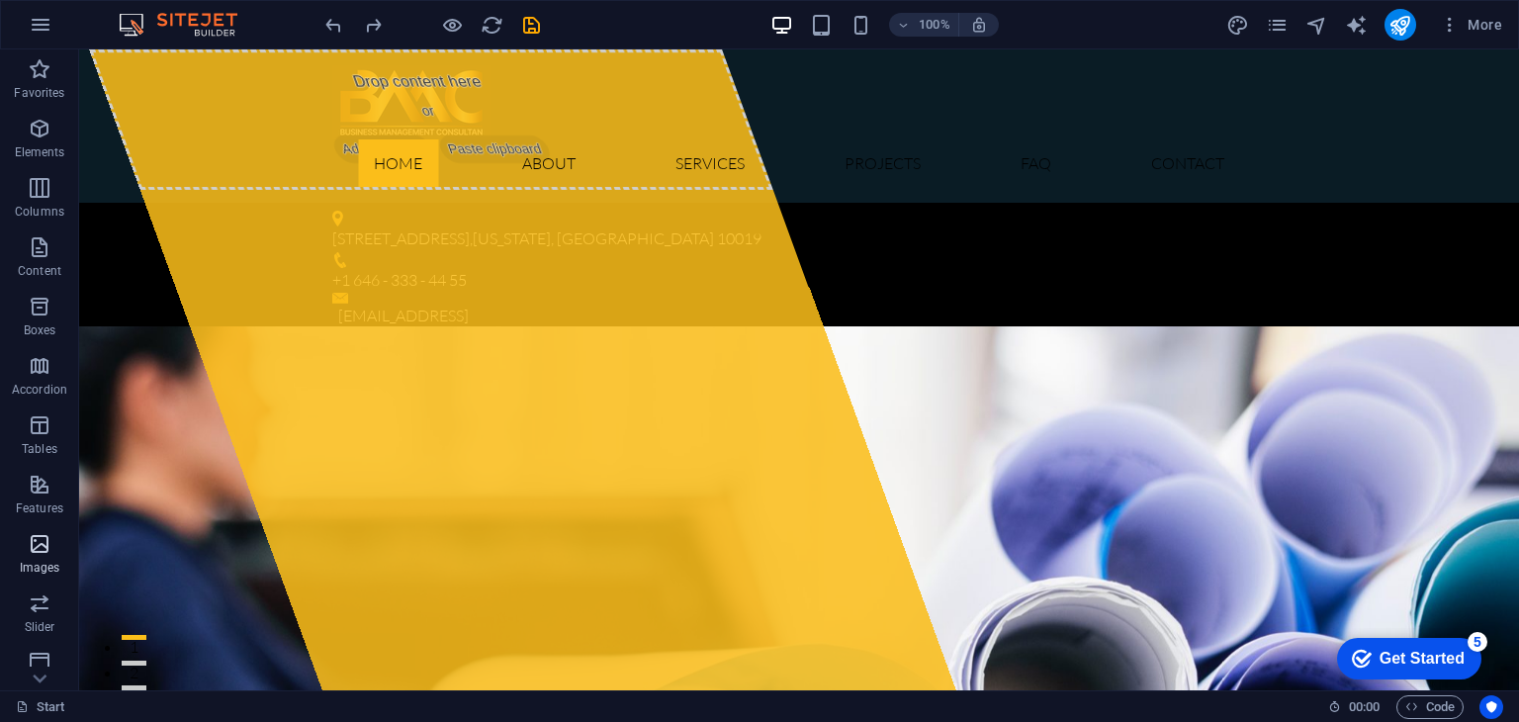
click at [36, 424] on icon "button" at bounding box center [40, 425] width 24 height 24
click at [41, 448] on p "Tables" at bounding box center [40, 449] width 36 height 16
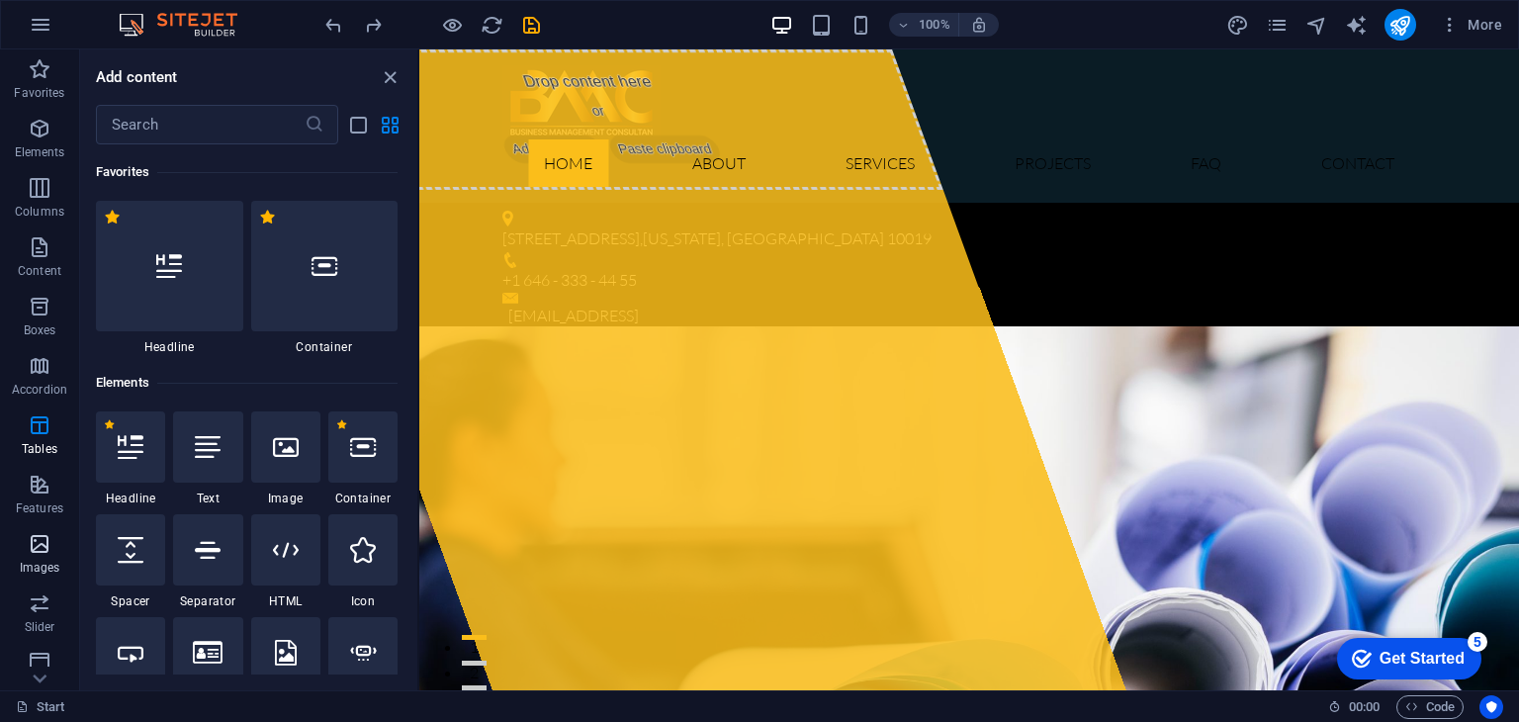
click at [35, 543] on icon "button" at bounding box center [40, 544] width 24 height 24
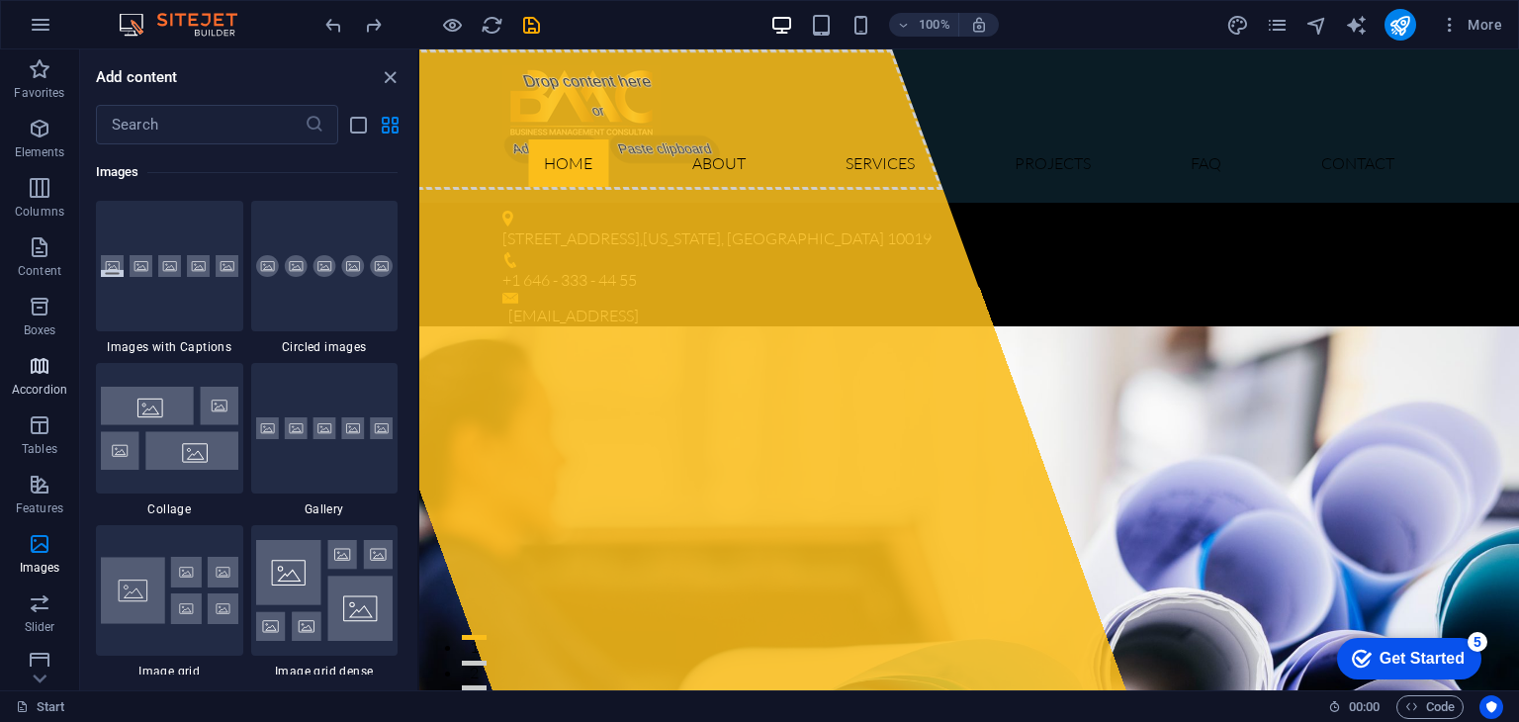
click at [40, 369] on icon "button" at bounding box center [40, 366] width 24 height 24
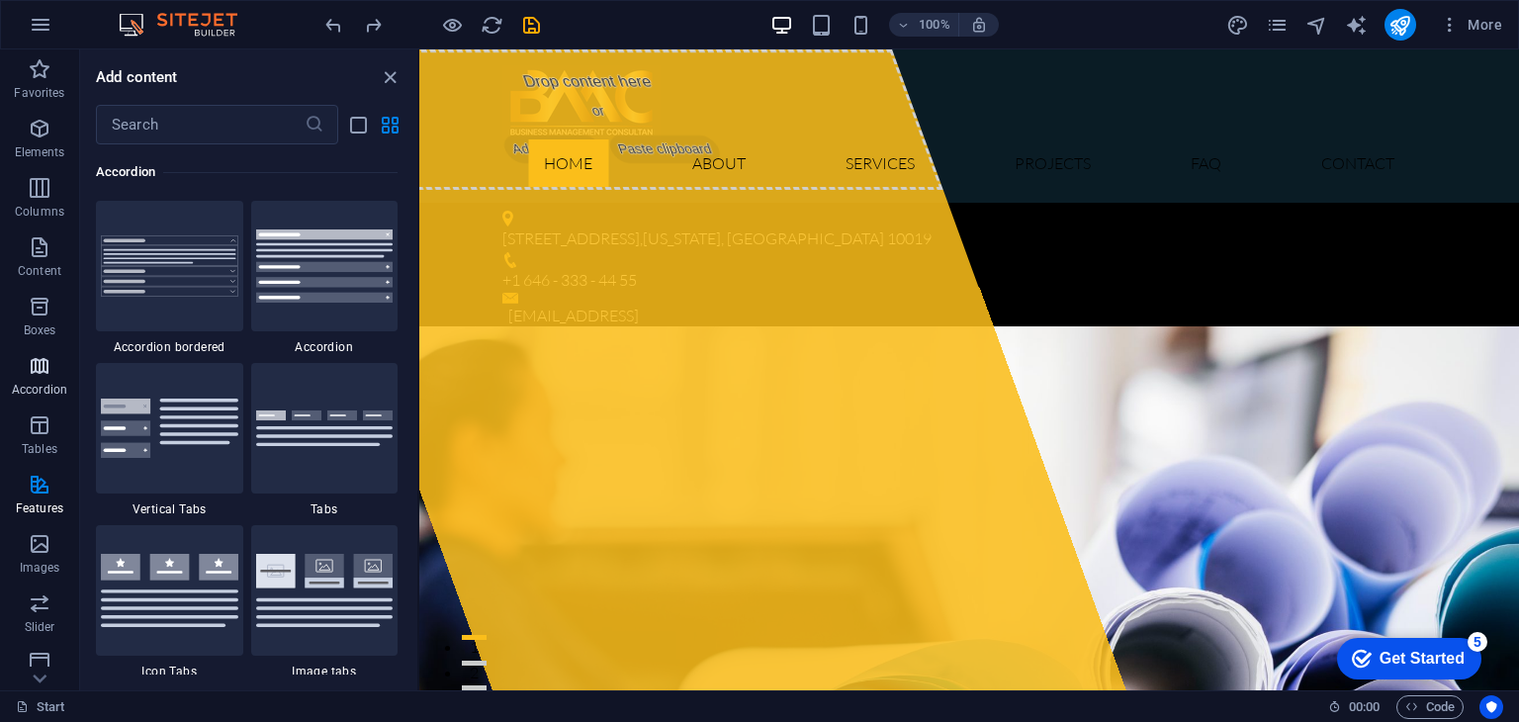
scroll to position [6314, 0]
click at [32, 312] on icon "button" at bounding box center [40, 307] width 24 height 24
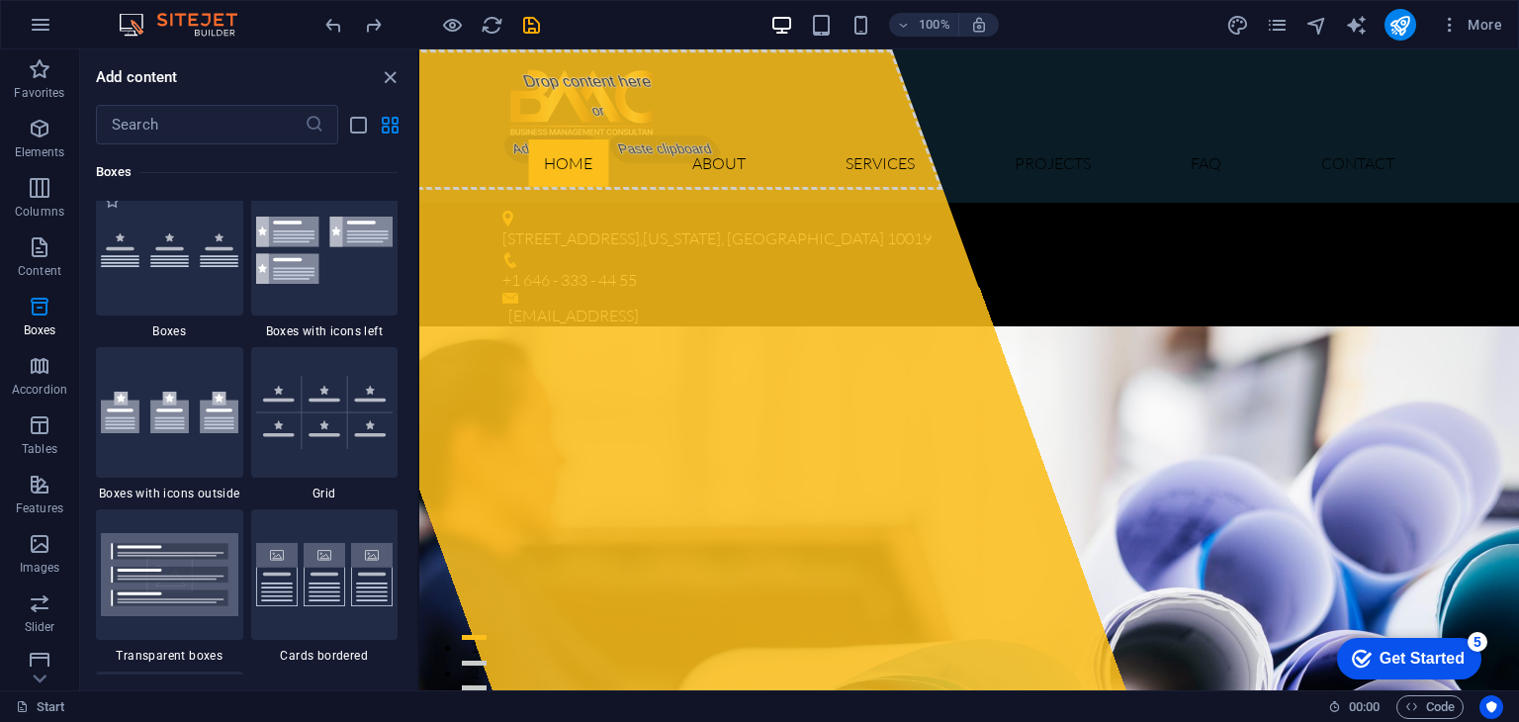
scroll to position [5554, 0]
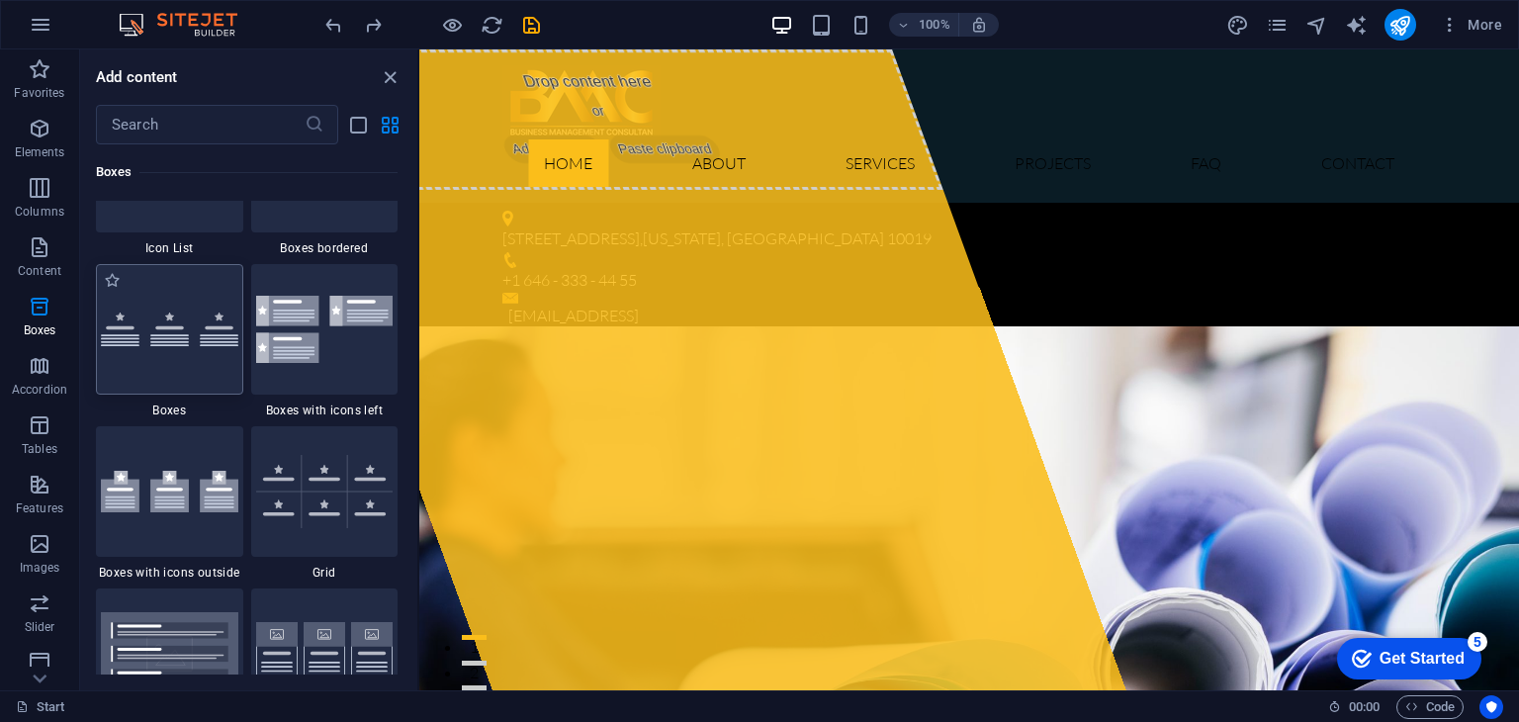
drag, startPoint x: 154, startPoint y: 291, endPoint x: 435, endPoint y: 379, distance: 294.3
click at [154, 291] on div at bounding box center [169, 329] width 147 height 131
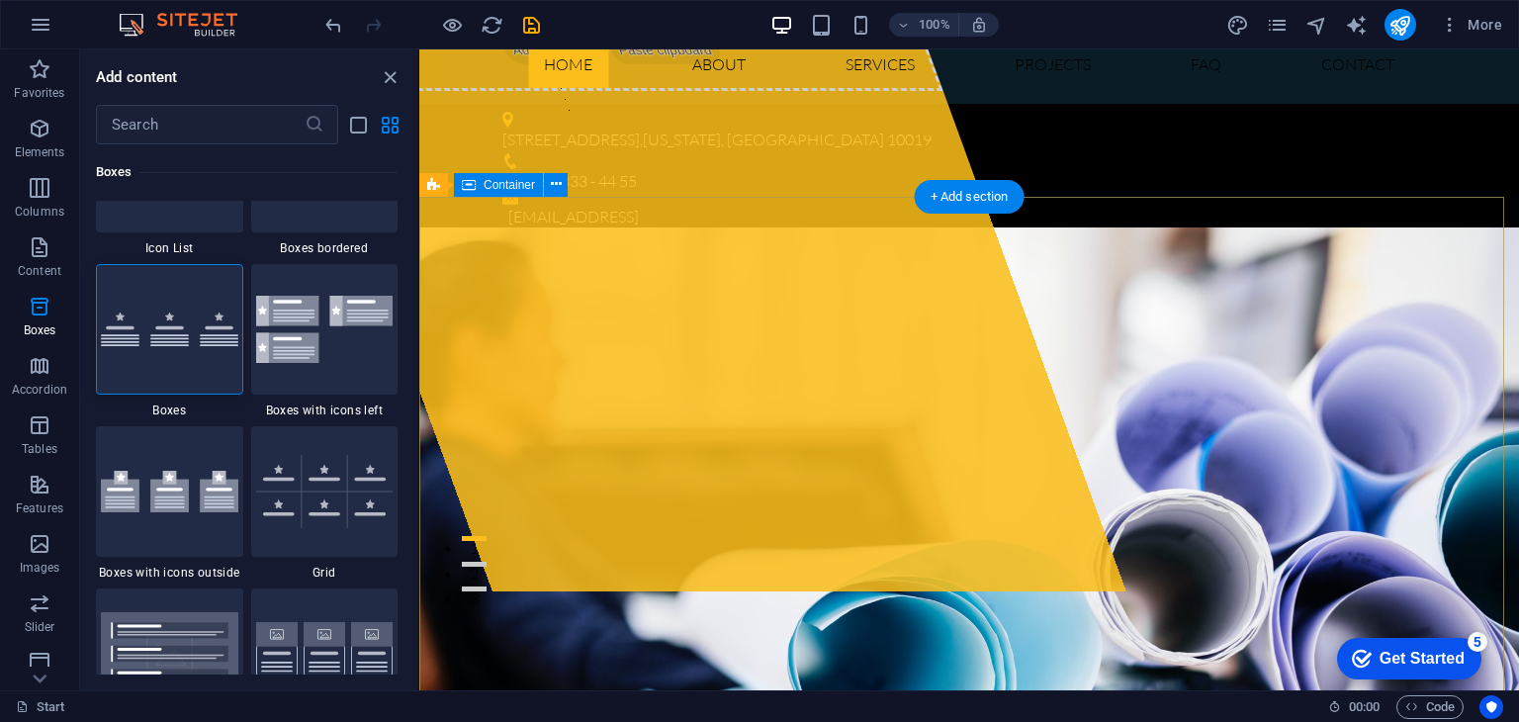
scroll to position [0, 0]
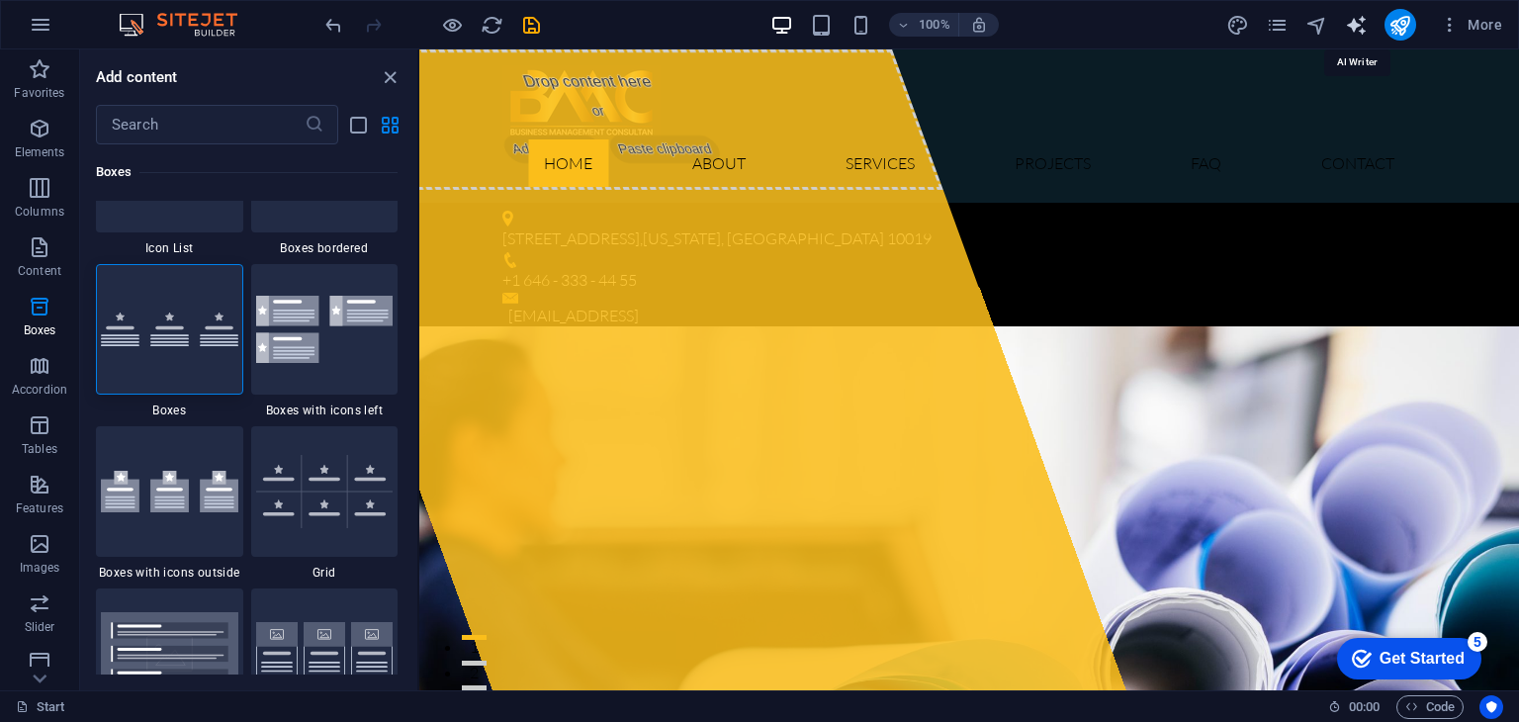
click at [1354, 22] on icon "text_generator" at bounding box center [1356, 25] width 23 height 23
select select "English"
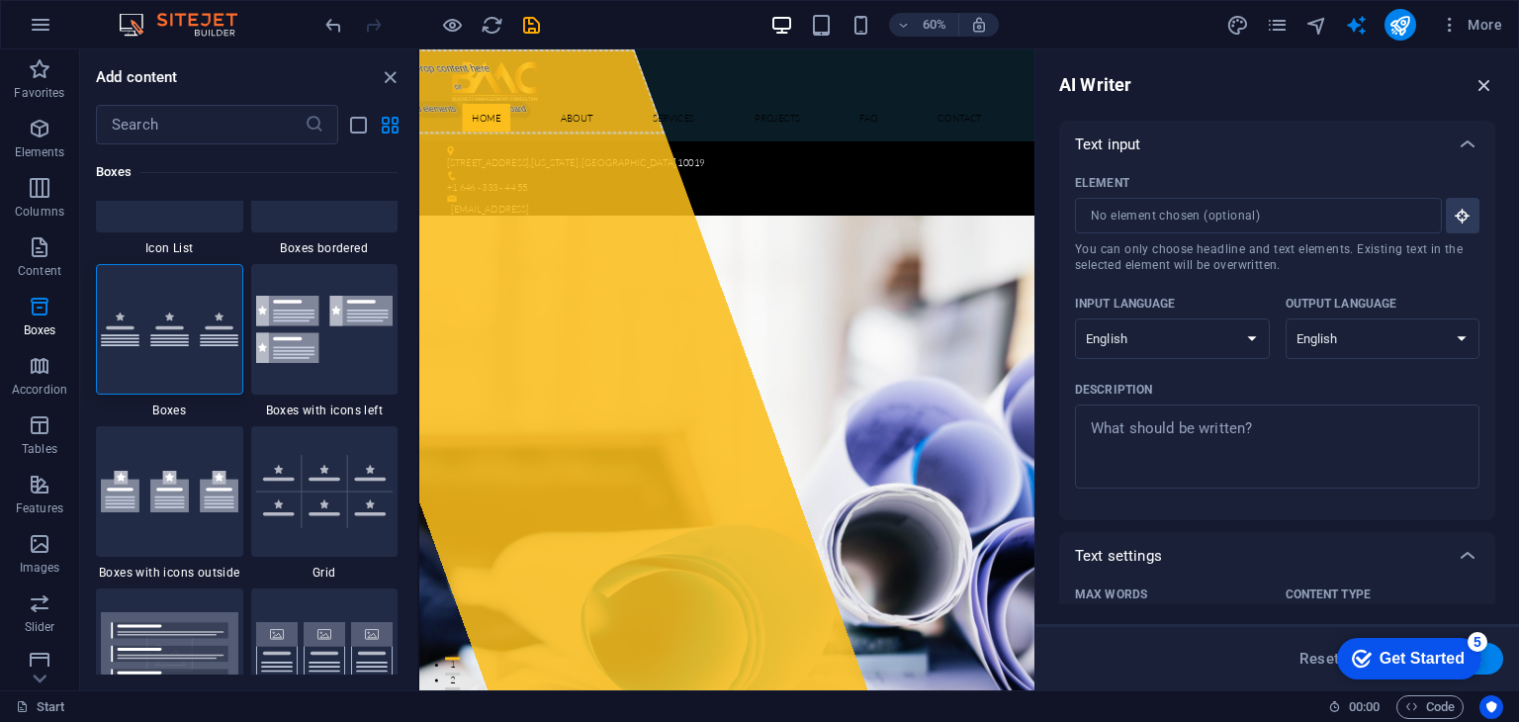
drag, startPoint x: 1482, startPoint y: 87, endPoint x: 1062, endPoint y: 9, distance: 427.5
click at [1482, 87] on icon "button" at bounding box center [1485, 85] width 22 height 22
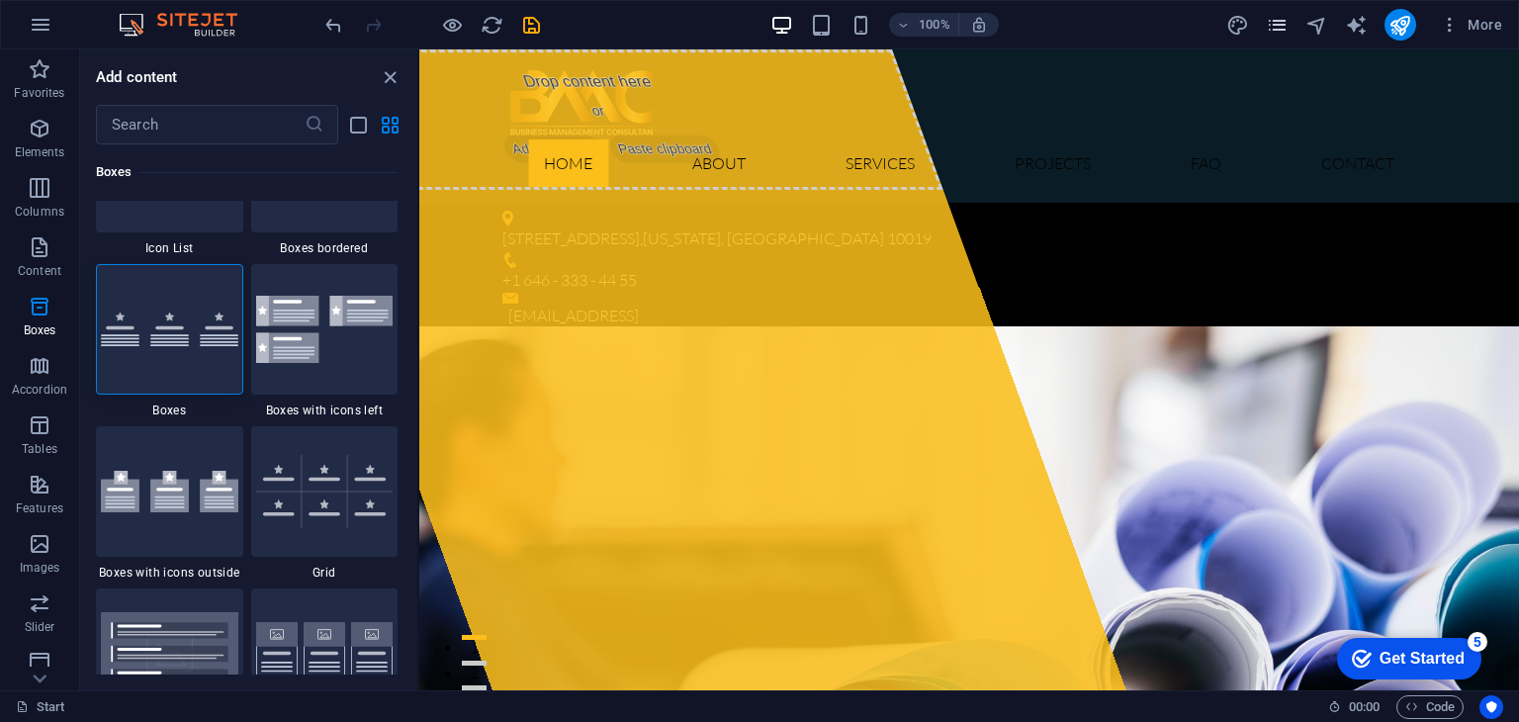
click at [1280, 26] on icon "pages" at bounding box center [1277, 25] width 23 height 23
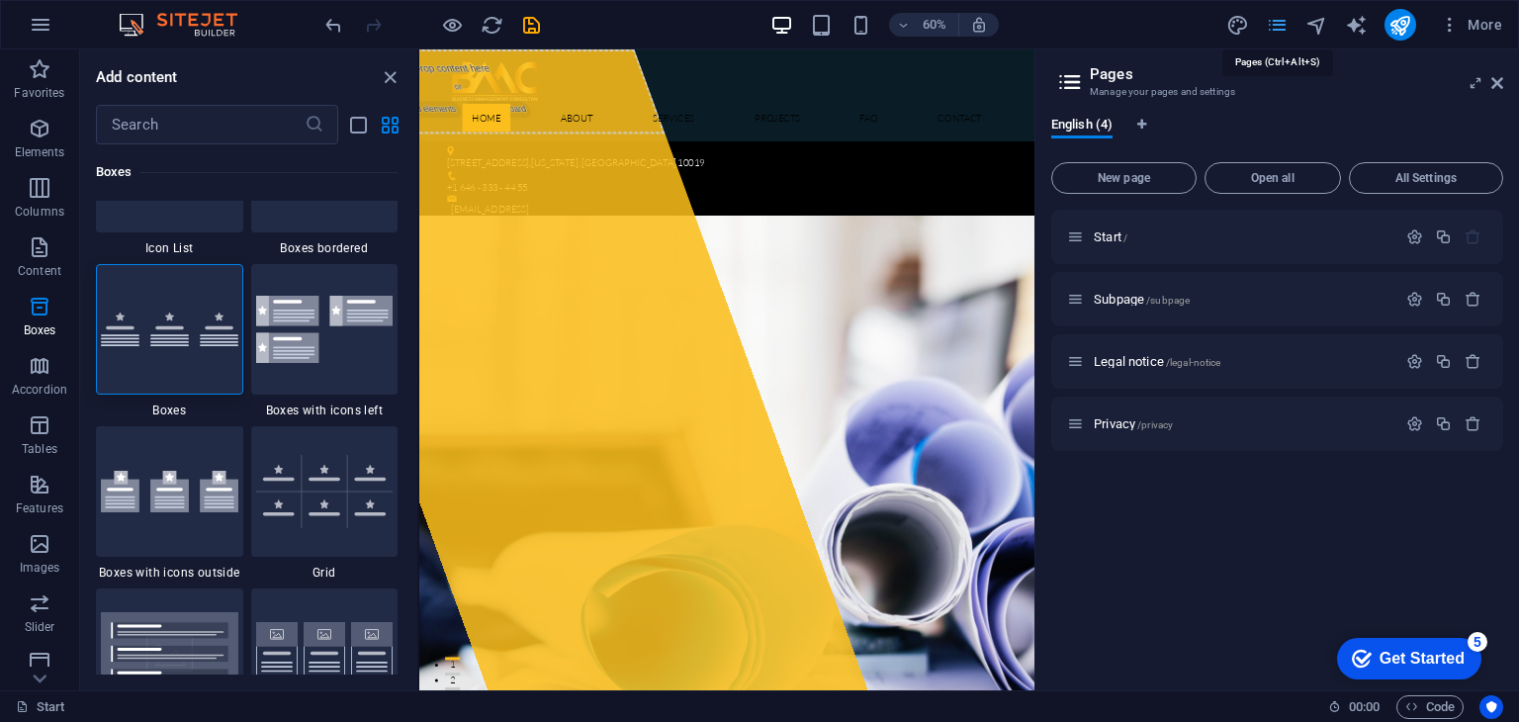
click at [1282, 26] on icon "pages" at bounding box center [1277, 25] width 23 height 23
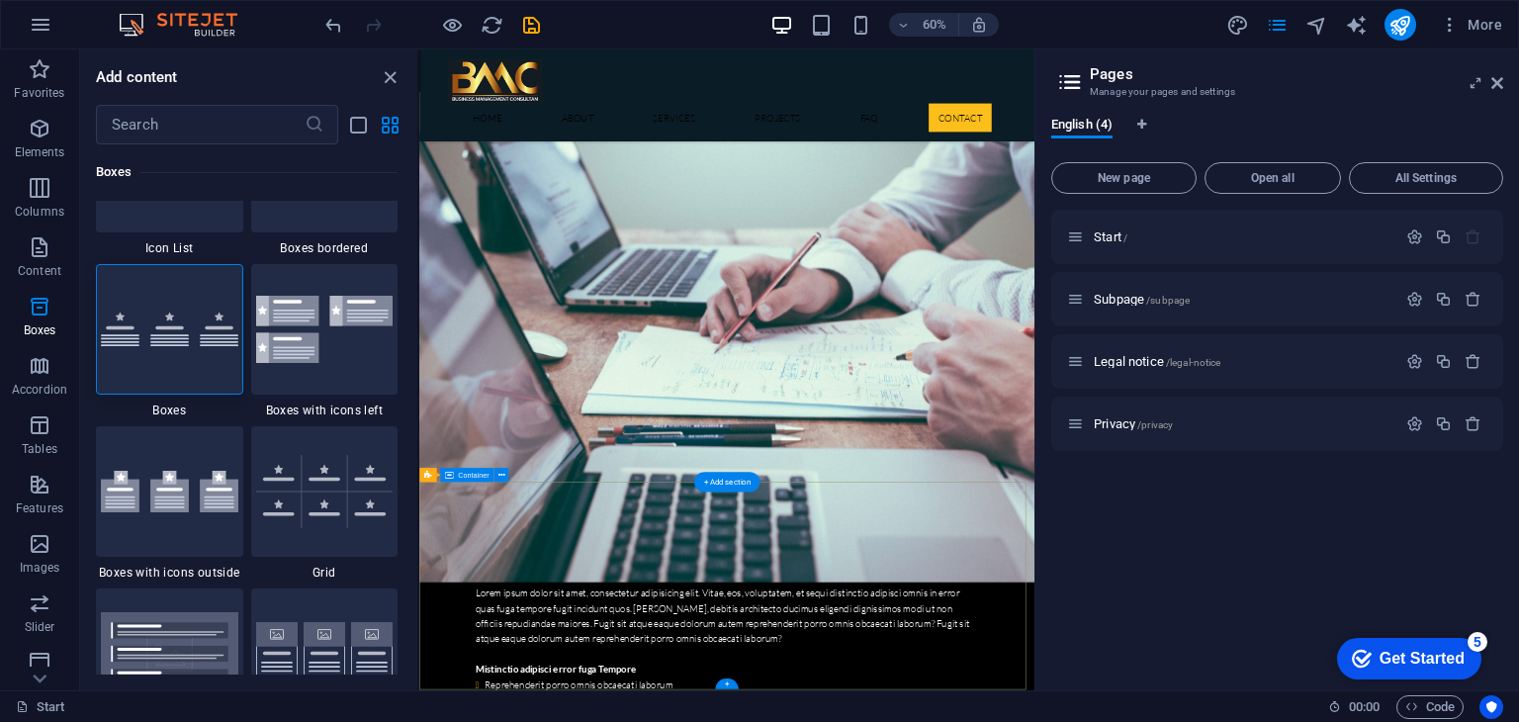
scroll to position [6556, 0]
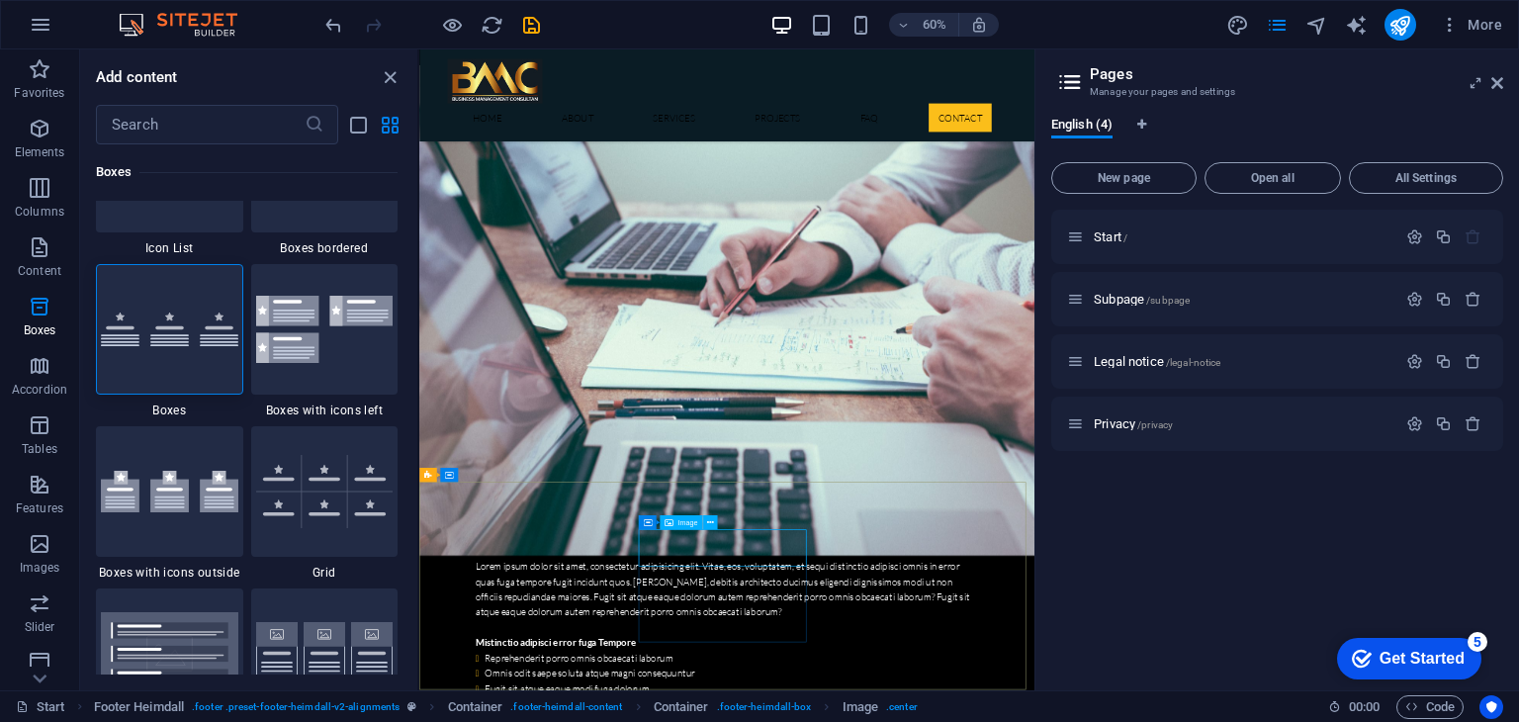
click at [684, 523] on span "Image" at bounding box center [687, 522] width 20 height 7
click at [677, 522] on span "Image" at bounding box center [687, 522] width 20 height 7
click at [712, 519] on icon at bounding box center [710, 522] width 7 height 13
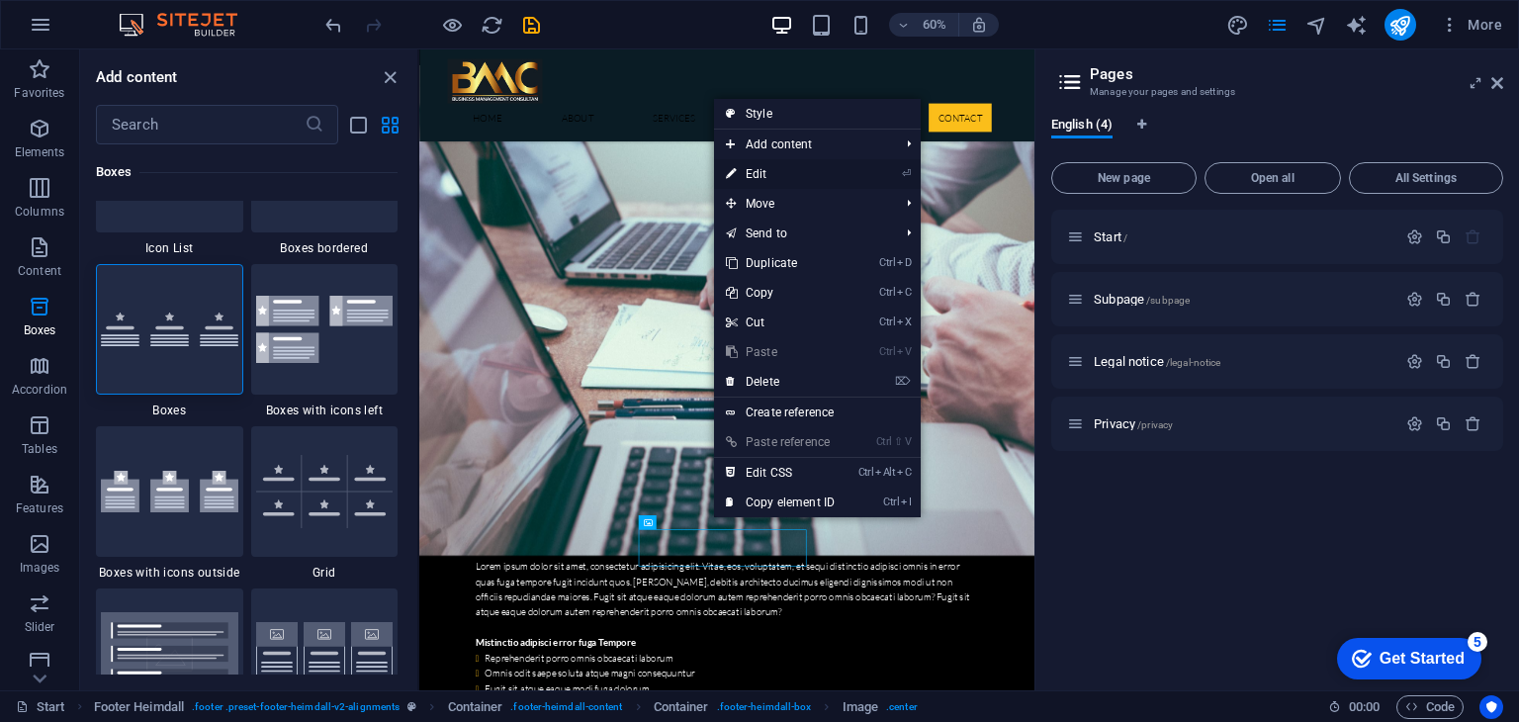
click at [759, 167] on link "⏎ Edit" at bounding box center [780, 174] width 133 height 30
select select "px"
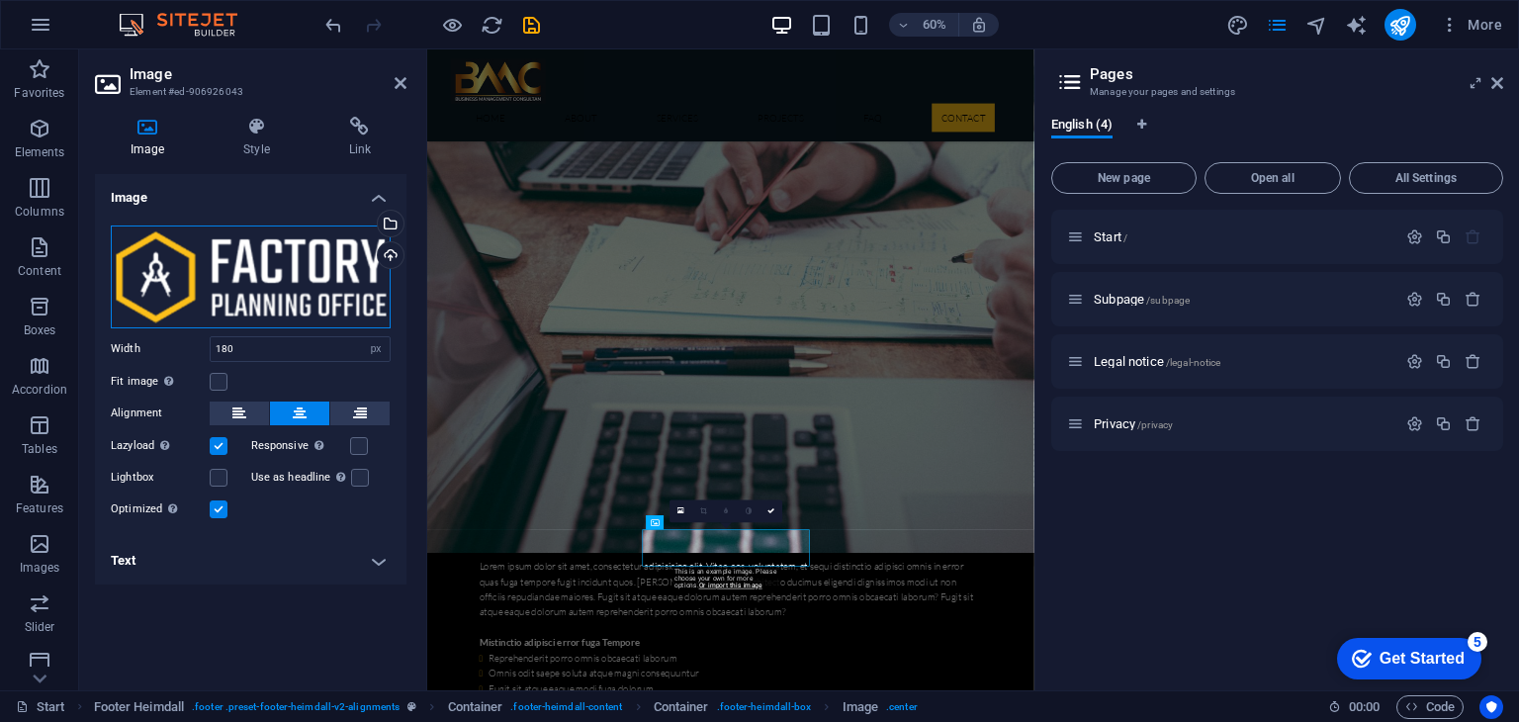
click at [342, 259] on div "Drag files here, click to choose files or select files from Files or our free s…" at bounding box center [251, 276] width 280 height 103
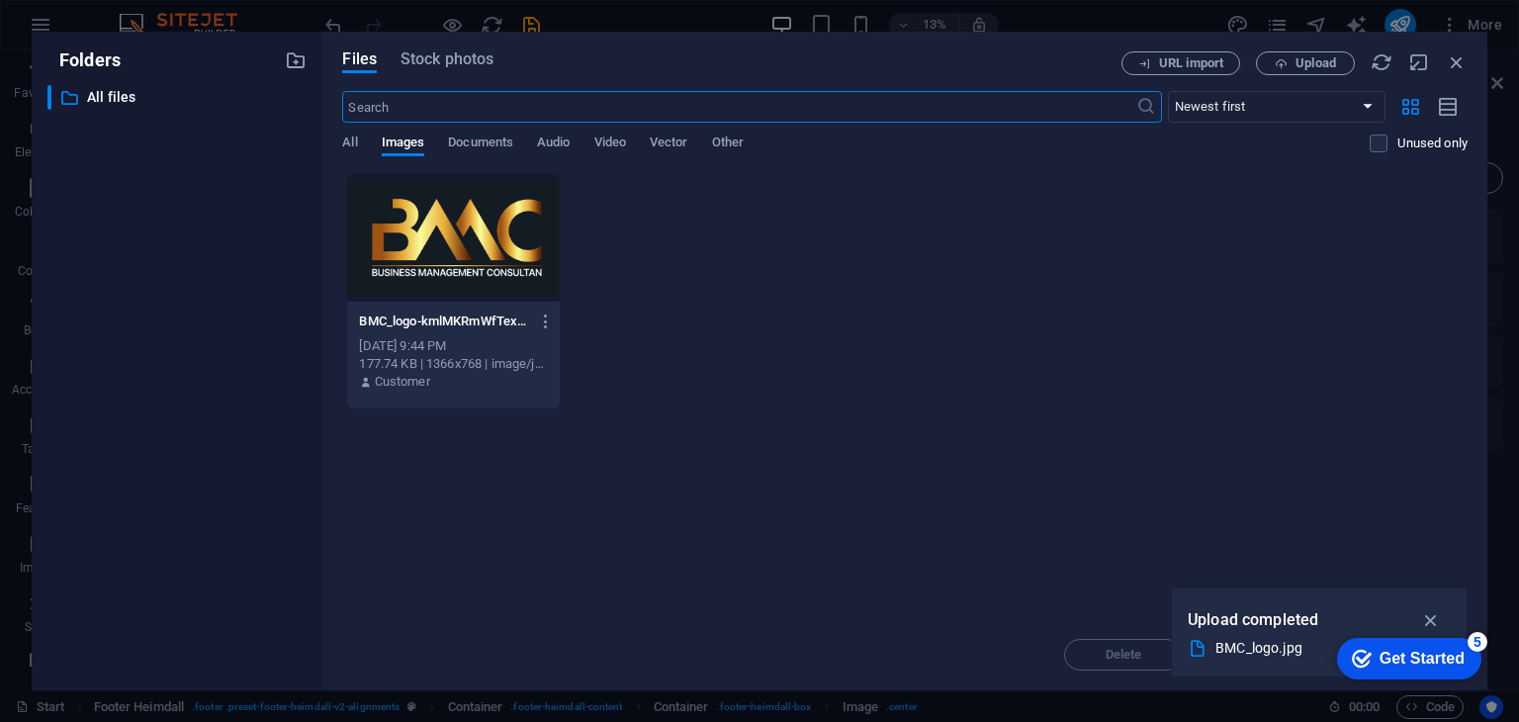
scroll to position [6062, 0]
click at [442, 227] on div at bounding box center [453, 237] width 212 height 129
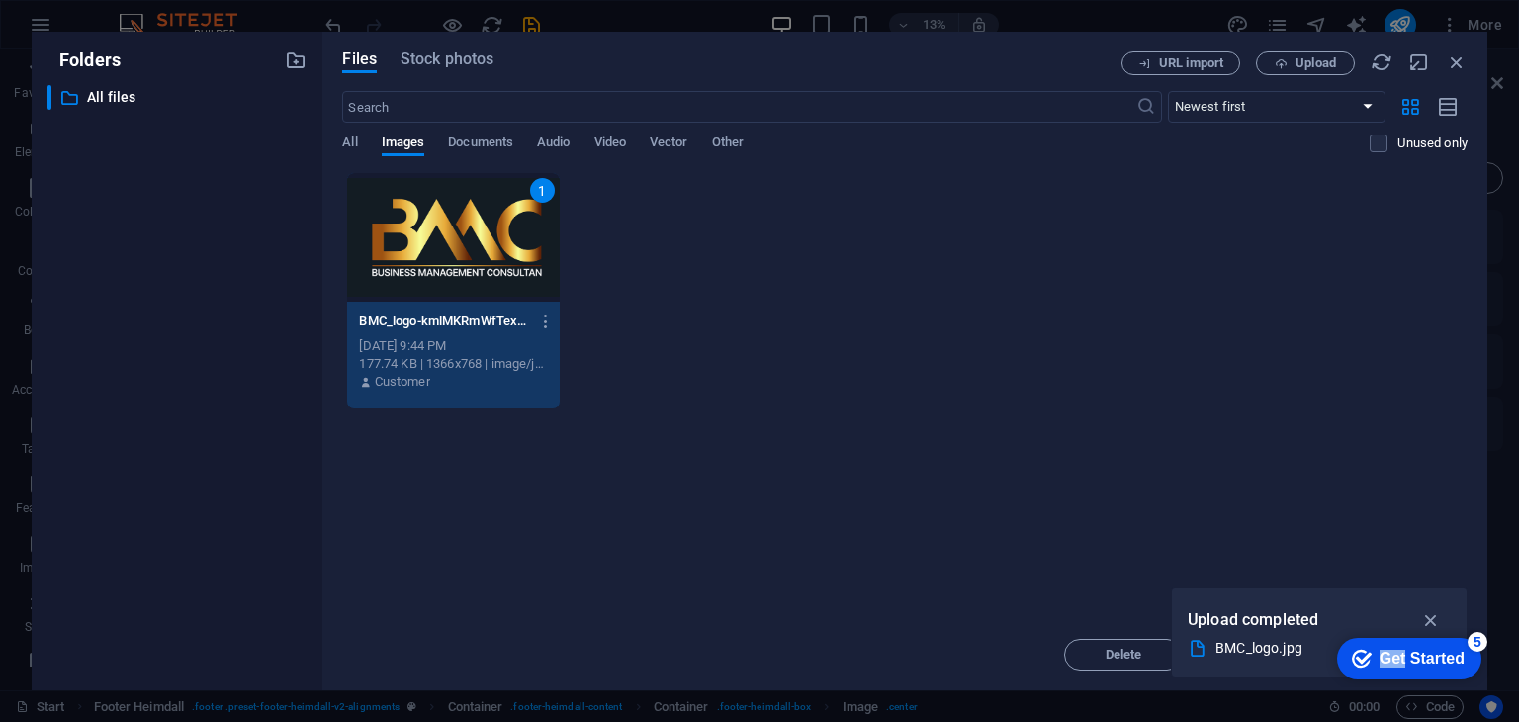
drag, startPoint x: 1403, startPoint y: 657, endPoint x: 2769, endPoint y: 1164, distance: 1457.0
click at [1443, 628] on html "checkmark Get Started 5 First Steps in the Editor Let's guide you through the t…" at bounding box center [1407, 657] width 163 height 59
click at [1436, 618] on icon "button" at bounding box center [1431, 620] width 23 height 22
click at [546, 318] on icon "button" at bounding box center [546, 322] width 19 height 18
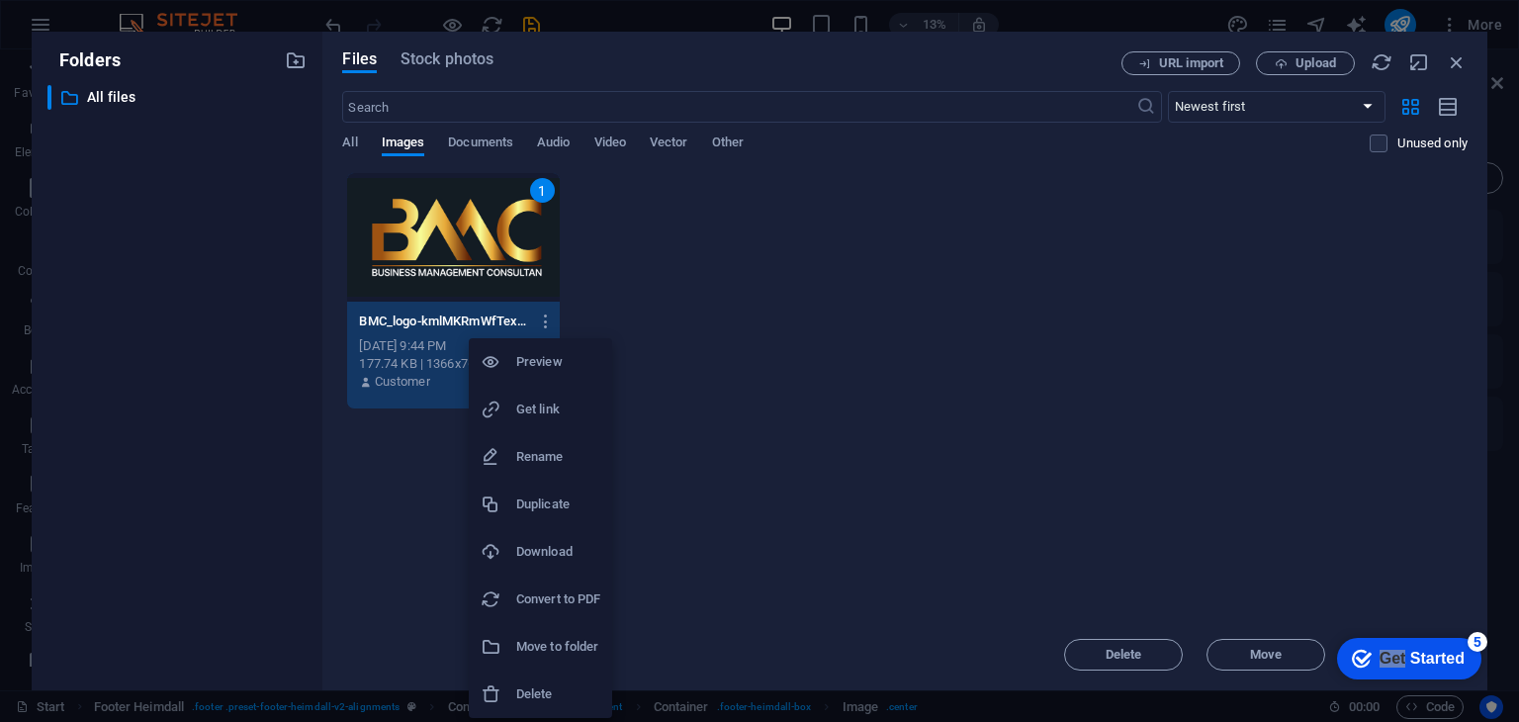
click at [733, 304] on div at bounding box center [759, 361] width 1519 height 722
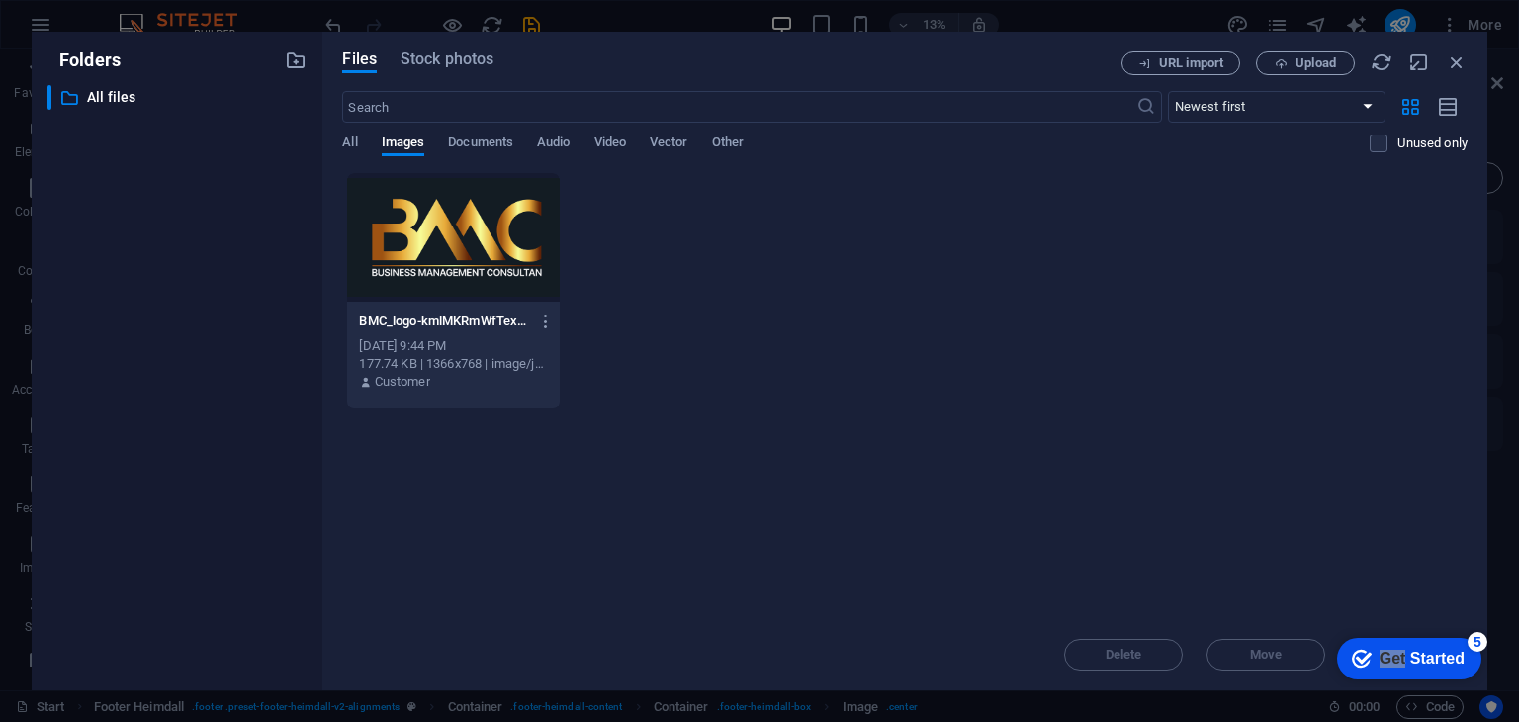
click at [429, 248] on div at bounding box center [453, 237] width 212 height 129
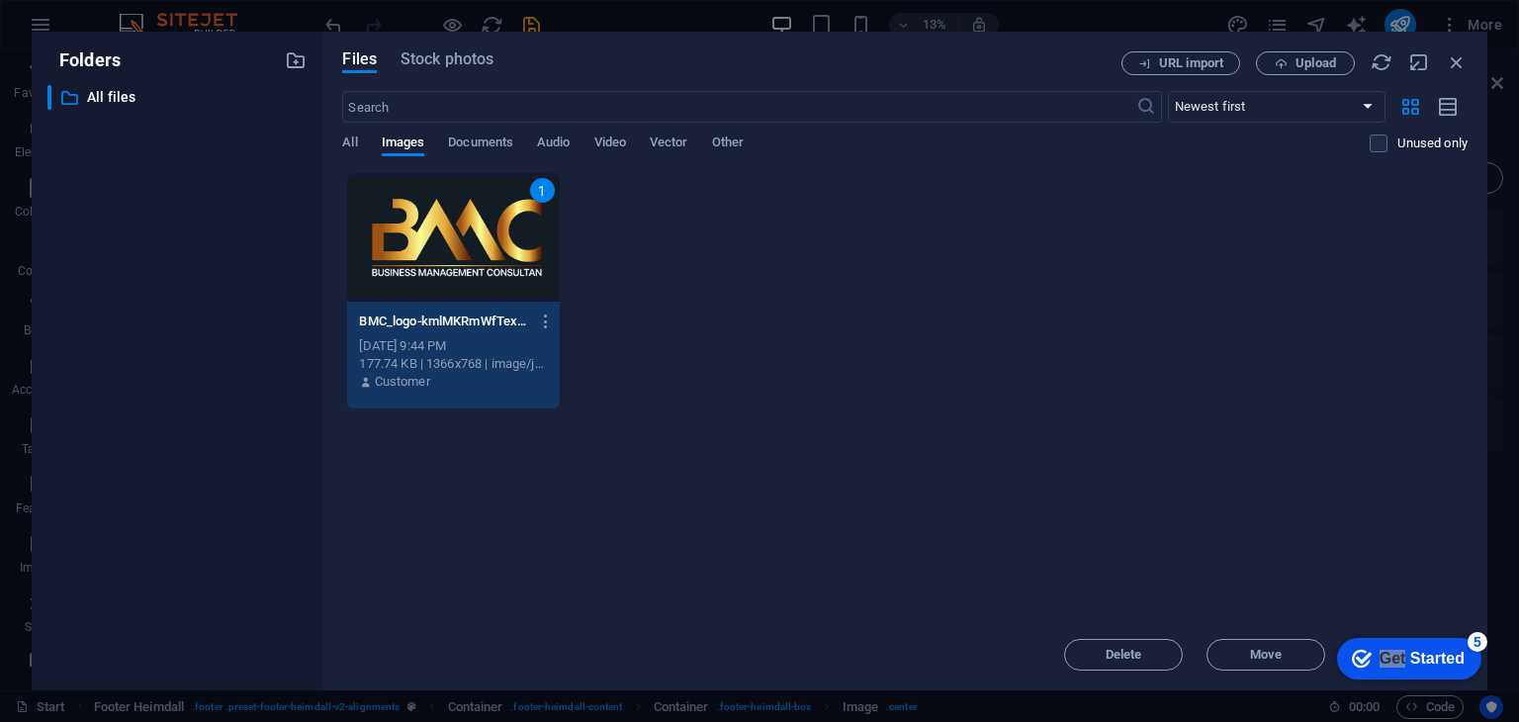
click at [429, 248] on div "1" at bounding box center [453, 237] width 212 height 129
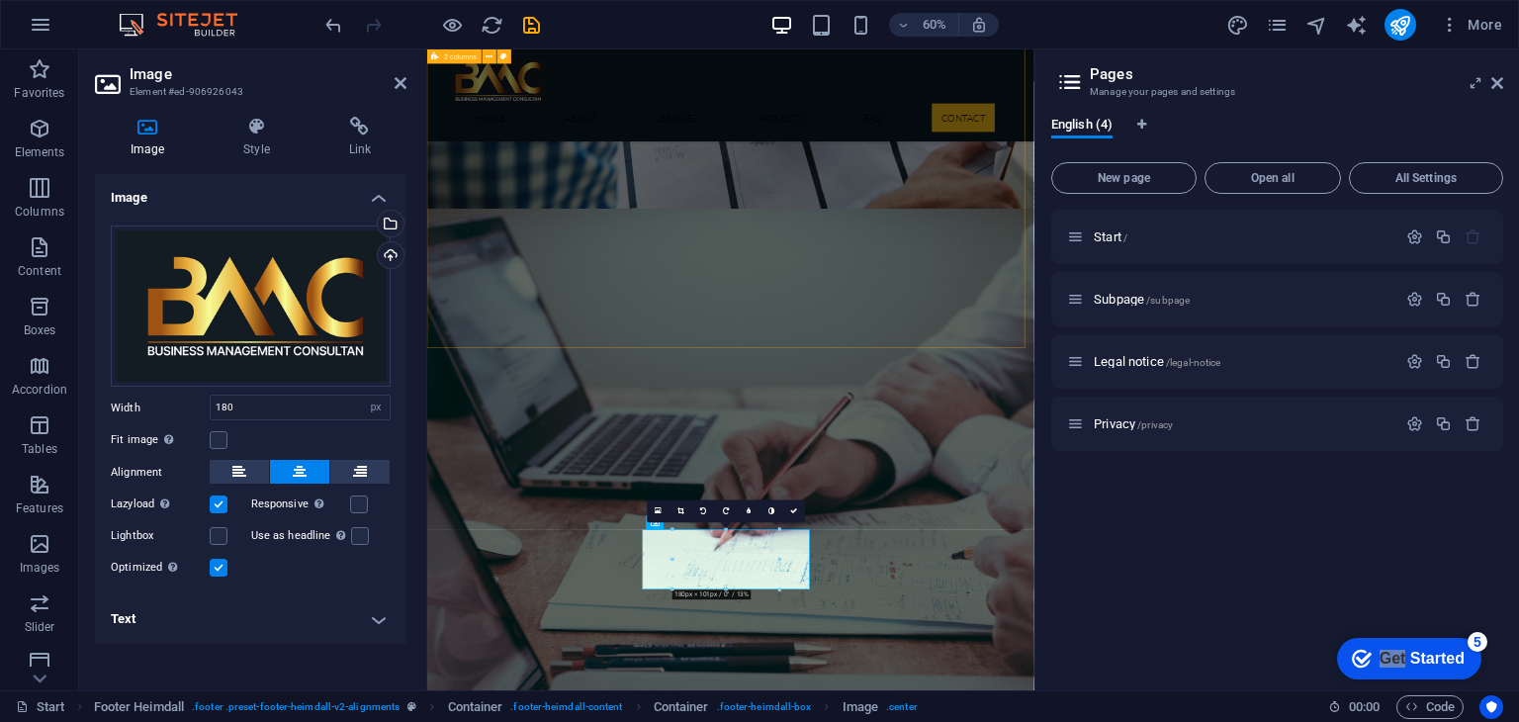
scroll to position [6556, 0]
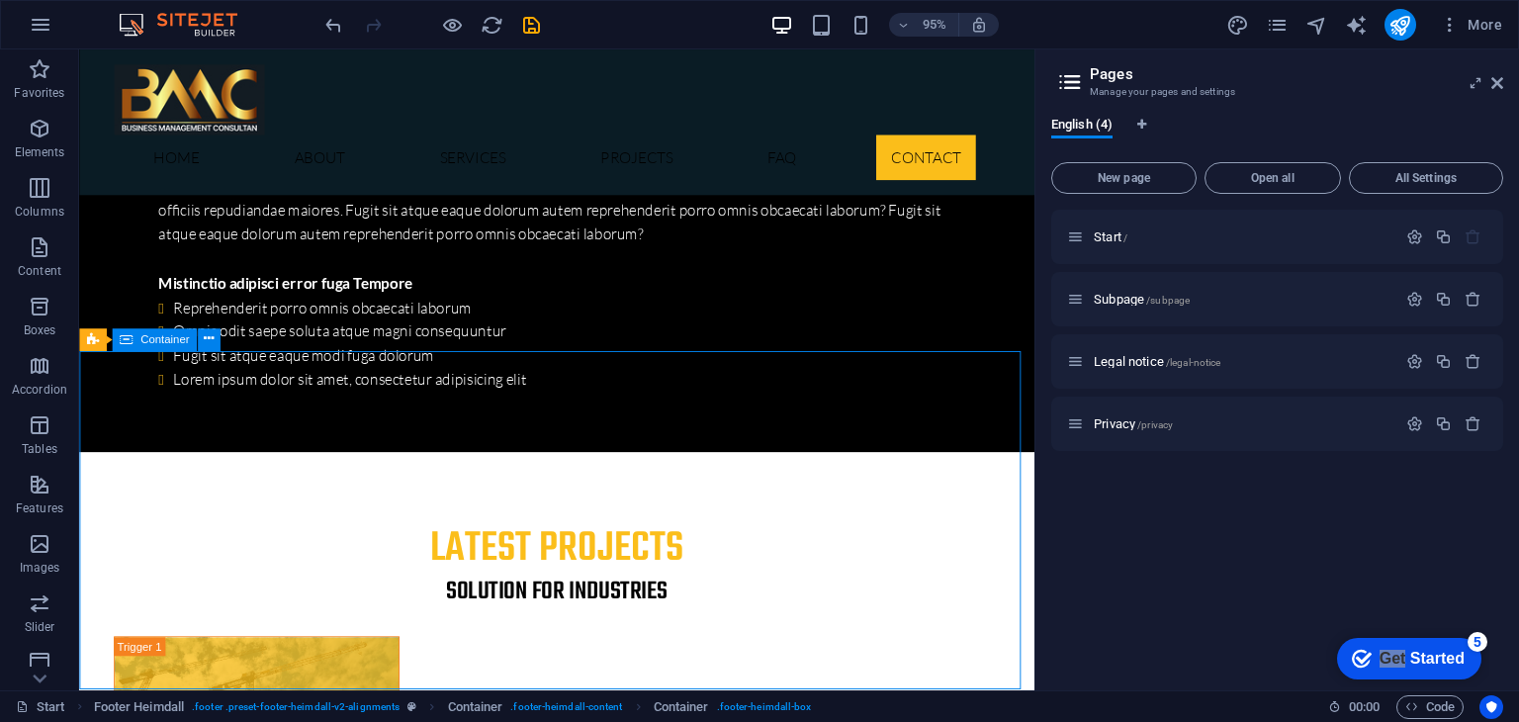
scroll to position [6651, 0]
